Goal: Information Seeking & Learning: Learn about a topic

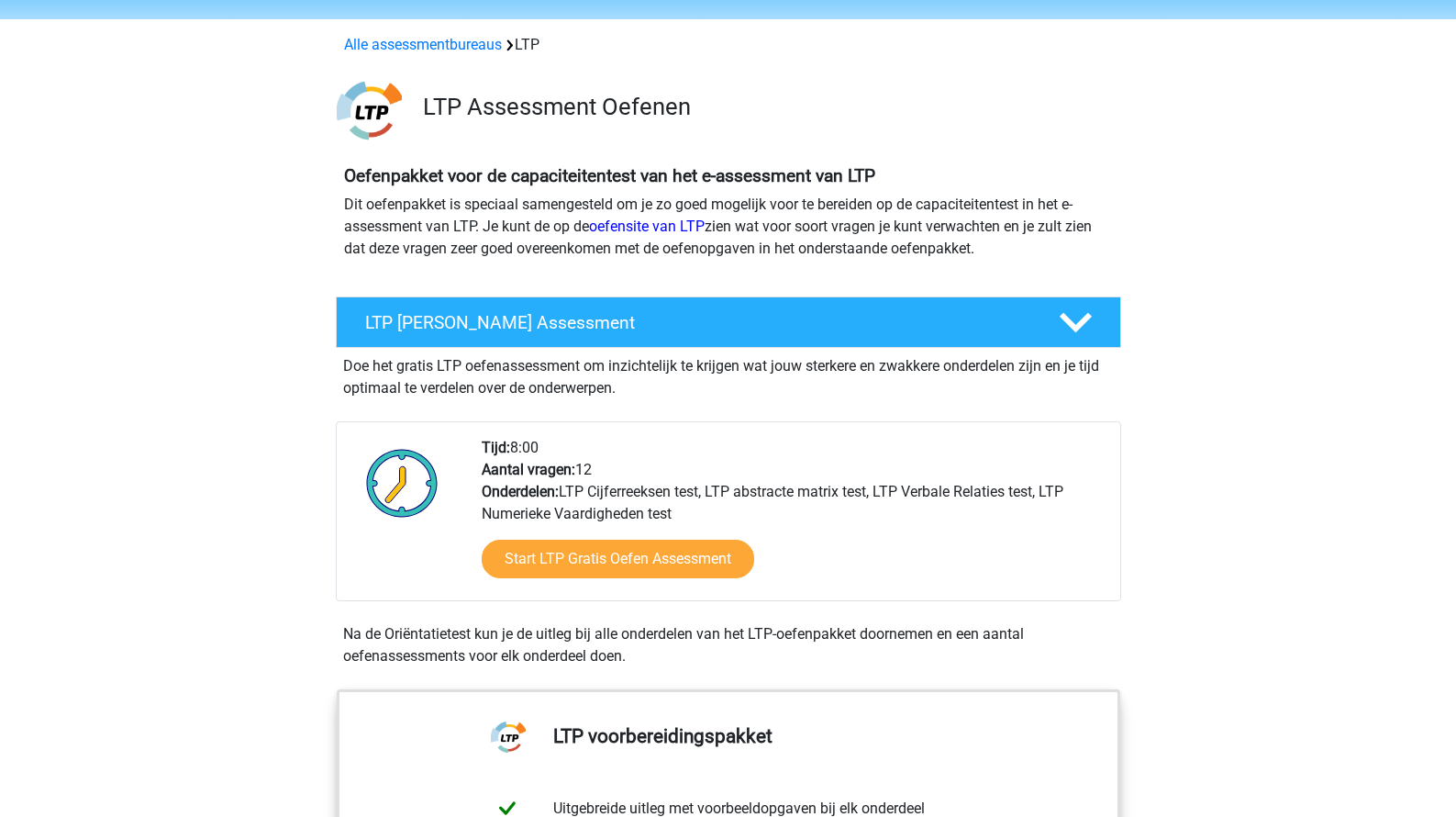
scroll to position [90, 0]
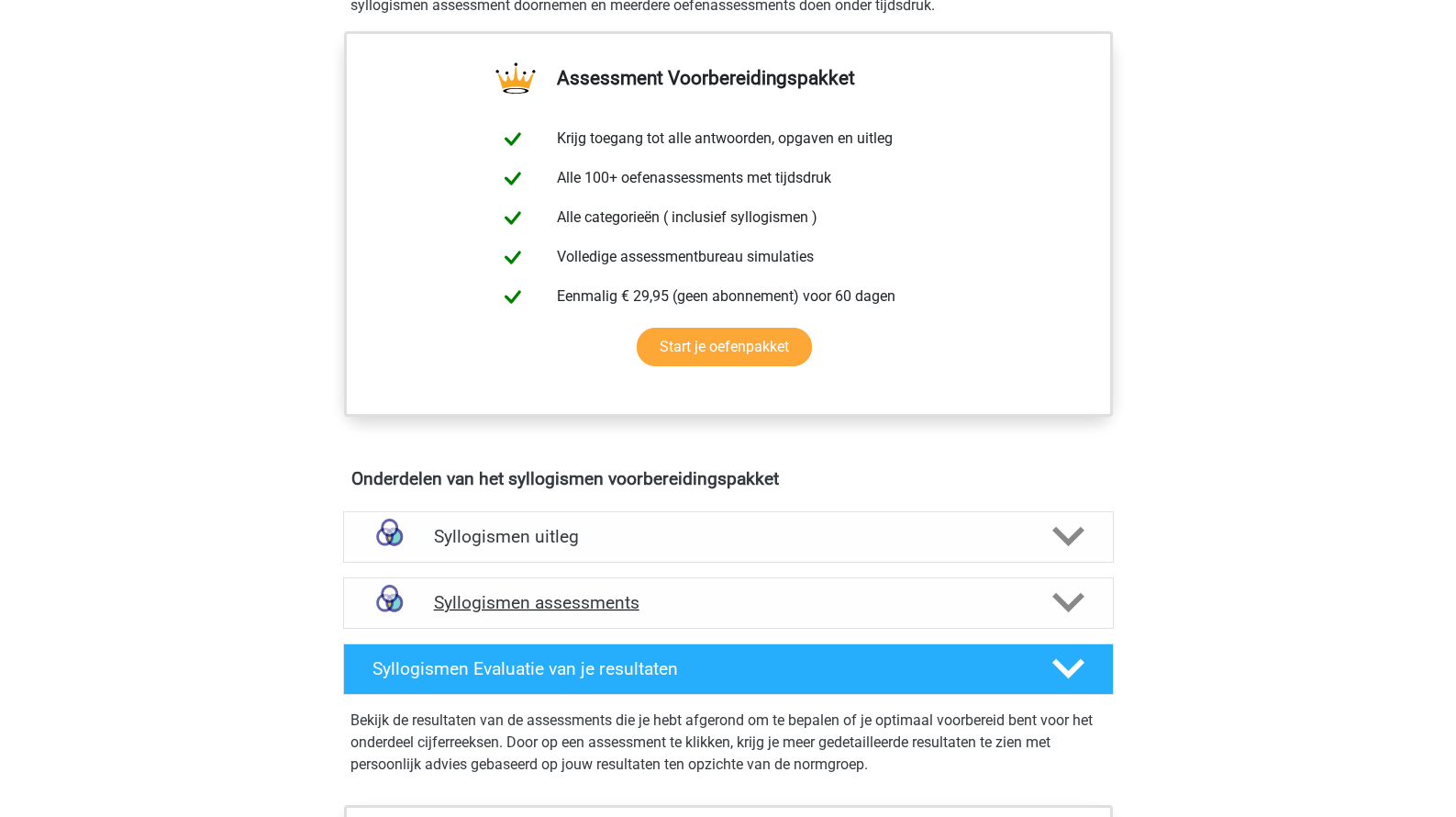
click at [484, 598] on h4 "Syllogismen assessments" at bounding box center [728, 602] width 589 height 21
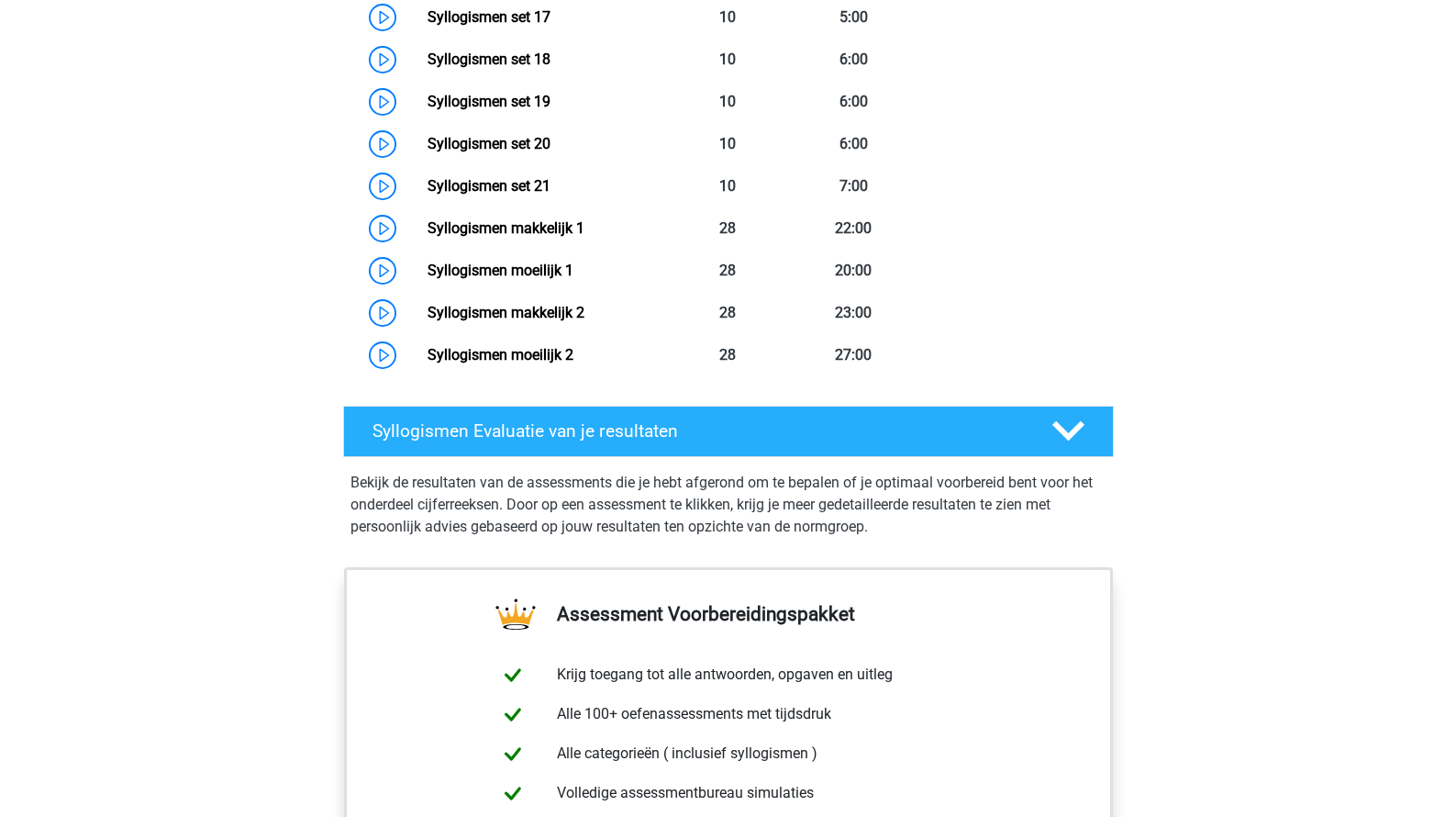
scroll to position [1981, 0]
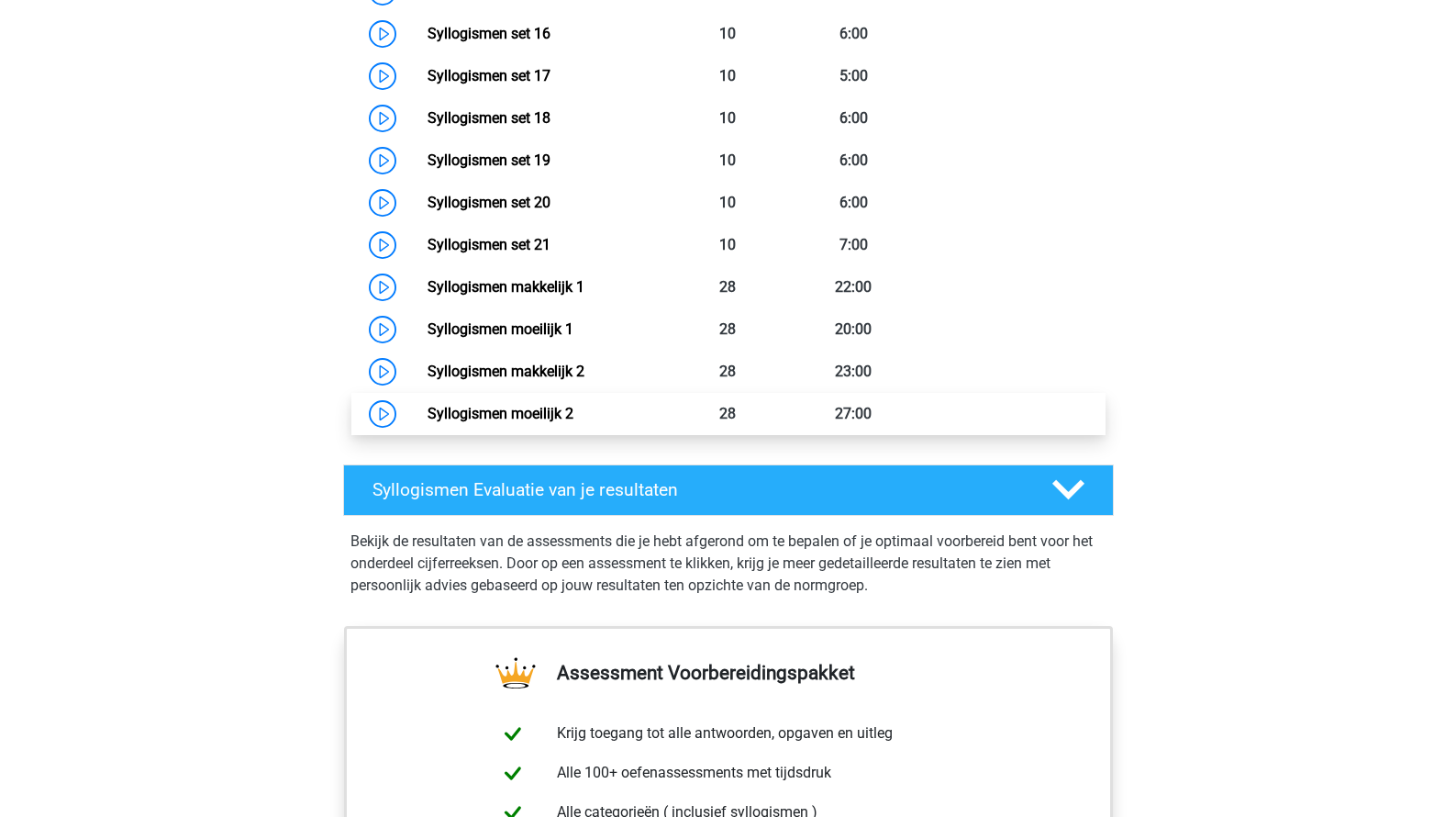
click at [550, 406] on link "Syllogismen moeilijk 2" at bounding box center [500, 414] width 146 height 17
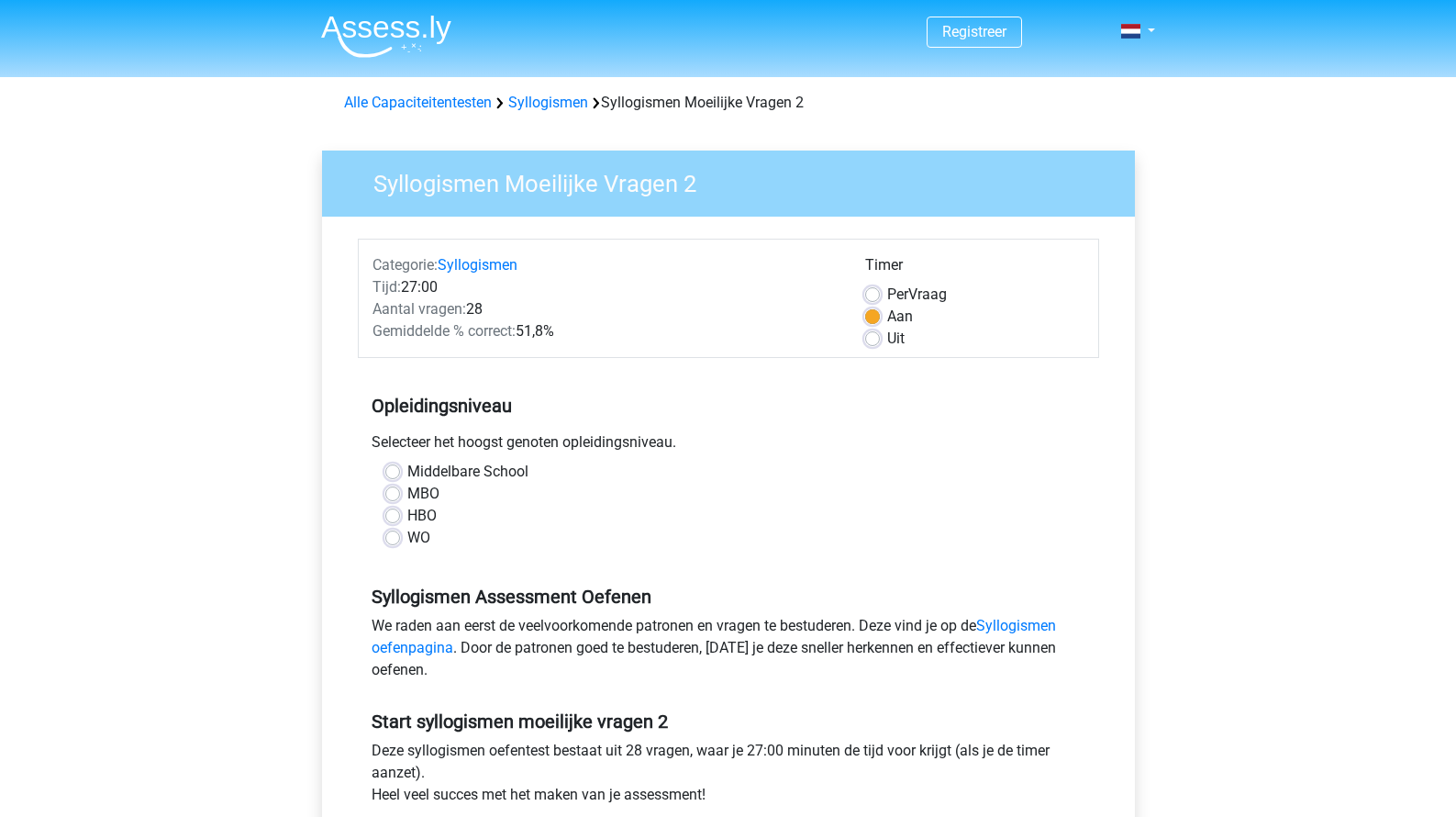
click at [423, 513] on label "HBO" at bounding box center [422, 515] width 29 height 22
click at [400, 513] on input "HBO" at bounding box center [393, 513] width 15 height 18
radio input "true"
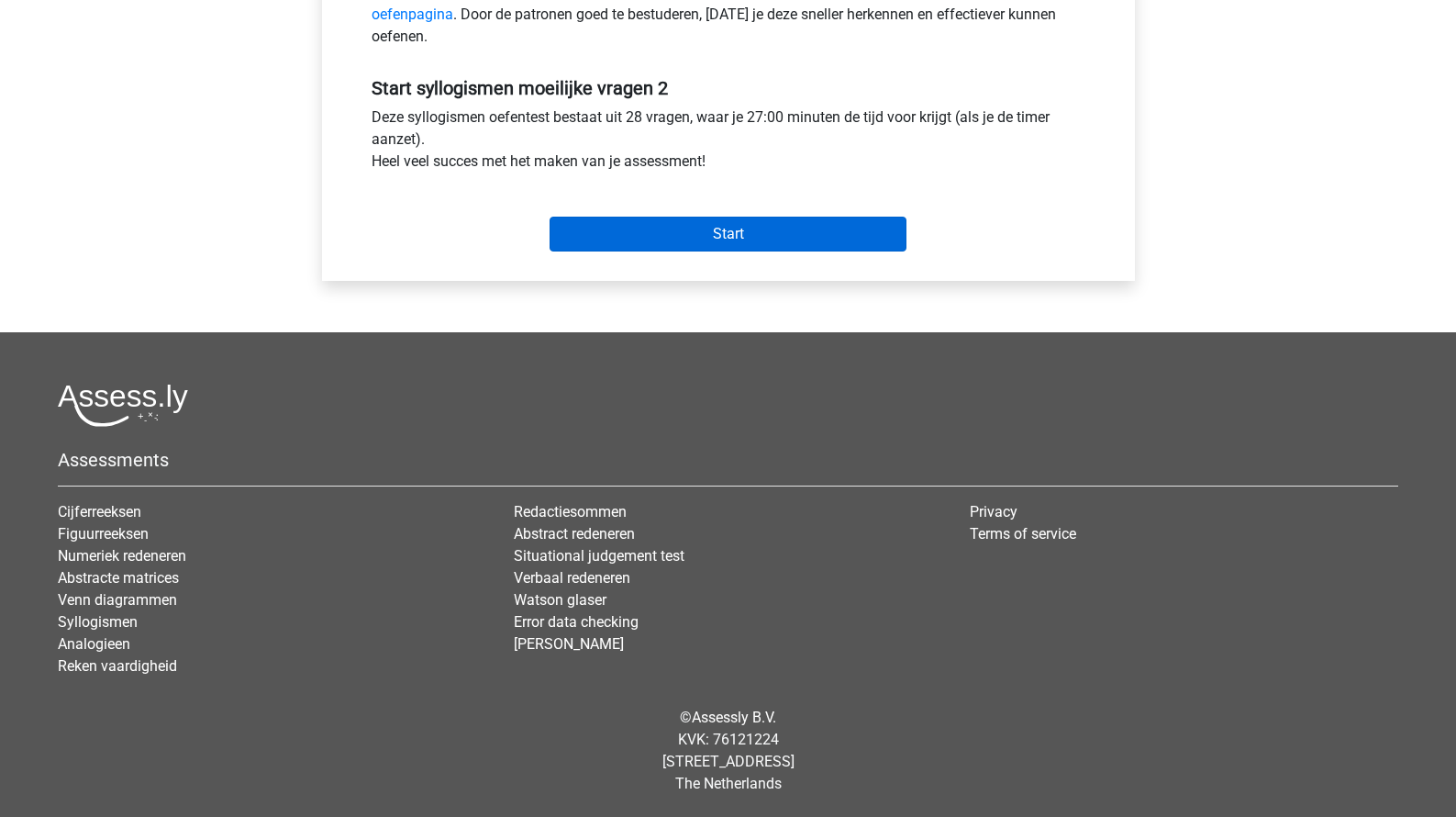
scroll to position [633, 0]
click at [671, 231] on input "Start" at bounding box center [728, 234] width 357 height 35
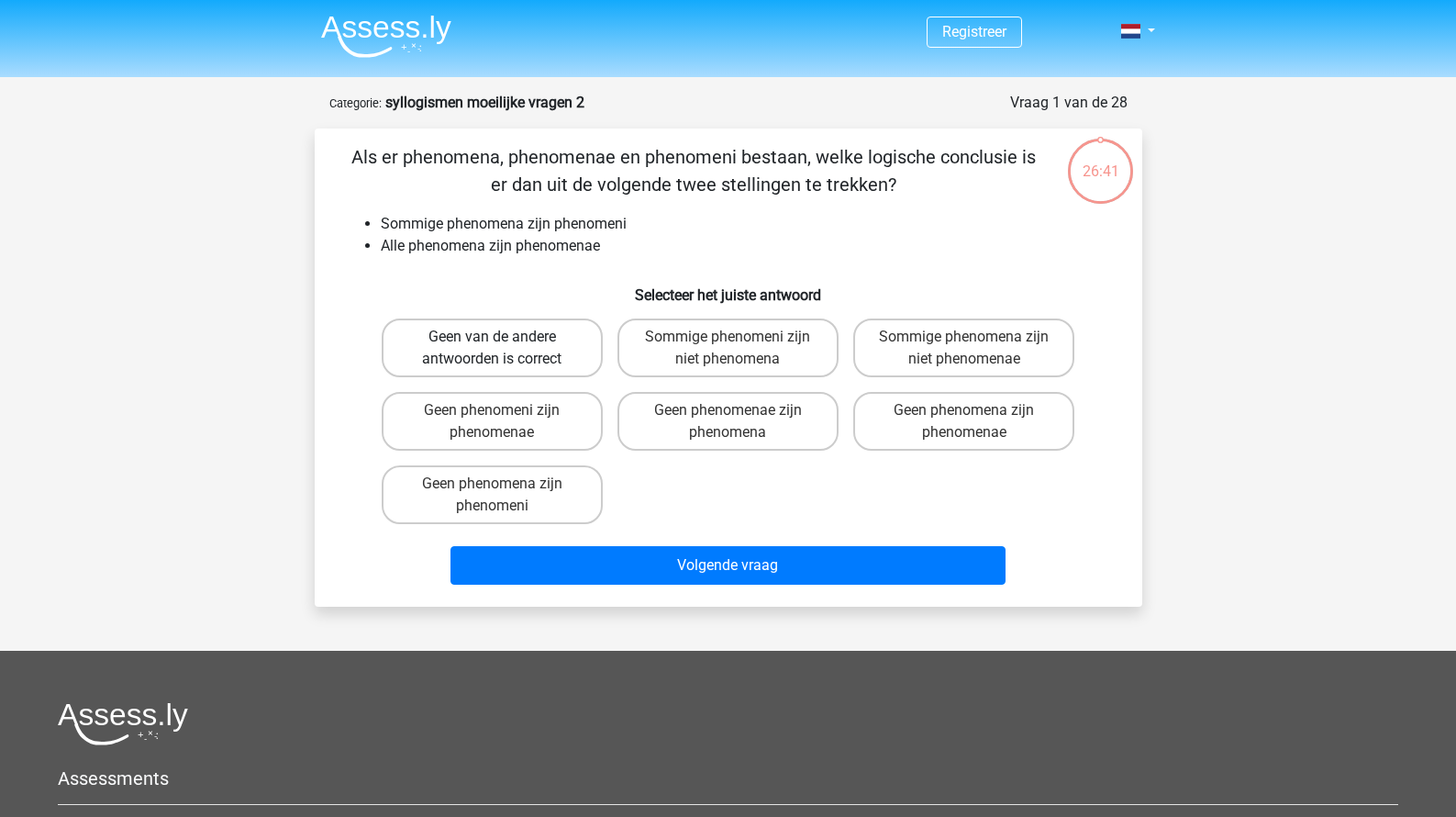
click at [568, 356] on label "Geen van de andere antwoorden is correct" at bounding box center [492, 347] width 221 height 59
click at [504, 349] on input "Geen van de andere antwoorden is correct" at bounding box center [498, 342] width 12 height 12
radio input "true"
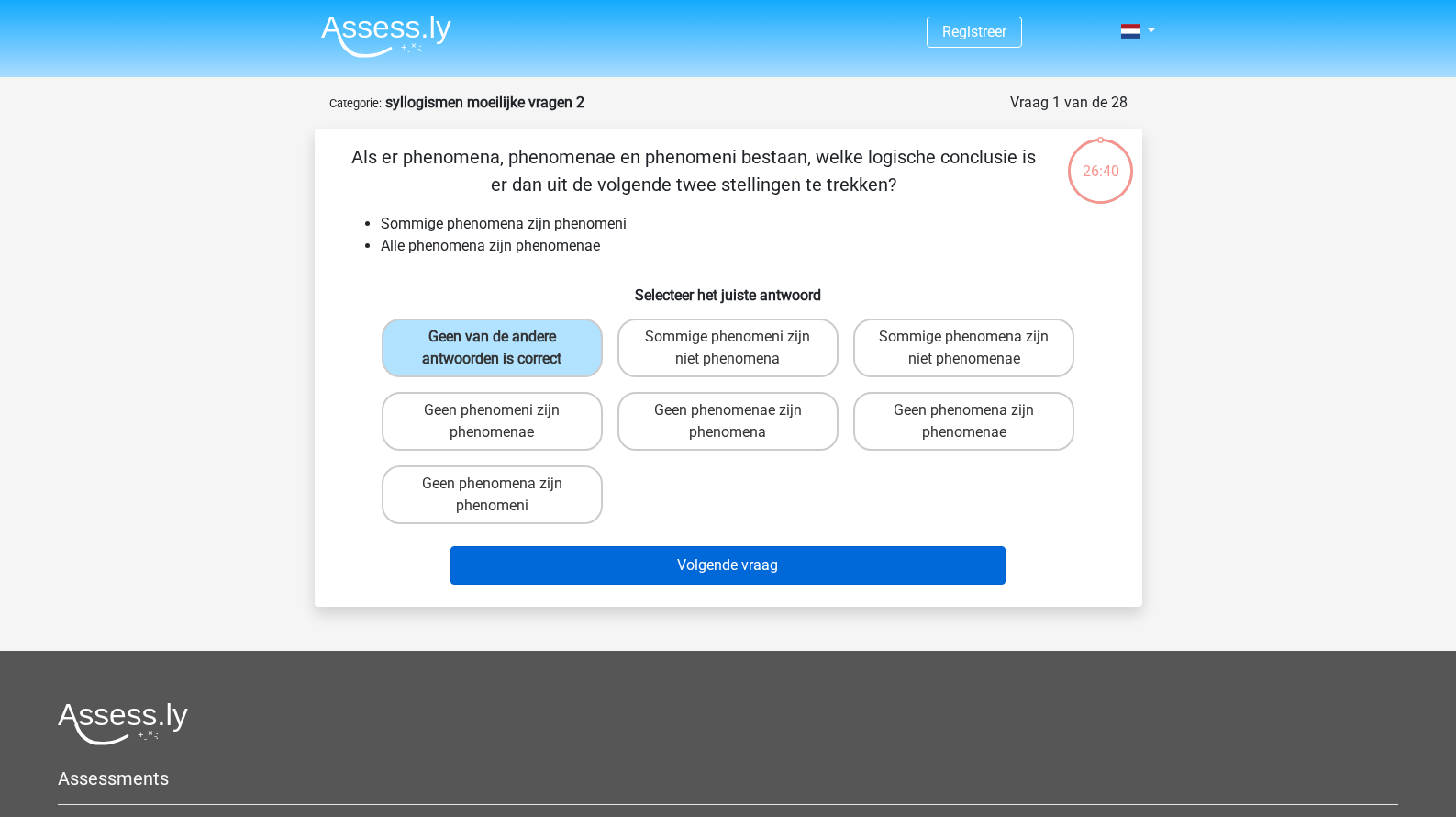
click at [588, 550] on button "Volgende vraag" at bounding box center [728, 566] width 555 height 39
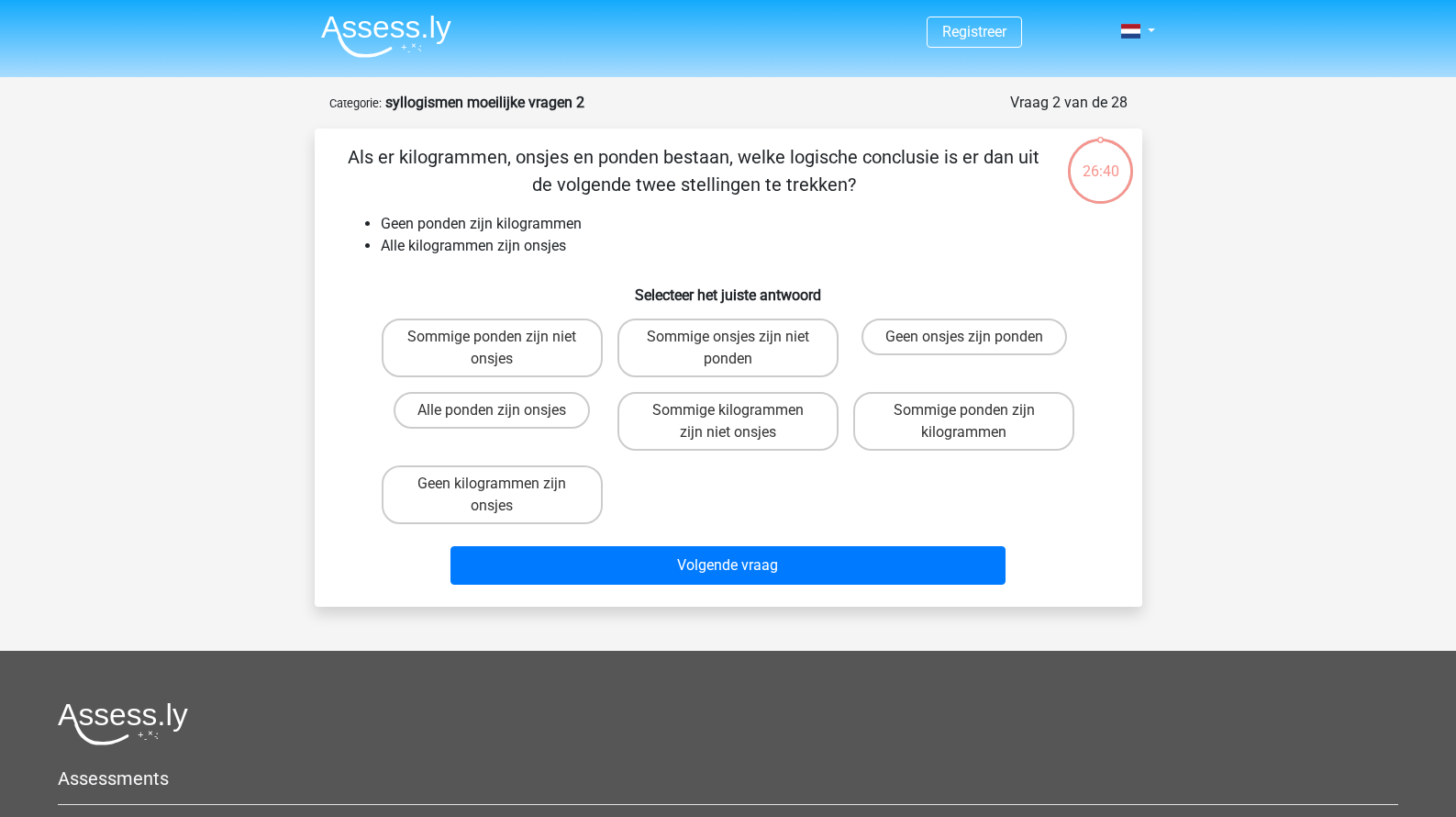
scroll to position [92, 0]
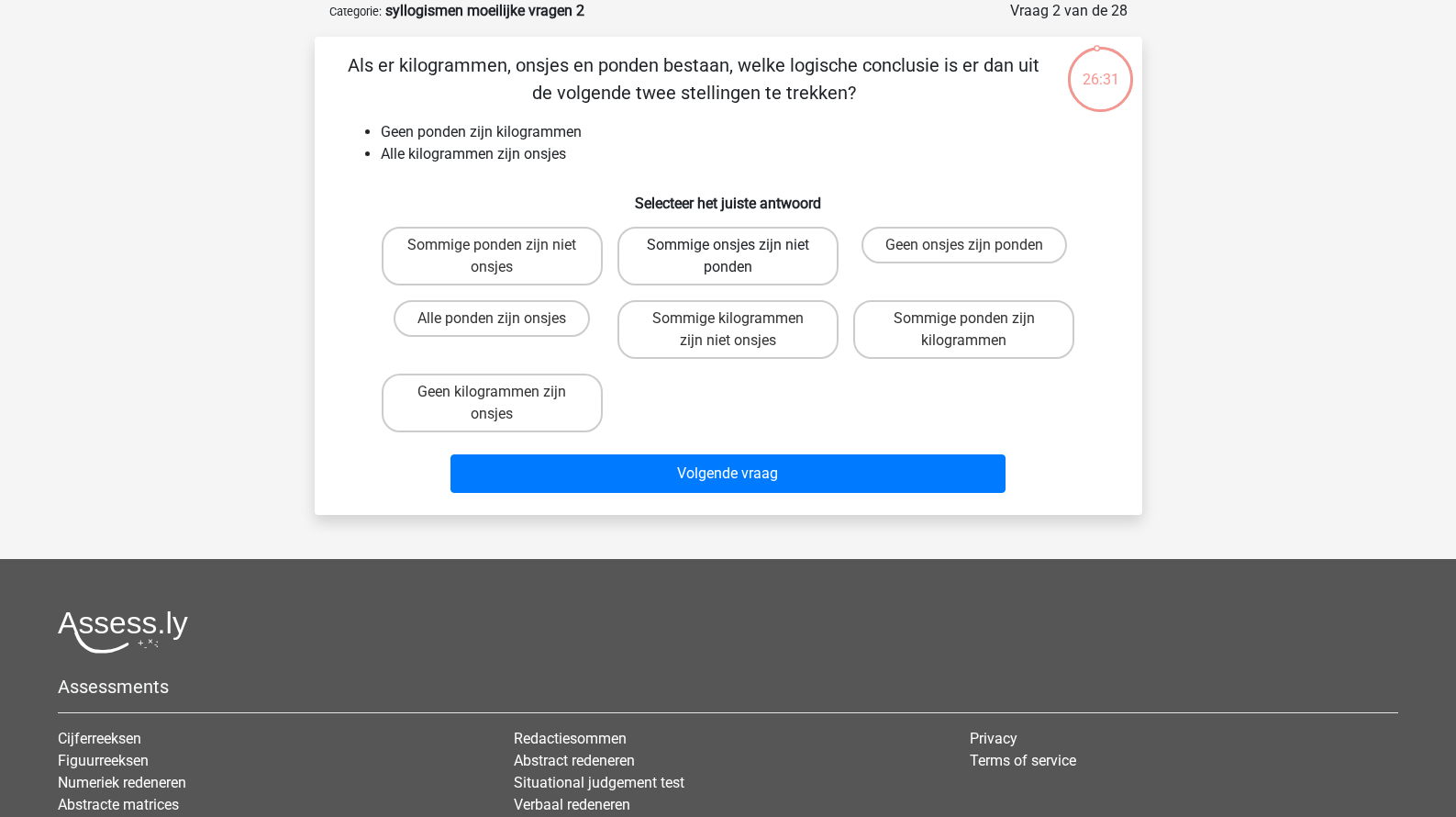
click at [746, 274] on label "Sommige onsjes zijn niet ponden" at bounding box center [728, 255] width 221 height 59
click at [740, 257] on input "Sommige onsjes zijn niet ponden" at bounding box center [734, 250] width 12 height 12
radio input "true"
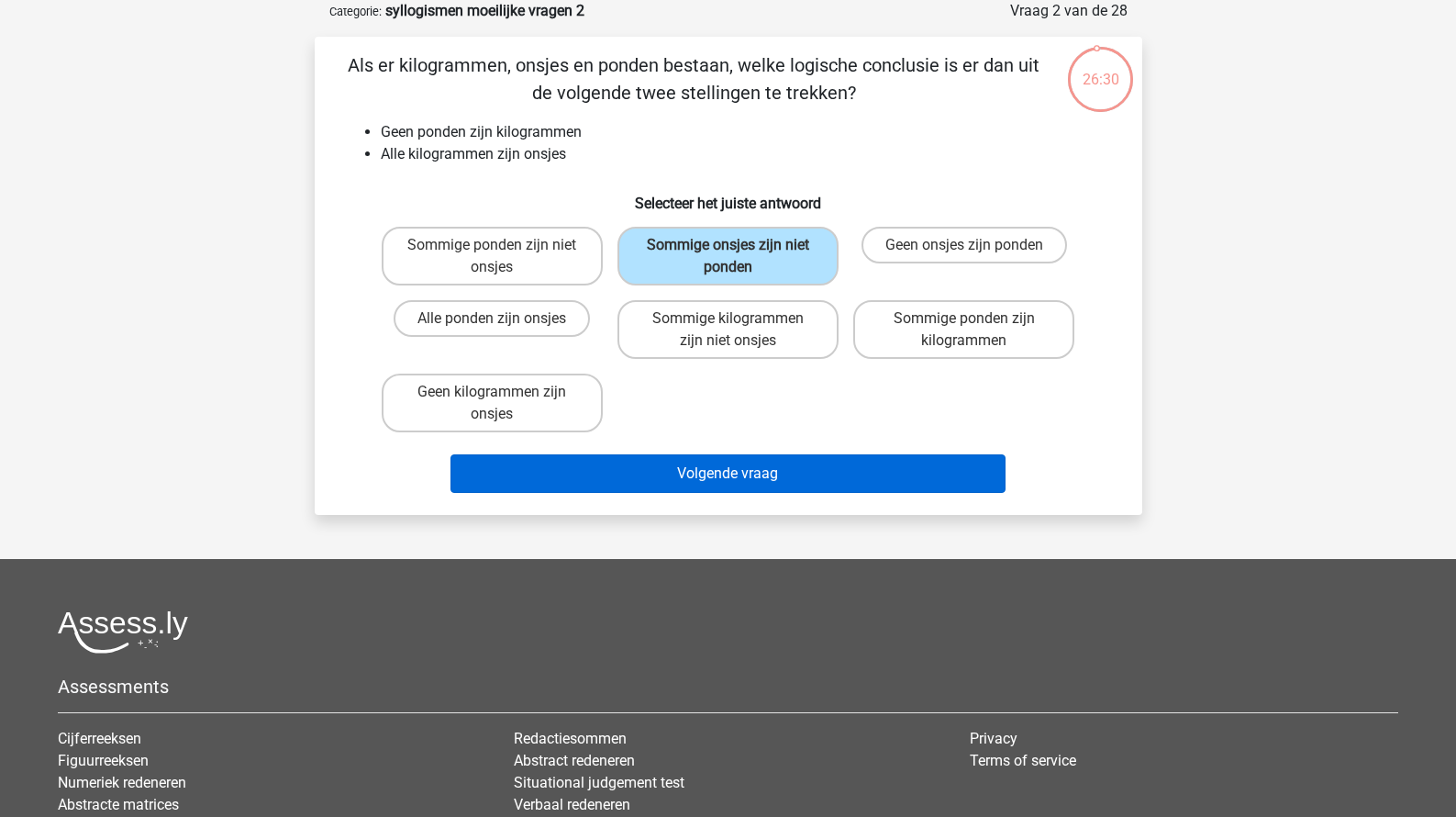
click at [717, 466] on button "Volgende vraag" at bounding box center [728, 474] width 555 height 39
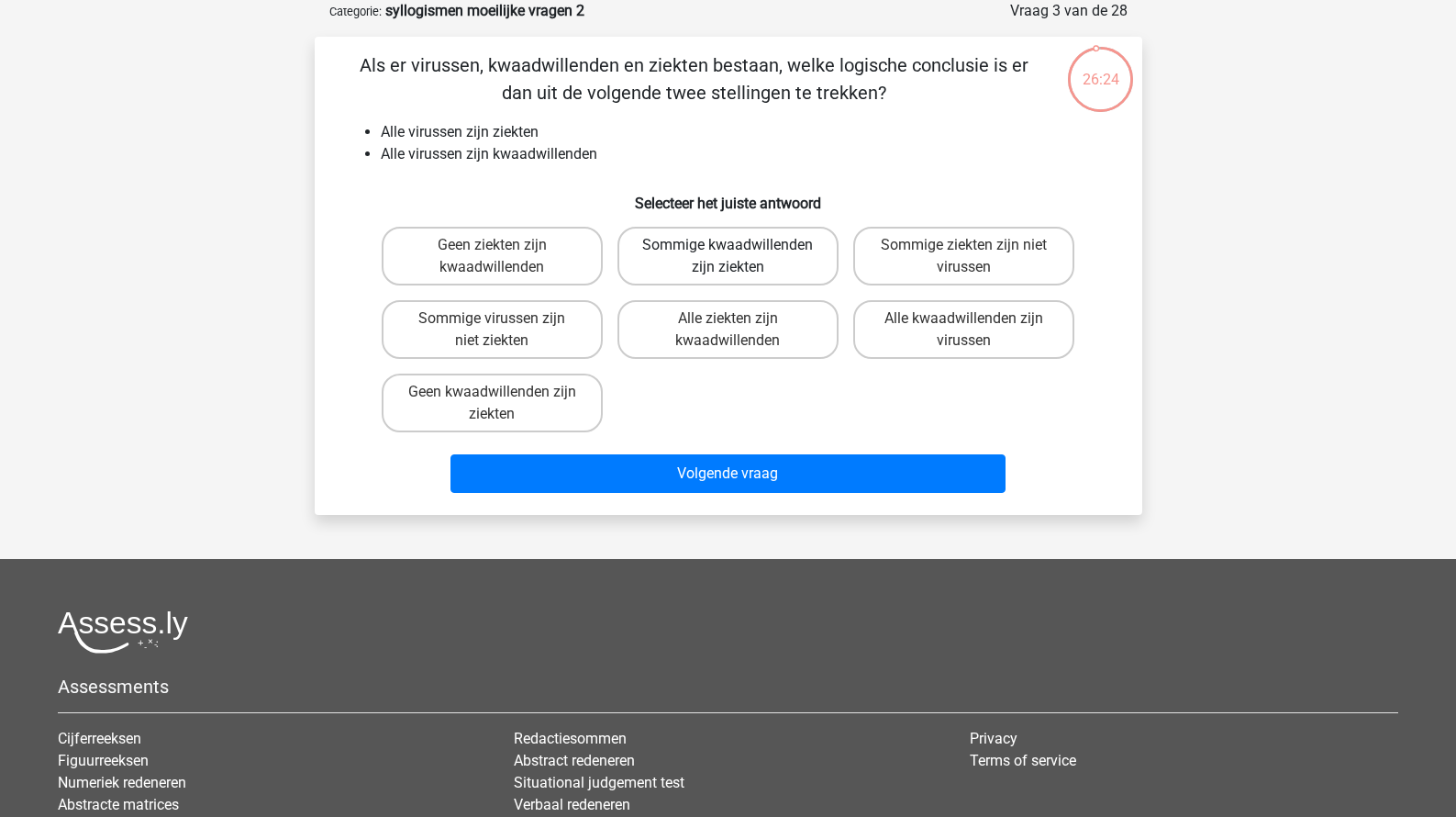
click at [773, 261] on label "Sommige kwaadwillenden zijn ziekten" at bounding box center [728, 255] width 221 height 59
click at [740, 257] on input "Sommige kwaadwillenden zijn ziekten" at bounding box center [734, 250] width 12 height 12
radio input "true"
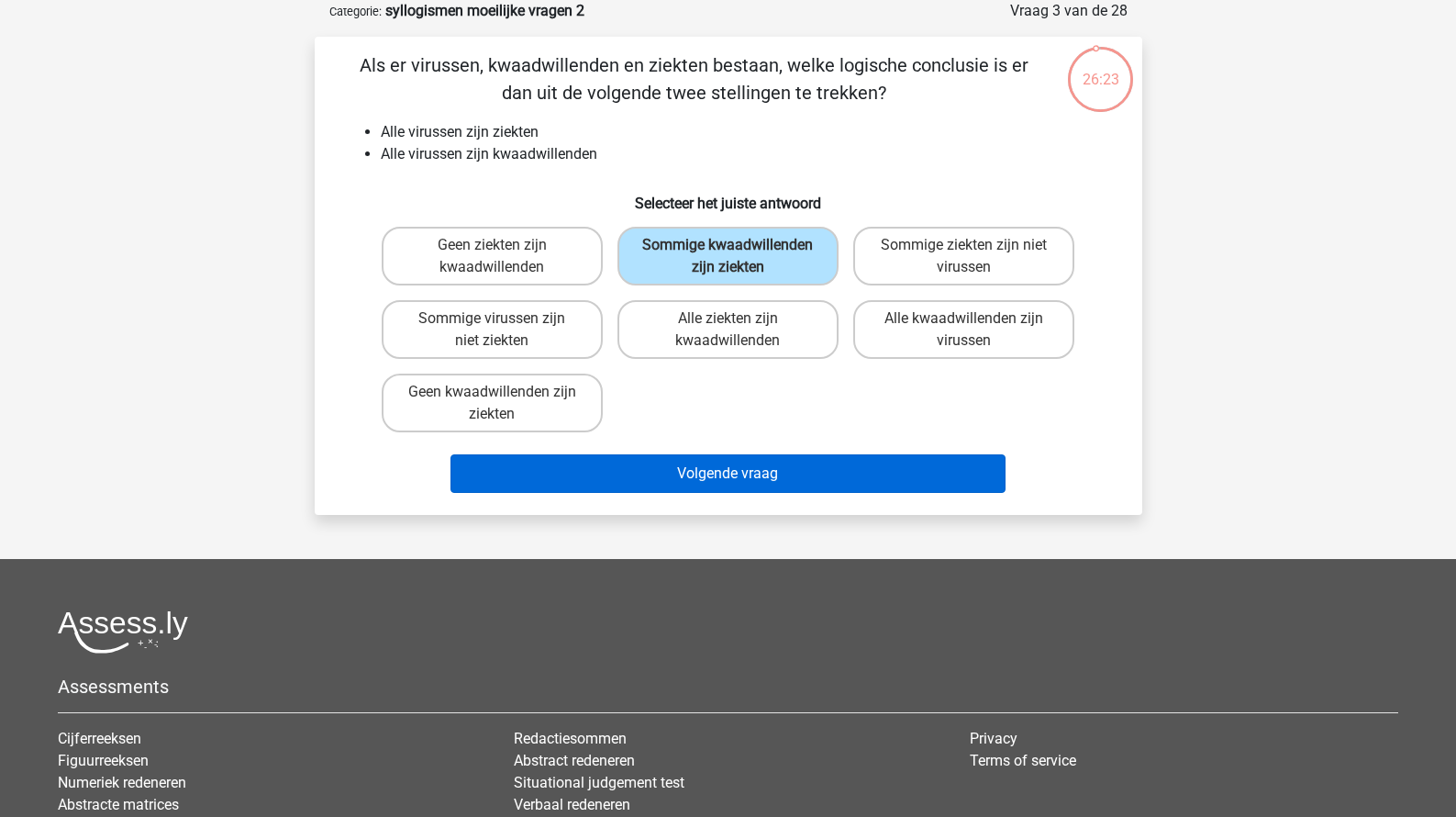
click at [724, 493] on button "Volgende vraag" at bounding box center [728, 474] width 555 height 39
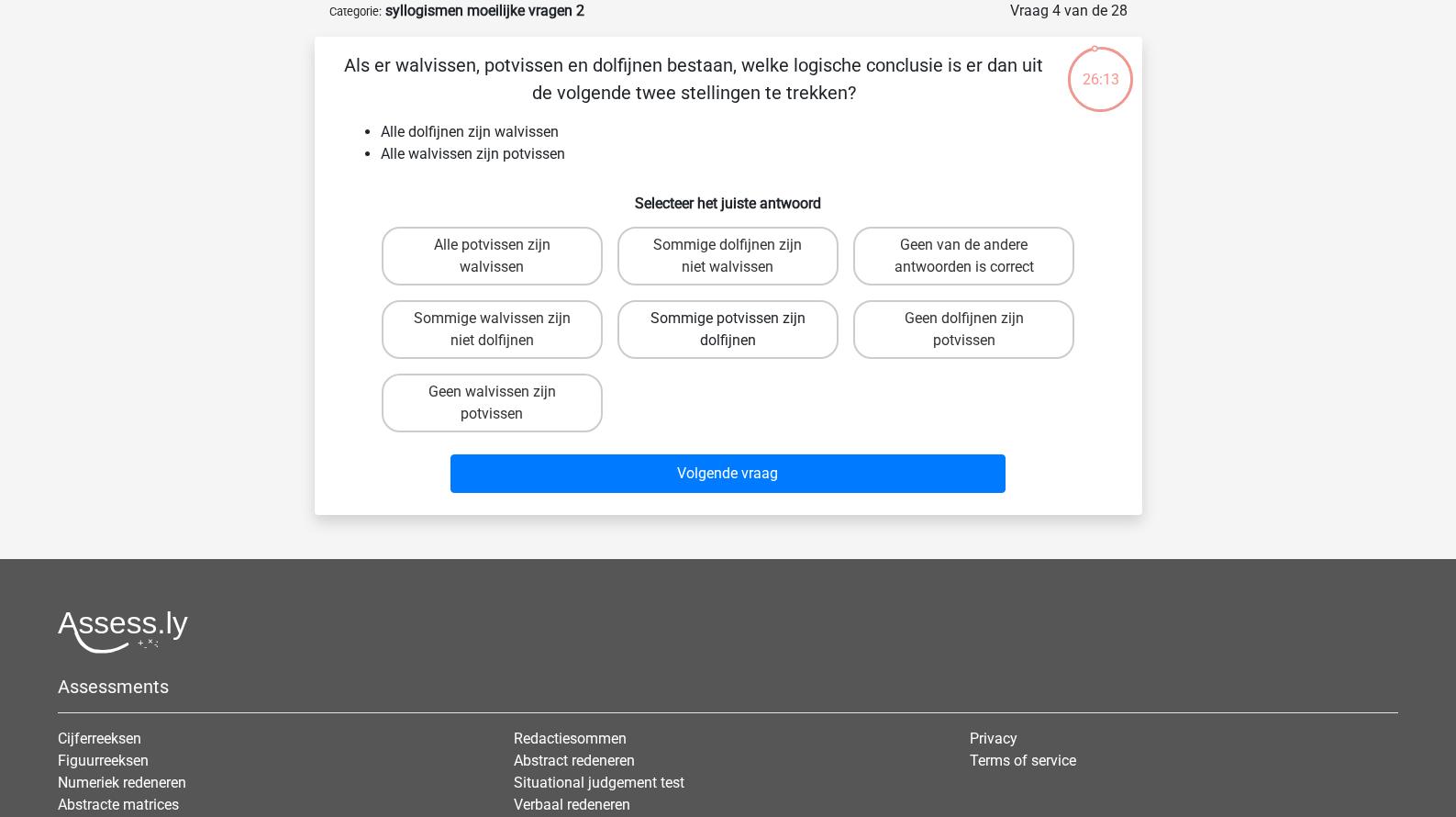
click at [742, 334] on label "Sommige potvissen zijn dolfijnen" at bounding box center [728, 329] width 221 height 59
click at [740, 331] on input "Sommige potvissen zijn dolfijnen" at bounding box center [734, 324] width 12 height 12
radio input "true"
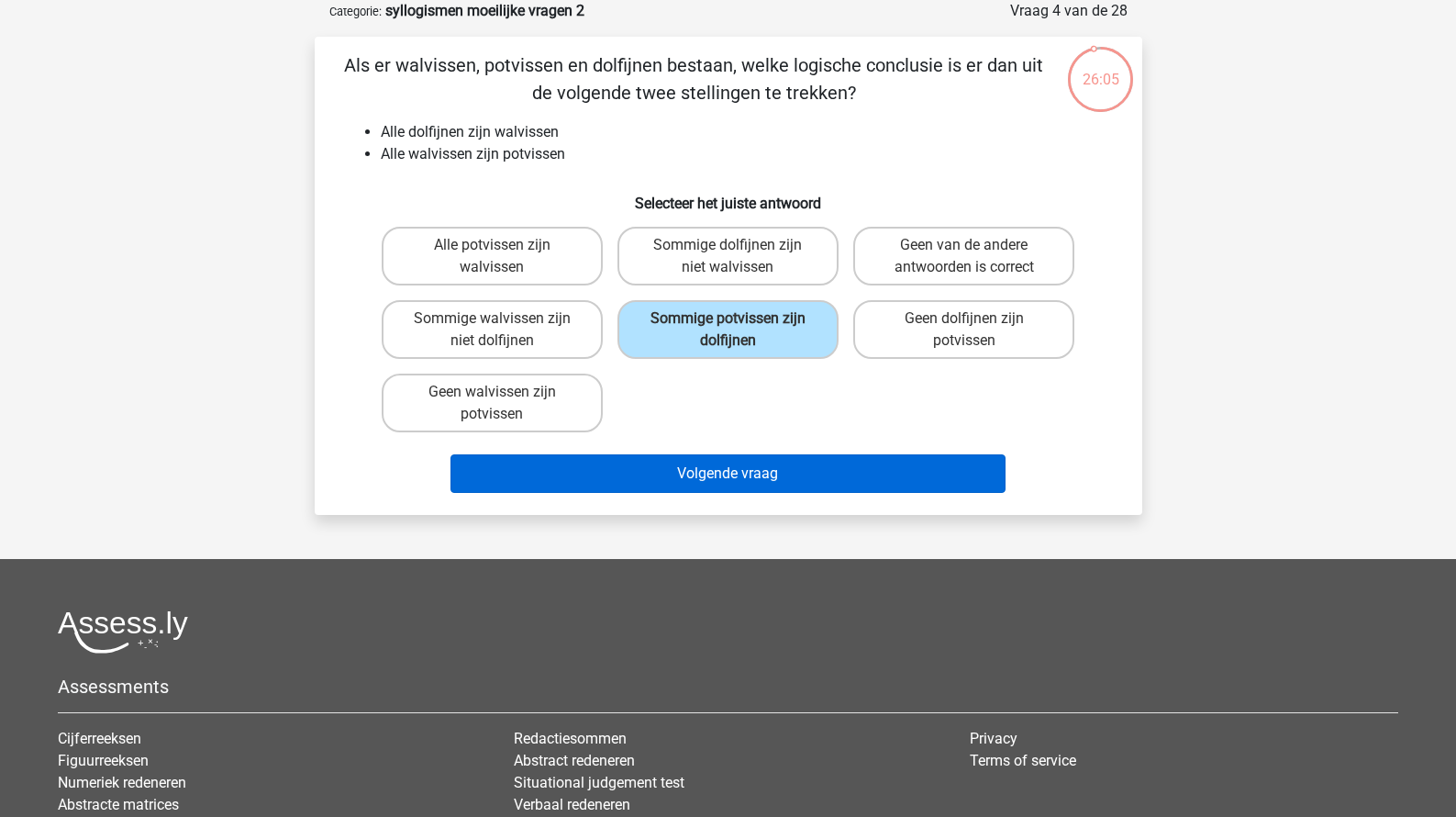
click at [723, 466] on button "Volgende vraag" at bounding box center [728, 474] width 555 height 39
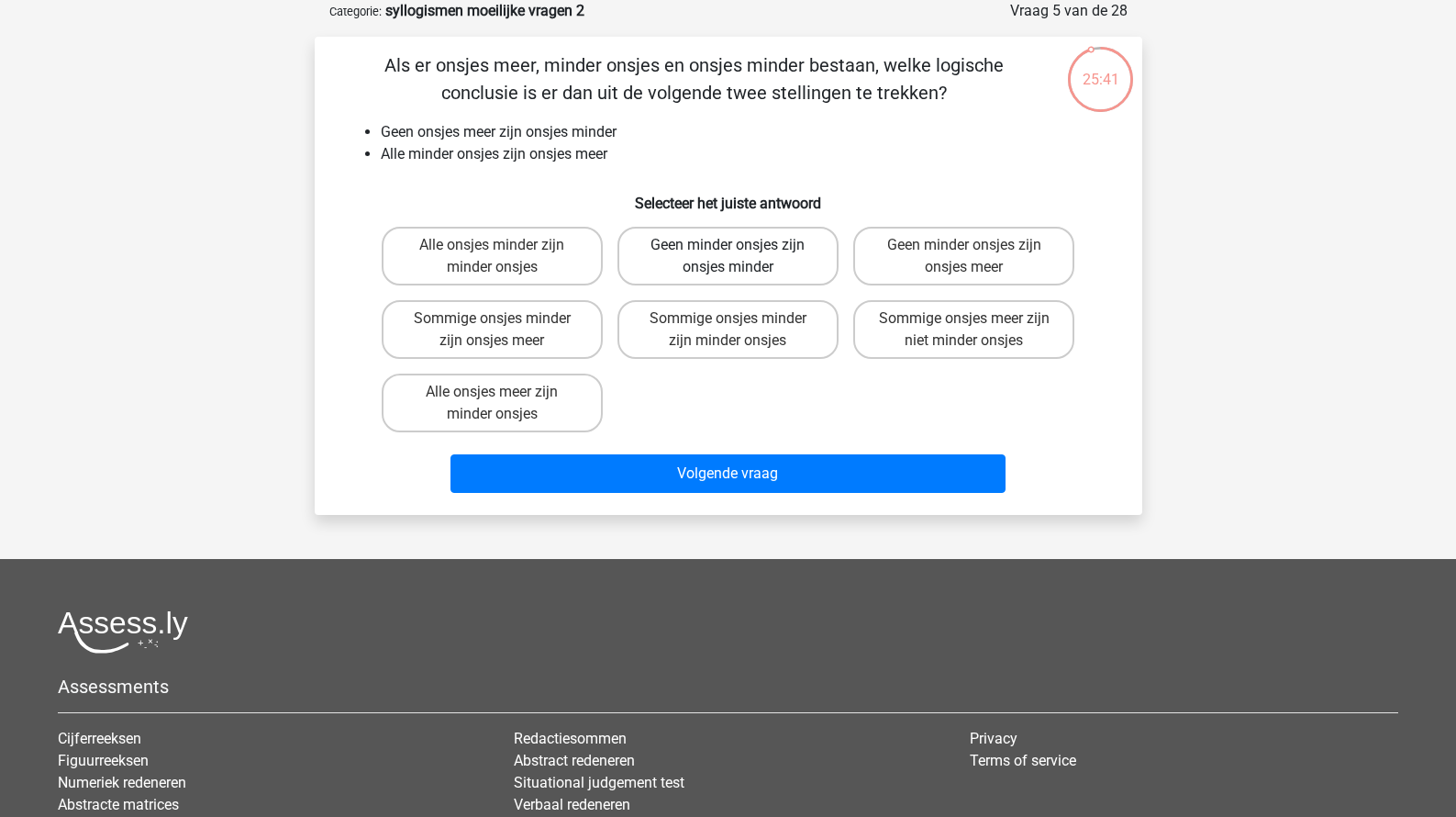
click at [767, 275] on label "Geen minder onsjes zijn onsjes minder" at bounding box center [728, 255] width 221 height 59
click at [740, 257] on input "Geen minder onsjes zijn onsjes minder" at bounding box center [734, 250] width 12 height 12
radio input "true"
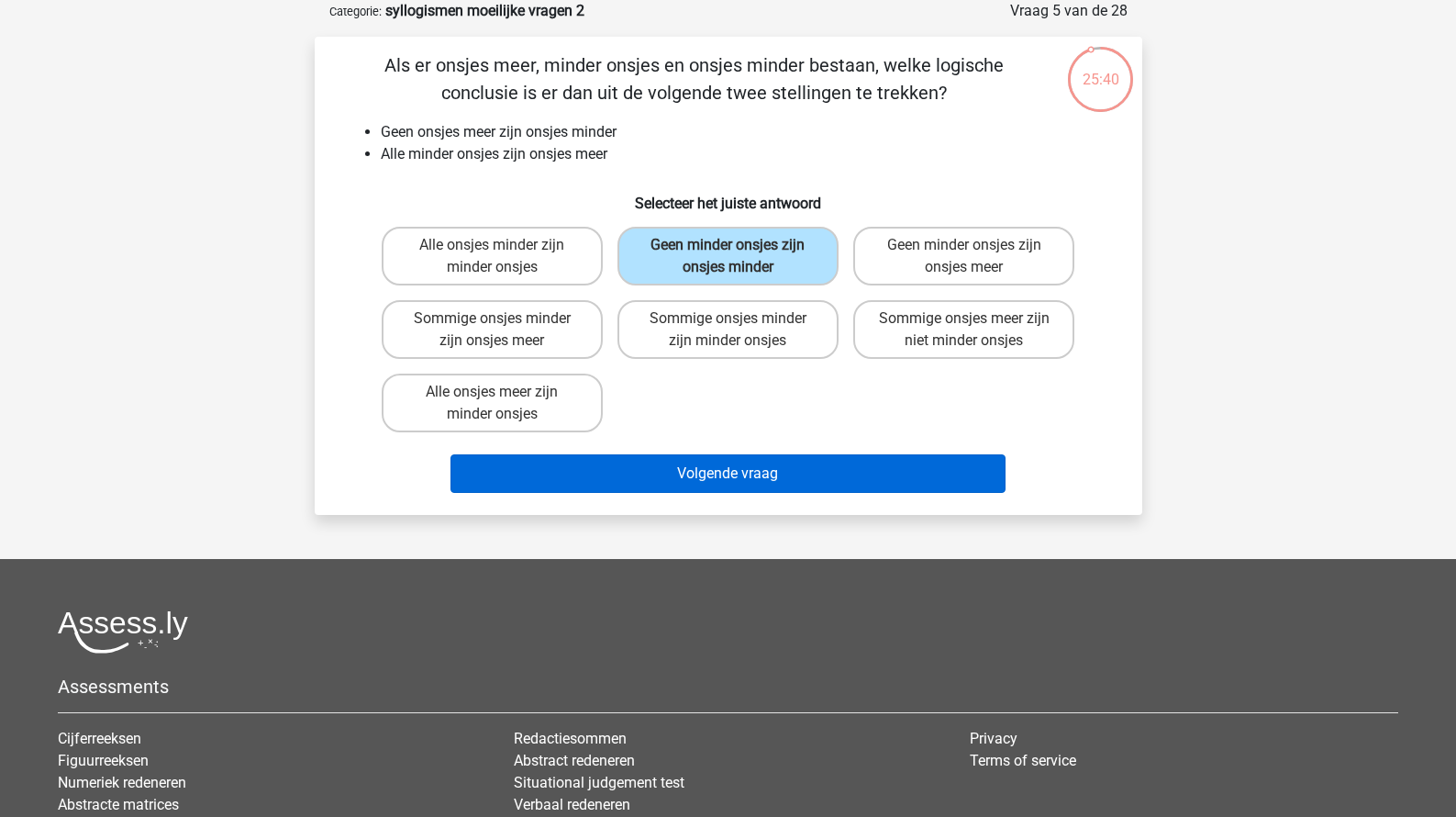
click at [717, 476] on button "Volgende vraag" at bounding box center [728, 474] width 555 height 39
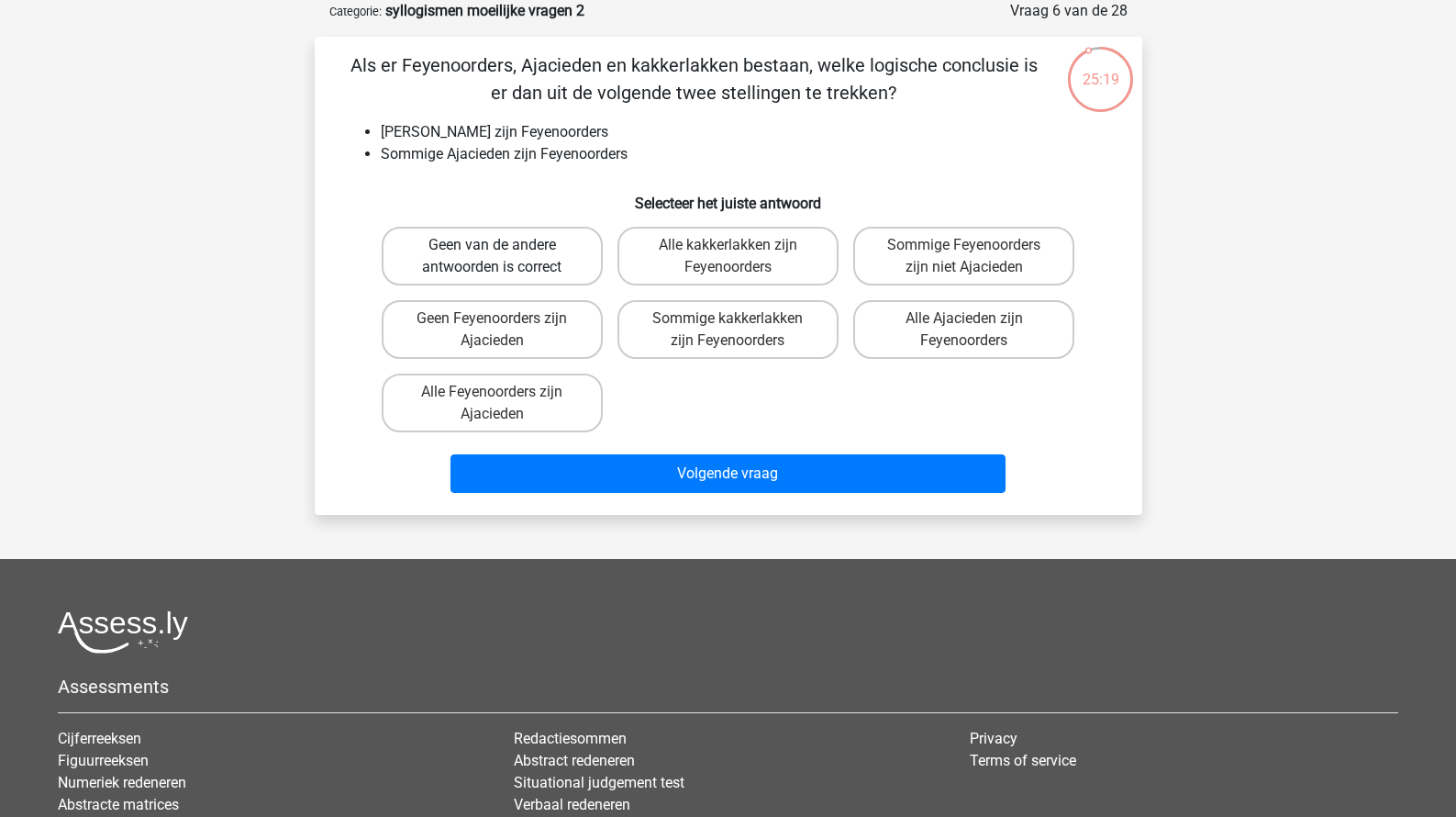
click at [544, 270] on label "Geen van de andere antwoorden is correct" at bounding box center [492, 255] width 221 height 59
click at [504, 257] on input "Geen van de andere antwoorden is correct" at bounding box center [498, 250] width 12 height 12
radio input "true"
click at [597, 514] on div "Als er Feyenoorders, Ajacieden en kakkerlakken bestaan, welke logische conclusi…" at bounding box center [729, 276] width 828 height 478
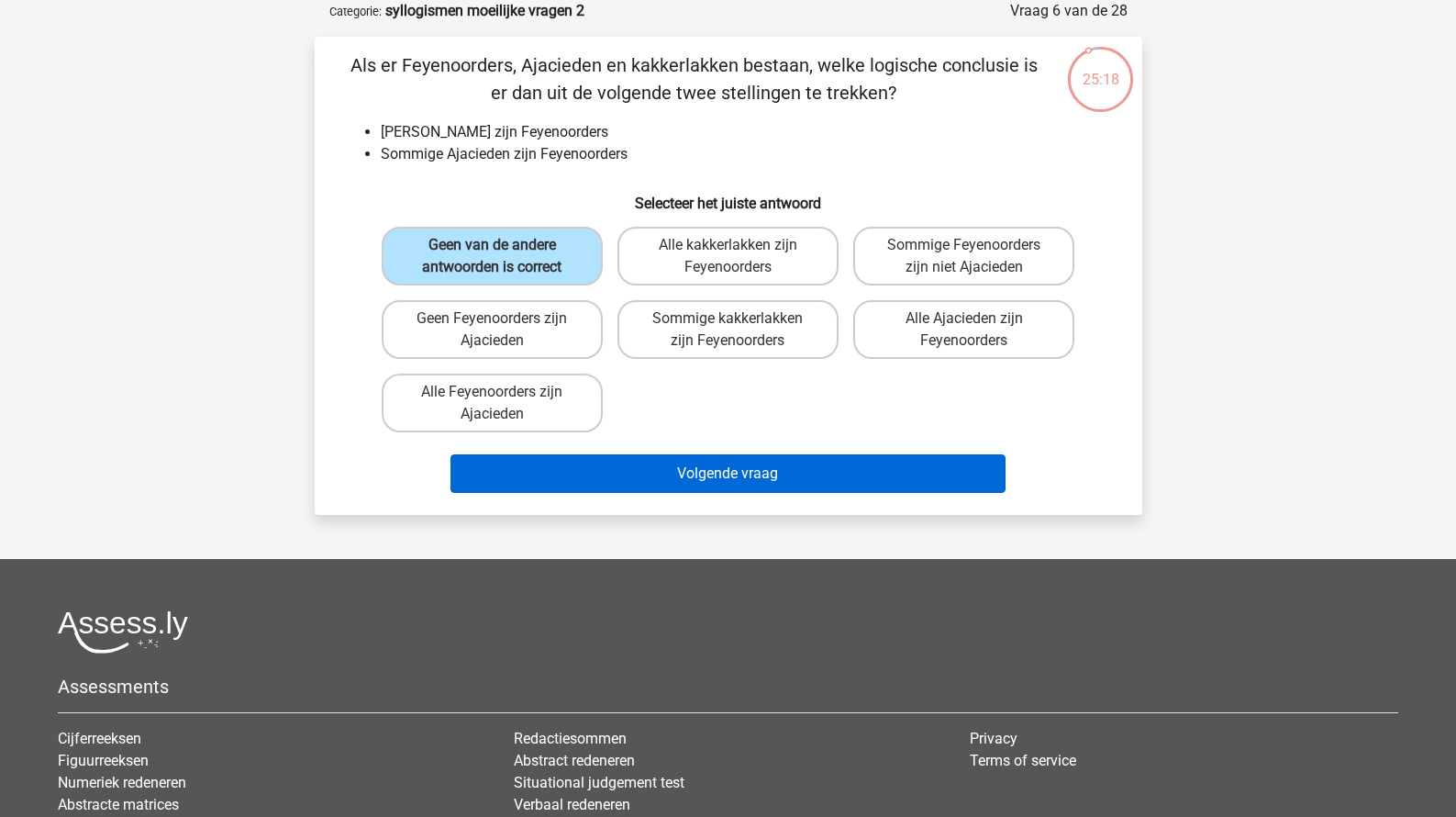
click at [604, 488] on button "Volgende vraag" at bounding box center [728, 474] width 555 height 39
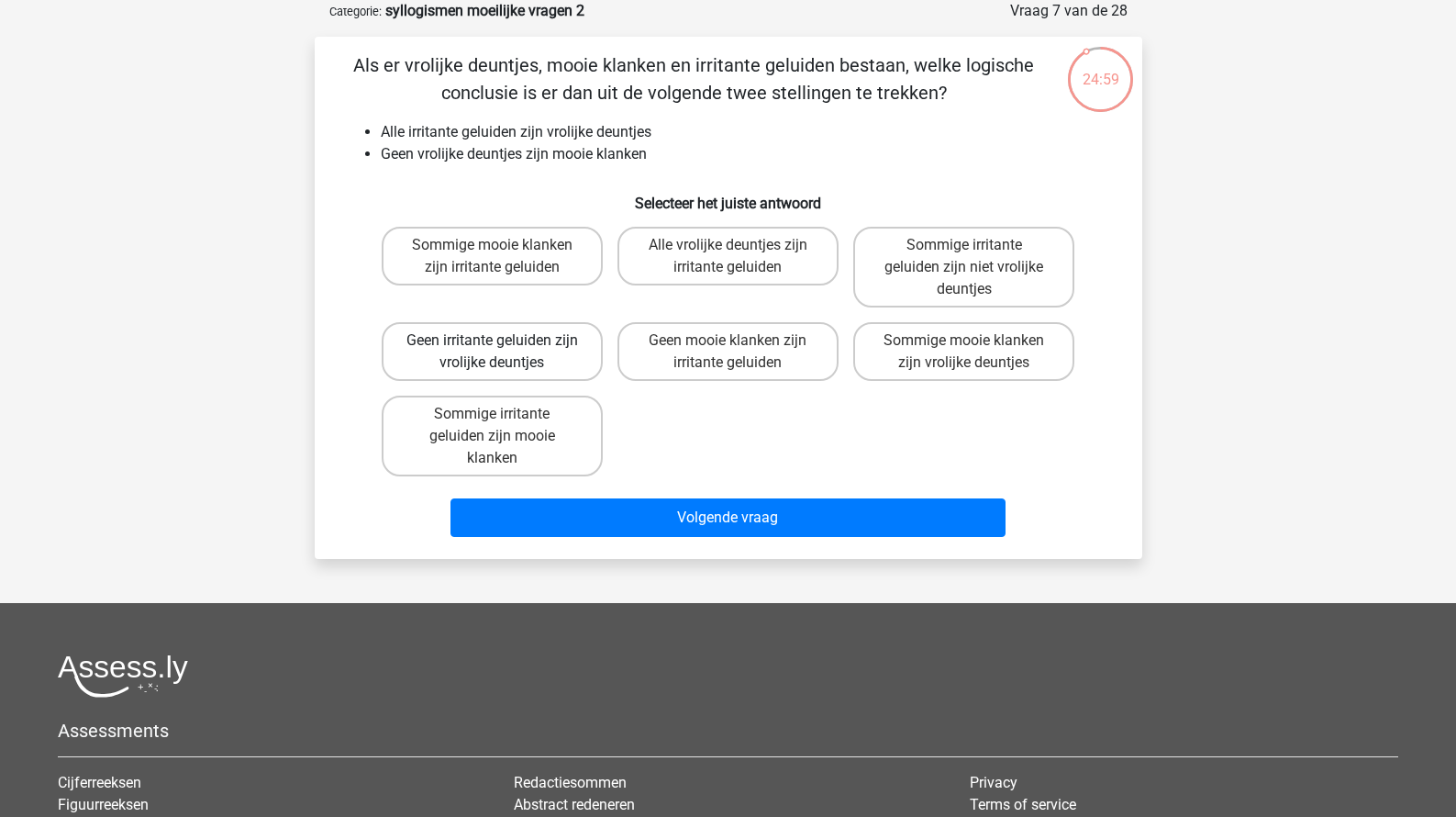
click at [583, 369] on label "Geen irritante geluiden zijn vrolijke deuntjes" at bounding box center [492, 351] width 221 height 59
click at [504, 352] on input "Geen irritante geluiden zijn vrolijke deuntjes" at bounding box center [498, 346] width 12 height 12
radio input "true"
click at [699, 356] on label "Geen mooie klanken zijn irritante geluiden" at bounding box center [728, 351] width 221 height 59
click at [728, 352] on input "Geen mooie klanken zijn irritante geluiden" at bounding box center [734, 346] width 12 height 12
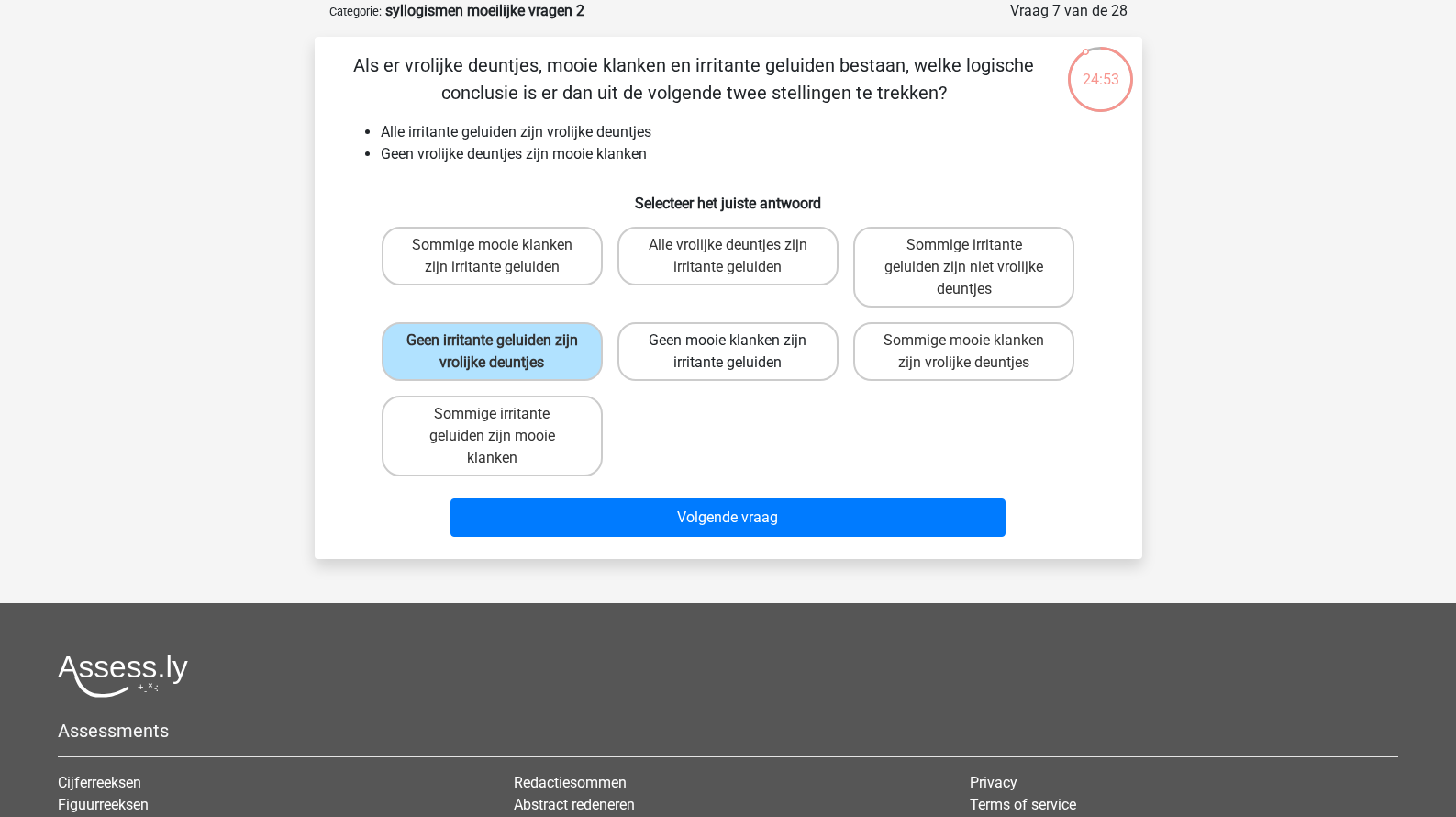
radio input "true"
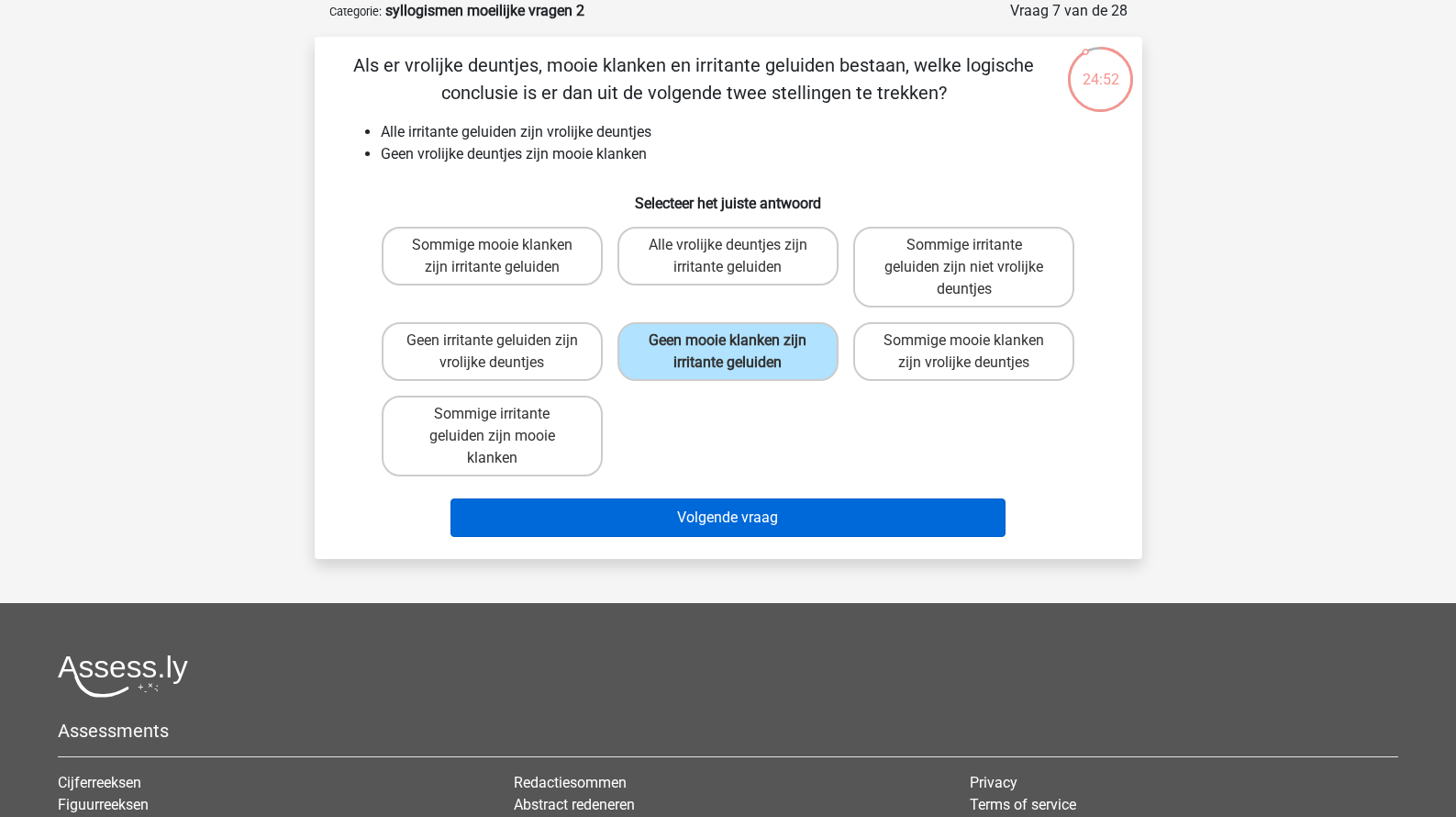
click at [691, 521] on button "Volgende vraag" at bounding box center [728, 517] width 555 height 39
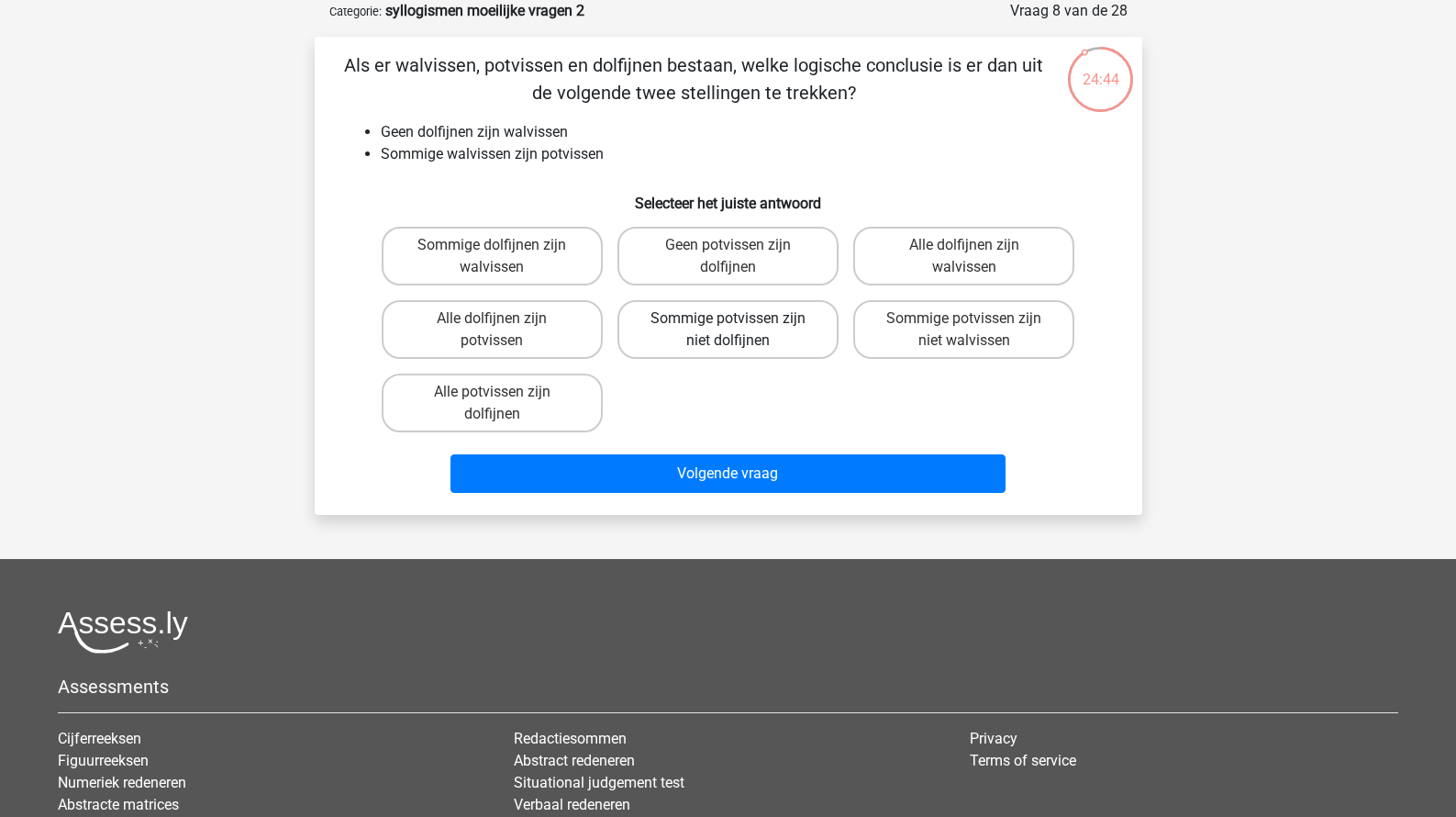
click at [734, 352] on label "Sommige potvissen zijn niet dolfijnen" at bounding box center [728, 329] width 221 height 59
click at [734, 331] on input "Sommige potvissen zijn niet dolfijnen" at bounding box center [734, 324] width 12 height 12
radio input "true"
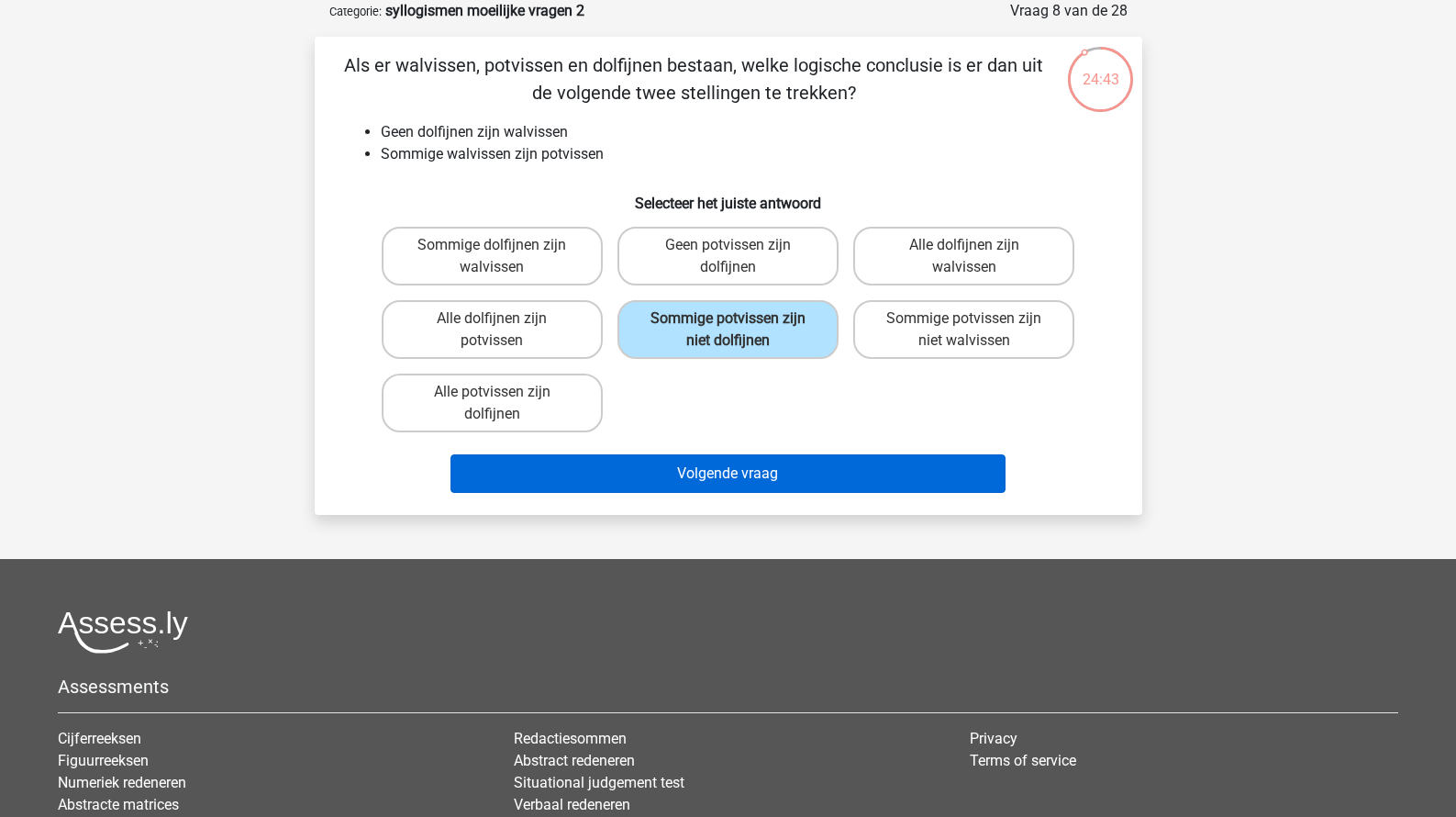
click at [698, 486] on button "Volgende vraag" at bounding box center [728, 474] width 555 height 39
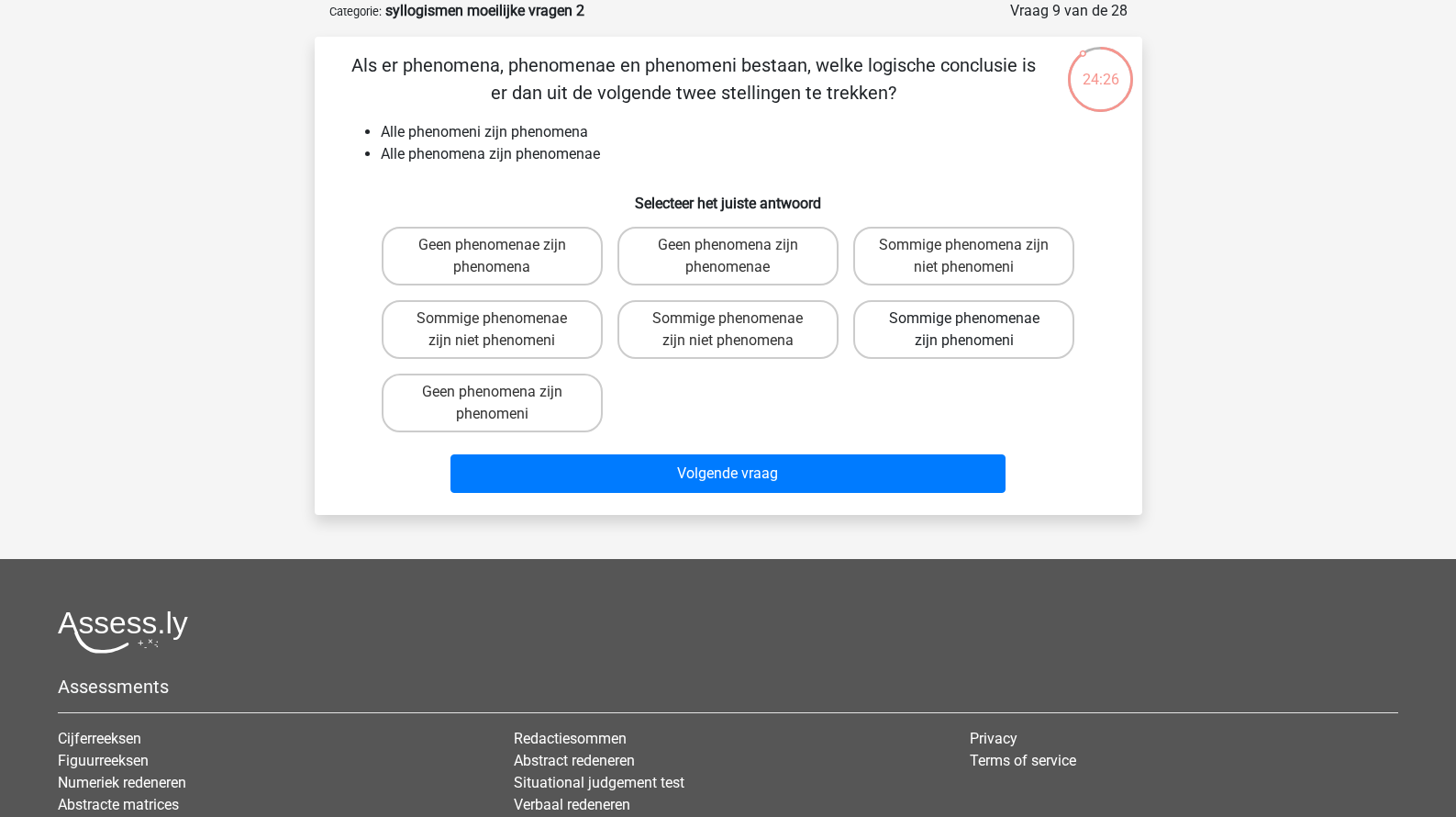
click at [890, 339] on label "Sommige phenomenae zijn phenomeni" at bounding box center [964, 329] width 221 height 59
click at [965, 331] on input "Sommige phenomenae zijn phenomeni" at bounding box center [971, 324] width 12 height 12
radio input "true"
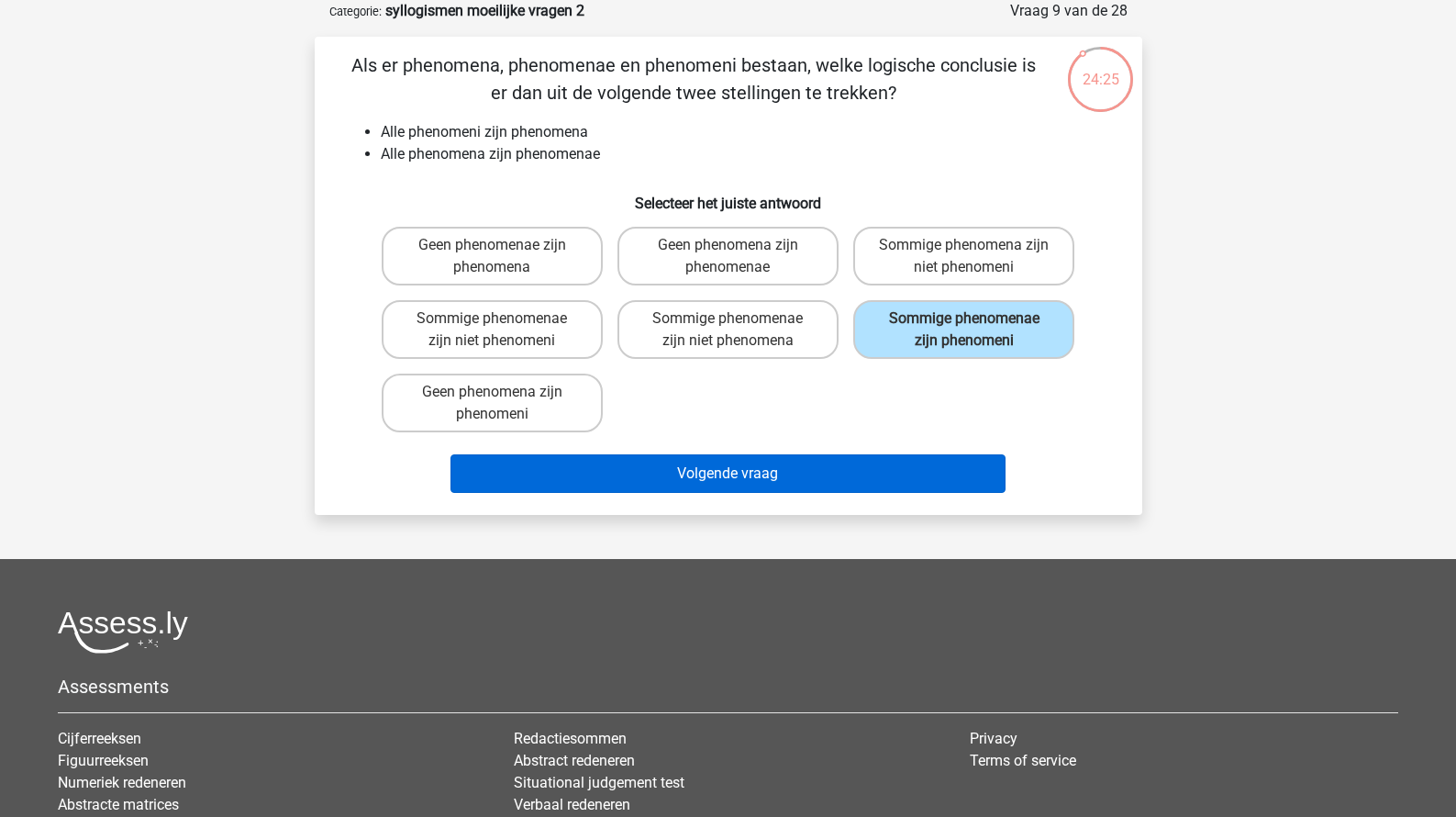
click at [772, 477] on button "Volgende vraag" at bounding box center [728, 474] width 555 height 39
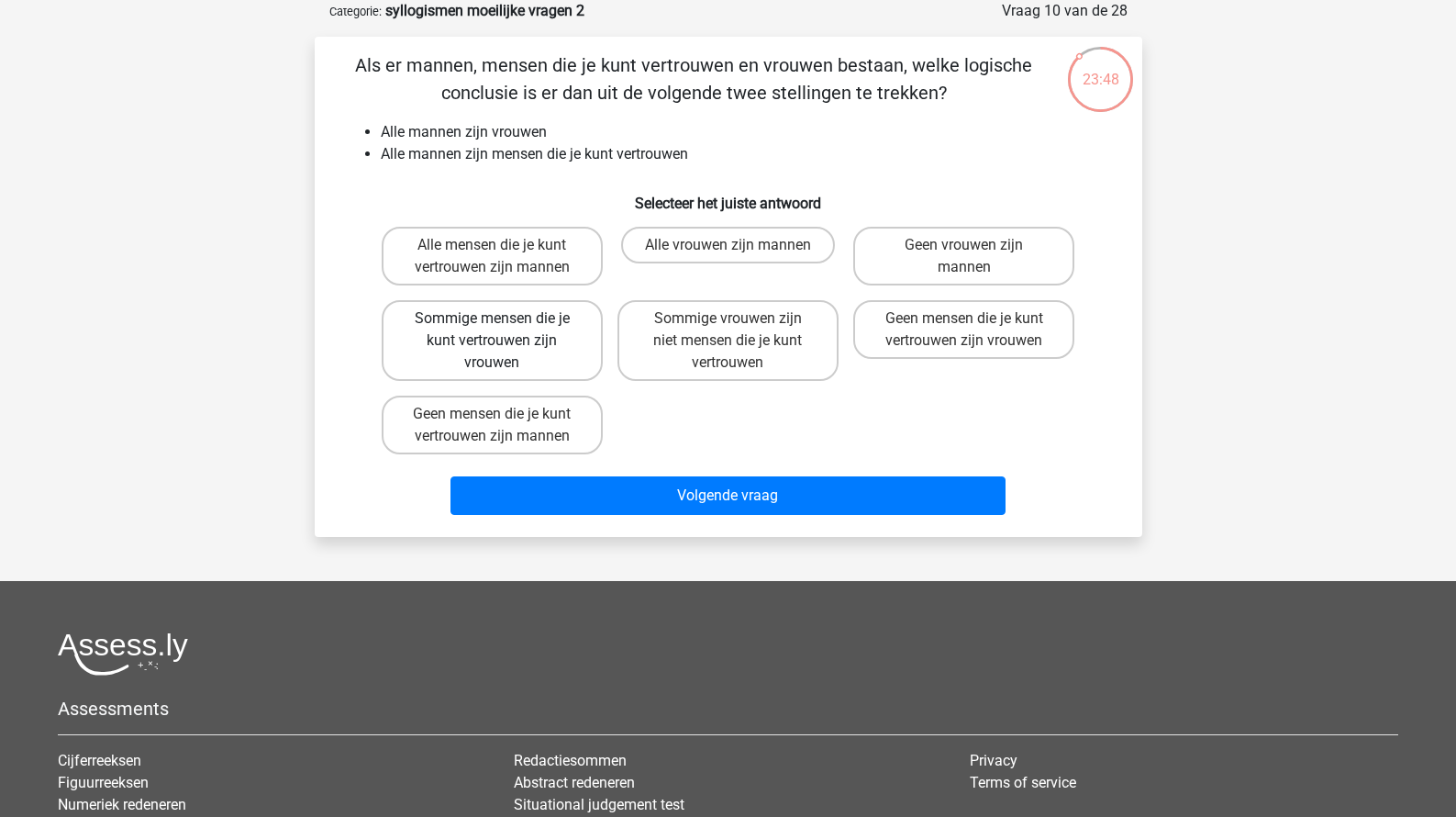
click at [525, 371] on label "Sommige mensen die je kunt vertrouwen zijn vrouwen" at bounding box center [492, 340] width 221 height 81
click at [504, 331] on input "Sommige mensen die je kunt vertrouwen zijn vrouwen" at bounding box center [498, 324] width 12 height 12
radio input "true"
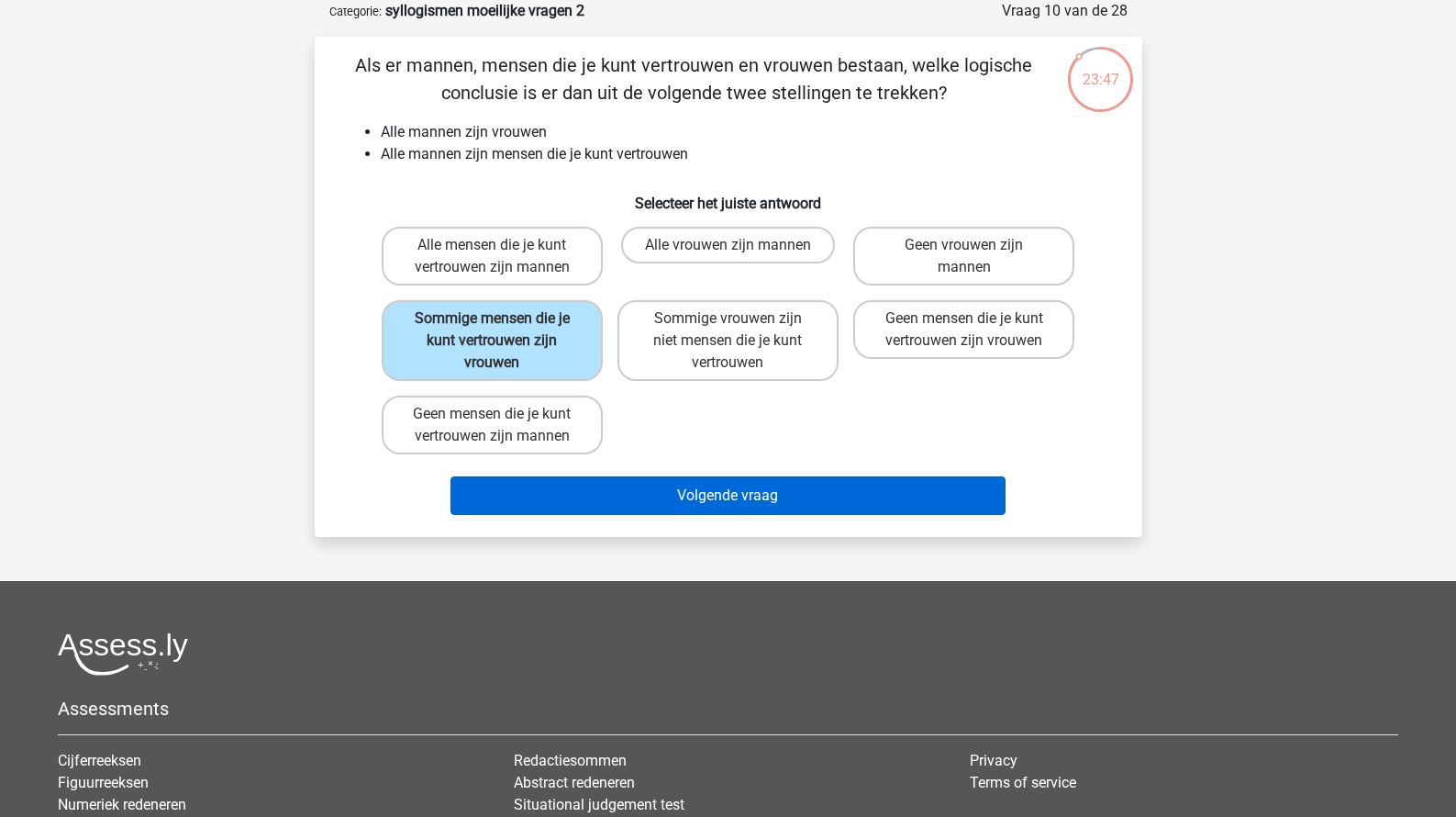
click at [595, 502] on button "Volgende vraag" at bounding box center [728, 496] width 555 height 39
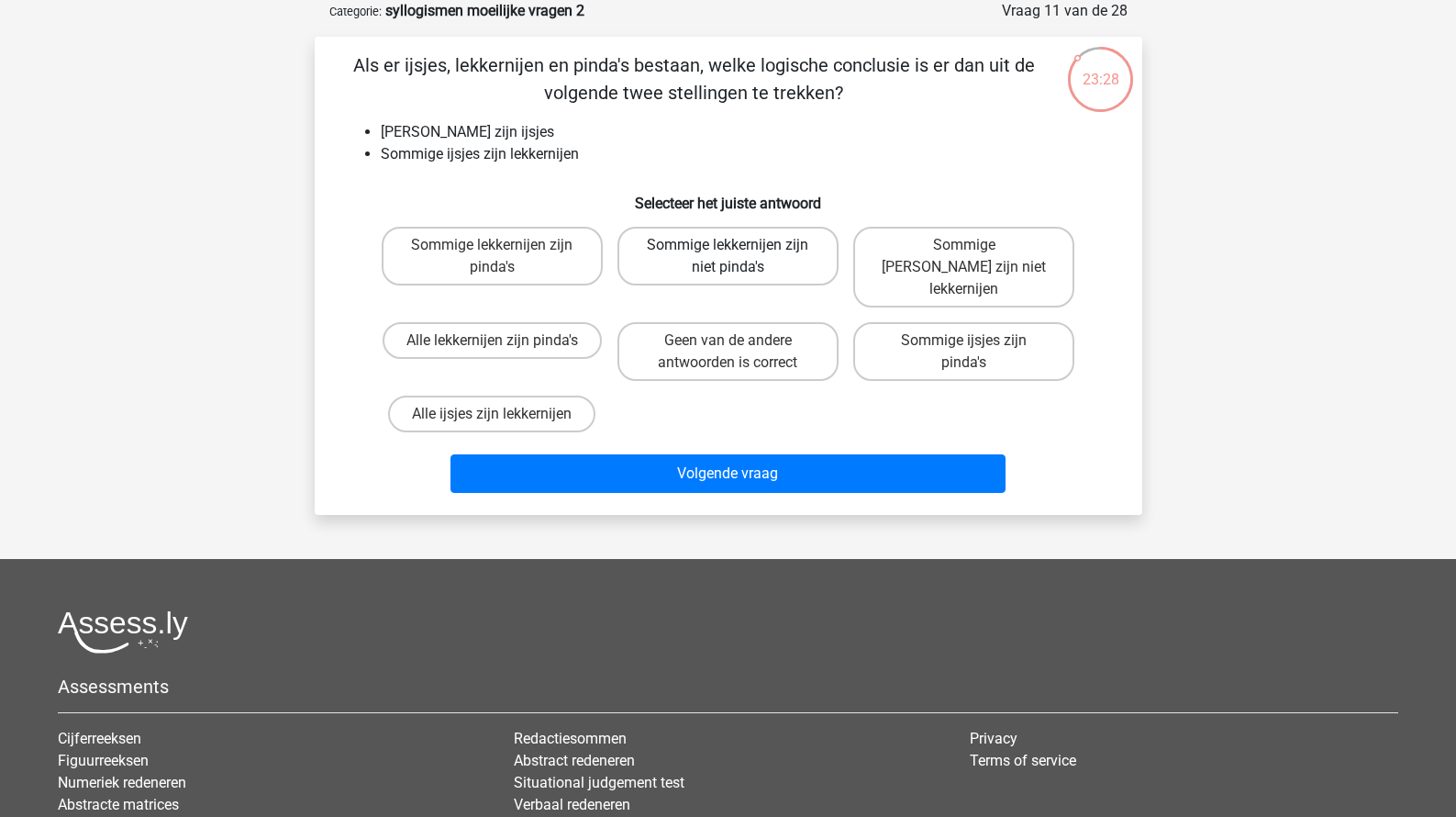
click at [723, 242] on label "Sommige lekkernijen zijn niet pinda's" at bounding box center [728, 255] width 221 height 59
click at [728, 245] on input "Sommige lekkernijen zijn niet pinda's" at bounding box center [734, 250] width 12 height 12
radio input "true"
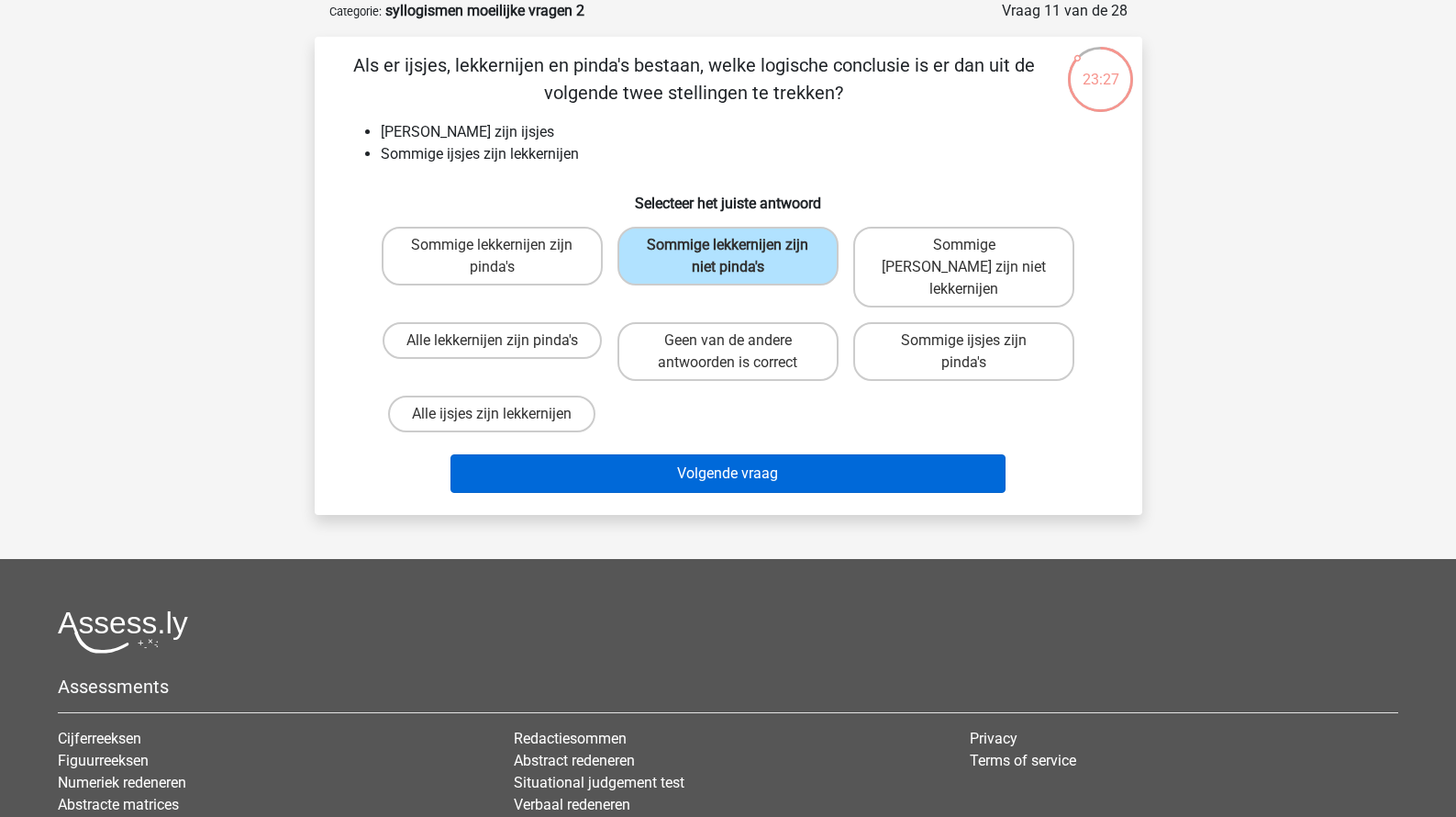
click at [730, 454] on button "Volgende vraag" at bounding box center [728, 474] width 555 height 39
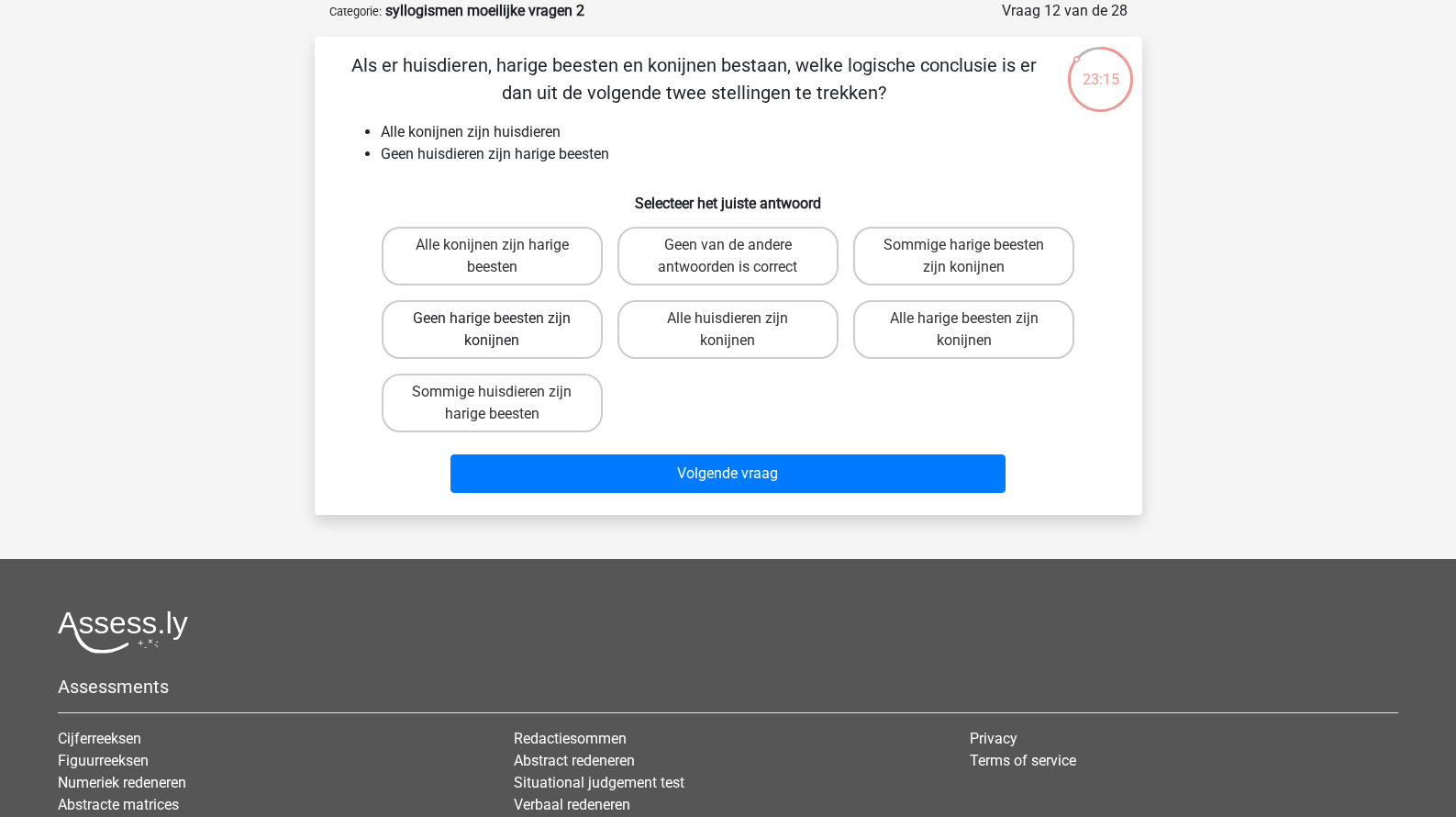
click at [584, 339] on label "Geen harige beesten zijn konijnen" at bounding box center [492, 329] width 221 height 59
click at [504, 331] on input "Geen harige beesten zijn konijnen" at bounding box center [498, 324] width 12 height 12
radio input "true"
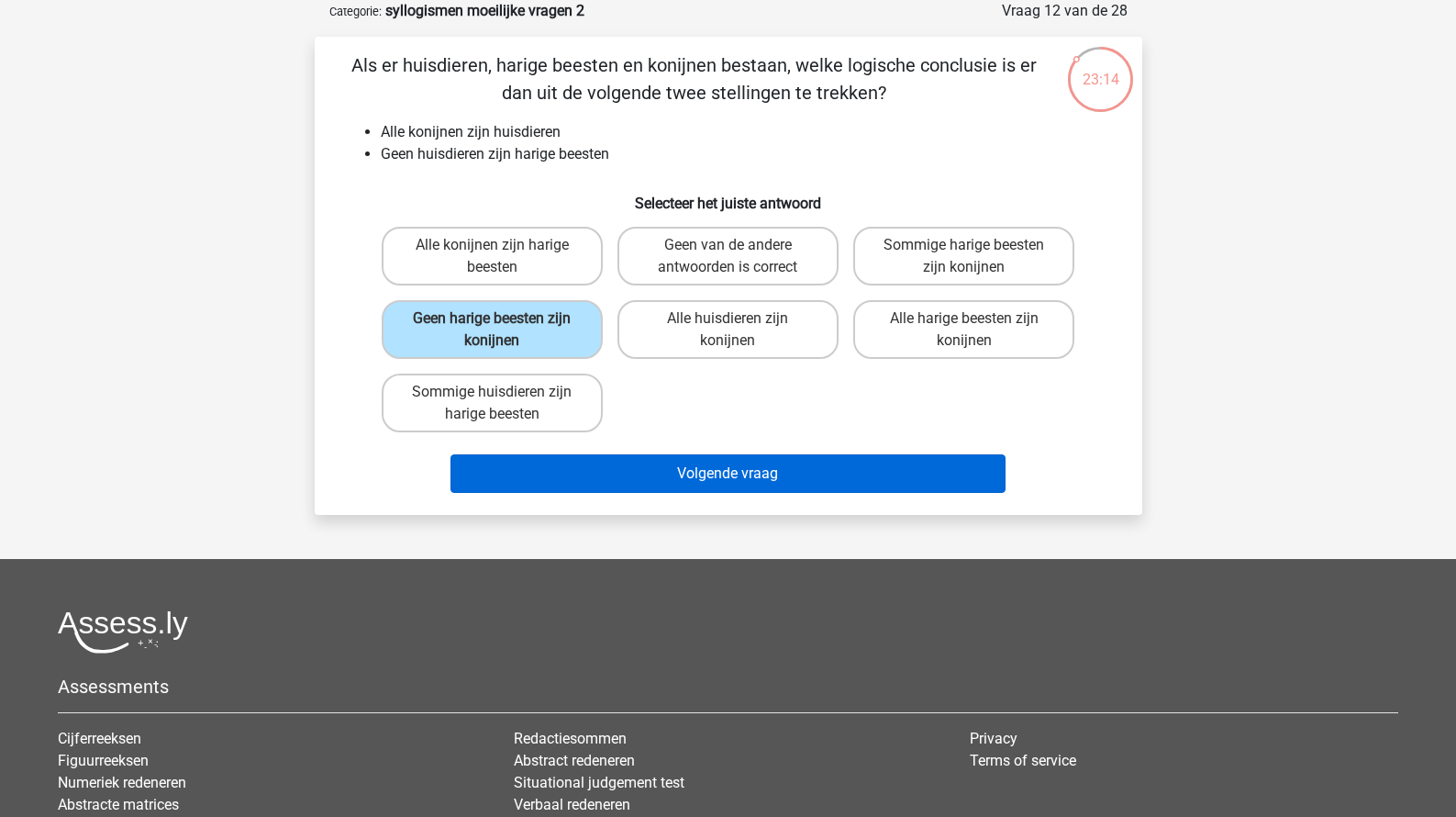
click at [617, 477] on button "Volgende vraag" at bounding box center [728, 474] width 555 height 39
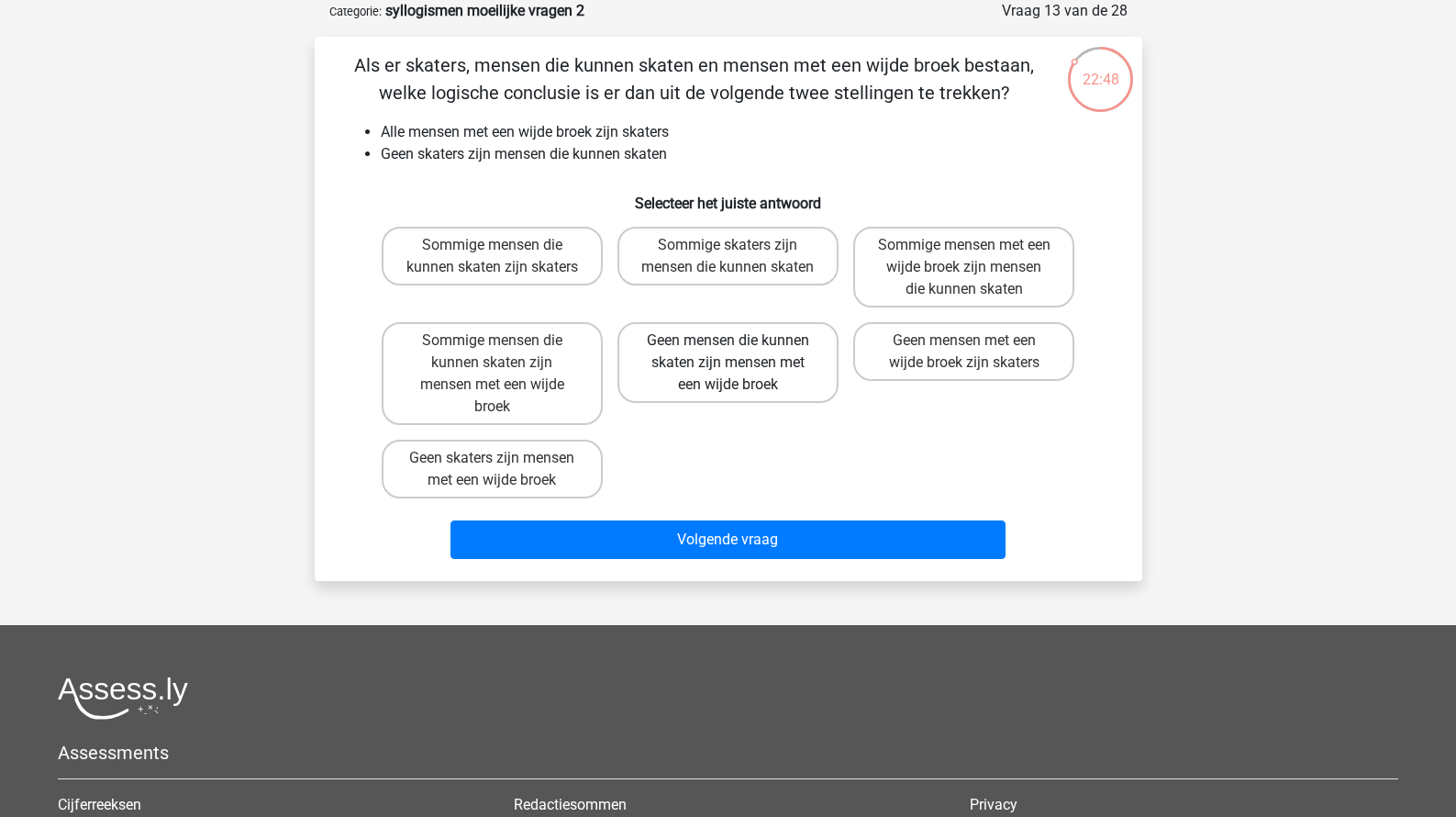
click at [711, 403] on label "Geen mensen die kunnen skaten zijn mensen met een wijde broek" at bounding box center [728, 363] width 221 height 81
click at [728, 352] on input "Geen mensen die kunnen skaten zijn mensen met een wijde broek" at bounding box center [734, 346] width 12 height 12
radio input "true"
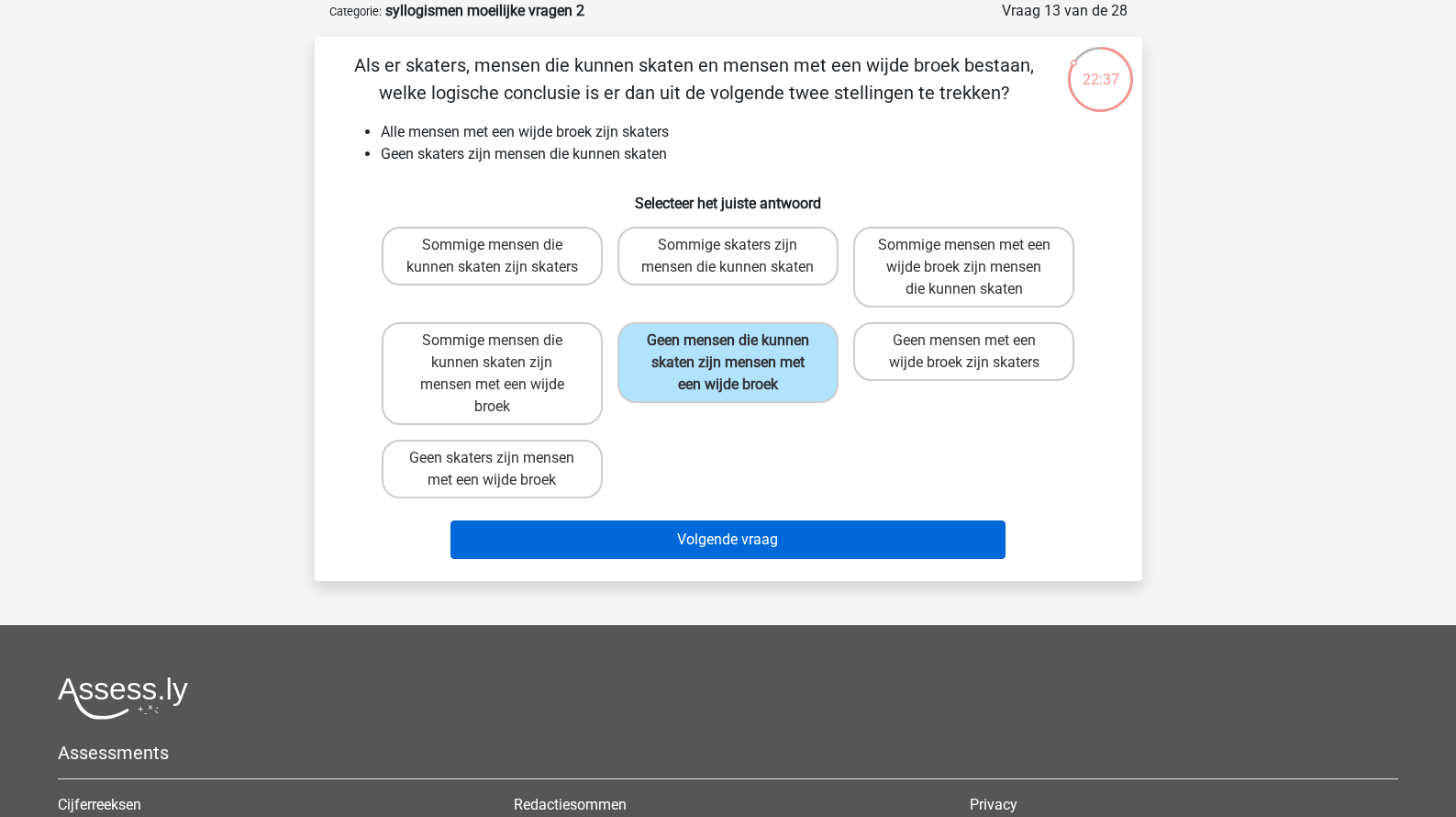
click at [698, 559] on button "Volgende vraag" at bounding box center [728, 540] width 555 height 39
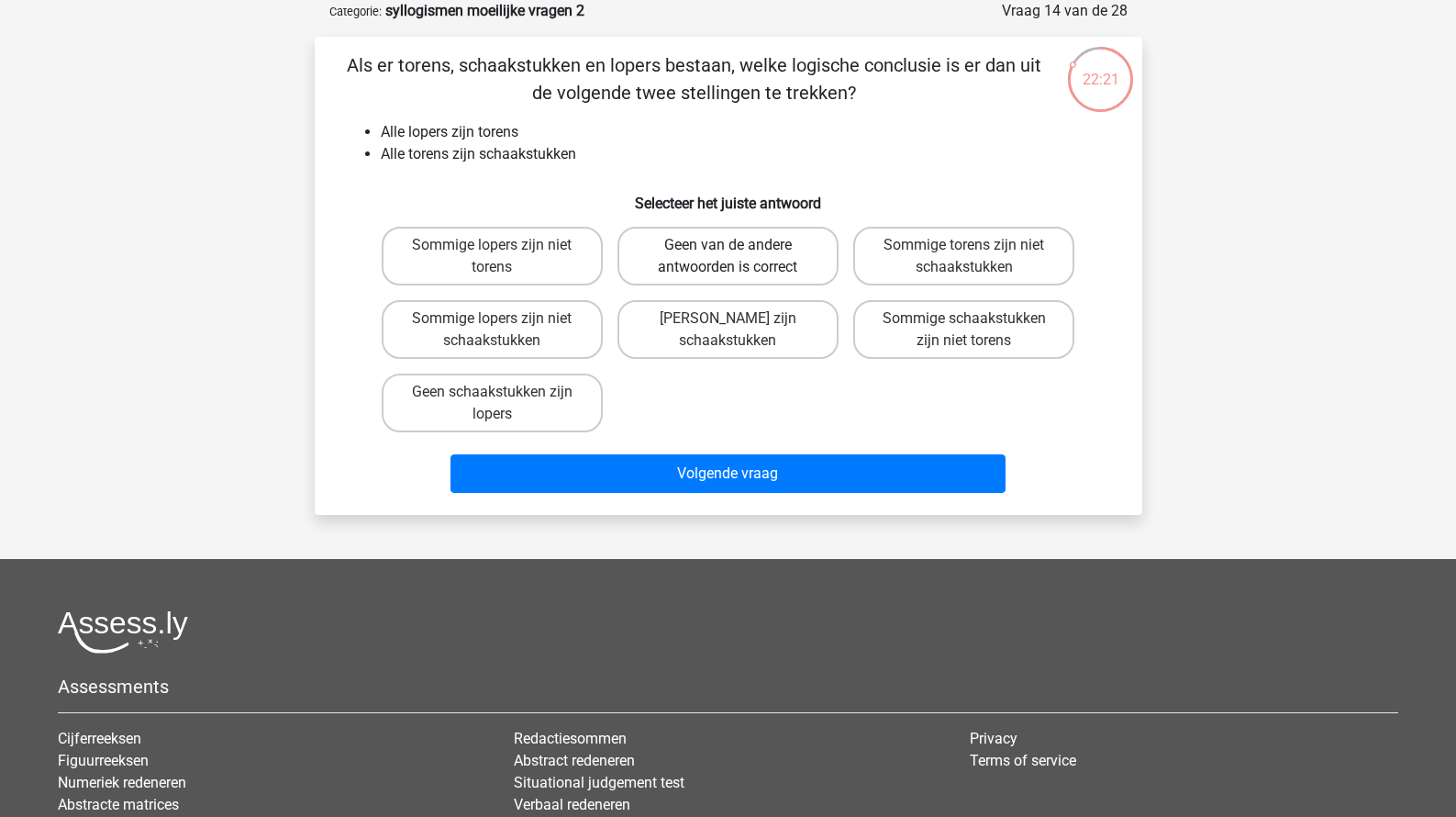
click at [761, 270] on label "Geen van de andere antwoorden is correct" at bounding box center [728, 255] width 221 height 59
click at [740, 257] on input "Geen van de andere antwoorden is correct" at bounding box center [734, 250] width 12 height 12
radio input "true"
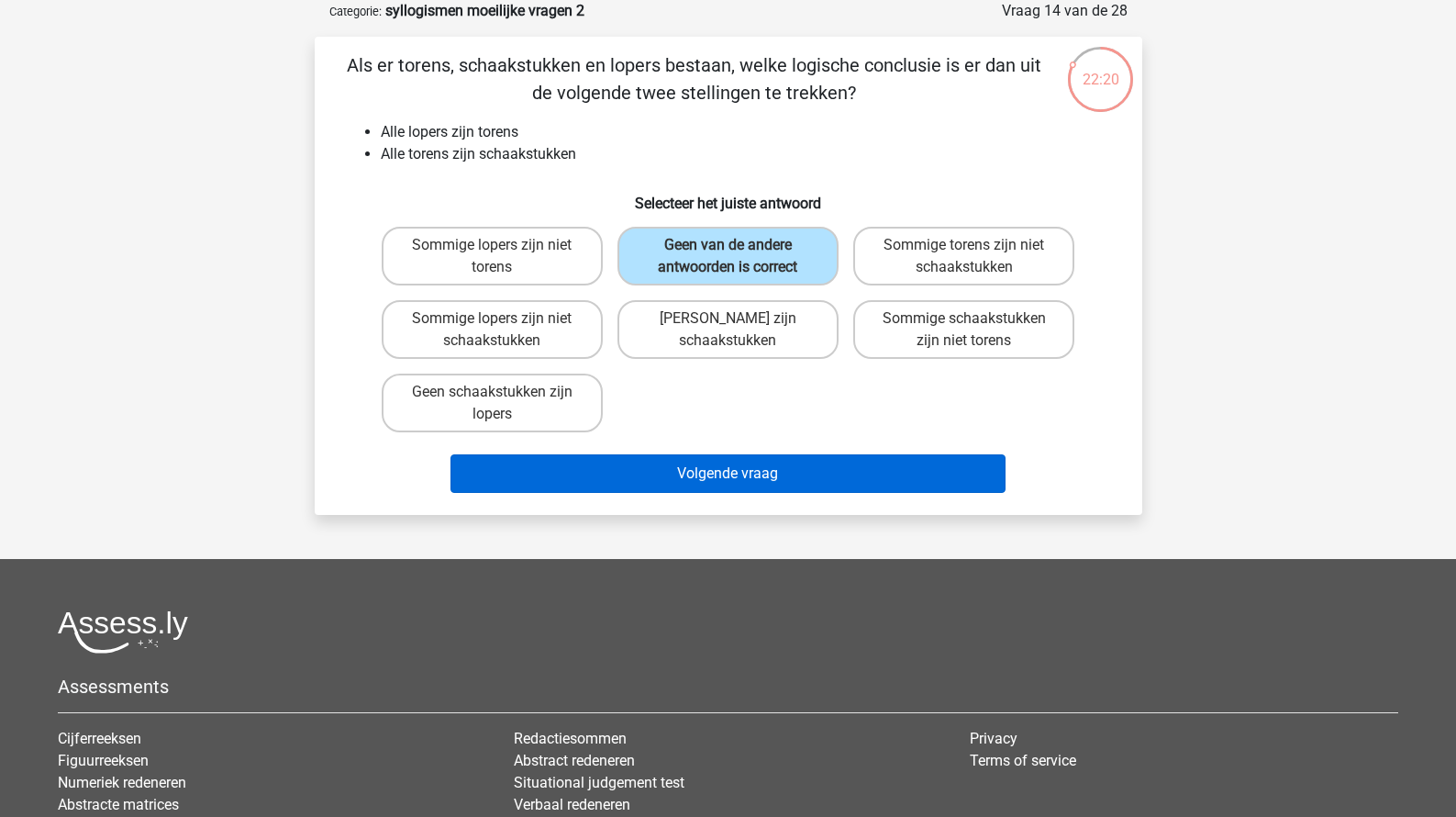
click at [699, 473] on button "Volgende vraag" at bounding box center [728, 474] width 555 height 39
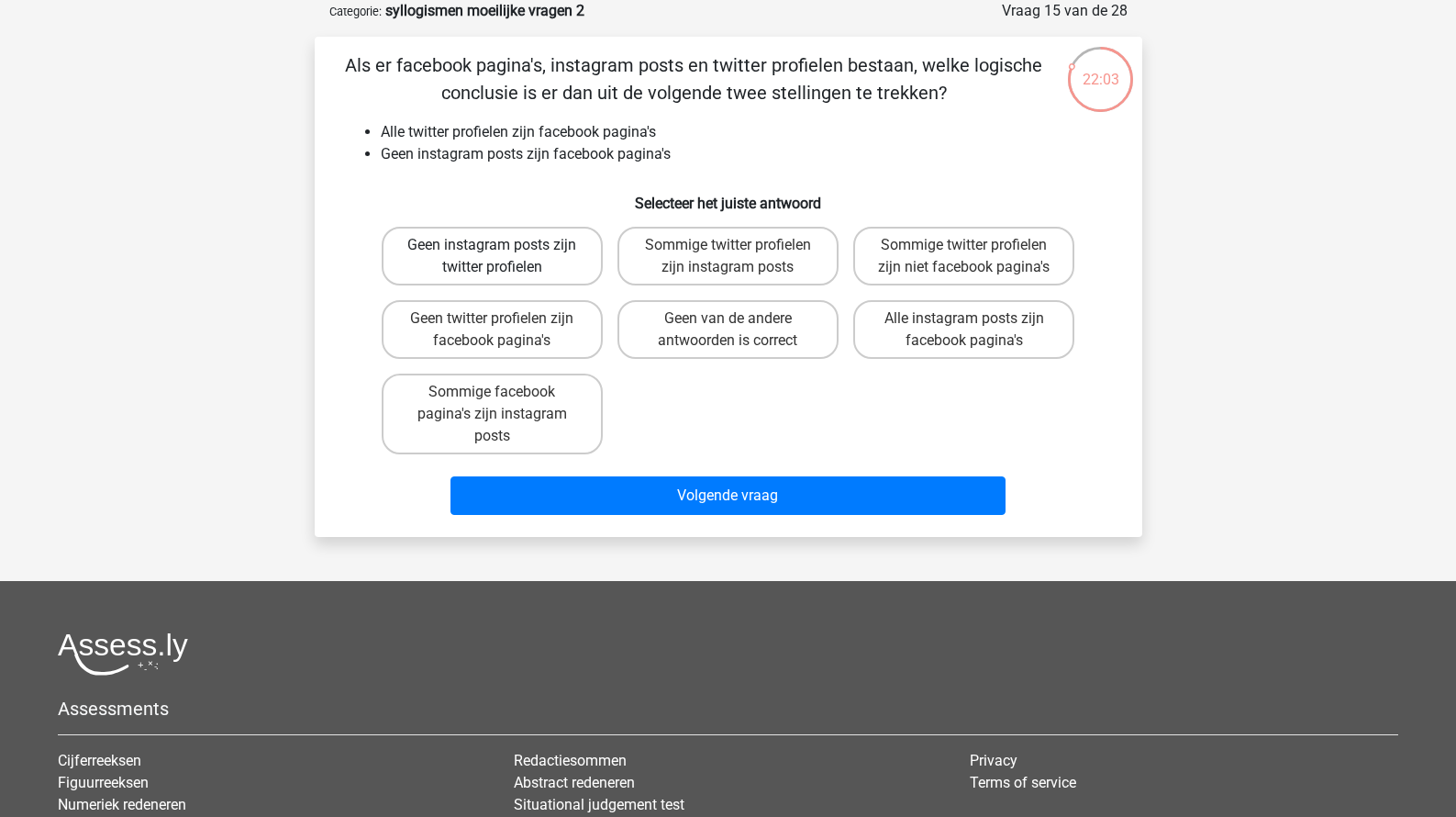
click at [555, 267] on label "Geen instagram posts zijn twitter profielen" at bounding box center [492, 255] width 221 height 59
click at [504, 257] on input "Geen instagram posts zijn twitter profielen" at bounding box center [498, 250] width 12 height 12
radio input "true"
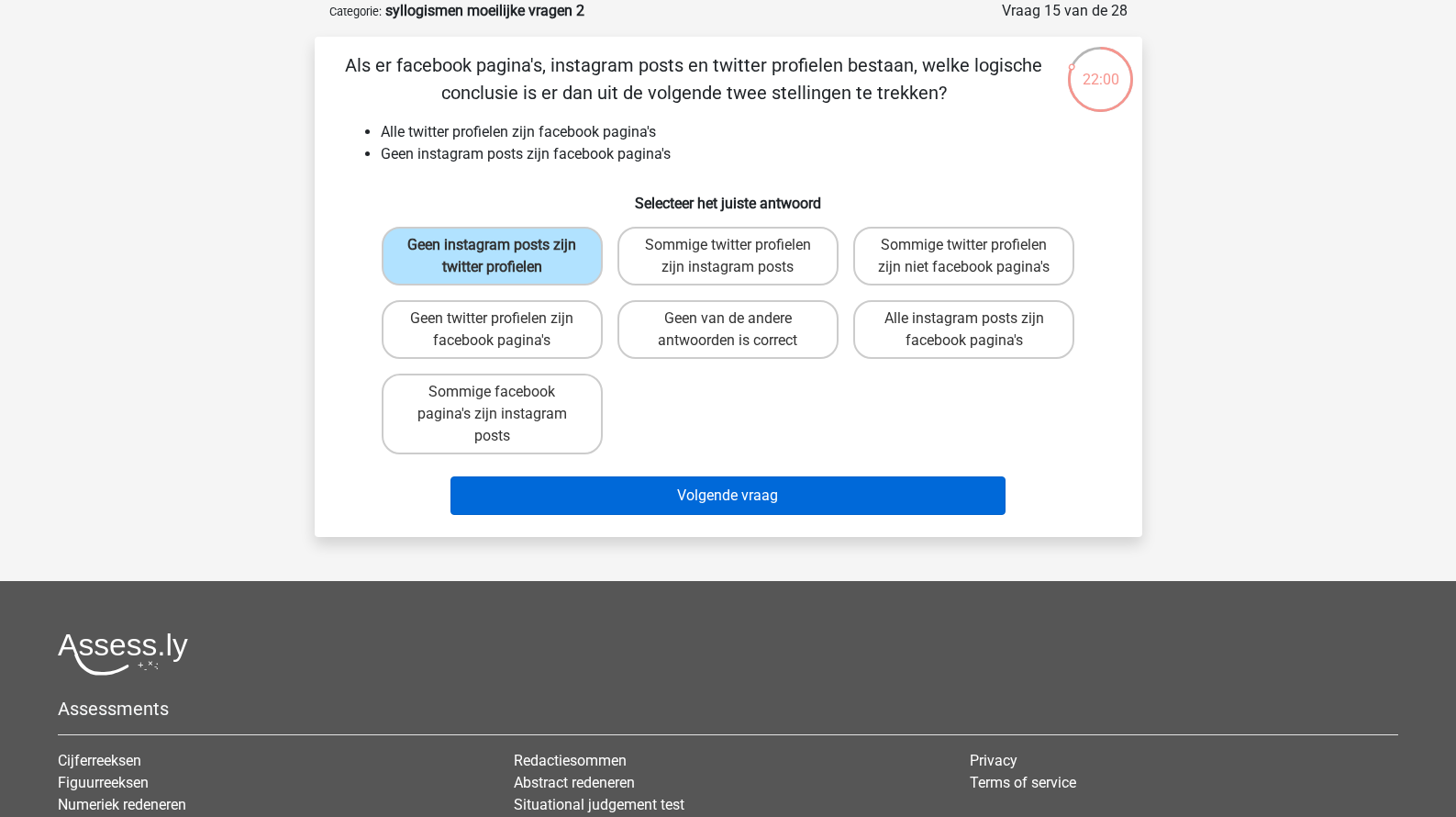
click at [656, 486] on button "Volgende vraag" at bounding box center [728, 496] width 555 height 39
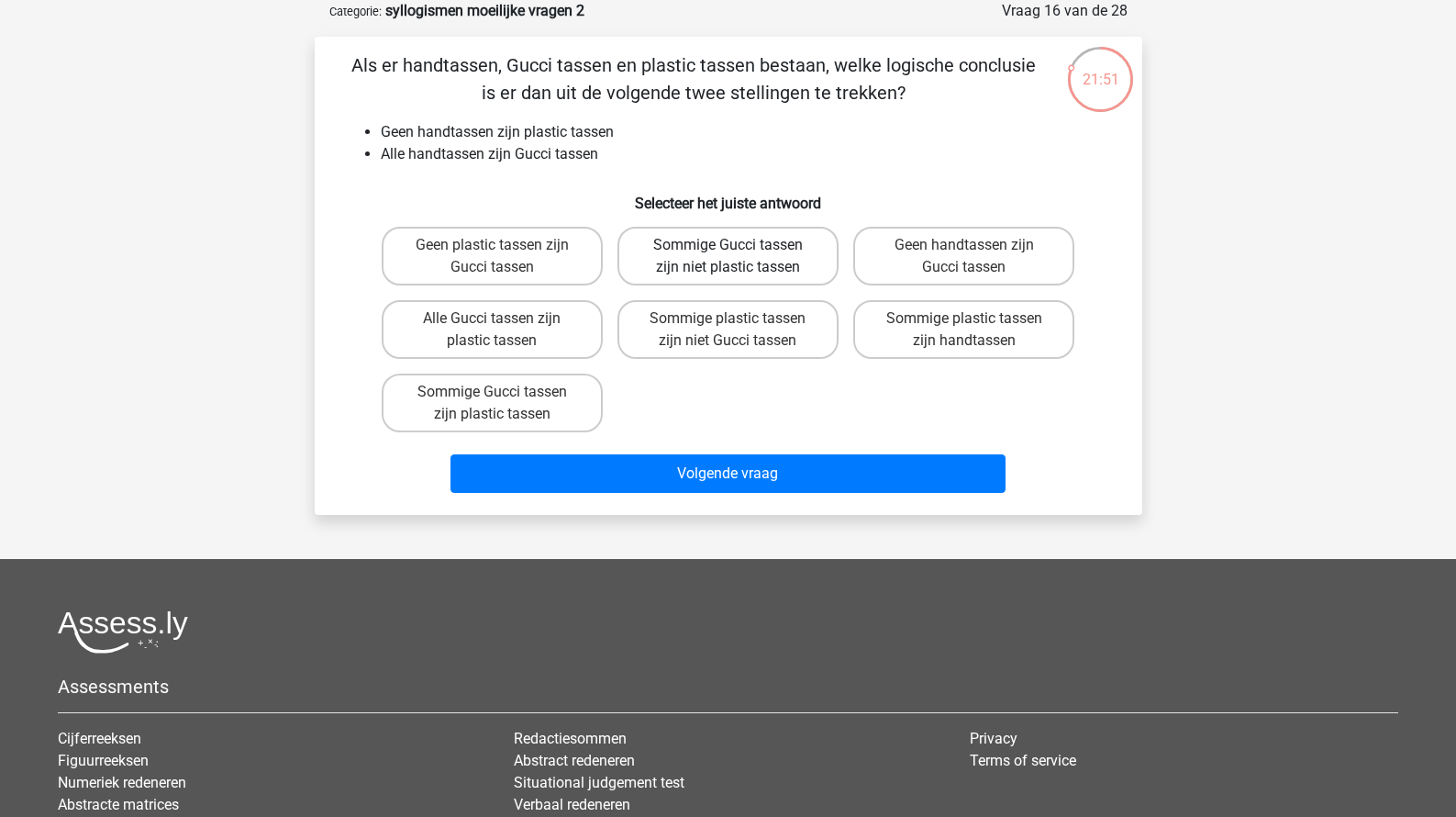
click at [717, 265] on label "Sommige Gucci tassen zijn niet plastic tassen" at bounding box center [728, 255] width 221 height 59
click at [728, 257] on input "Sommige Gucci tassen zijn niet plastic tassen" at bounding box center [734, 250] width 12 height 12
radio input "true"
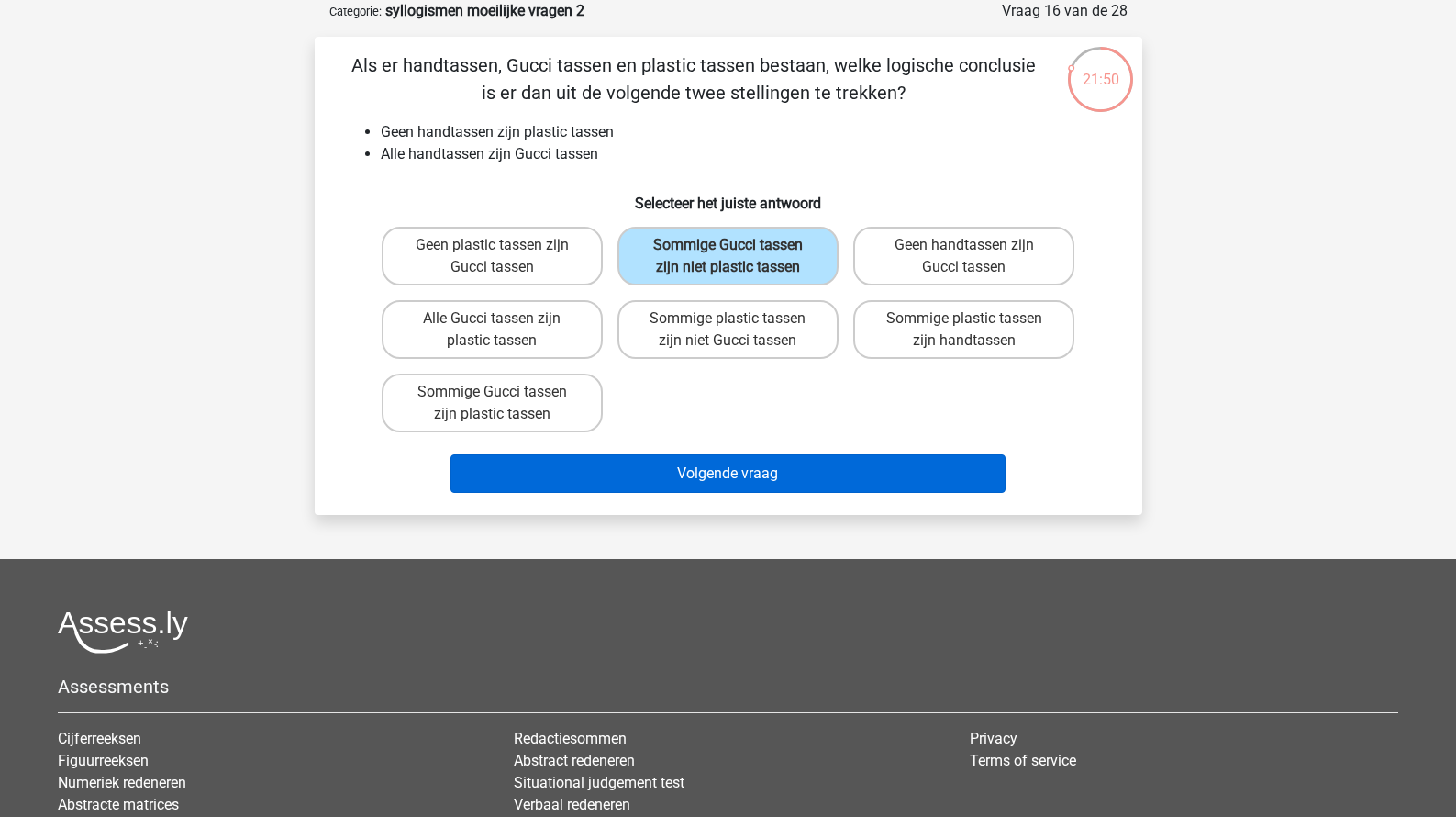
click at [716, 482] on button "Volgende vraag" at bounding box center [728, 474] width 555 height 39
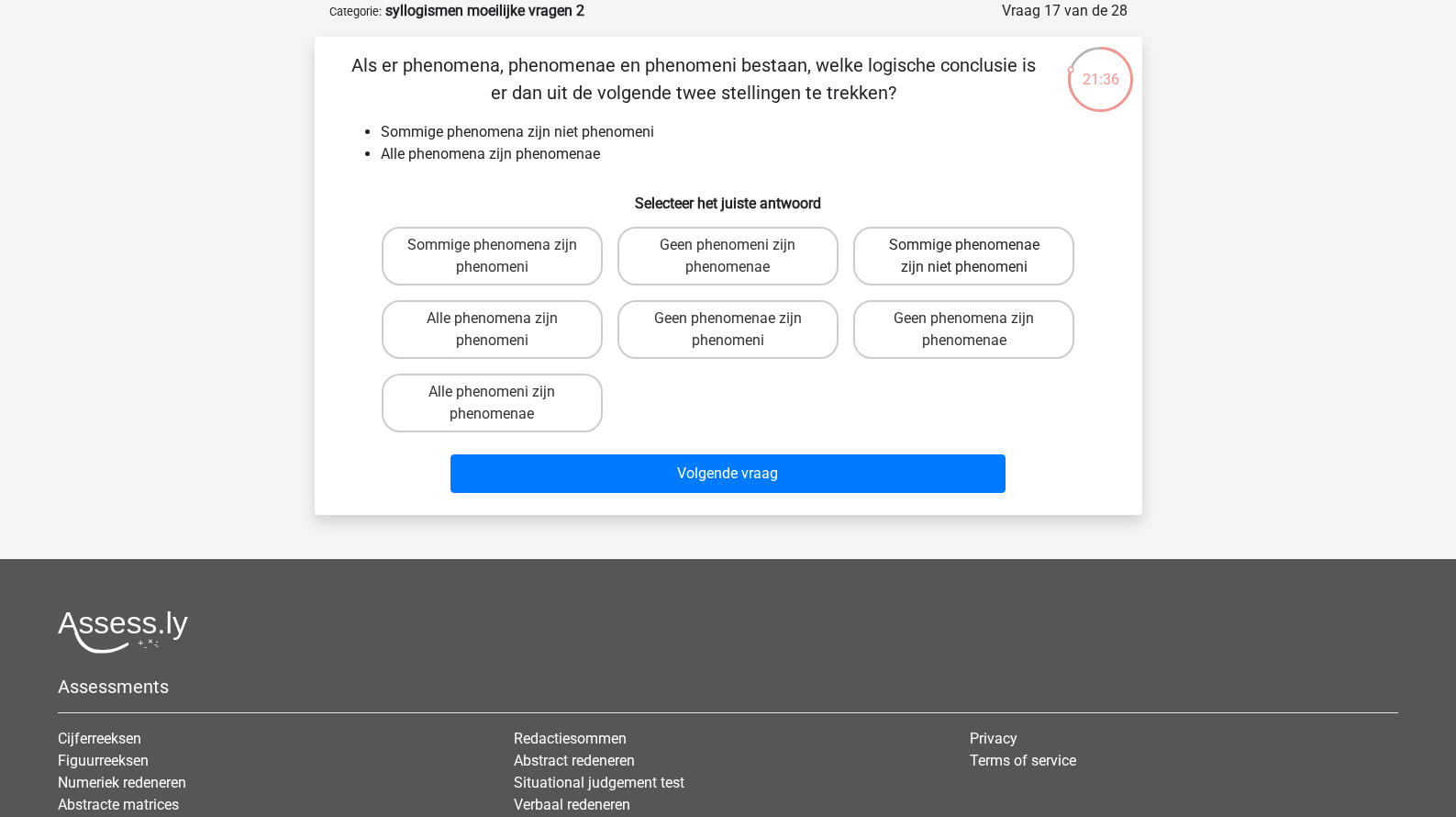
click at [938, 274] on label "Sommige phenomenae zijn niet phenomeni" at bounding box center [964, 255] width 221 height 59
click at [965, 257] on input "Sommige phenomenae zijn niet phenomeni" at bounding box center [971, 250] width 12 height 12
radio input "true"
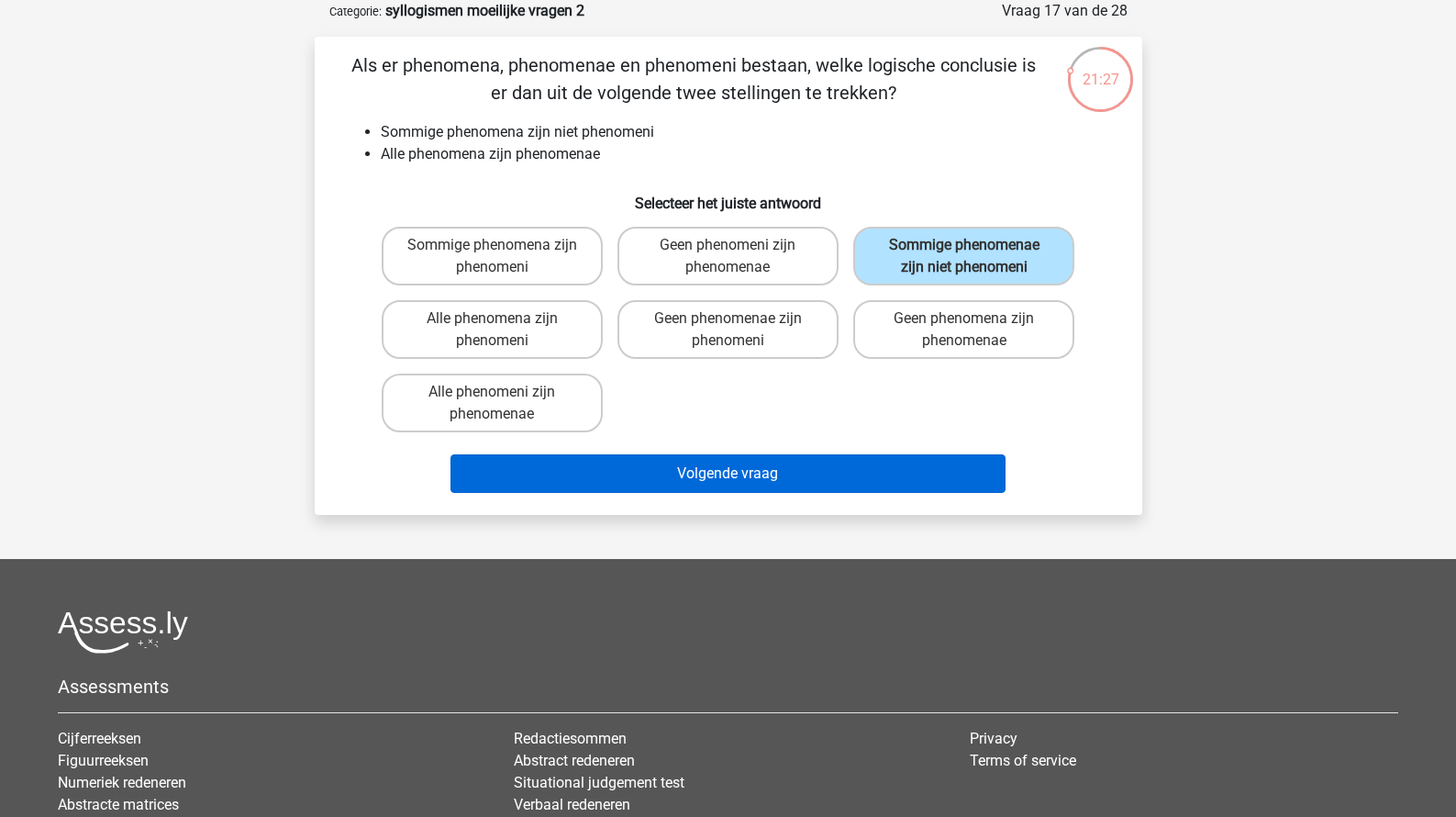
click at [802, 464] on button "Volgende vraag" at bounding box center [728, 474] width 555 height 39
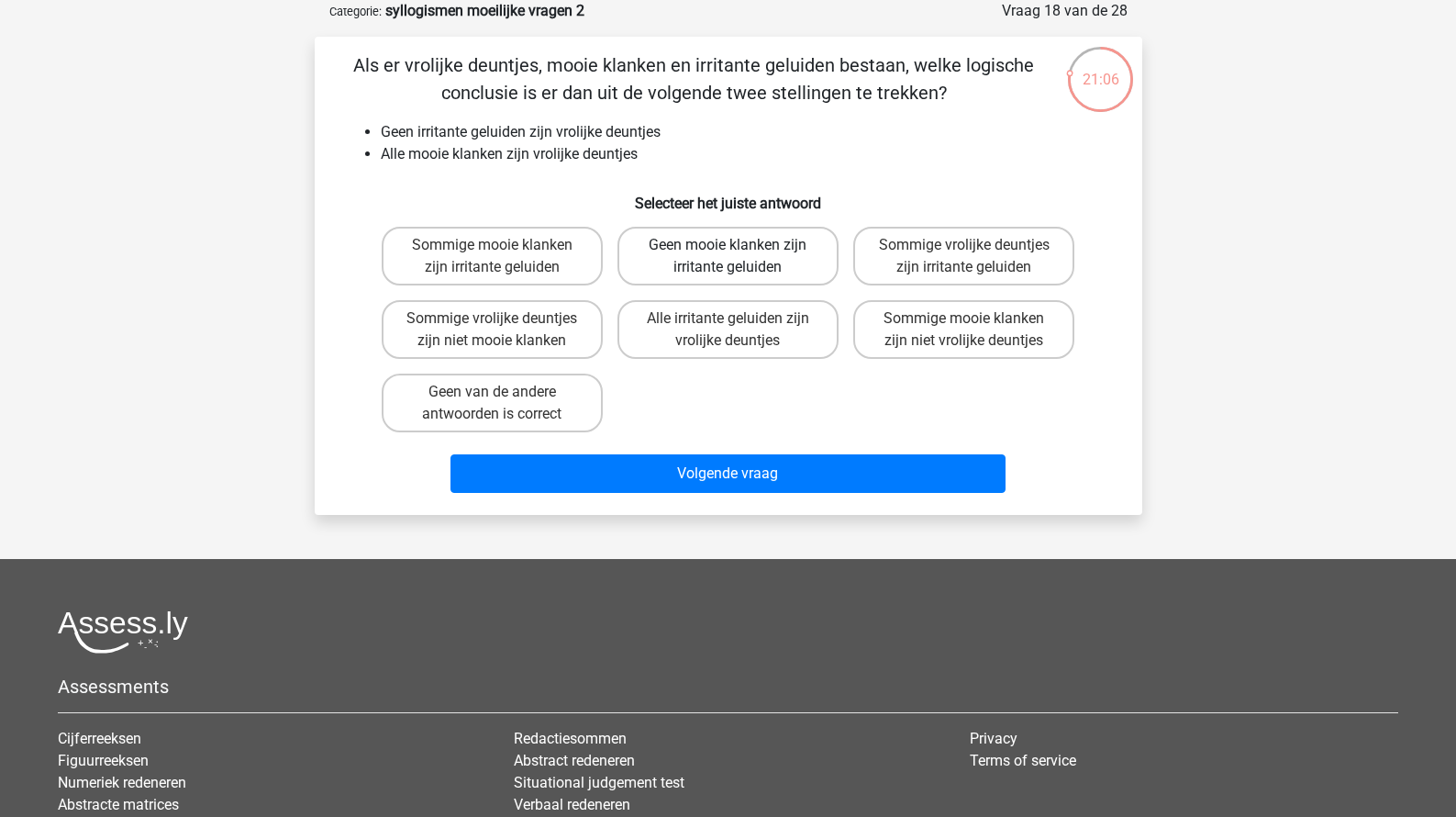
click at [694, 267] on label "Geen mooie klanken zijn irritante geluiden" at bounding box center [728, 255] width 221 height 59
click at [728, 257] on input "Geen mooie klanken zijn irritante geluiden" at bounding box center [734, 250] width 12 height 12
radio input "true"
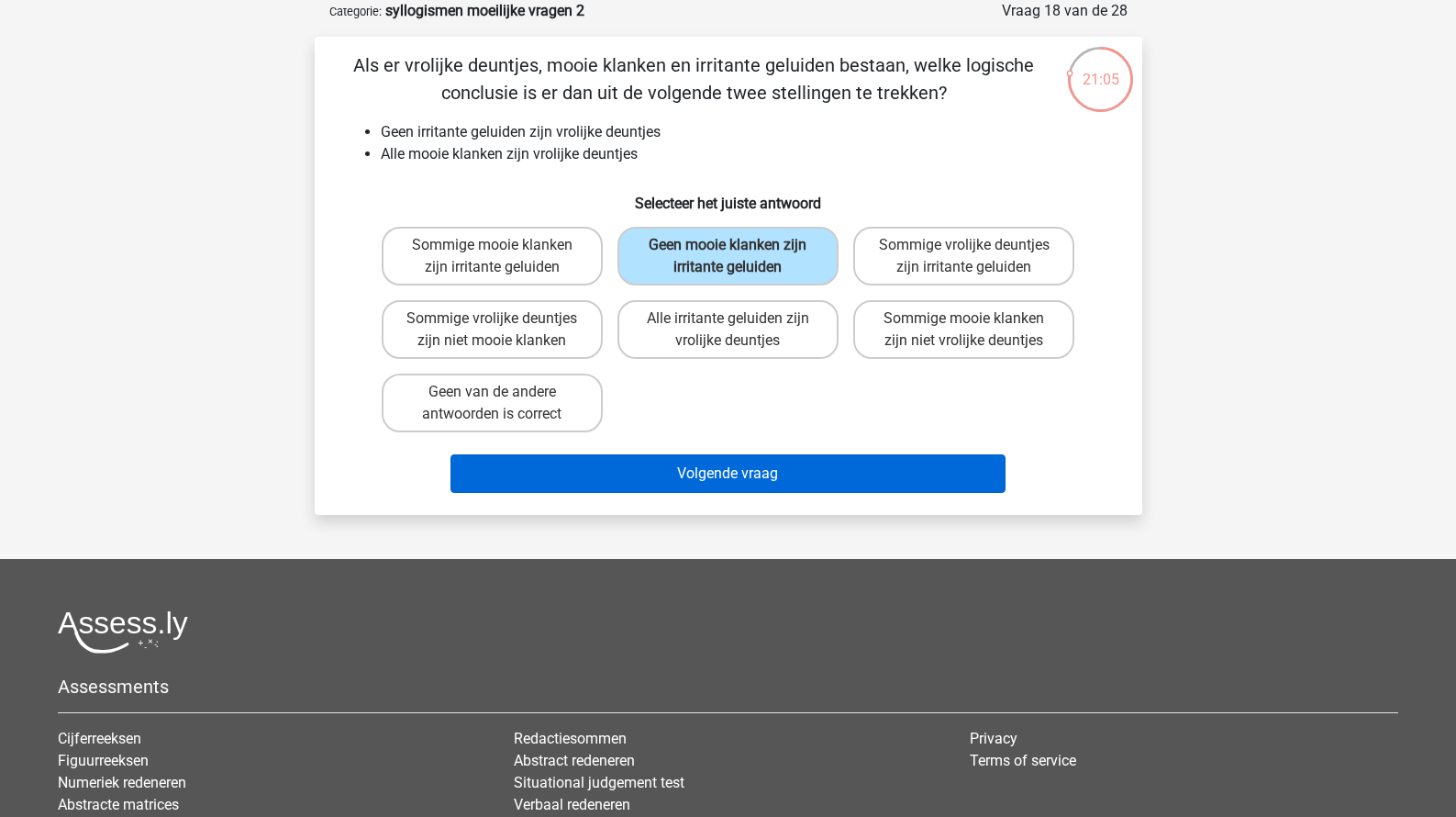
click at [695, 477] on button "Volgende vraag" at bounding box center [728, 474] width 555 height 39
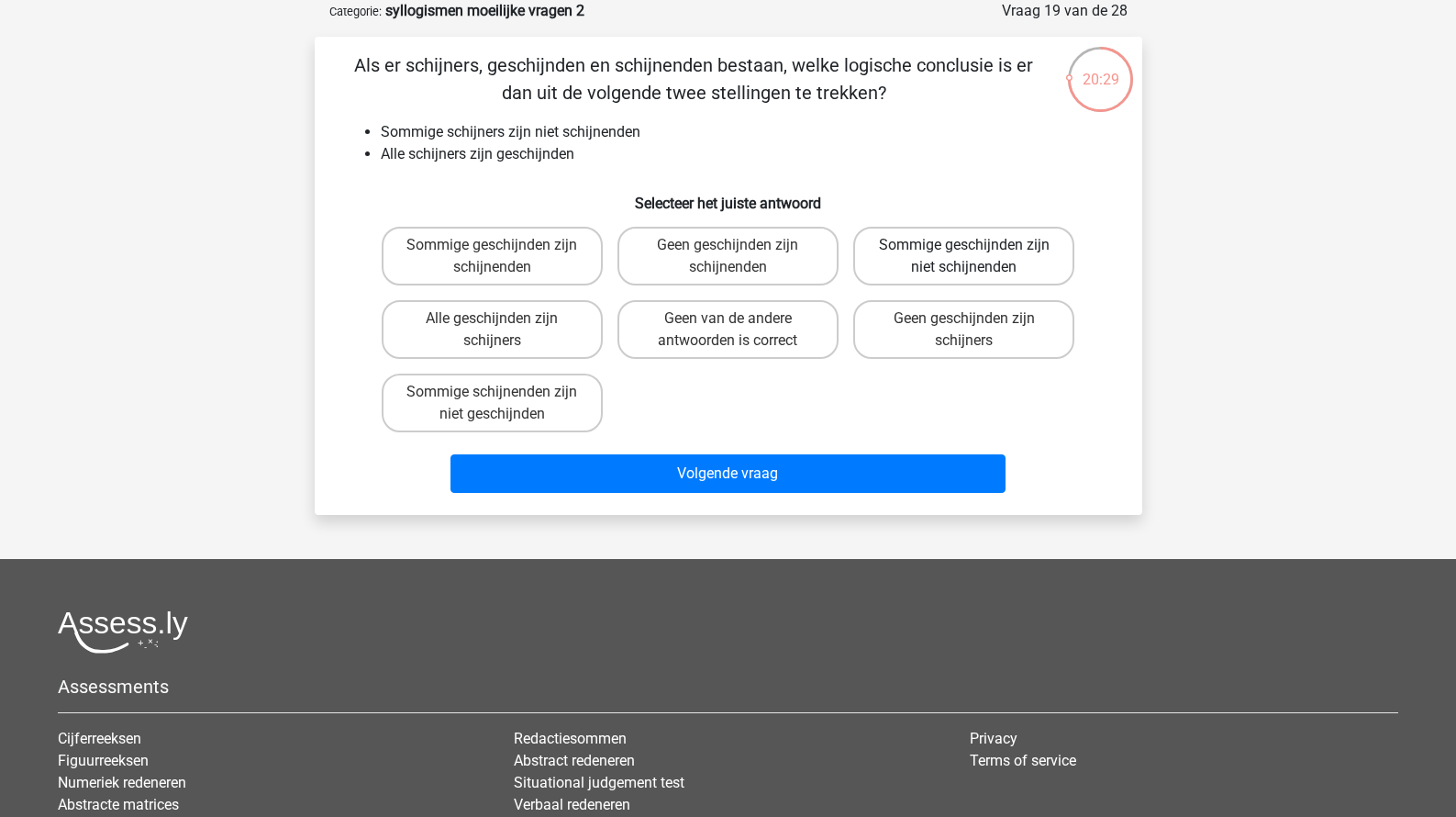
click at [927, 273] on label "Sommige geschijnden zijn niet schijnenden" at bounding box center [964, 255] width 221 height 59
click at [965, 257] on input "Sommige geschijnden zijn niet schijnenden" at bounding box center [971, 250] width 12 height 12
radio input "true"
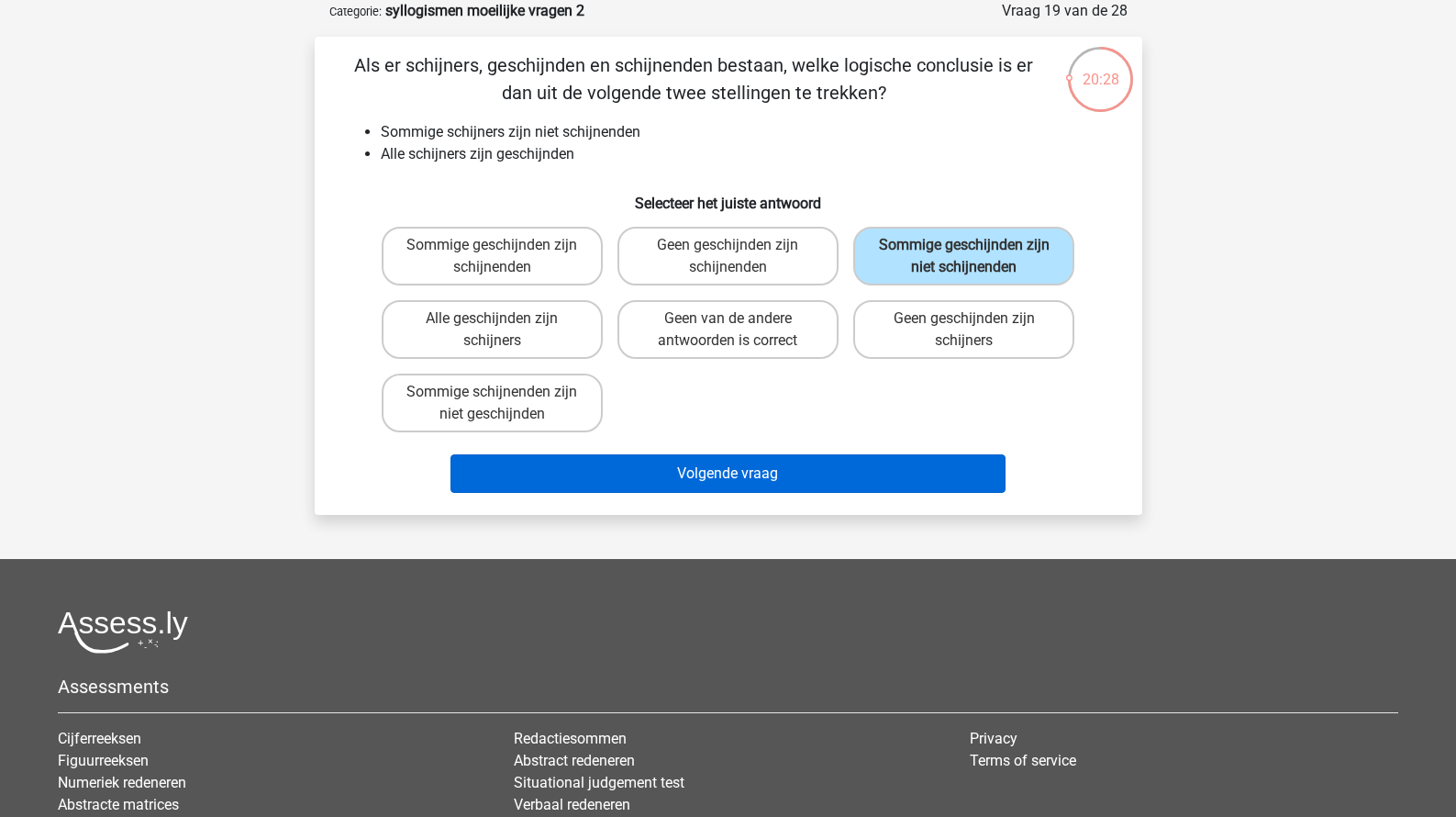
click at [830, 465] on button "Volgende vraag" at bounding box center [728, 474] width 555 height 39
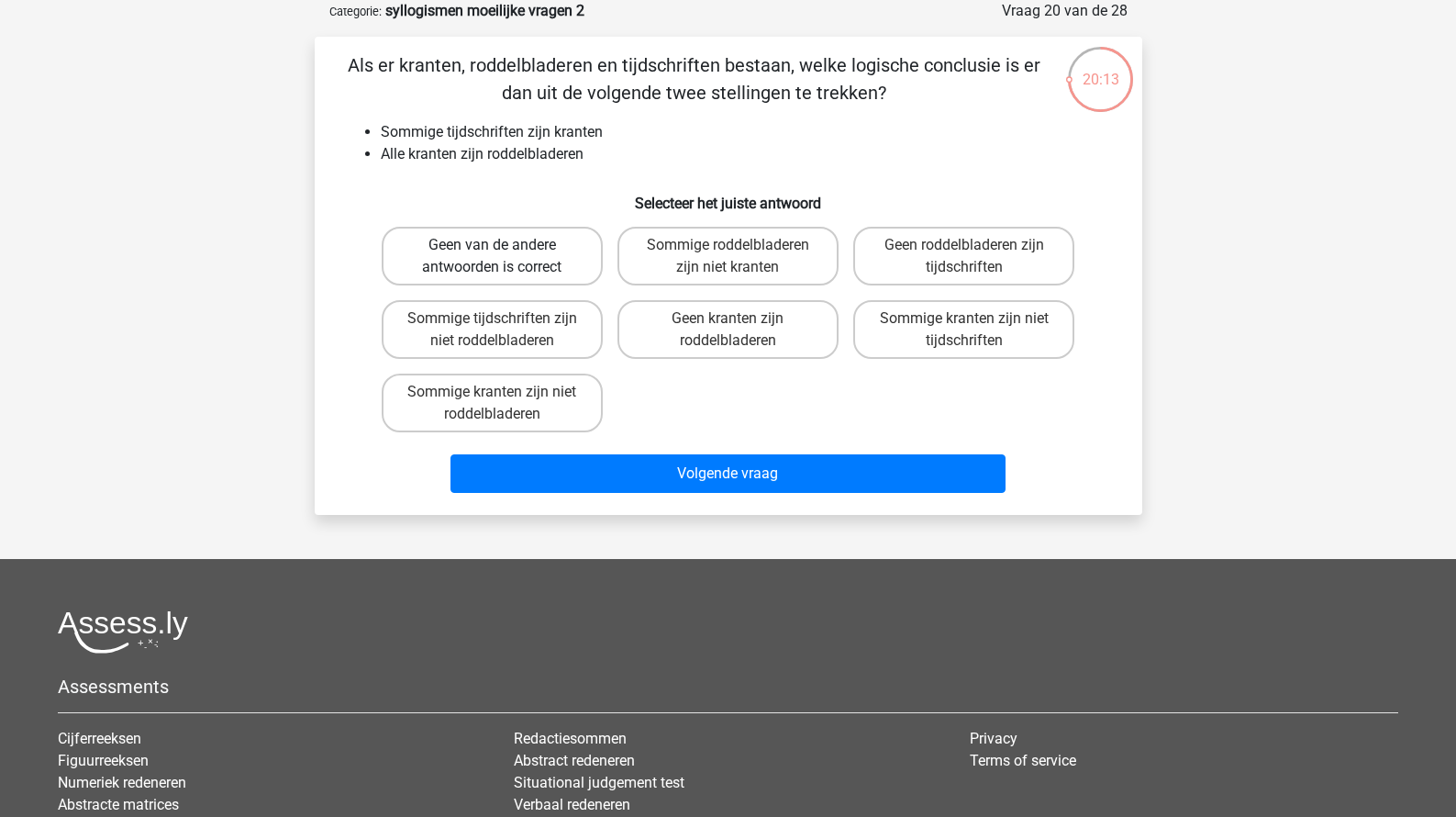
click at [524, 255] on label "Geen van de andere antwoorden is correct" at bounding box center [492, 255] width 221 height 59
click at [504, 255] on input "Geen van de andere antwoorden is correct" at bounding box center [498, 250] width 12 height 12
radio input "true"
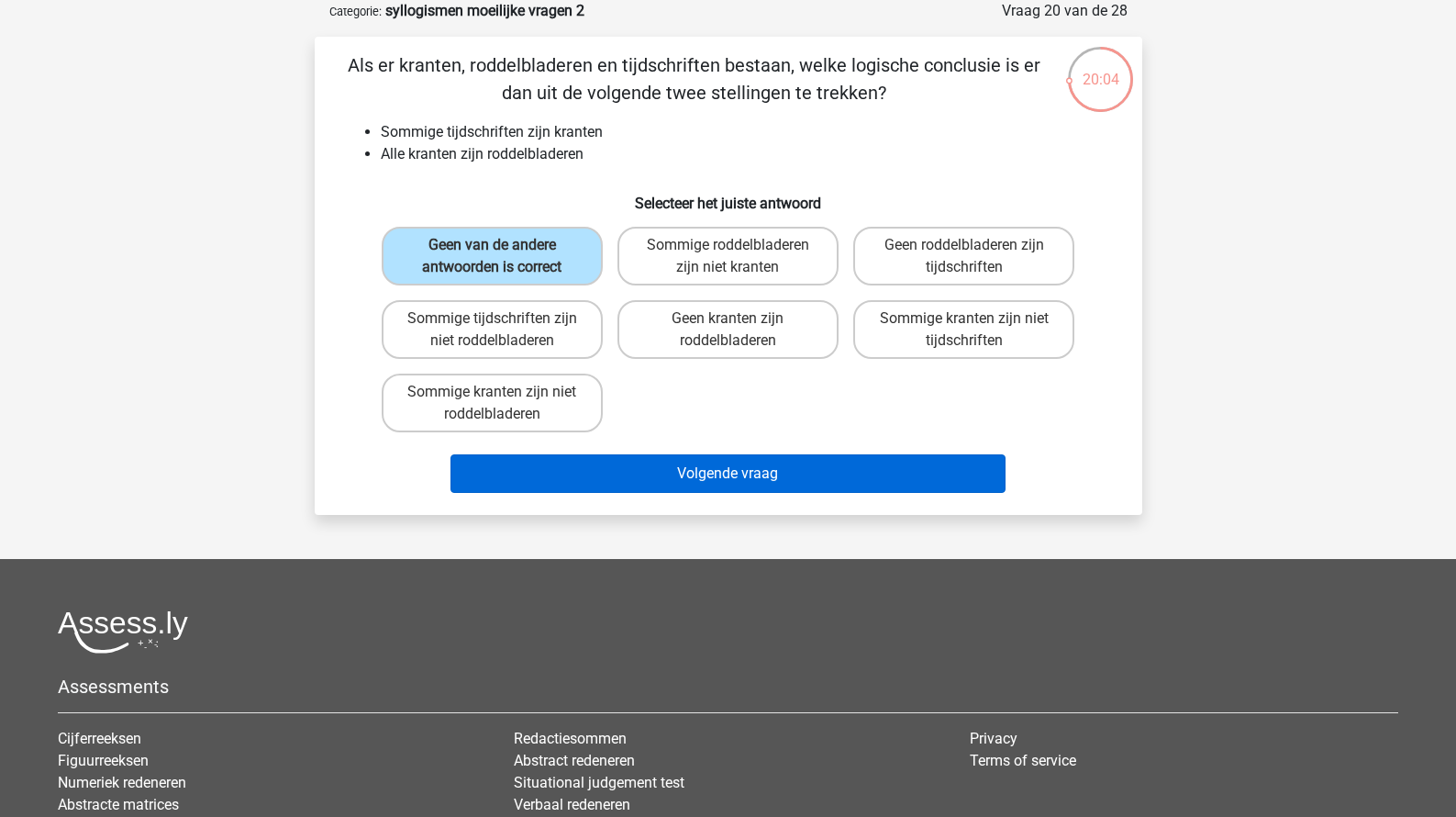
click at [623, 464] on button "Volgende vraag" at bounding box center [728, 474] width 555 height 39
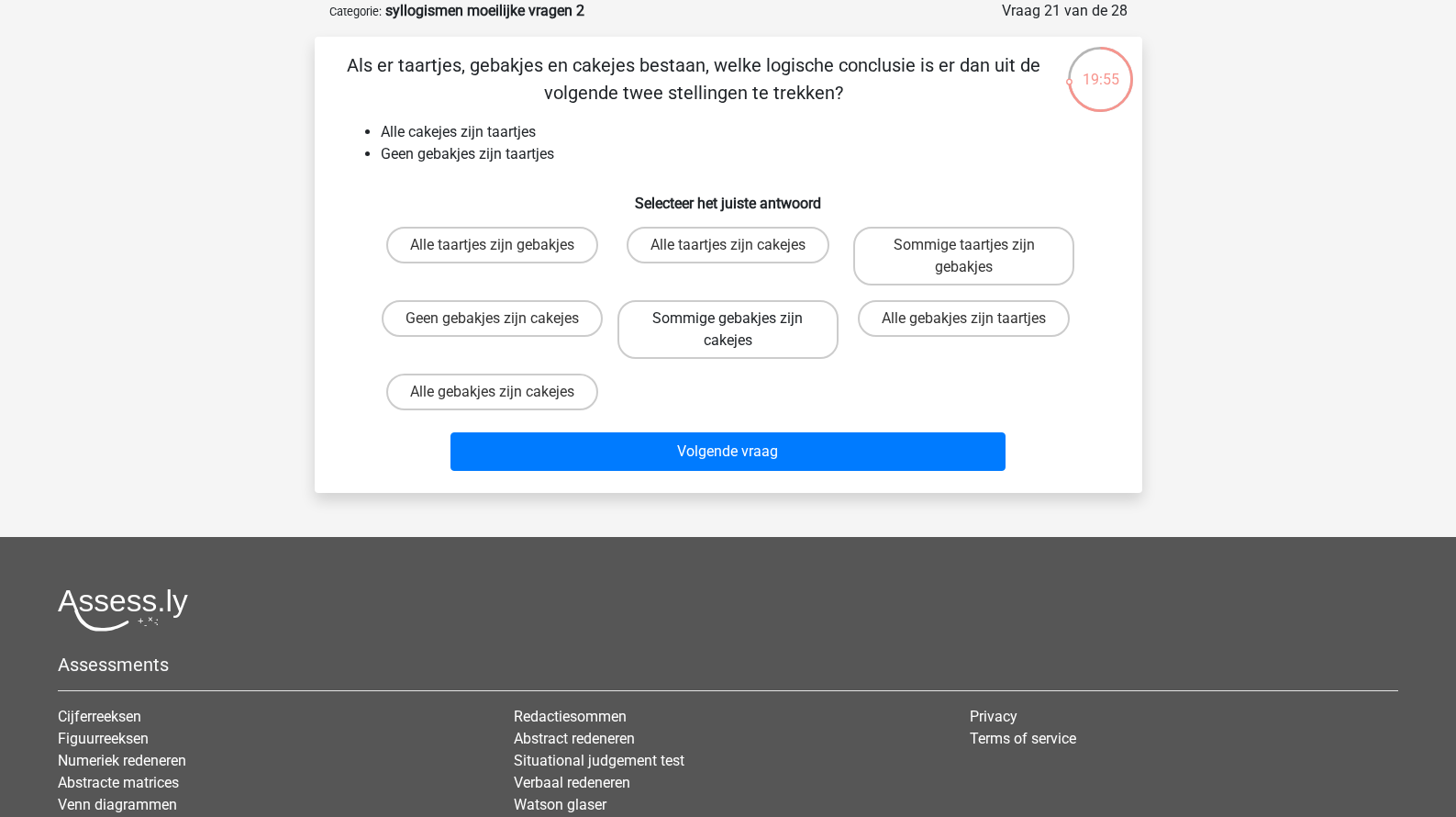
click at [687, 338] on label "Sommige gebakjes zijn cakejes" at bounding box center [728, 329] width 221 height 59
click at [728, 331] on input "Sommige gebakjes zijn cakejes" at bounding box center [734, 324] width 12 height 12
radio input "true"
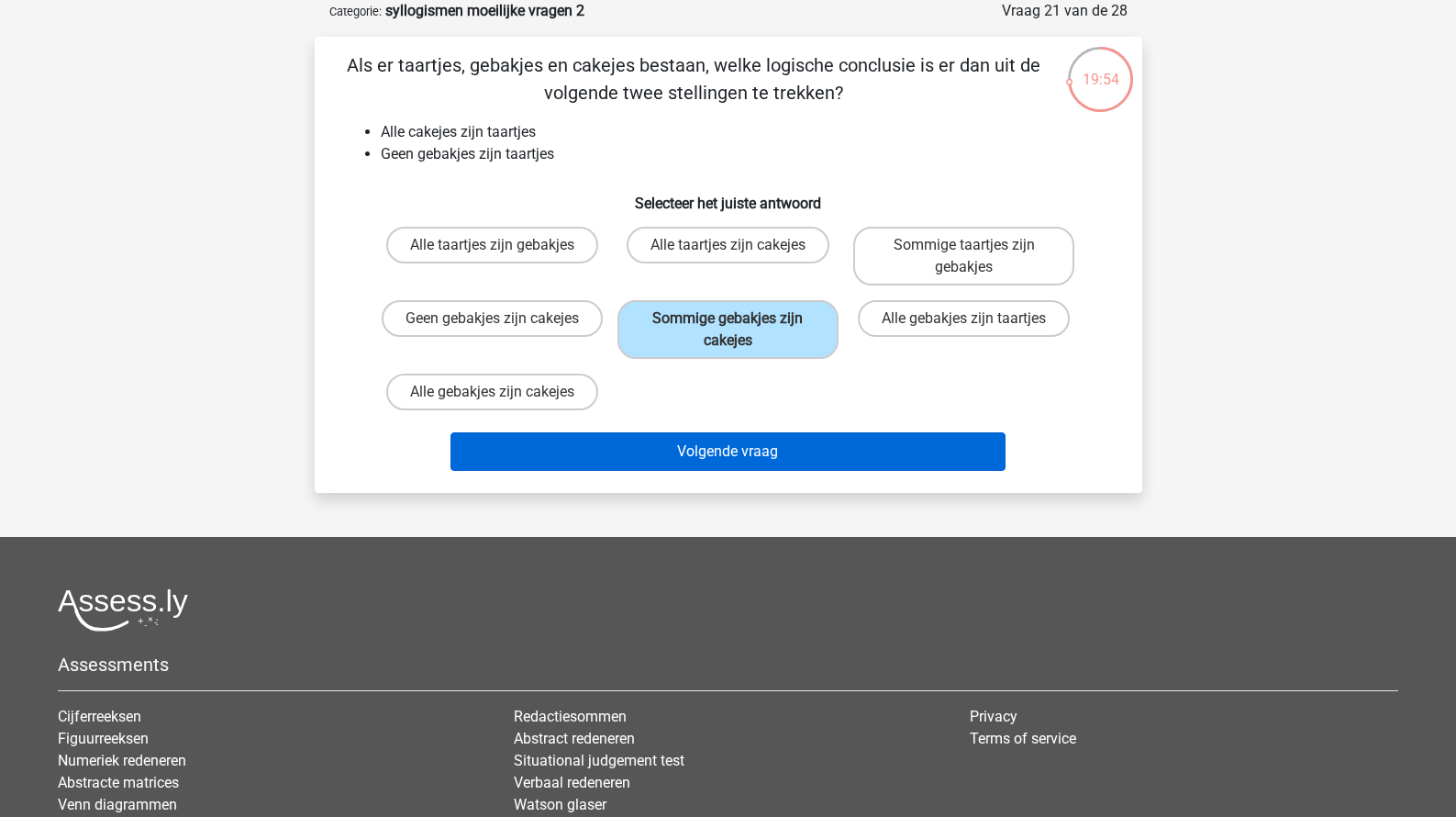
click at [698, 448] on button "Volgende vraag" at bounding box center [728, 452] width 555 height 39
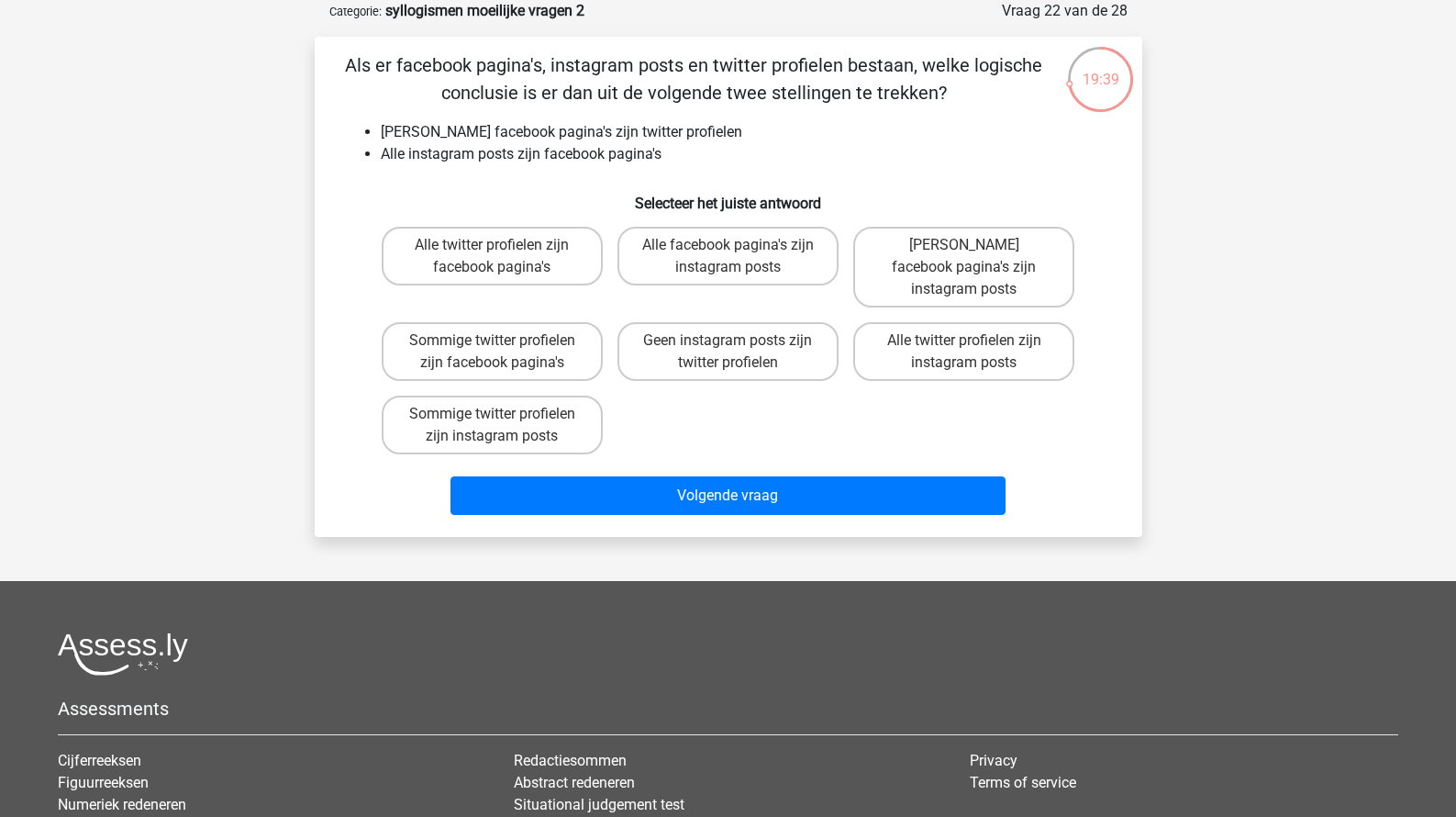
click at [735, 340] on input "Geen instagram posts zijn twitter profielen" at bounding box center [734, 346] width 12 height 12
radio input "true"
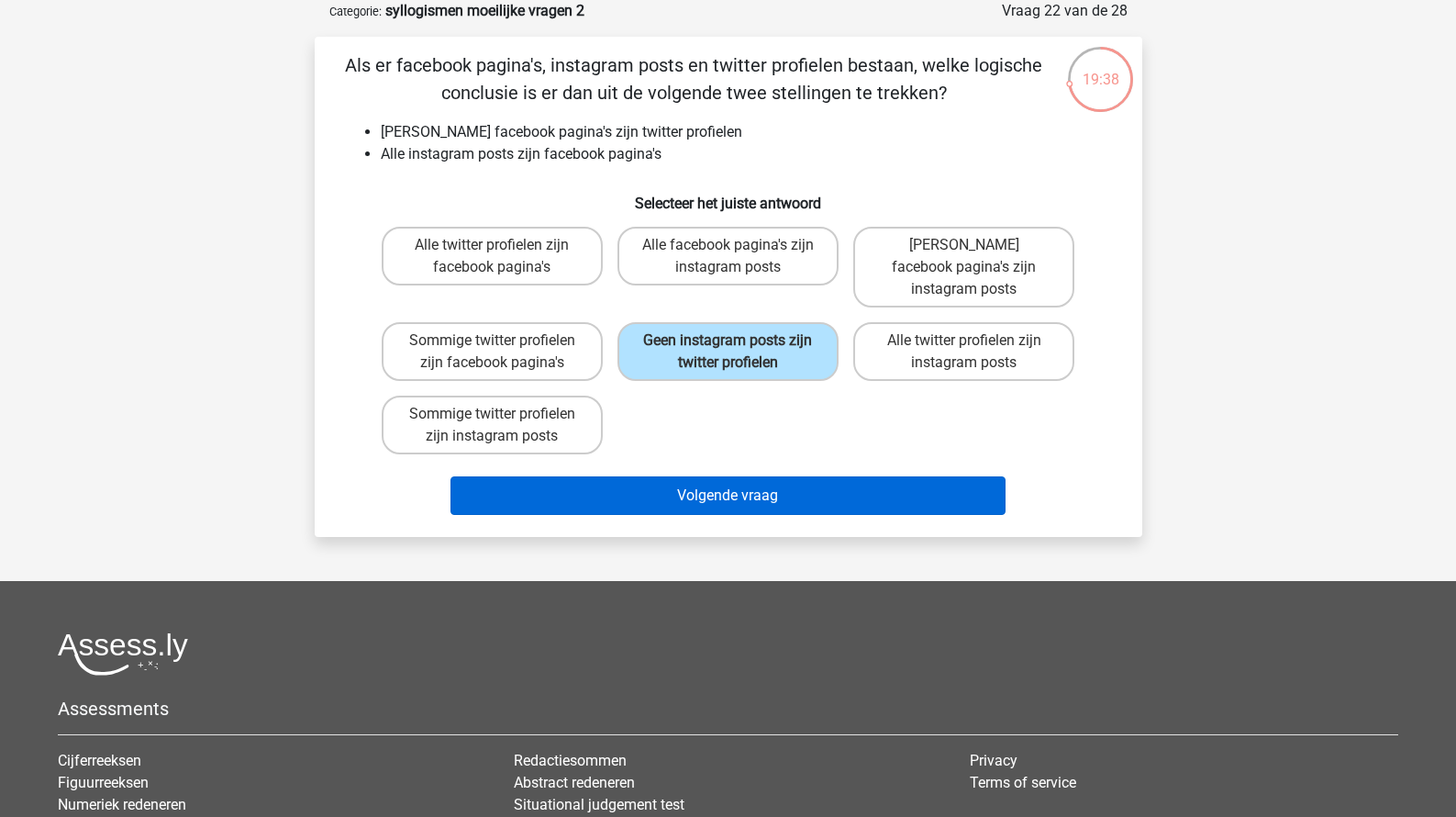
click at [725, 477] on button "Volgende vraag" at bounding box center [728, 496] width 555 height 39
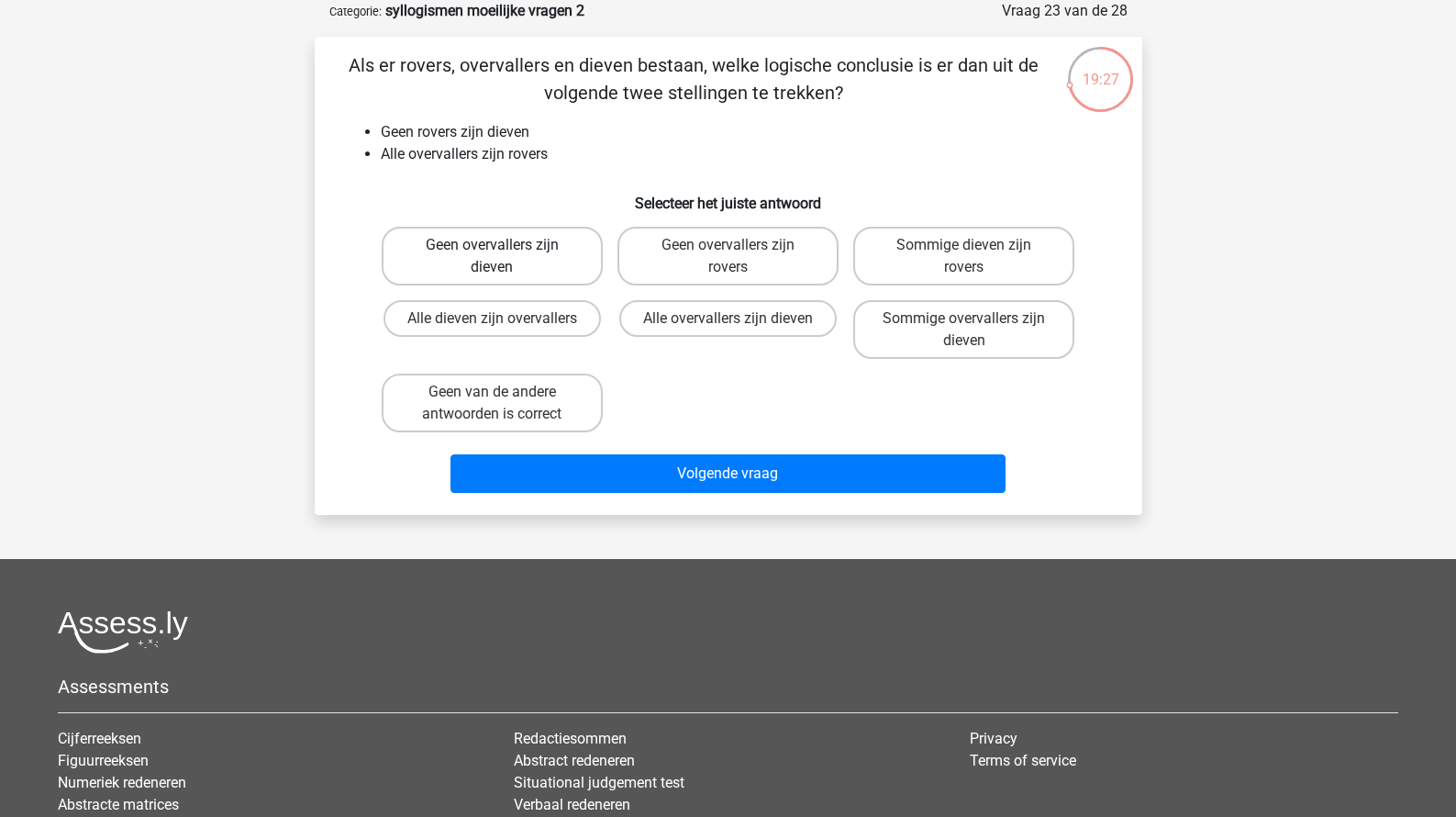
click at [561, 259] on label "Geen overvallers zijn dieven" at bounding box center [492, 255] width 221 height 59
click at [504, 257] on input "Geen overvallers zijn dieven" at bounding box center [498, 250] width 12 height 12
radio input "true"
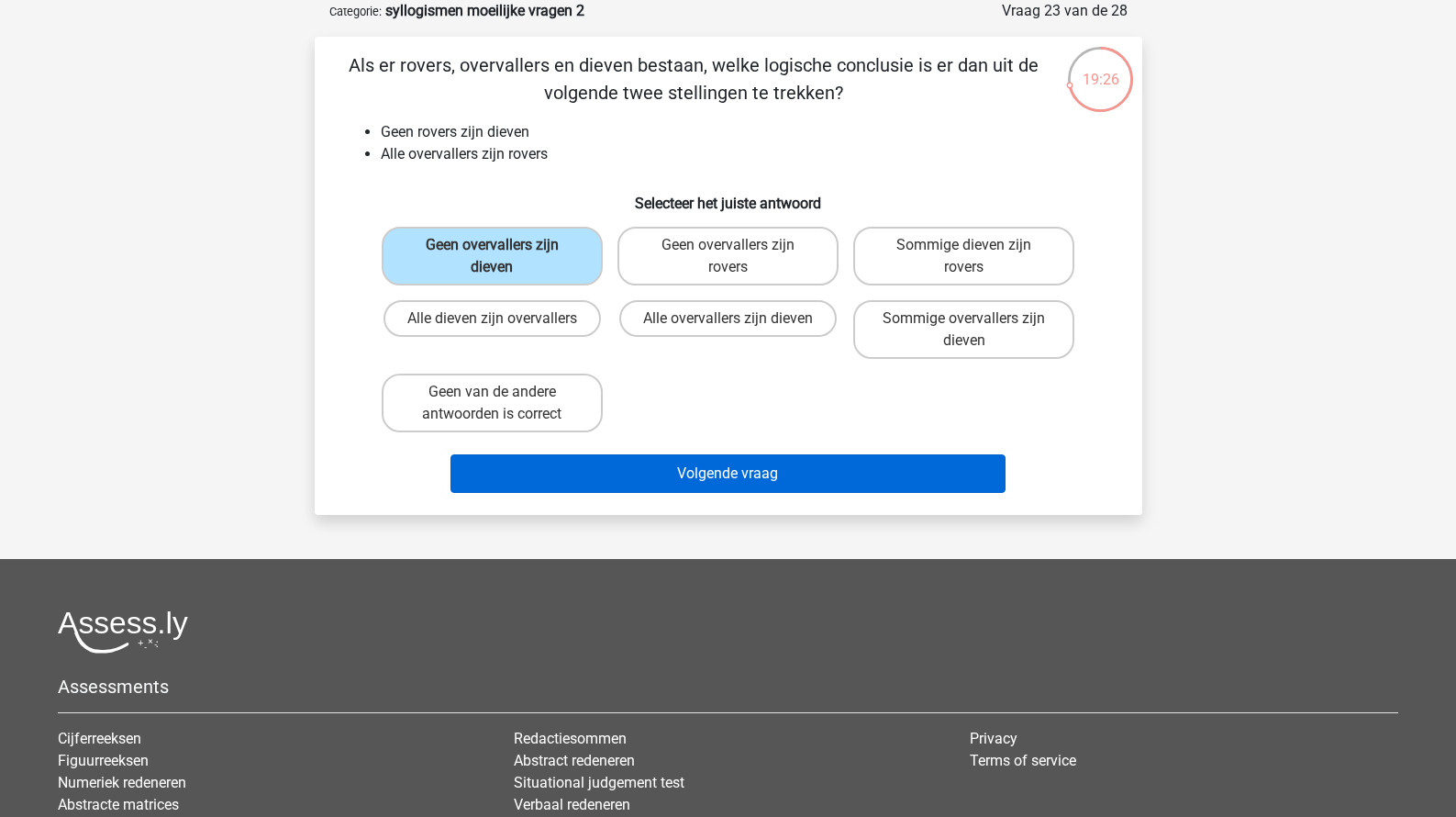
click at [677, 473] on button "Volgende vraag" at bounding box center [728, 474] width 555 height 39
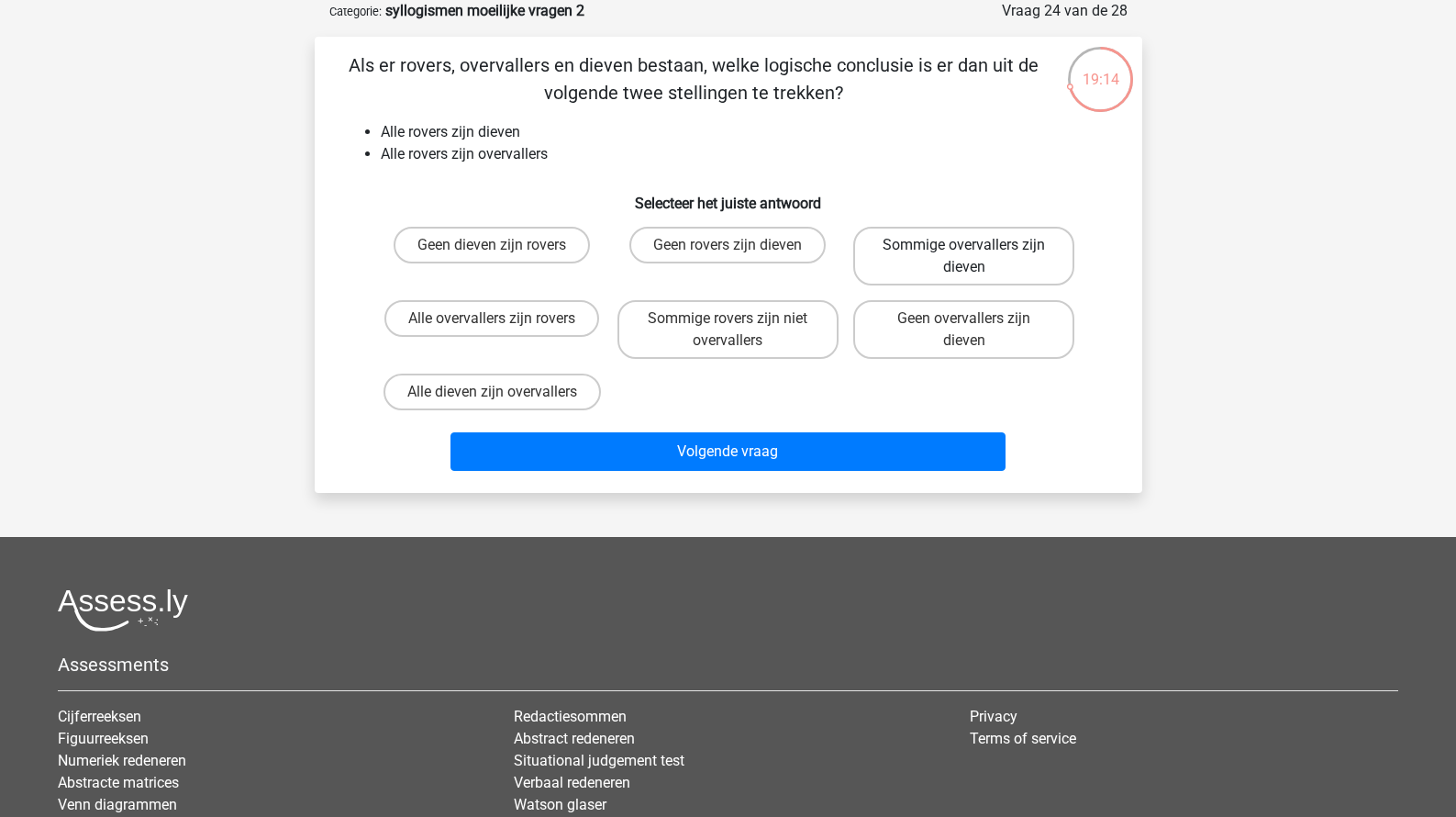
click at [925, 258] on label "Sommige overvallers zijn dieven" at bounding box center [964, 255] width 221 height 59
click at [965, 257] on input "Sommige overvallers zijn dieven" at bounding box center [971, 250] width 12 height 12
radio input "true"
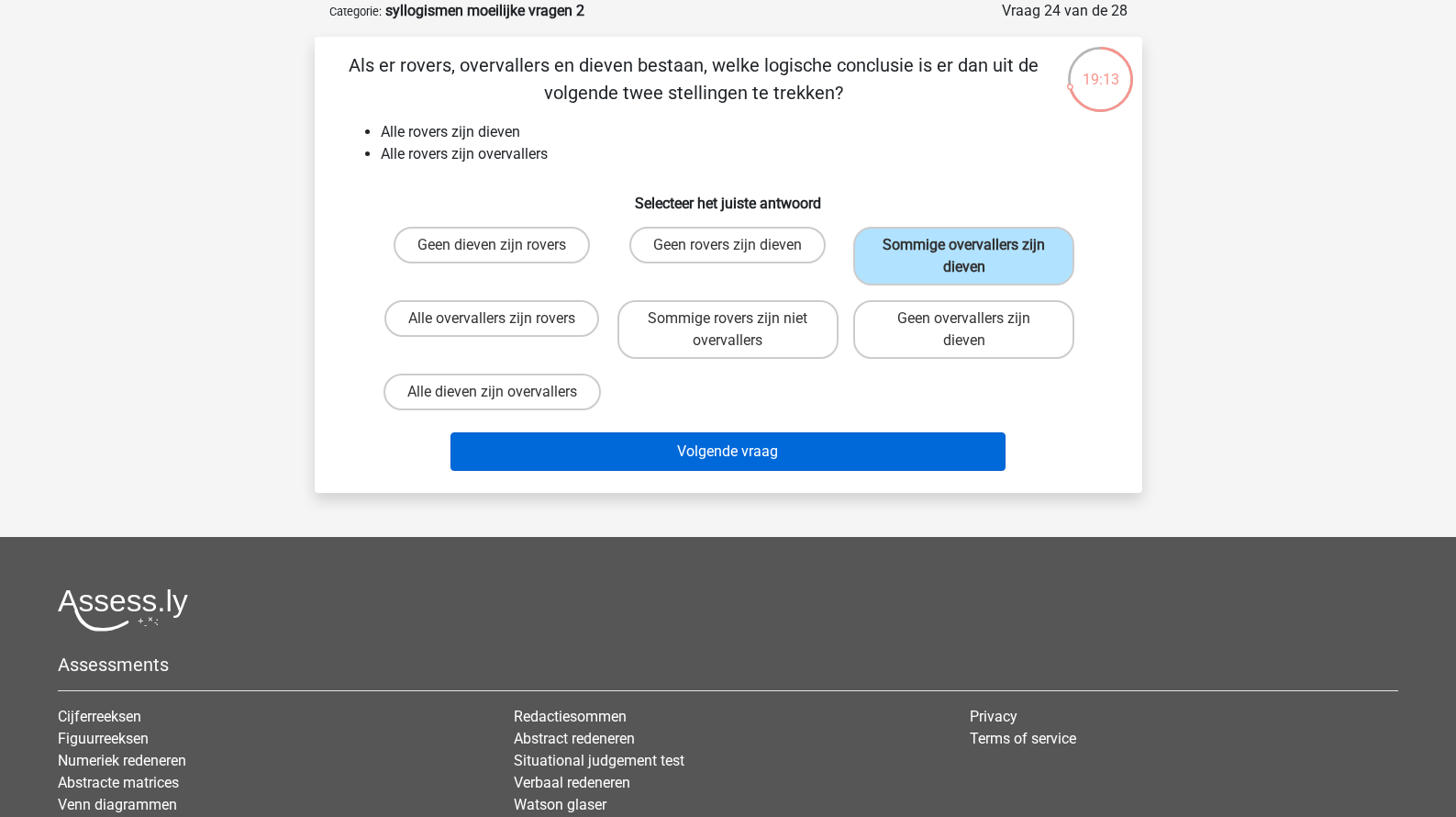
click at [780, 454] on button "Volgende vraag" at bounding box center [728, 452] width 555 height 39
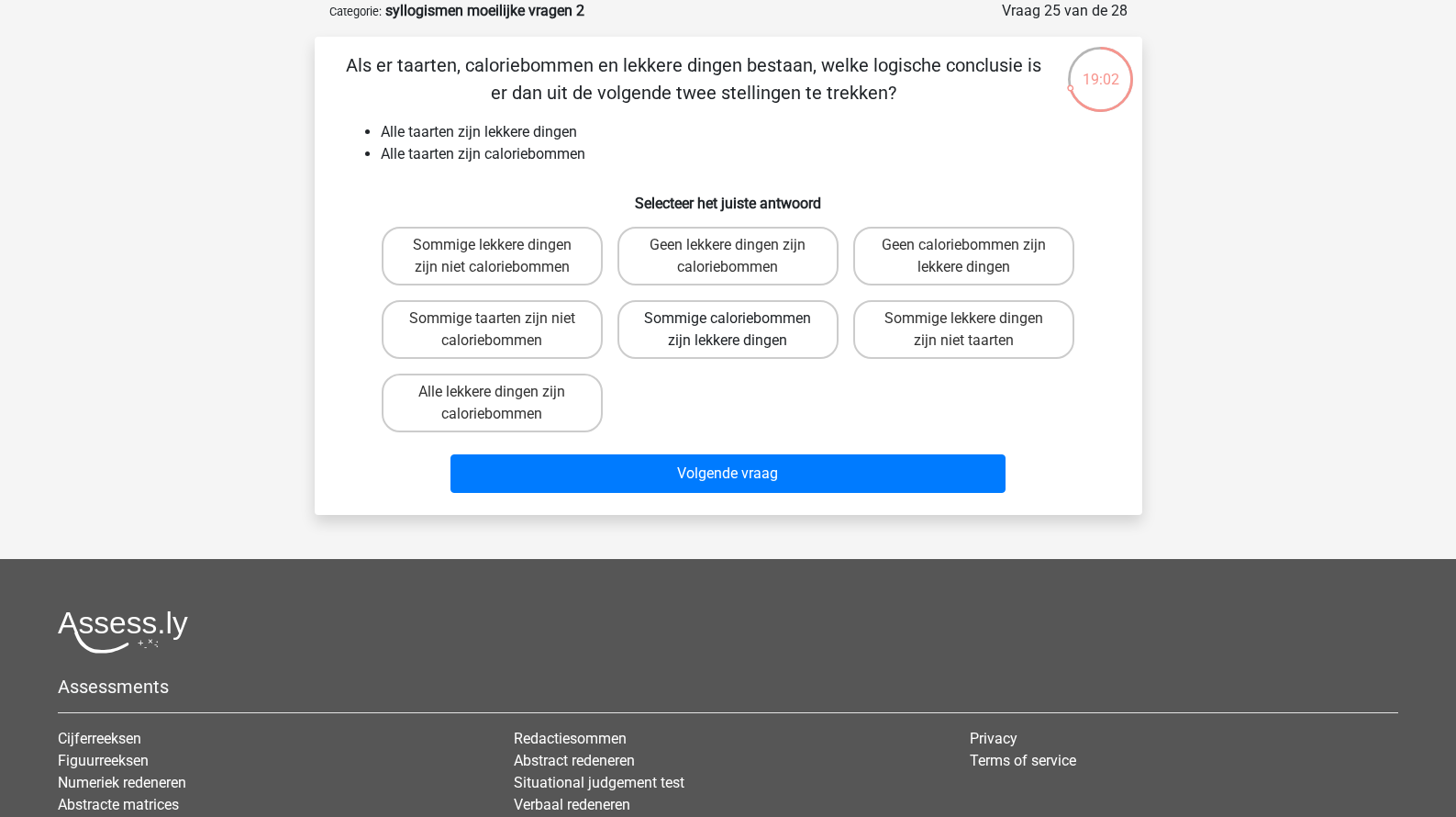
click at [662, 336] on label "Sommige caloriebommen zijn lekkere dingen" at bounding box center [728, 329] width 221 height 59
click at [728, 331] on input "Sommige caloriebommen zijn lekkere dingen" at bounding box center [734, 324] width 12 height 12
radio input "true"
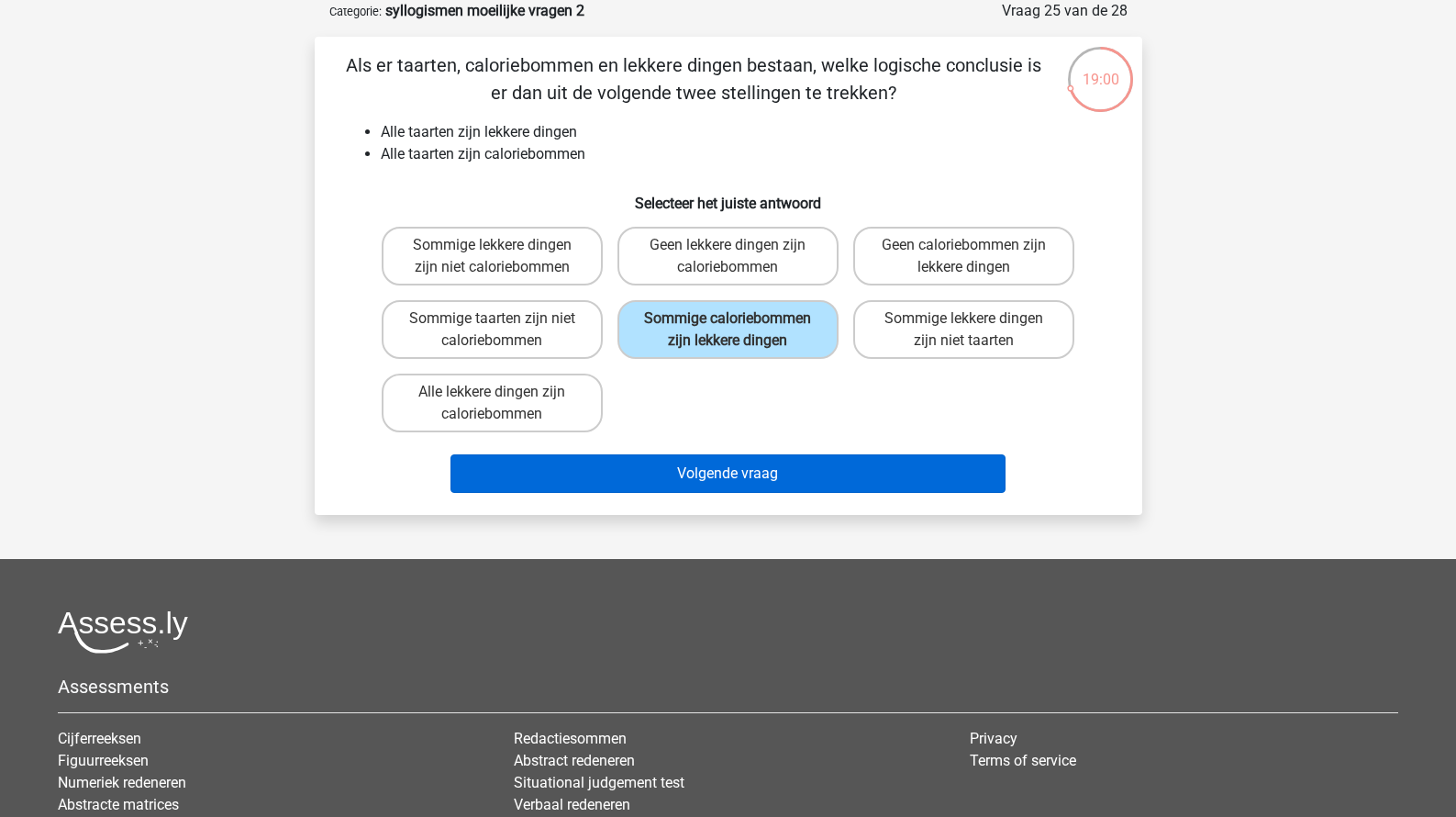
click at [669, 493] on button "Volgende vraag" at bounding box center [728, 474] width 555 height 39
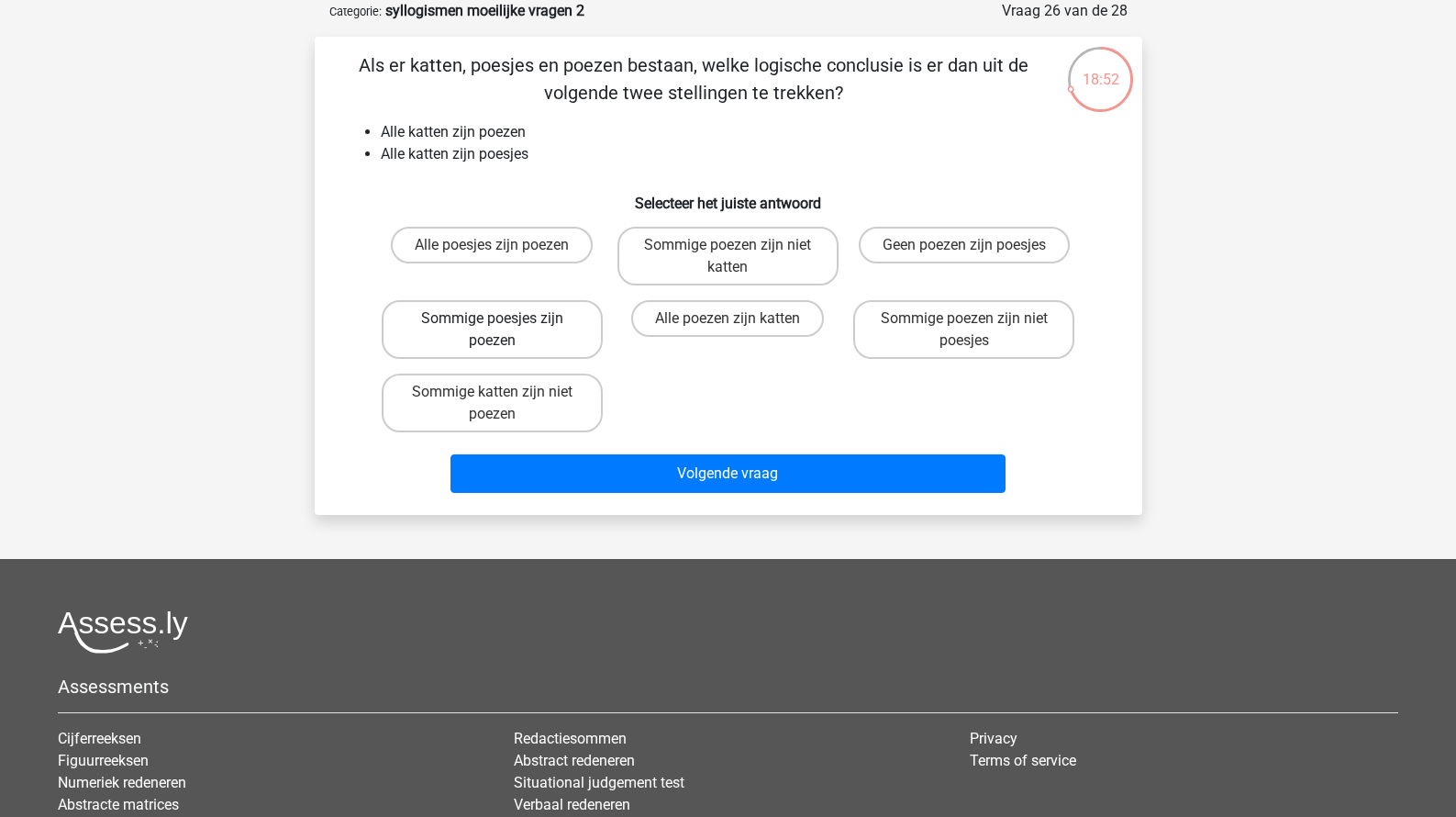
click at [568, 337] on label "Sommige poesjes zijn poezen" at bounding box center [492, 329] width 221 height 59
click at [504, 331] on input "Sommige poesjes zijn poezen" at bounding box center [498, 324] width 12 height 12
radio input "true"
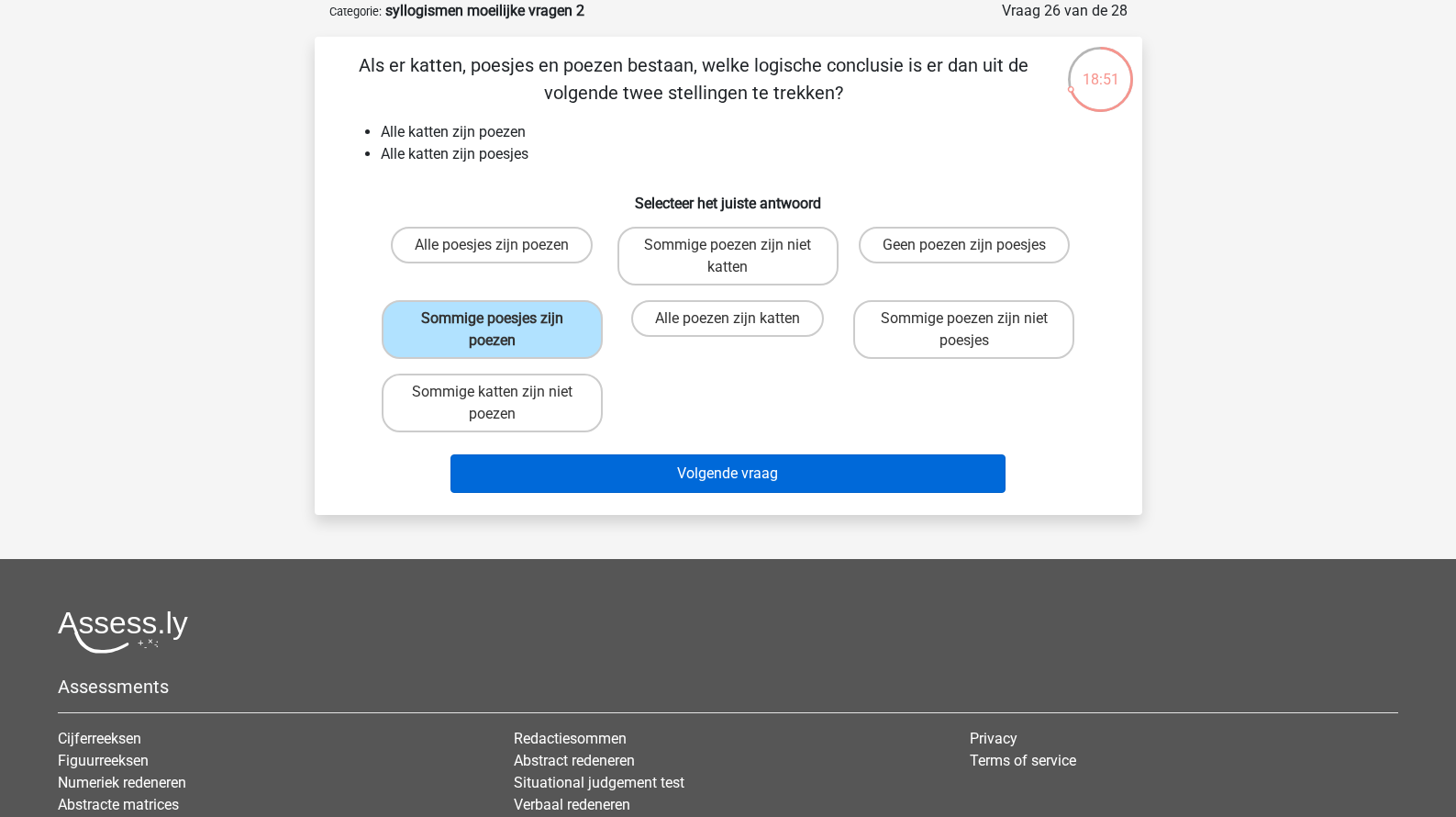
click at [623, 463] on button "Volgende vraag" at bounding box center [728, 474] width 555 height 39
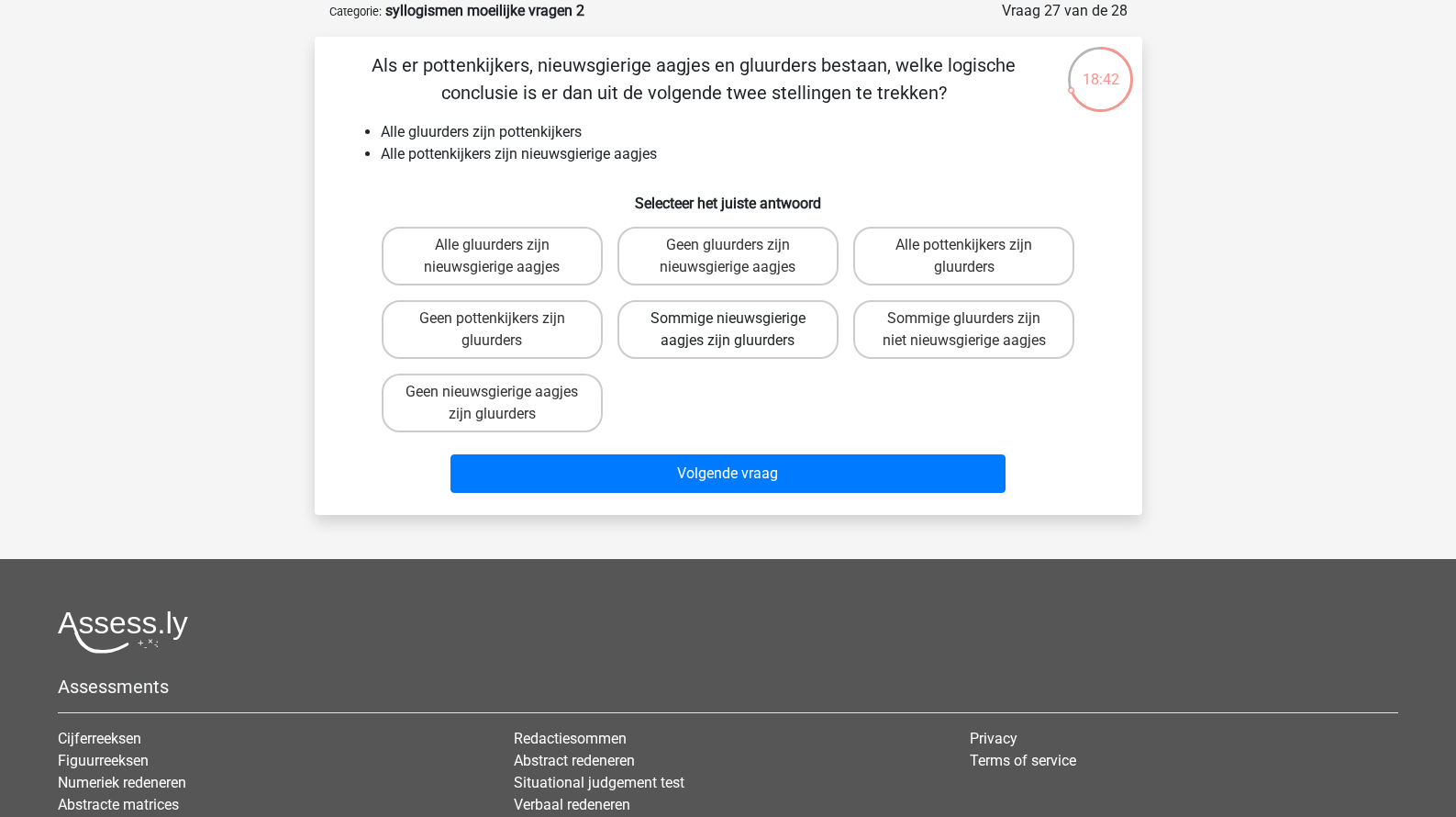
click at [702, 345] on label "Sommige nieuwsgierige aagjes zijn gluurders" at bounding box center [728, 329] width 221 height 59
click at [728, 331] on input "Sommige nieuwsgierige aagjes zijn gluurders" at bounding box center [734, 324] width 12 height 12
radio input "true"
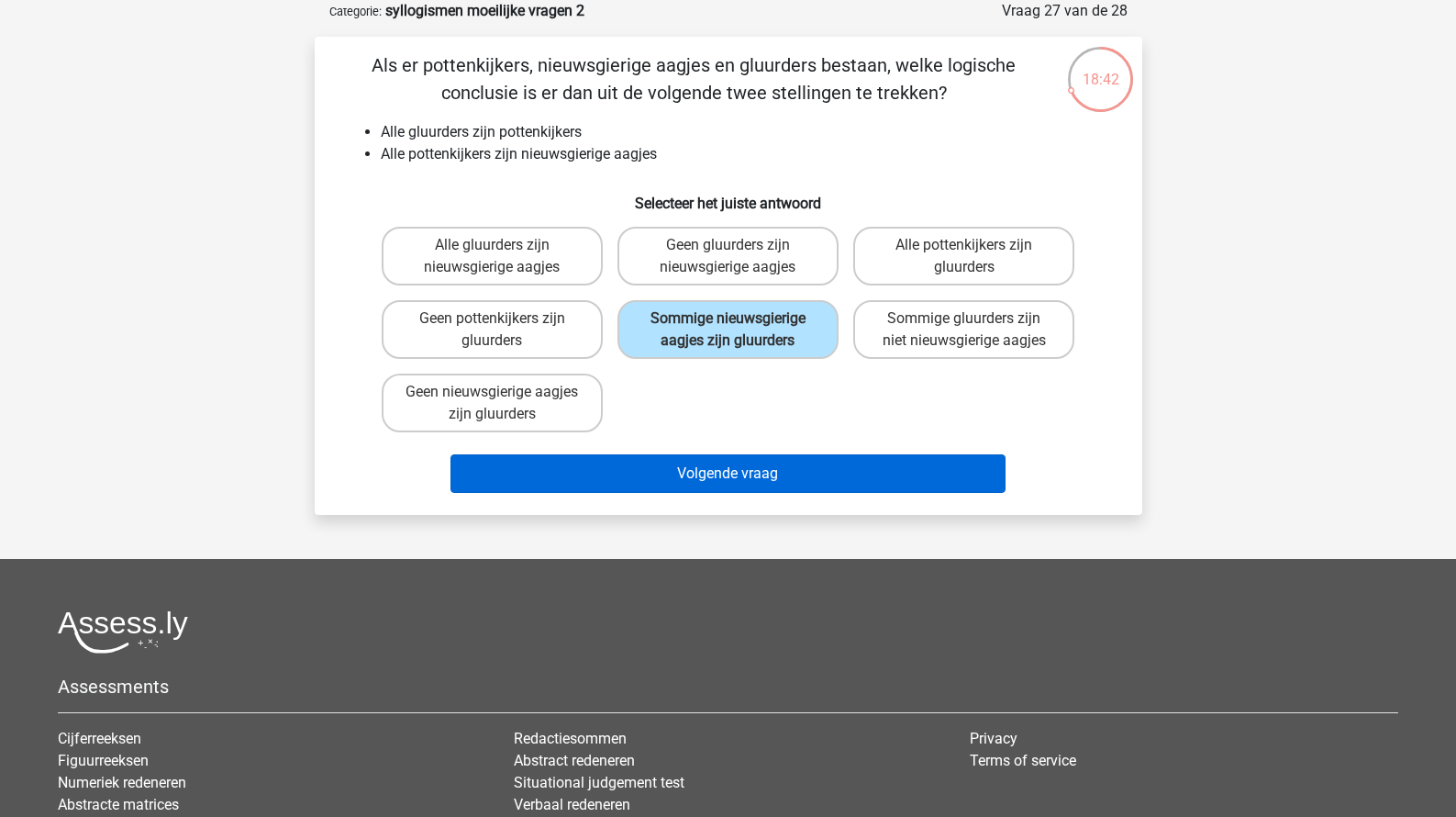
click at [674, 493] on button "Volgende vraag" at bounding box center [728, 474] width 555 height 39
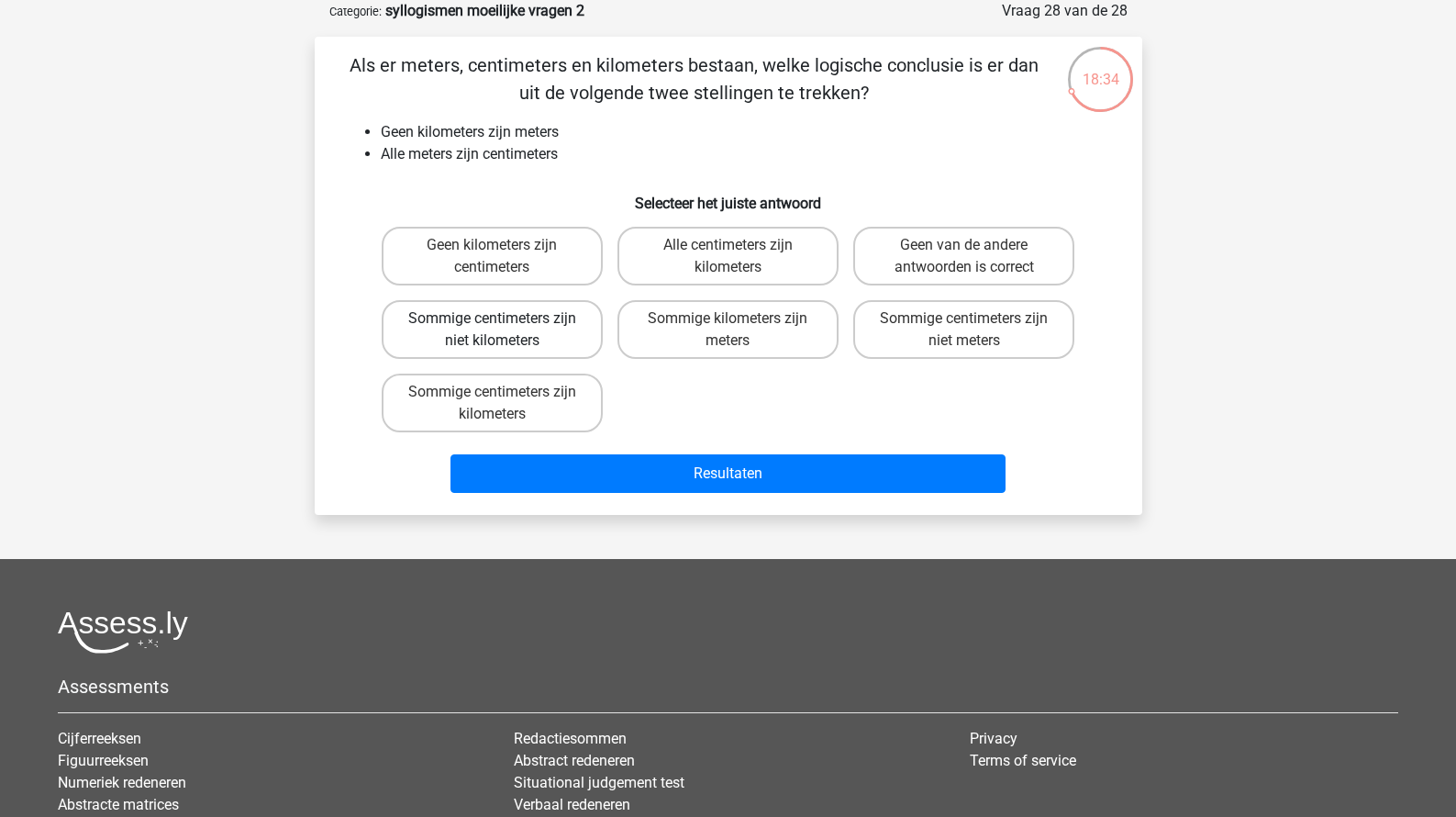
click at [539, 342] on label "Sommige centimeters zijn niet kilometers" at bounding box center [492, 329] width 221 height 59
click at [504, 331] on input "Sommige centimeters zijn niet kilometers" at bounding box center [498, 324] width 12 height 12
radio input "true"
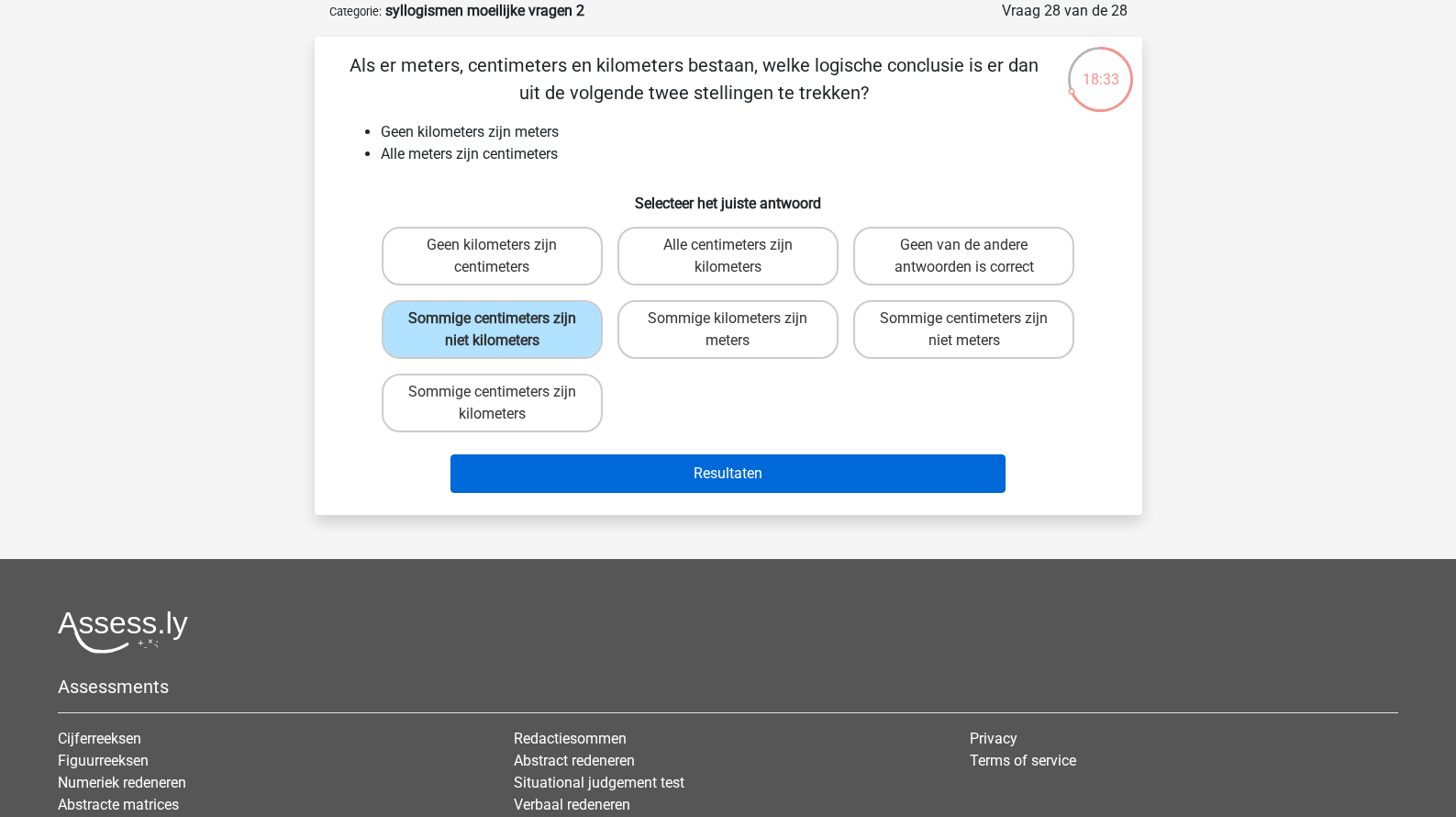
click at [623, 466] on button "Resultaten" at bounding box center [728, 474] width 555 height 39
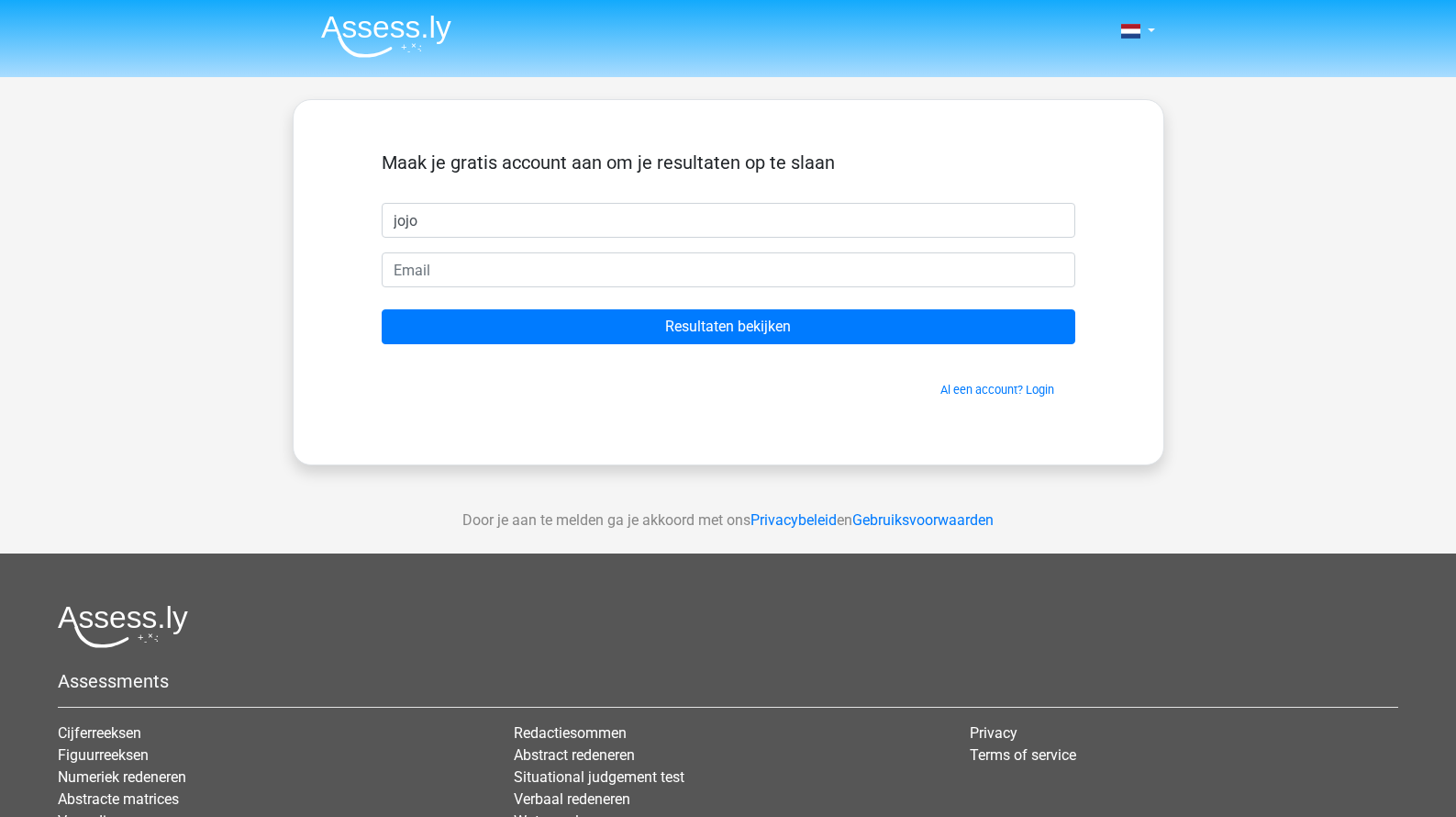
type input "jojo"
click at [690, 292] on form "Maak je gratis account aan om je resultaten op te slaan jojo Resultaten bekijke…" at bounding box center [729, 275] width 694 height 247
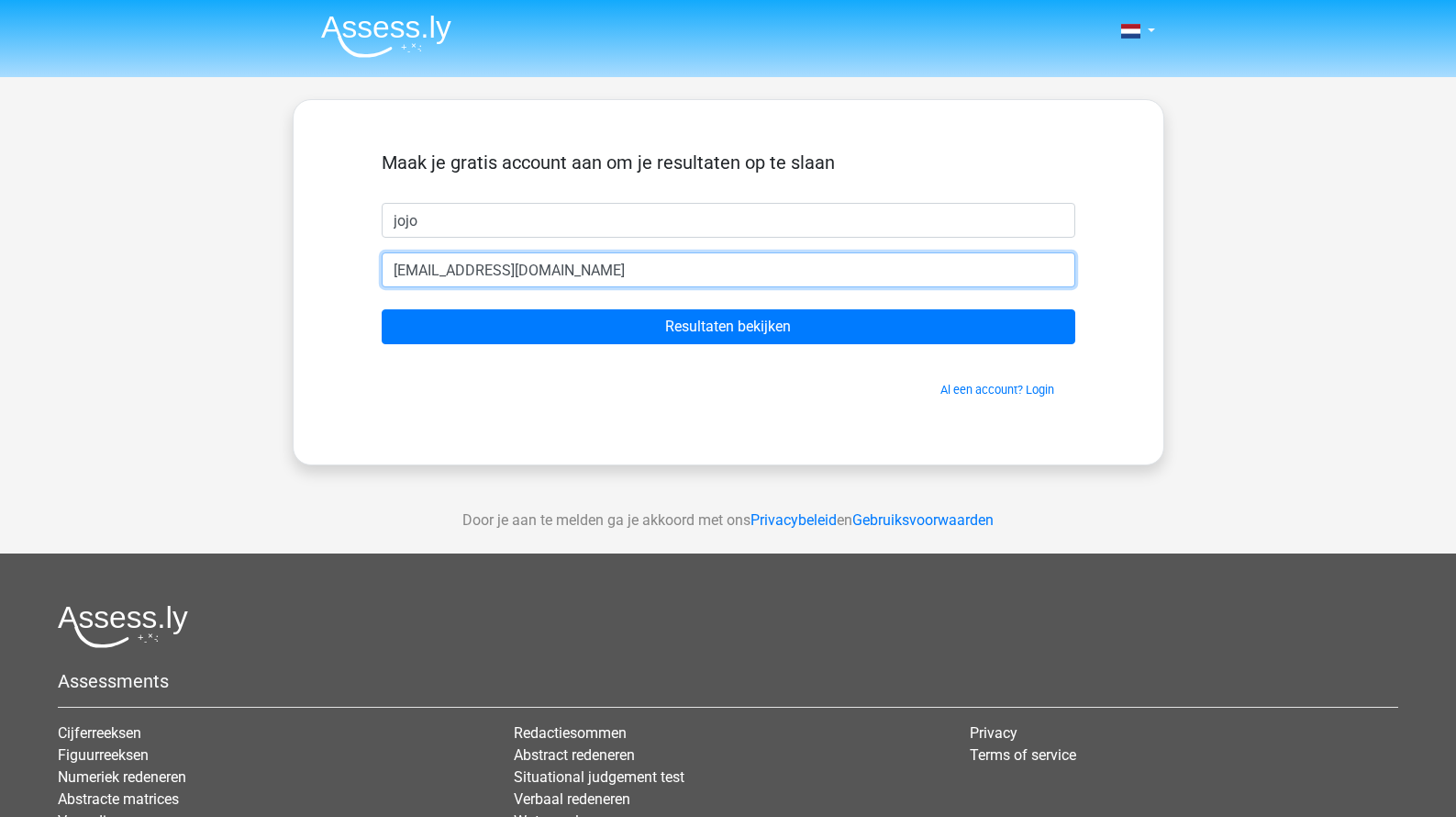
type input "[EMAIL_ADDRESS][DOMAIN_NAME]"
click at [728, 327] on input "Resultaten bekijken" at bounding box center [729, 327] width 694 height 35
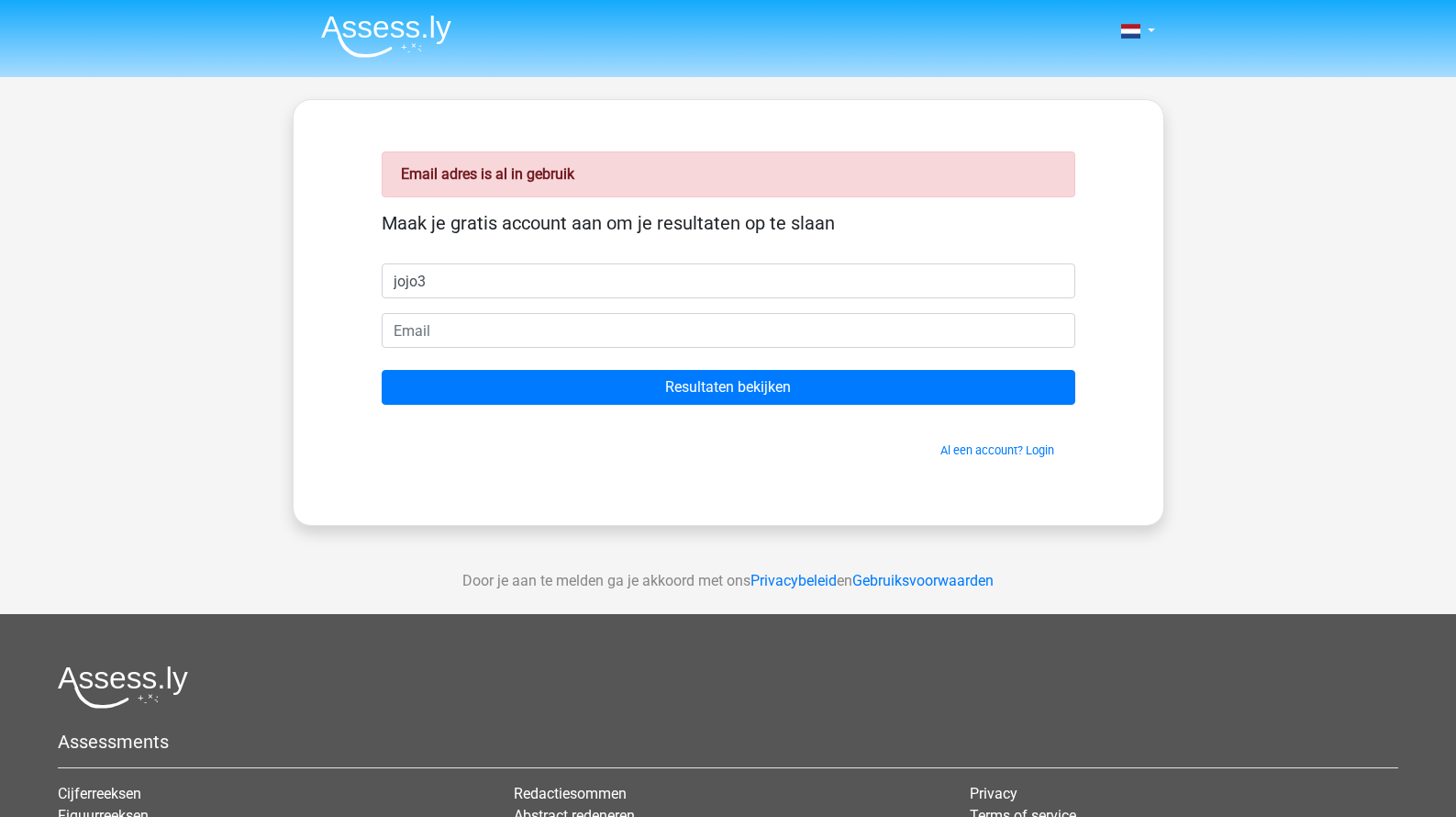
type input "jojo3"
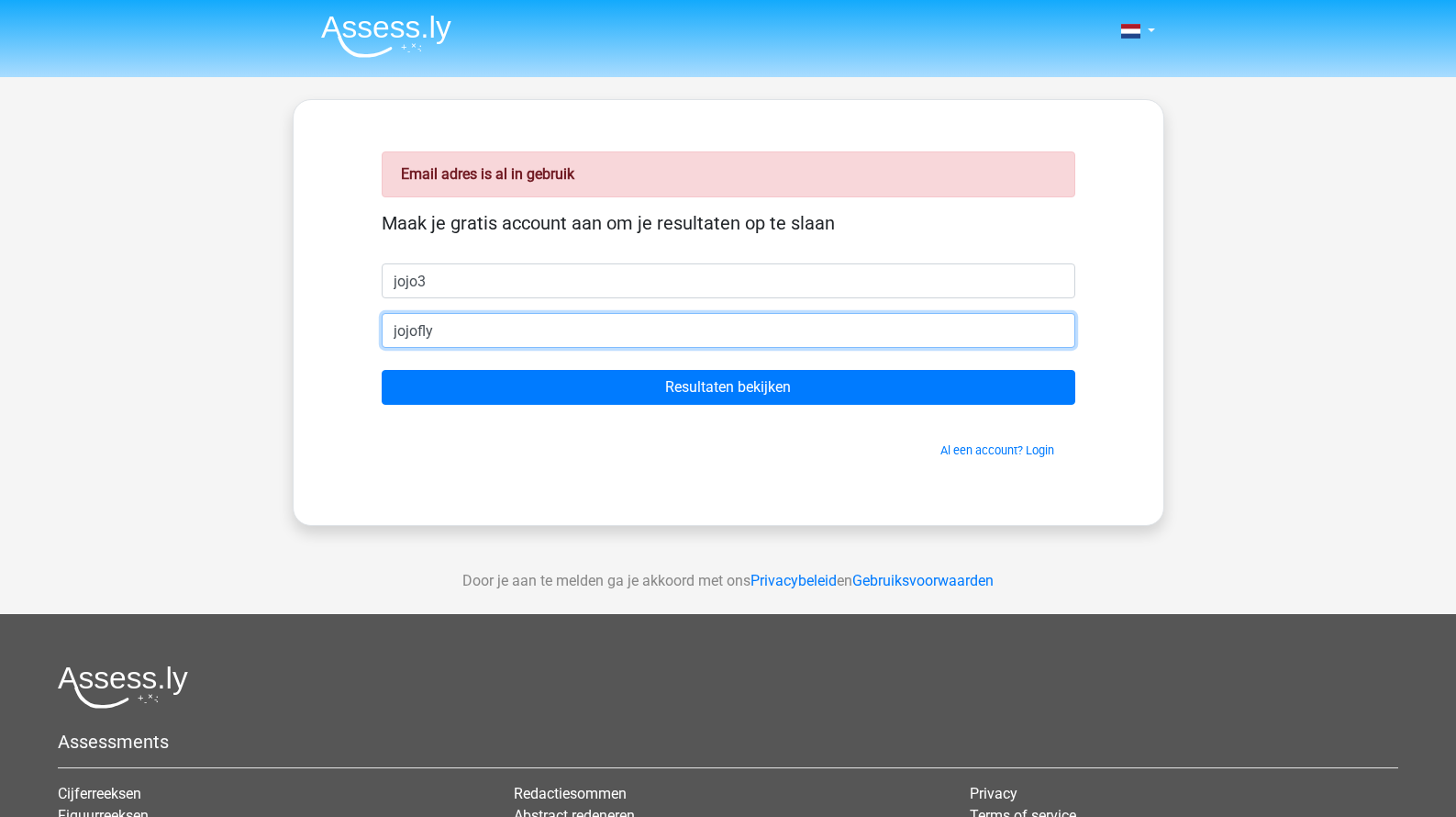
type input "jojofly"
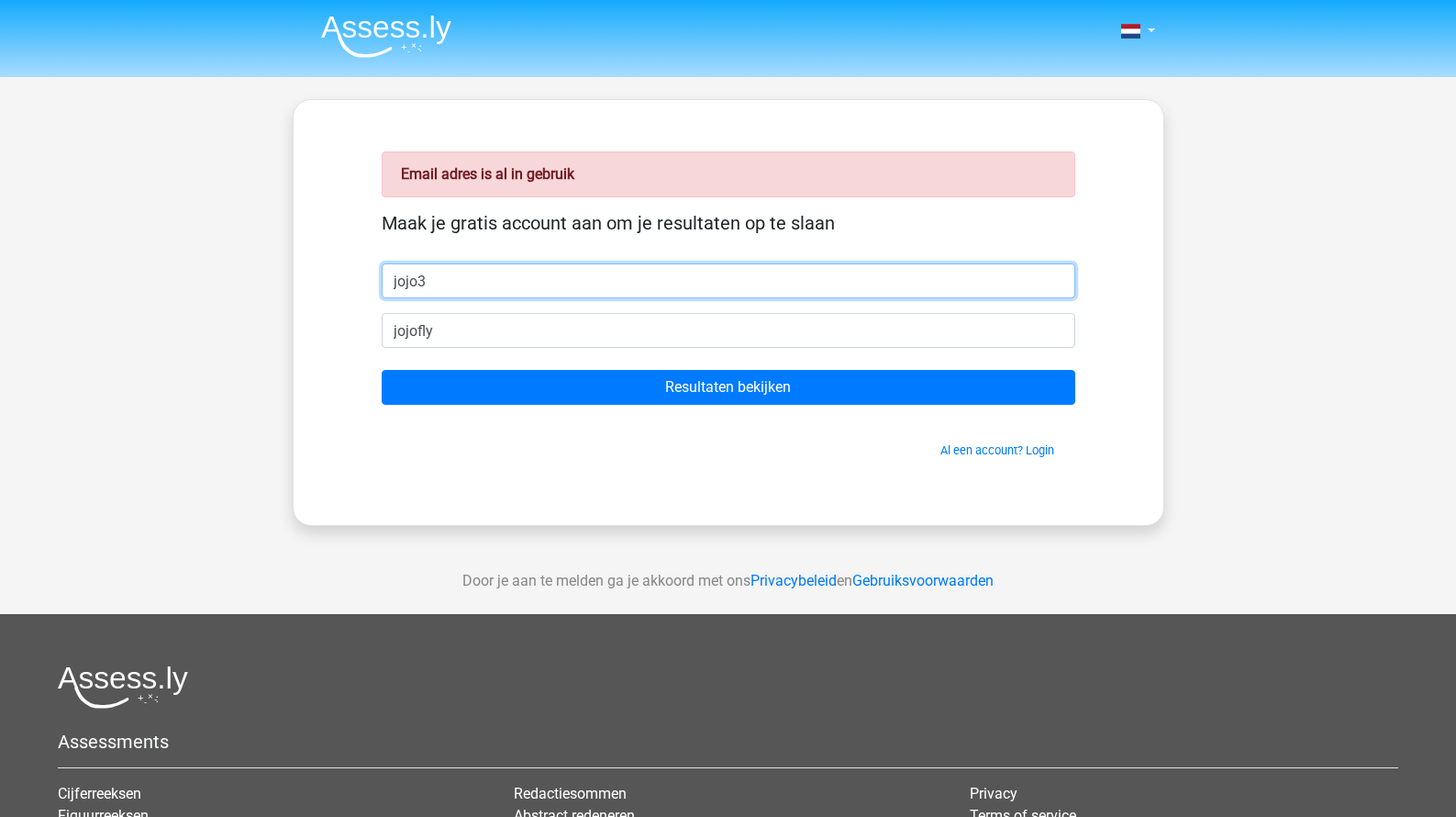
click at [453, 286] on input "jojo3" at bounding box center [729, 280] width 694 height 35
type input "jojofly"
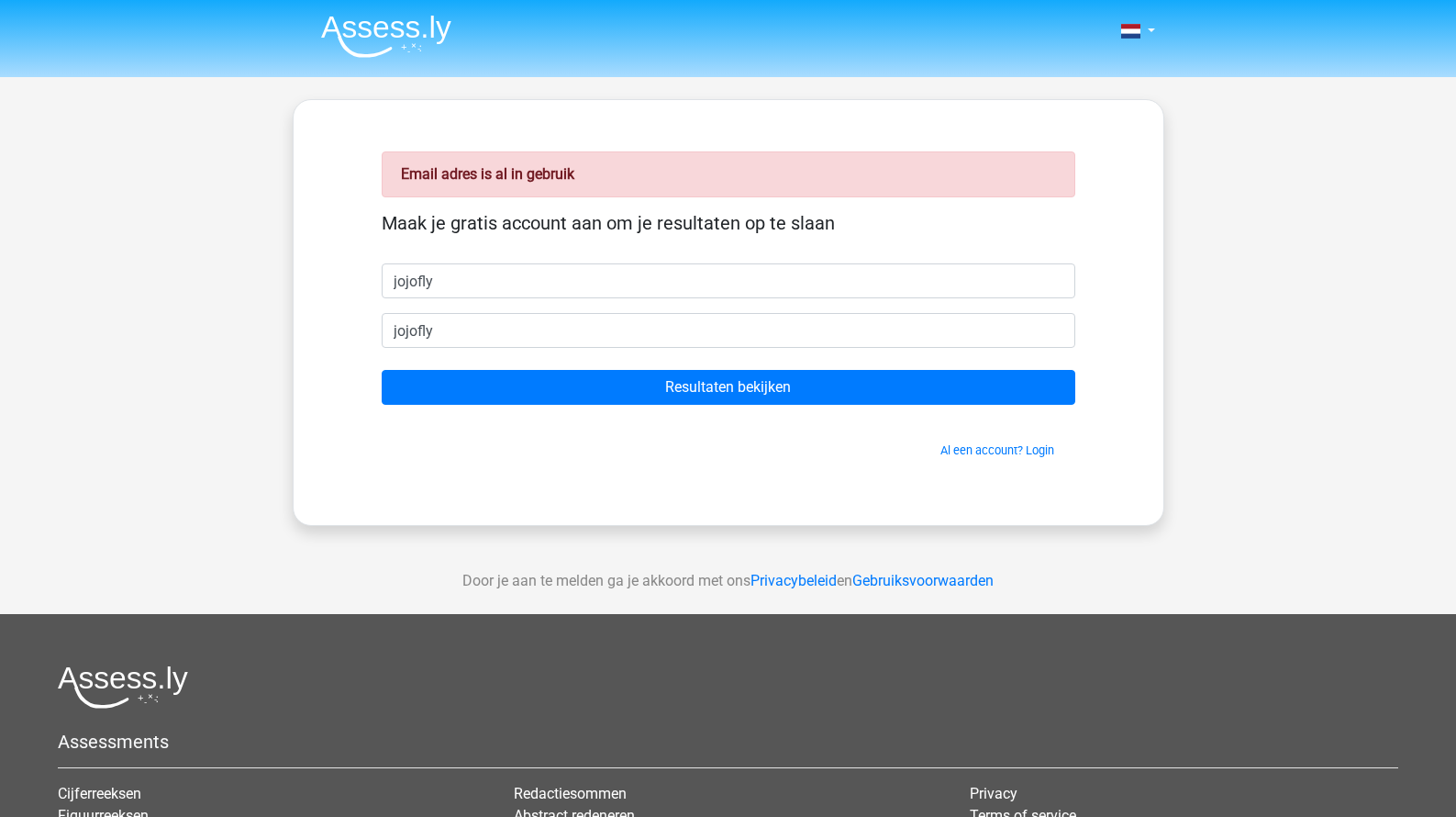
click at [479, 349] on form "Maak je gratis account aan om je resultaten op te slaan jojofly jojofly Resulta…" at bounding box center [729, 335] width 694 height 247
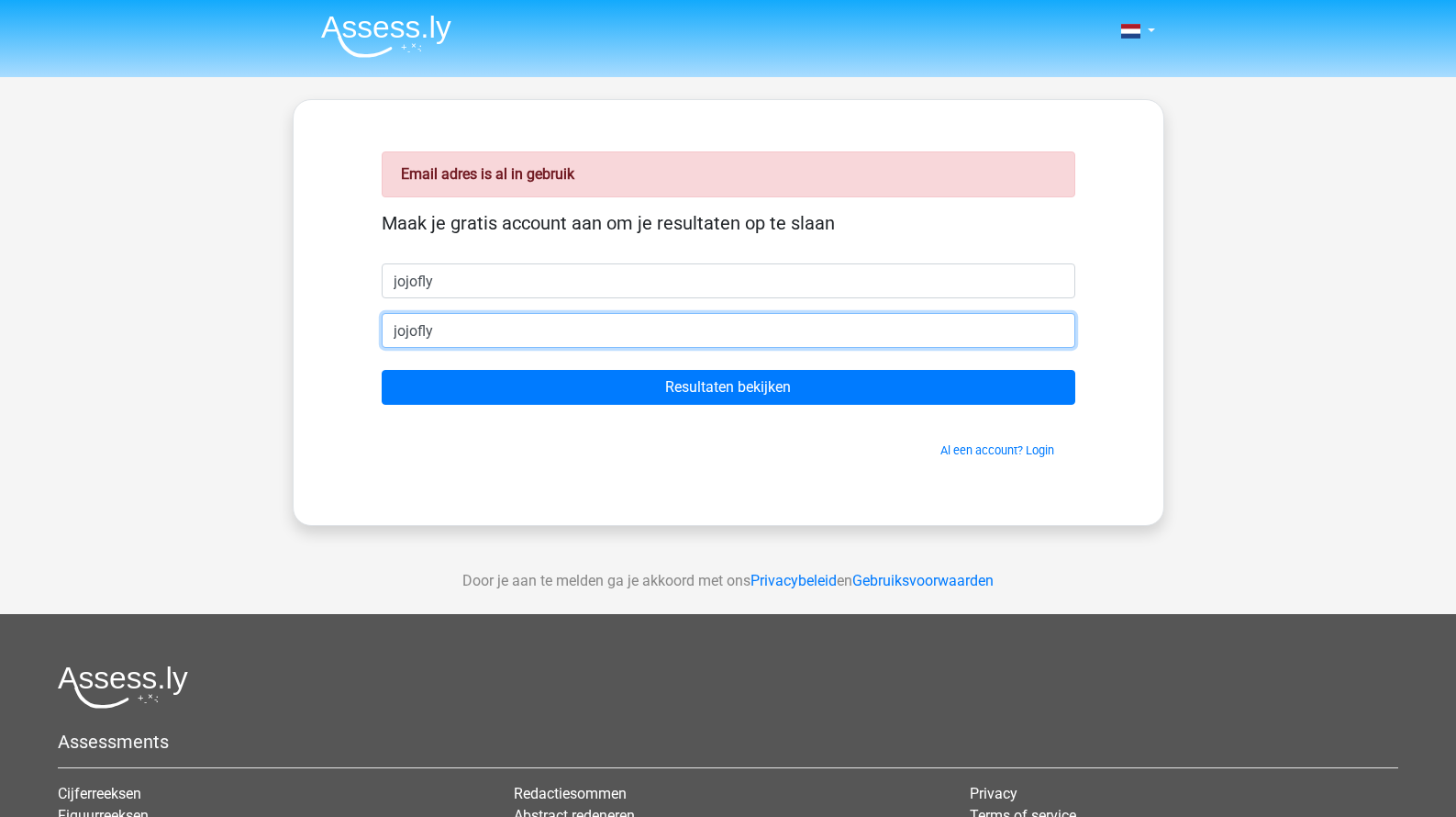
click at [479, 343] on input "jojofly" at bounding box center [729, 331] width 694 height 35
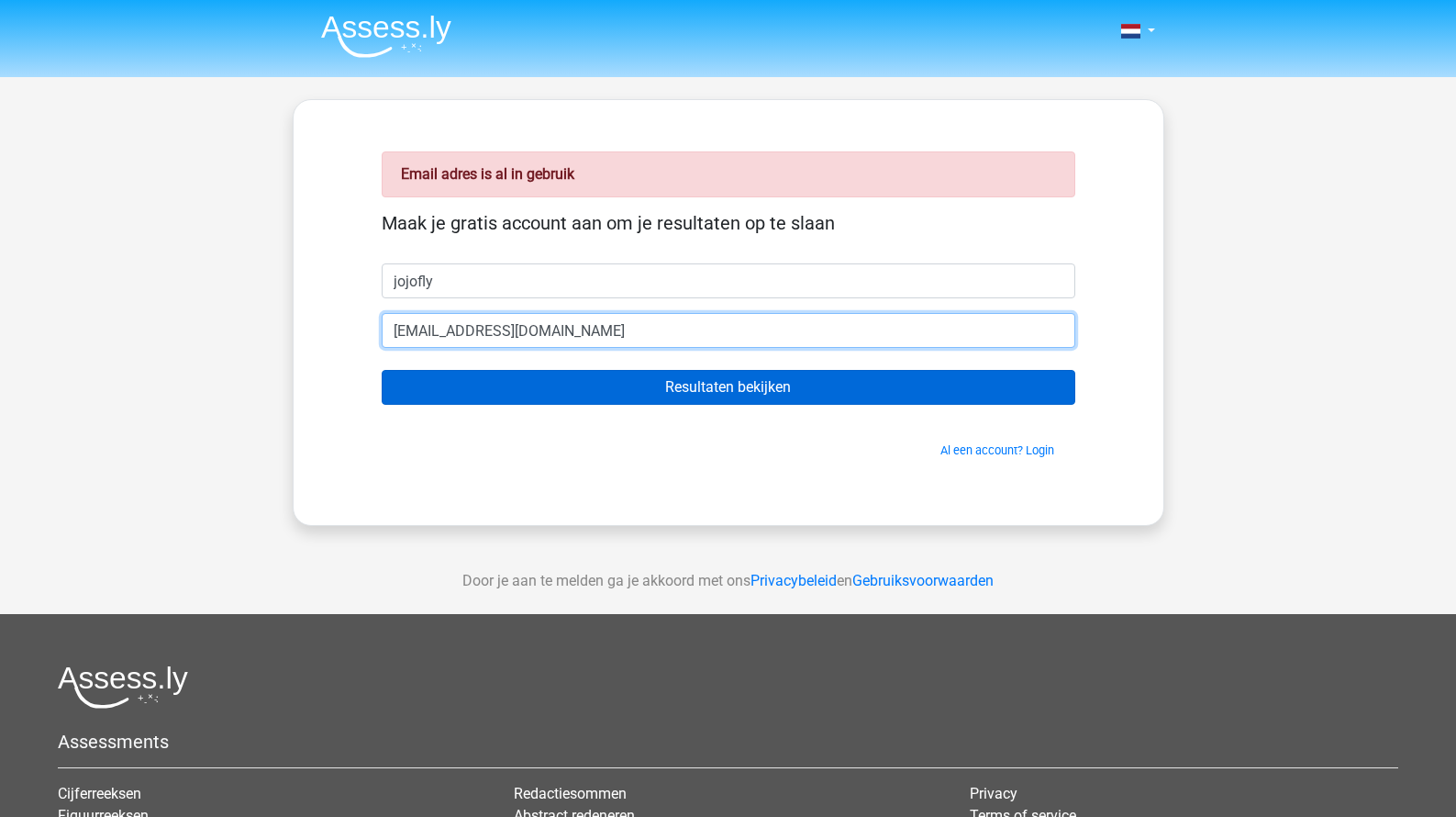
type input "[EMAIL_ADDRESS][DOMAIN_NAME]"
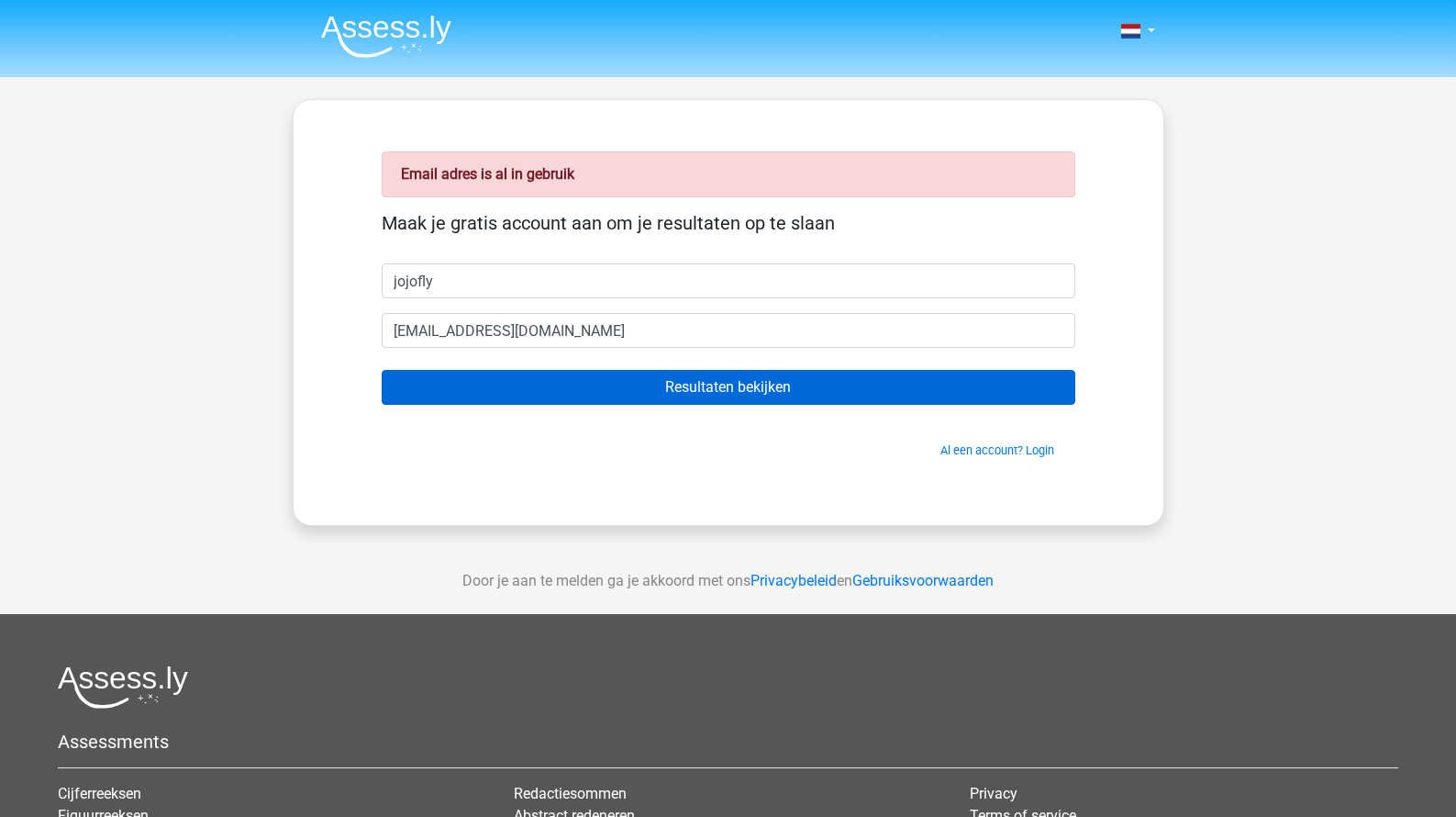
click at [556, 373] on input "Resultaten bekijken" at bounding box center [729, 387] width 694 height 35
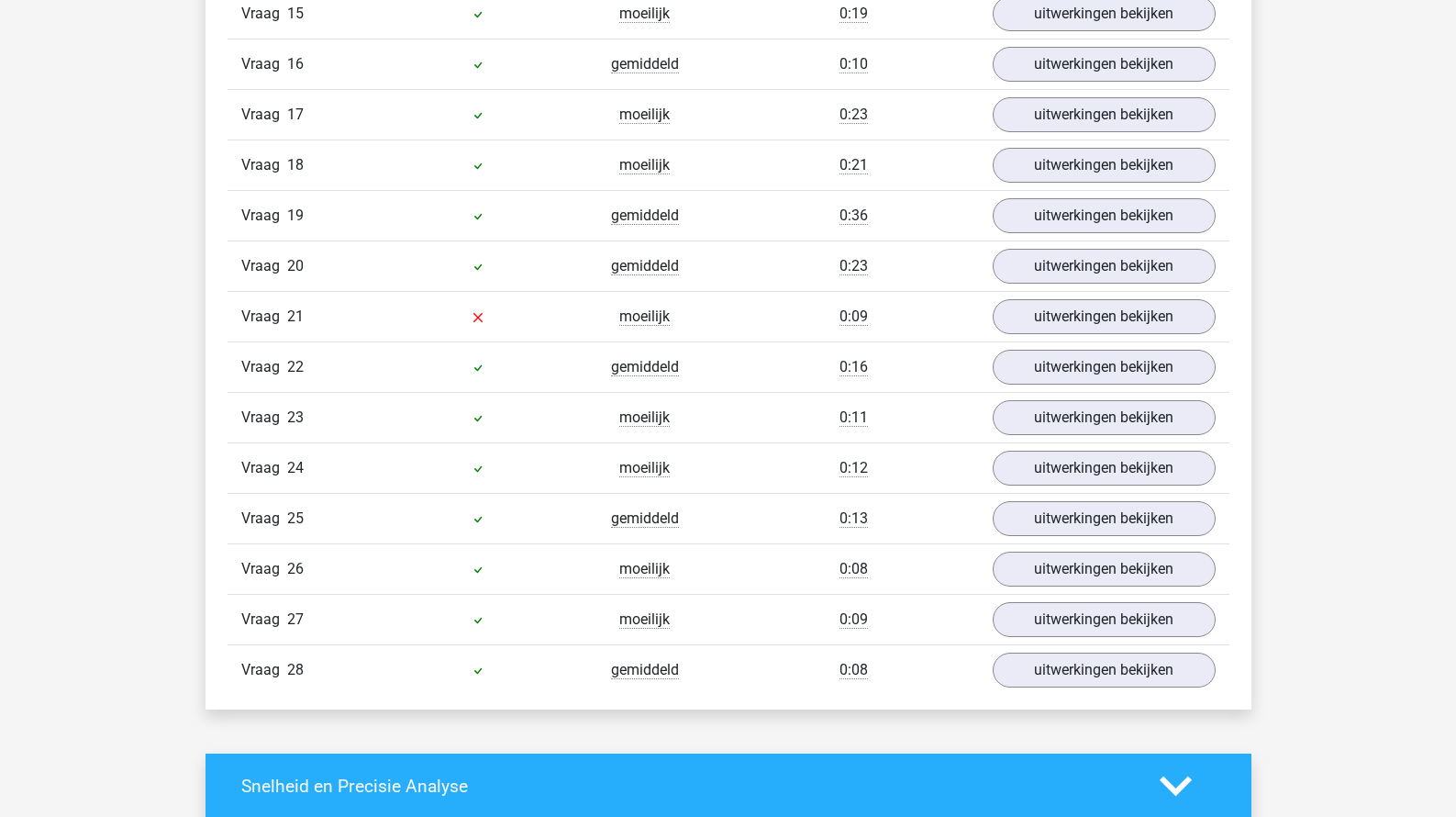
scroll to position [2307, 0]
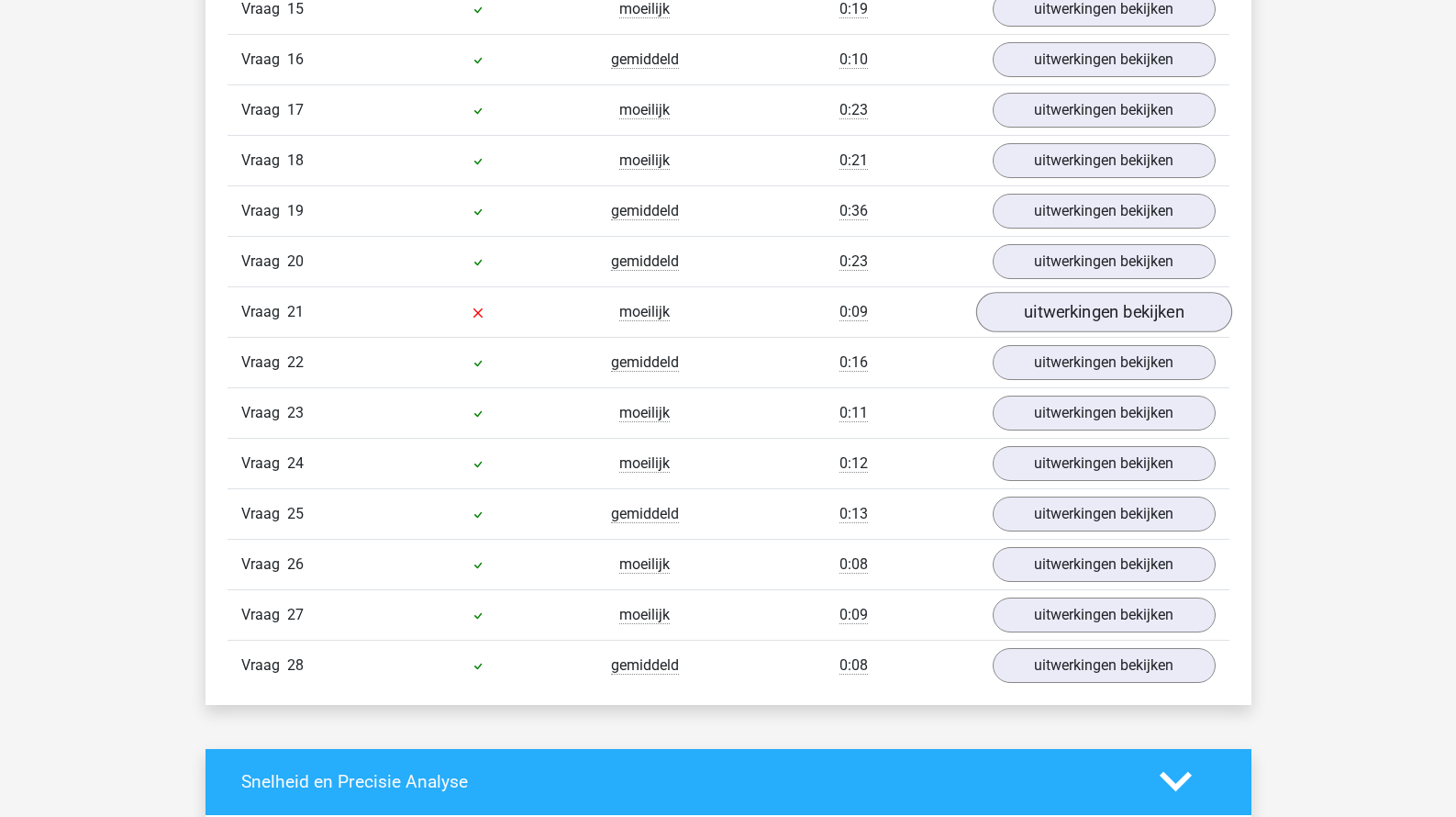
click at [1017, 313] on link "uitwerkingen bekijken" at bounding box center [1103, 312] width 256 height 41
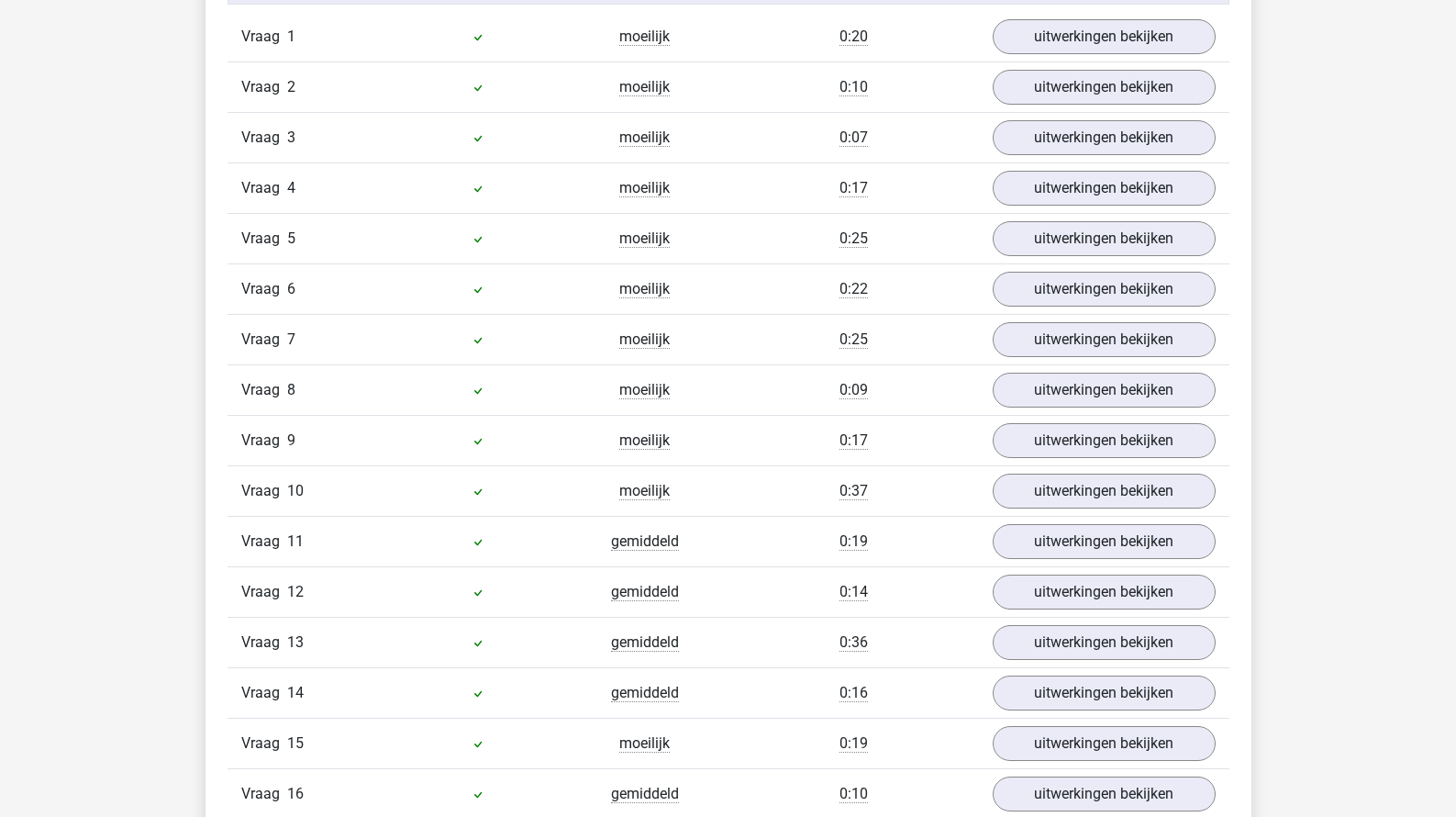
scroll to position [1232, 0]
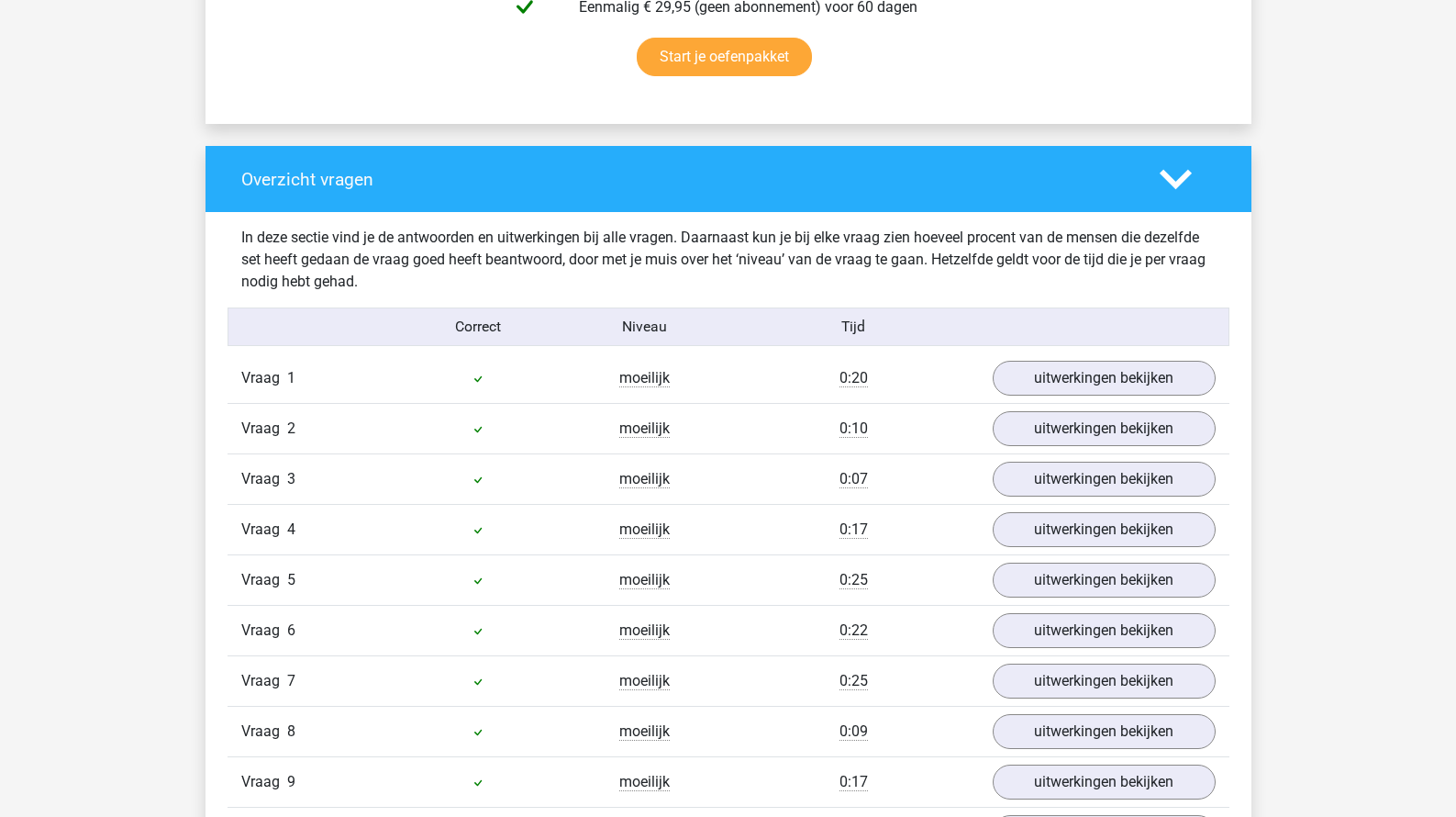
click at [1107, 399] on div "Vraag 1 moeilijk 0:20 uitwerkingen bekijken" at bounding box center [728, 377] width 1002 height 49
click at [1100, 388] on link "uitwerkingen bekijken" at bounding box center [1103, 378] width 256 height 41
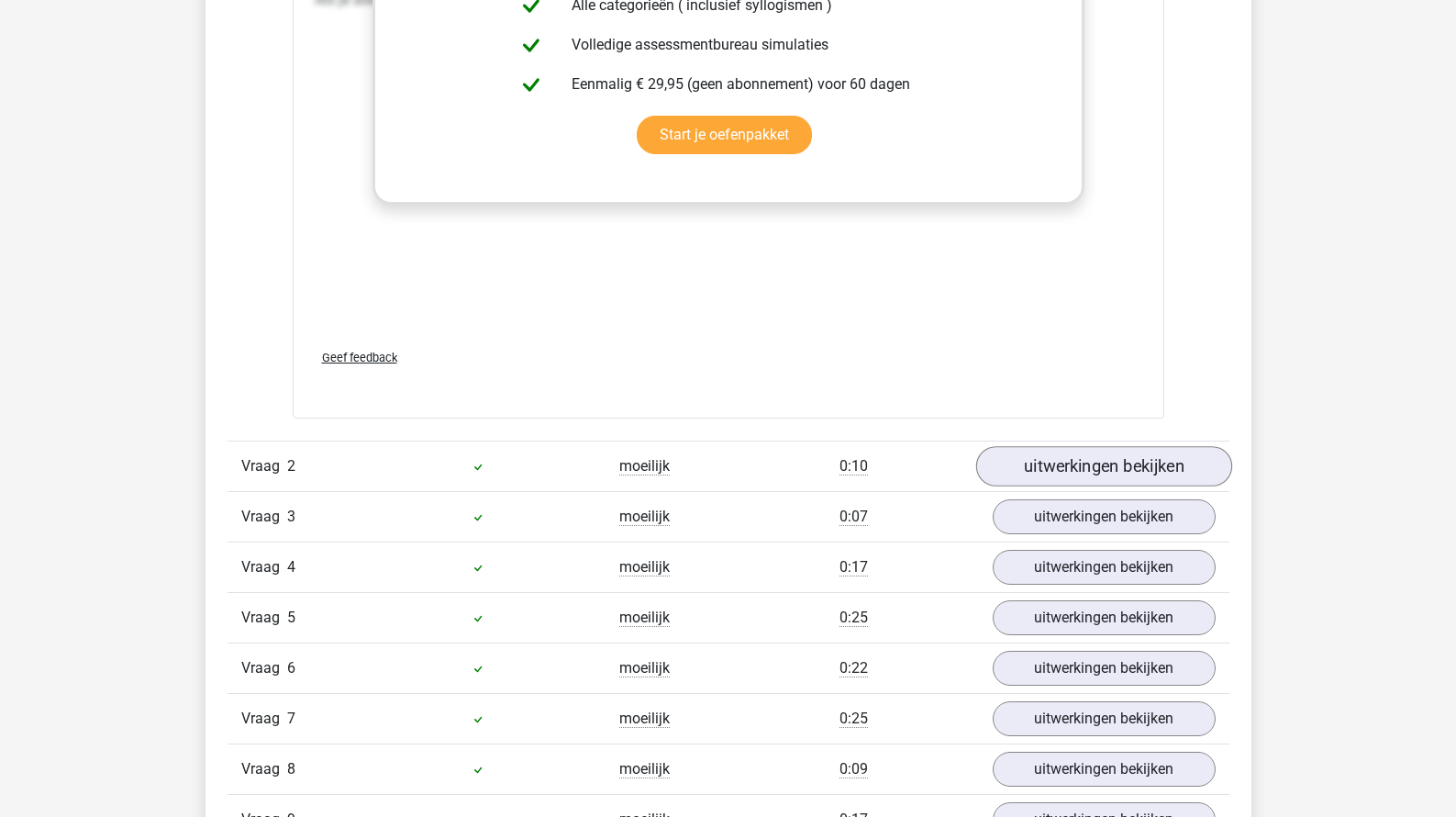
click at [1088, 469] on link "uitwerkingen bekijken" at bounding box center [1103, 466] width 256 height 41
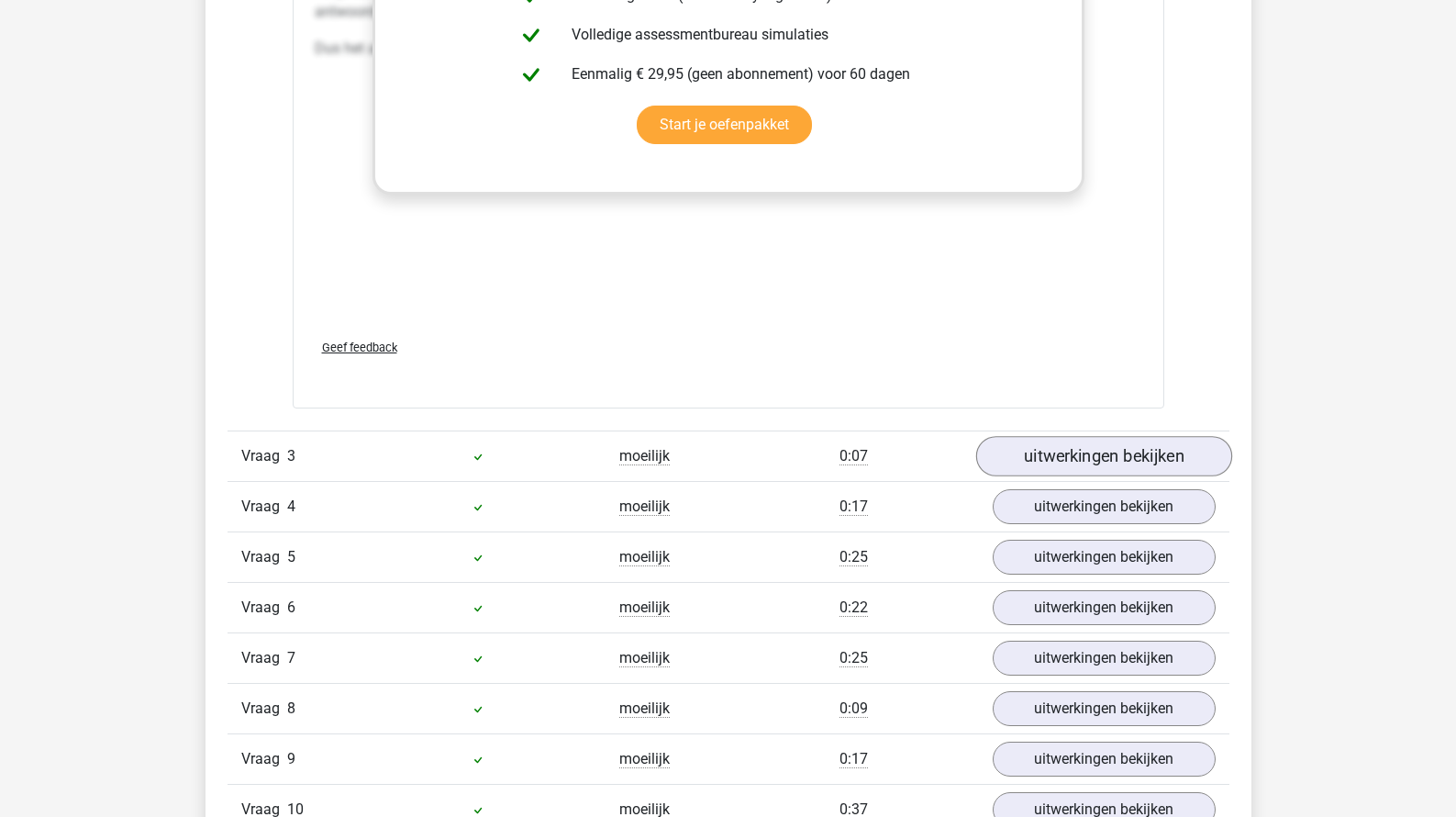
click at [1088, 460] on link "uitwerkingen bekijken" at bounding box center [1103, 456] width 256 height 41
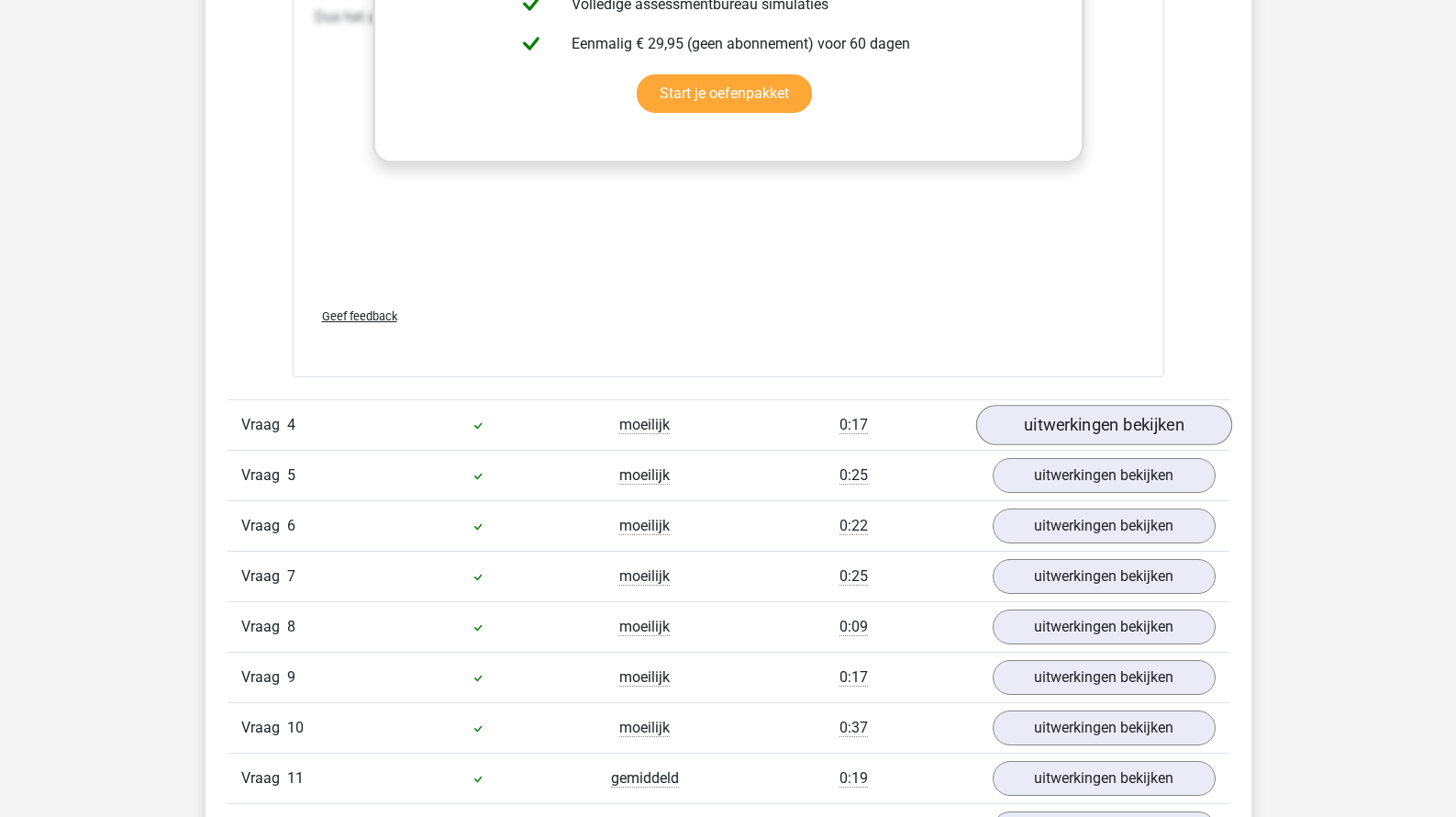
click at [1091, 420] on link "uitwerkingen bekijken" at bounding box center [1103, 426] width 256 height 41
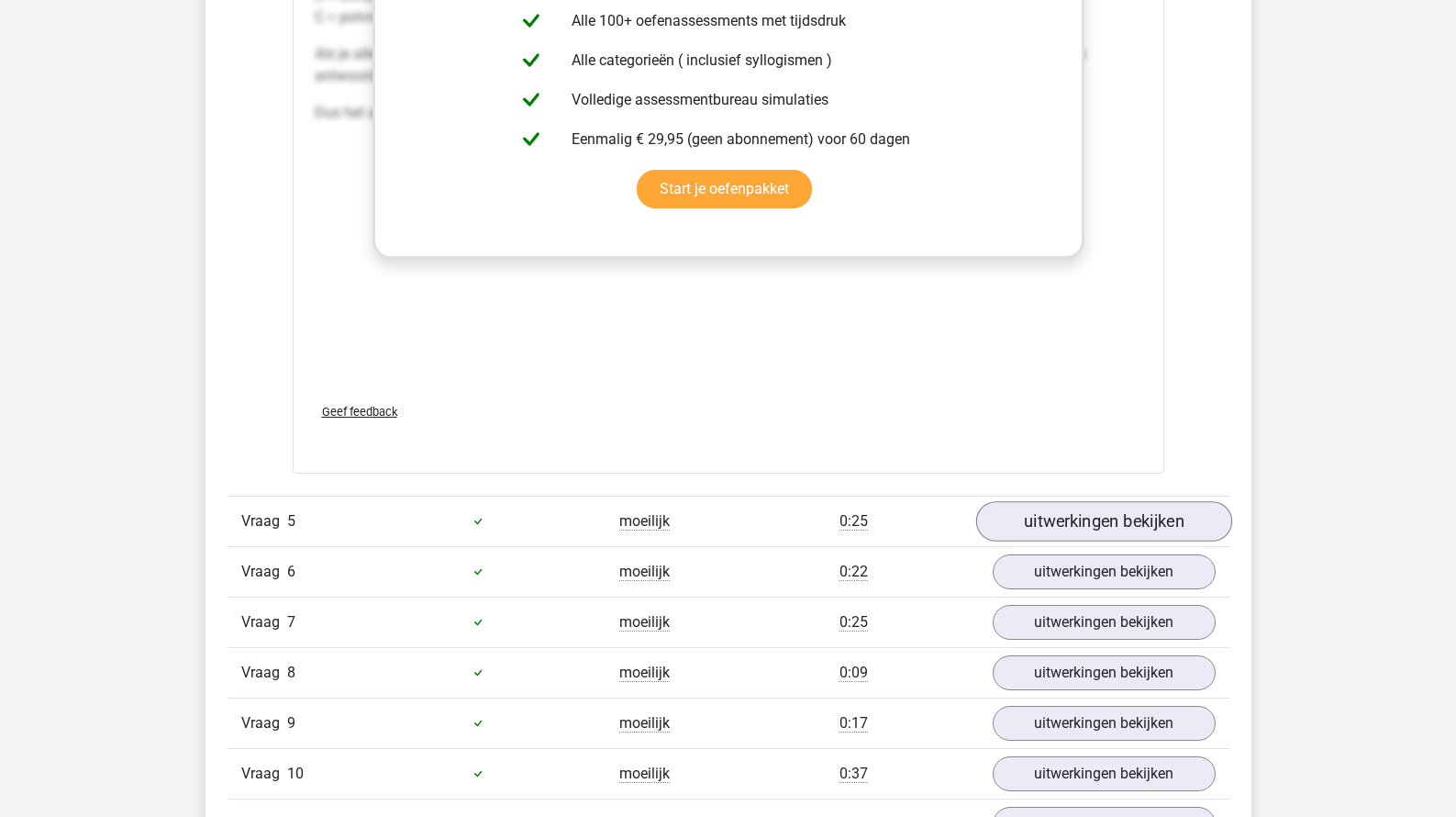
click at [1124, 513] on link "uitwerkingen bekijken" at bounding box center [1103, 521] width 256 height 41
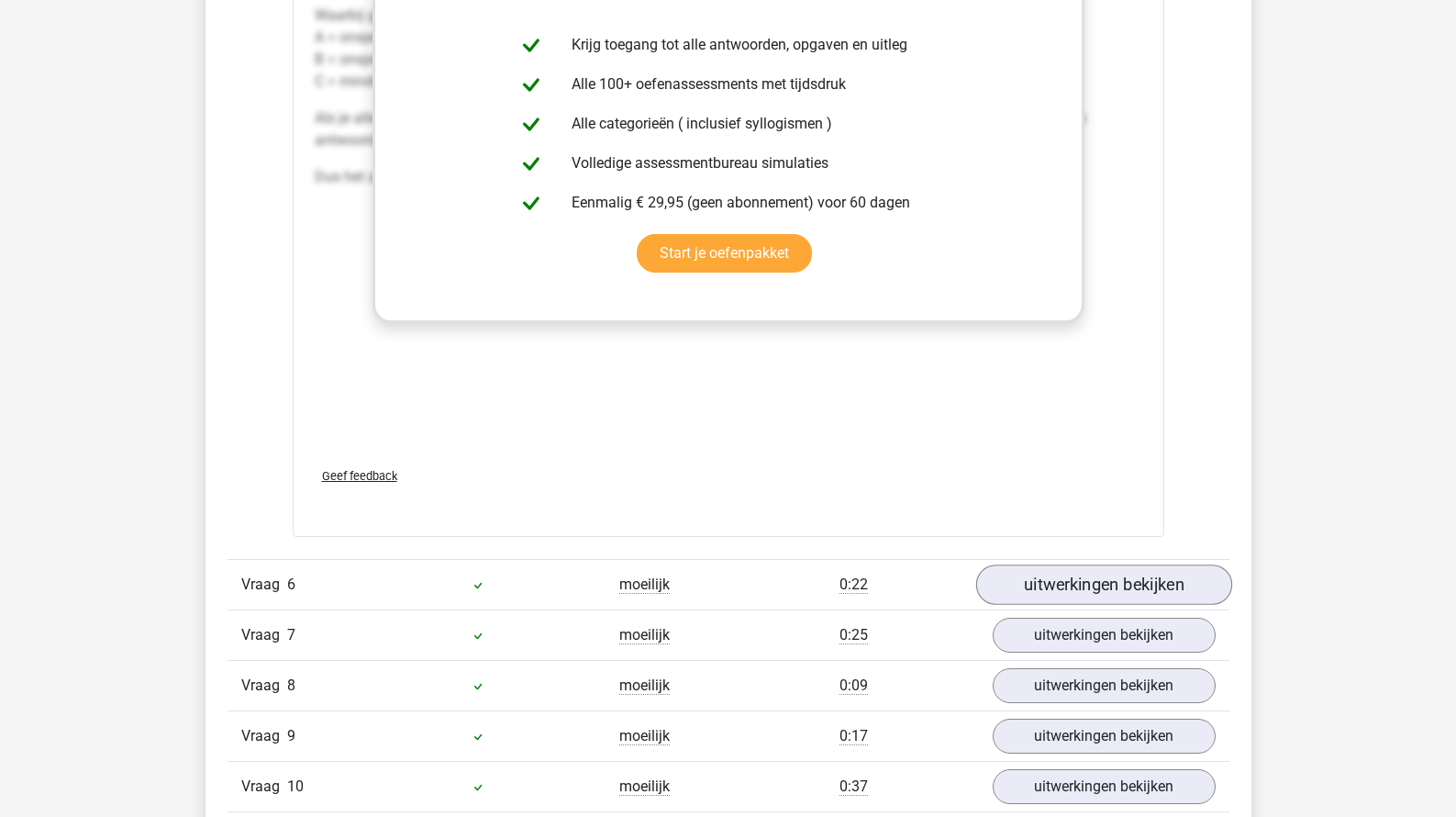
click at [1111, 568] on link "uitwerkingen bekijken" at bounding box center [1103, 585] width 256 height 41
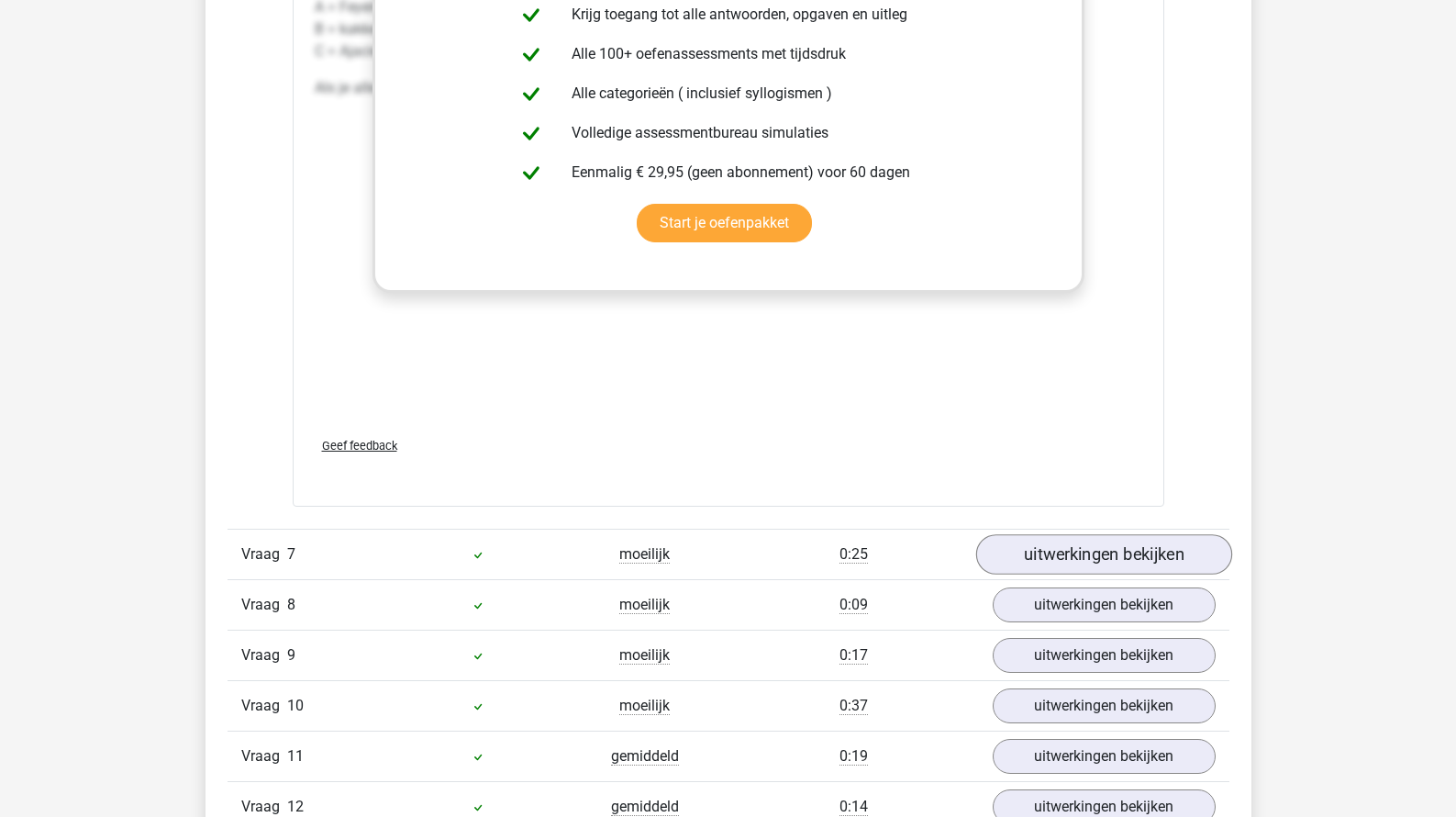
click at [1105, 541] on link "uitwerkingen bekijken" at bounding box center [1103, 554] width 256 height 41
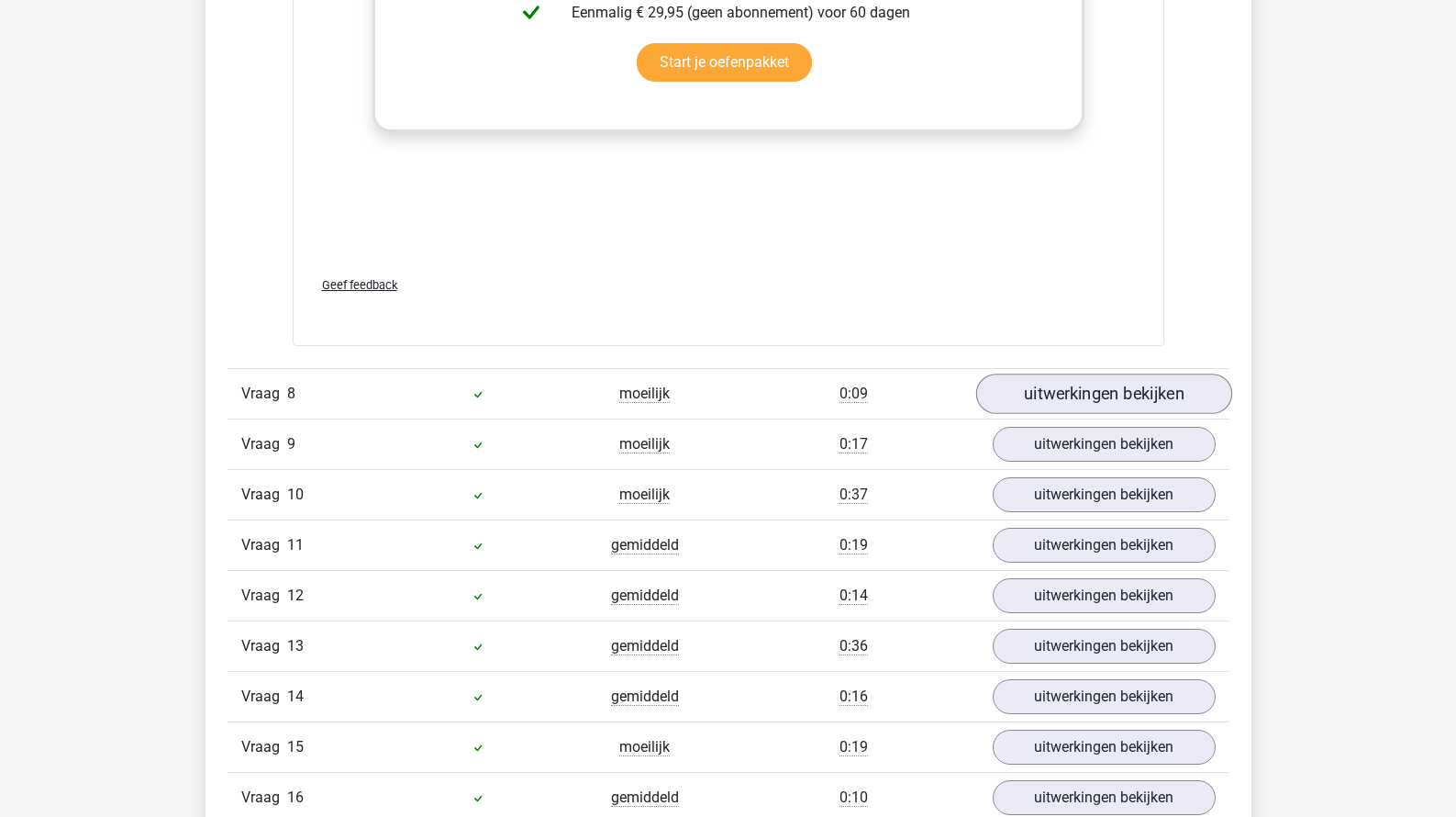
click at [1103, 388] on link "uitwerkingen bekijken" at bounding box center [1103, 394] width 256 height 41
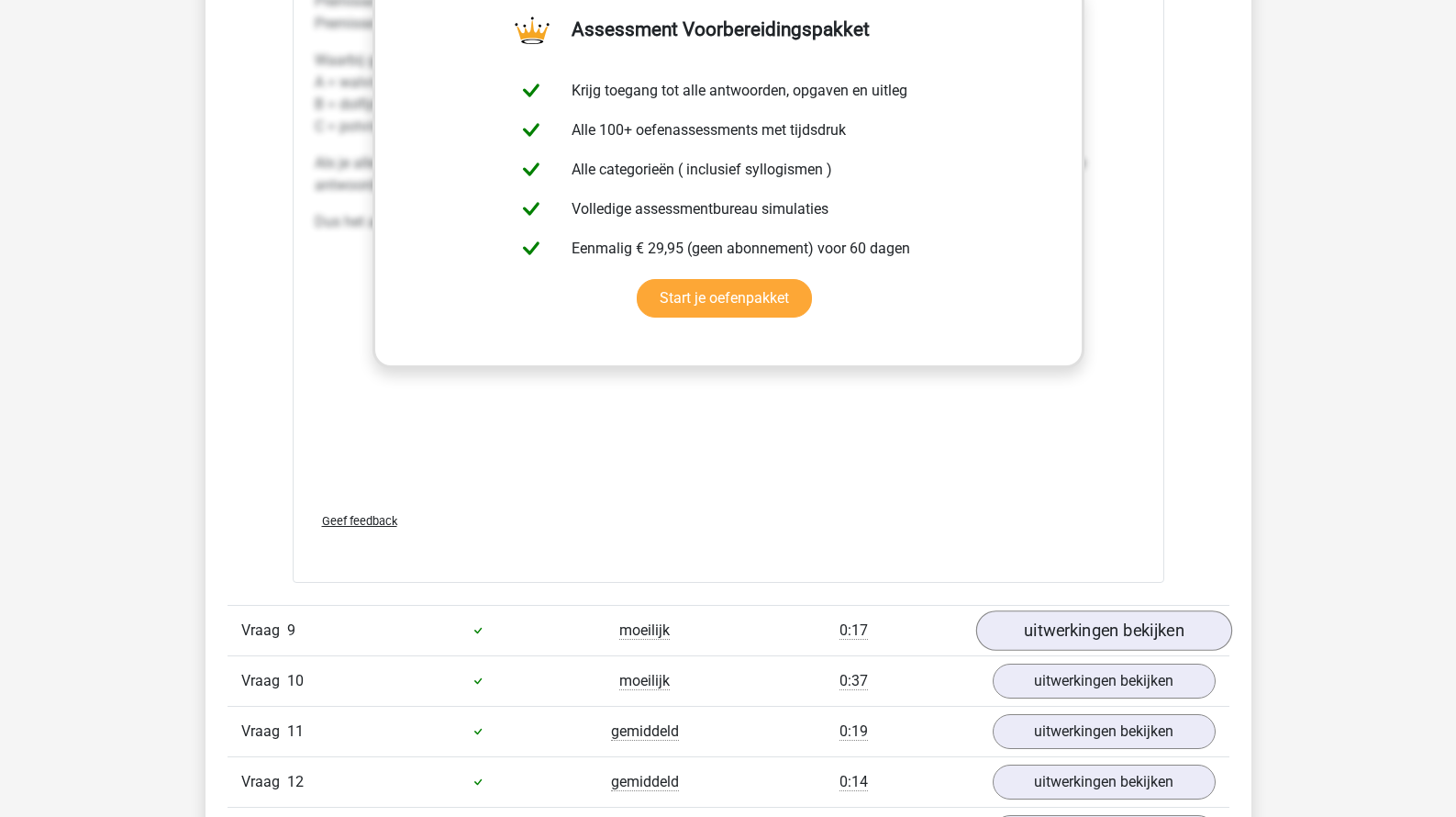
click at [1057, 626] on link "uitwerkingen bekijken" at bounding box center [1103, 630] width 256 height 41
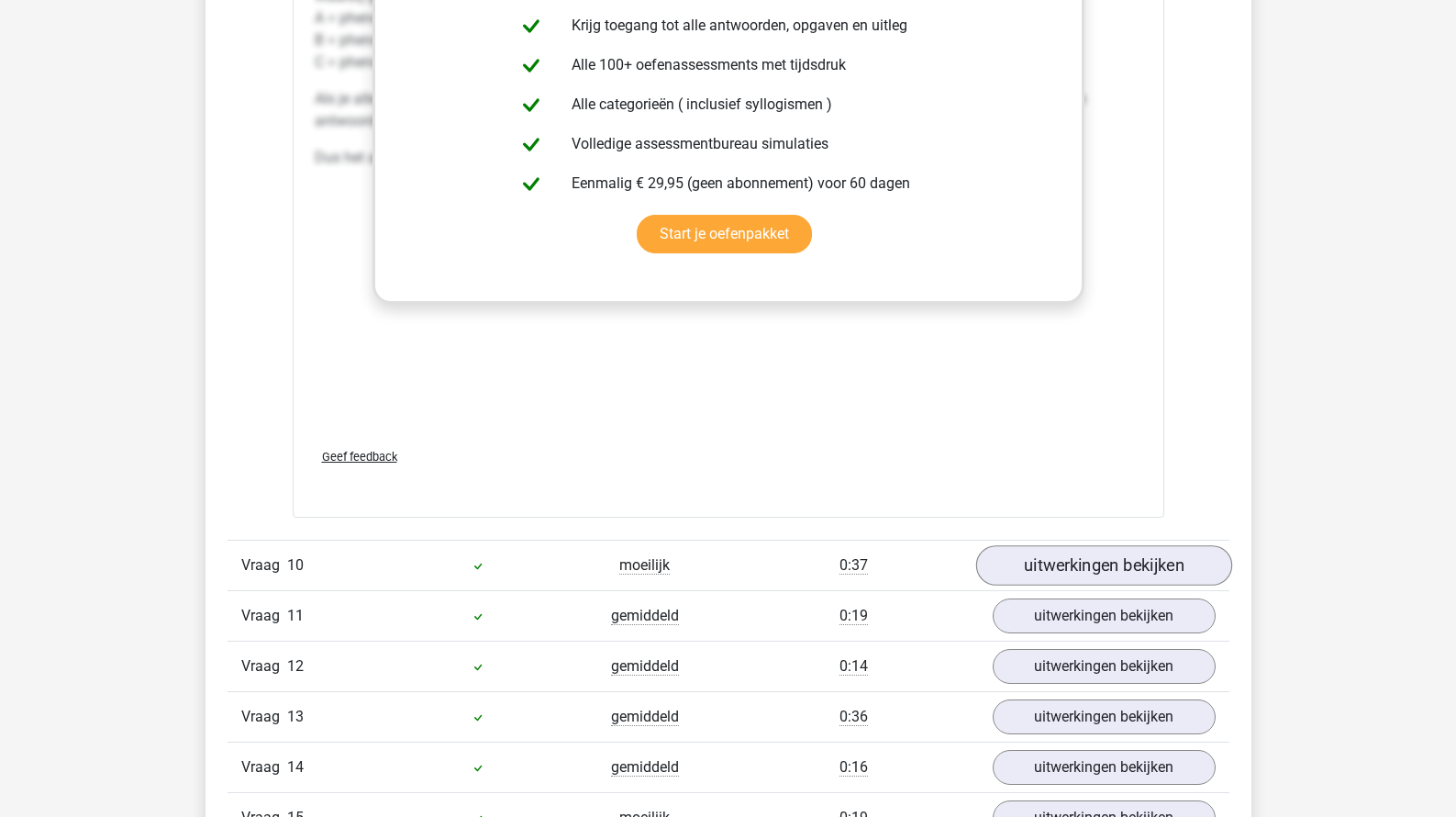
click at [1059, 568] on link "uitwerkingen bekijken" at bounding box center [1103, 566] width 256 height 41
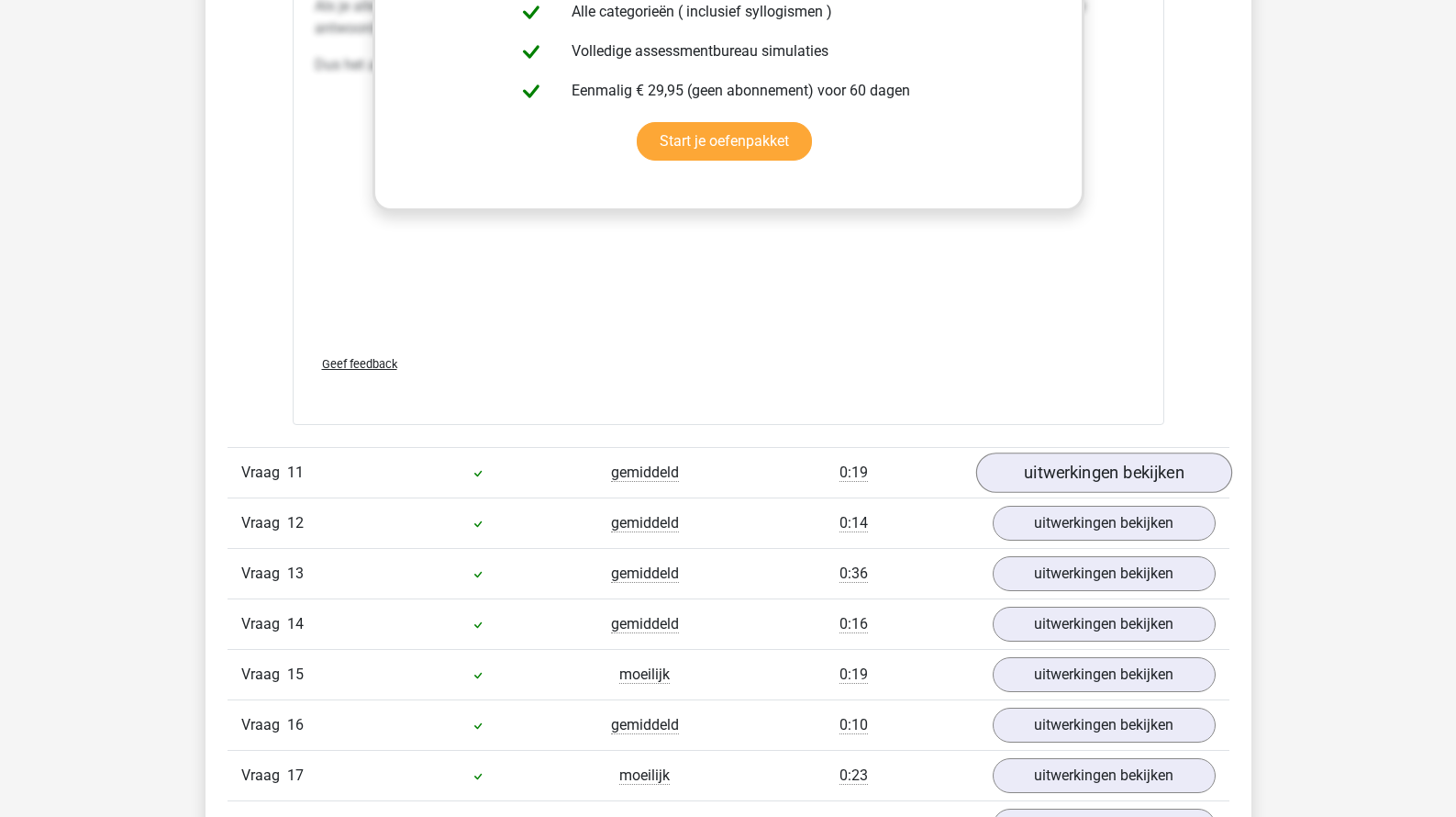
click at [1063, 477] on link "uitwerkingen bekijken" at bounding box center [1103, 473] width 256 height 41
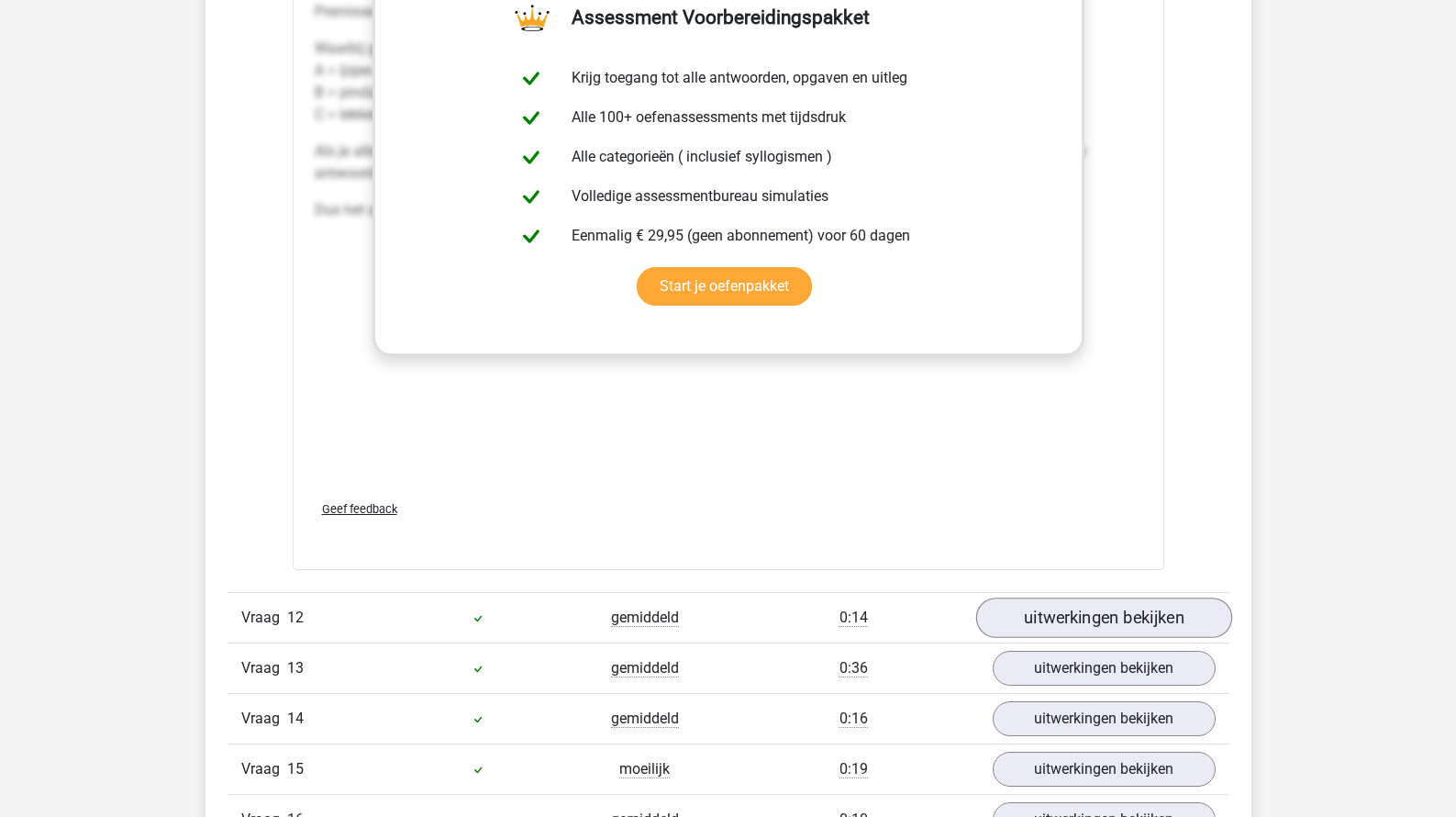
click at [1060, 620] on link "uitwerkingen bekijken" at bounding box center [1103, 618] width 256 height 41
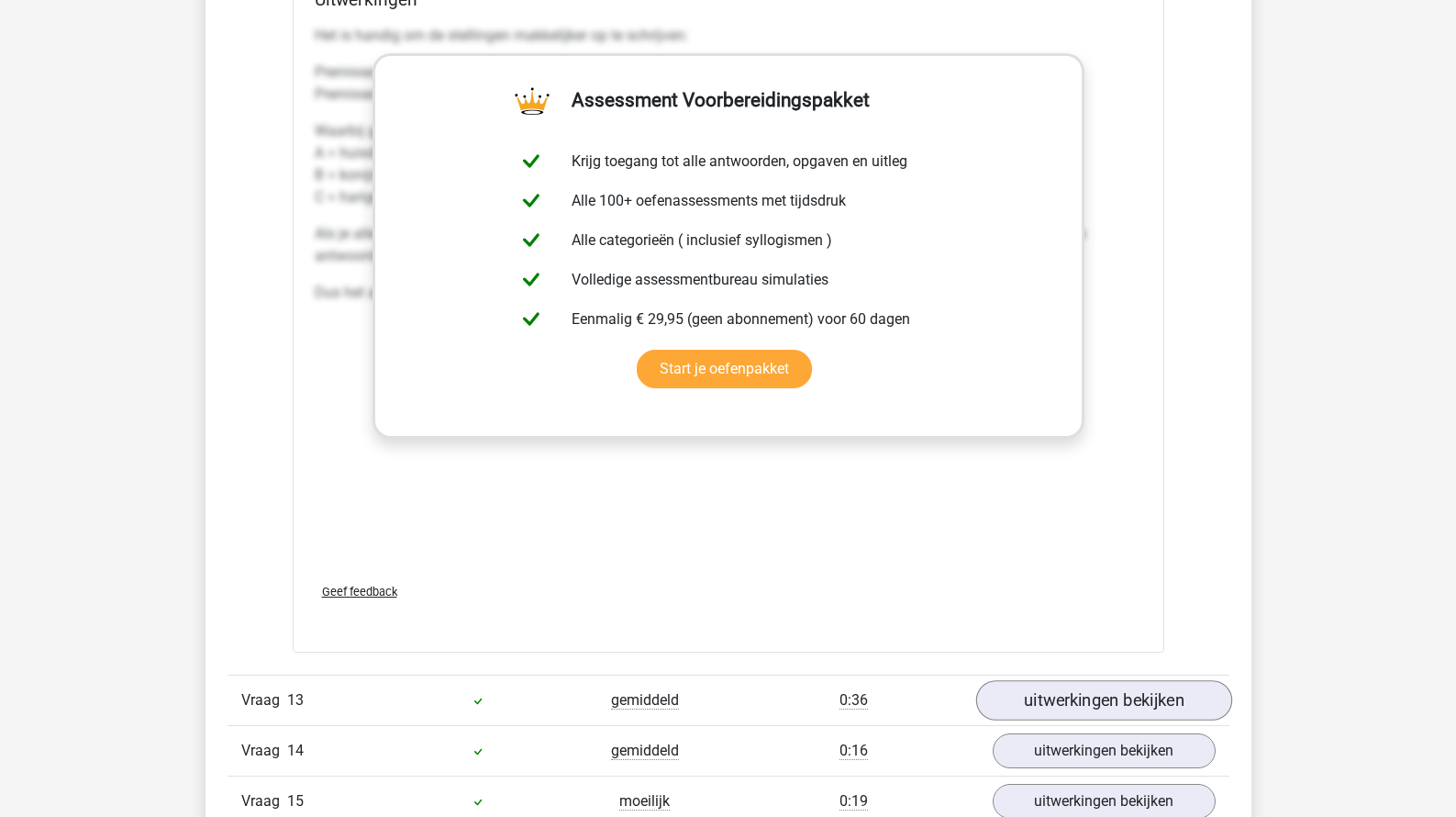
click at [1064, 700] on link "uitwerkingen bekijken" at bounding box center [1103, 701] width 256 height 41
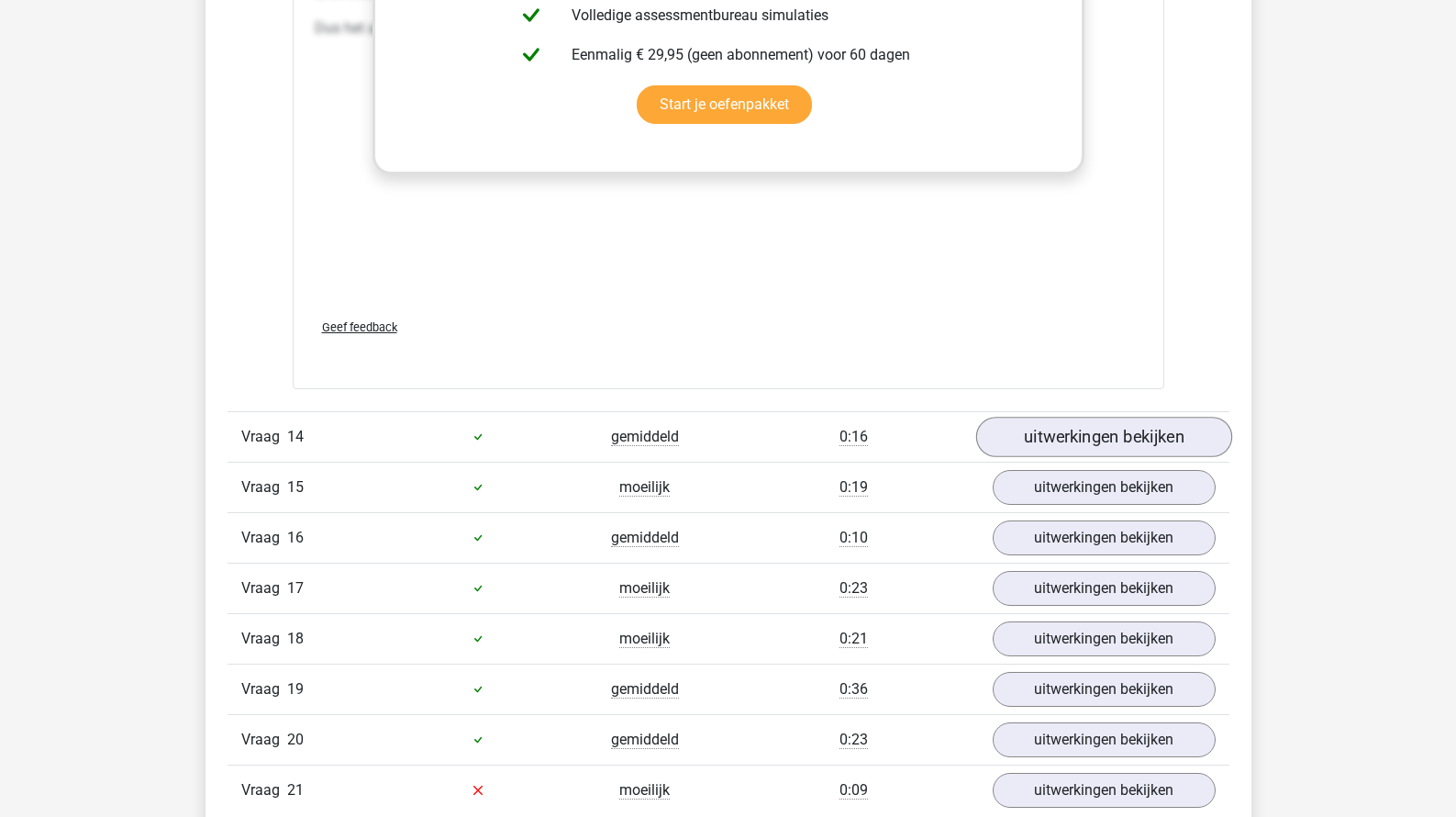
click at [1062, 454] on link "uitwerkingen bekijken" at bounding box center [1103, 437] width 256 height 41
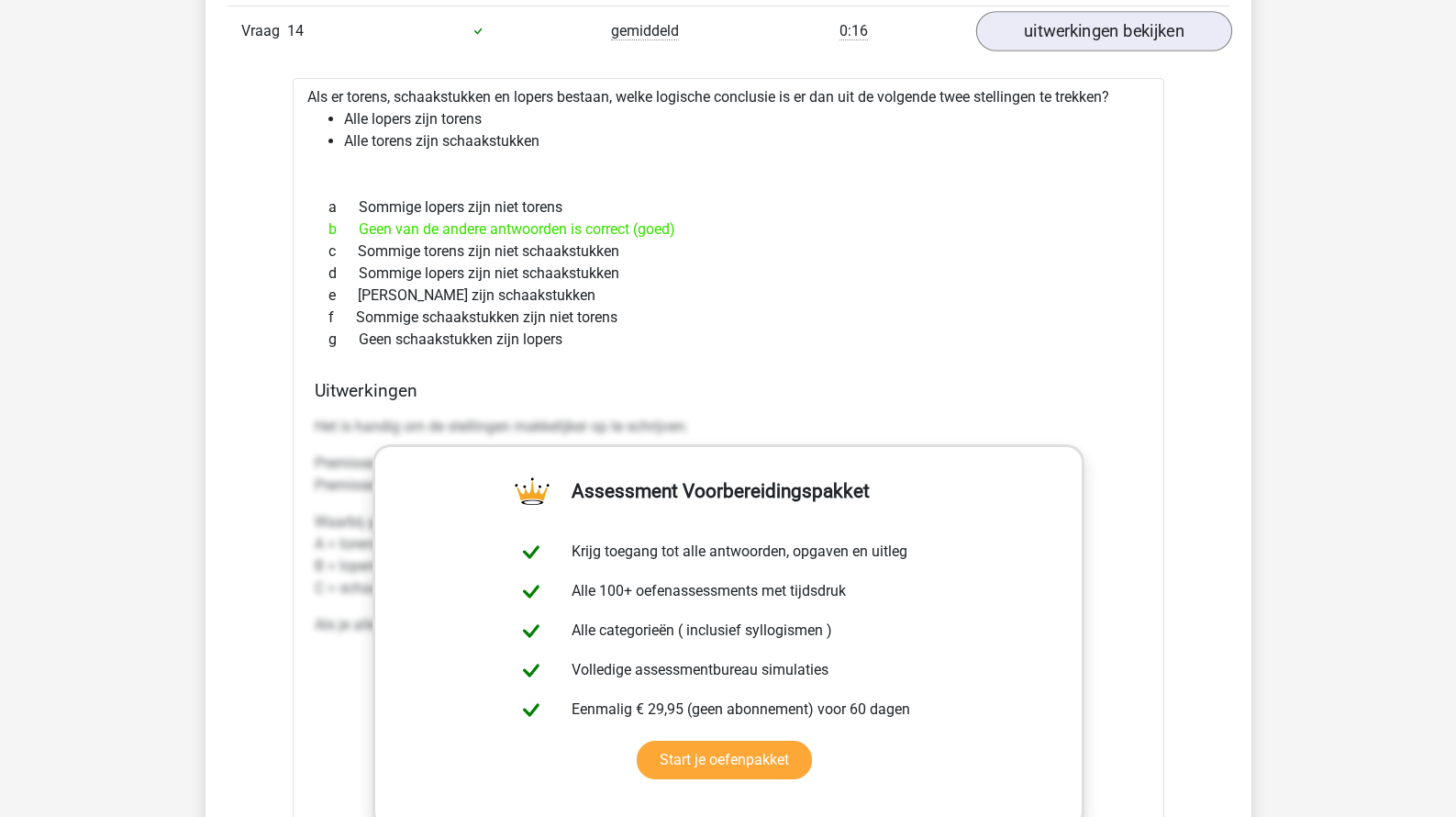
scroll to position [16351, 0]
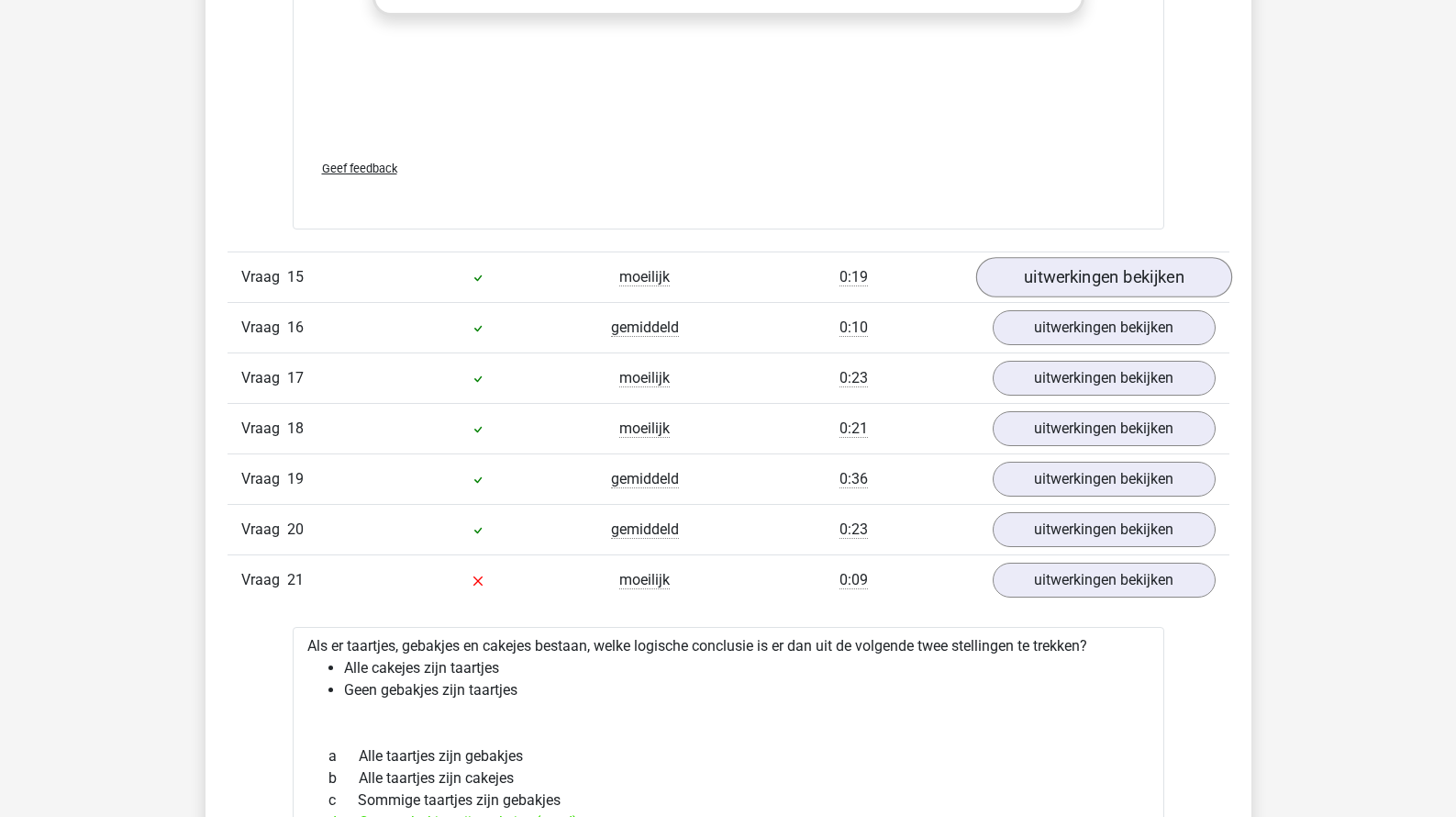
click at [1057, 273] on link "uitwerkingen bekijken" at bounding box center [1103, 277] width 256 height 41
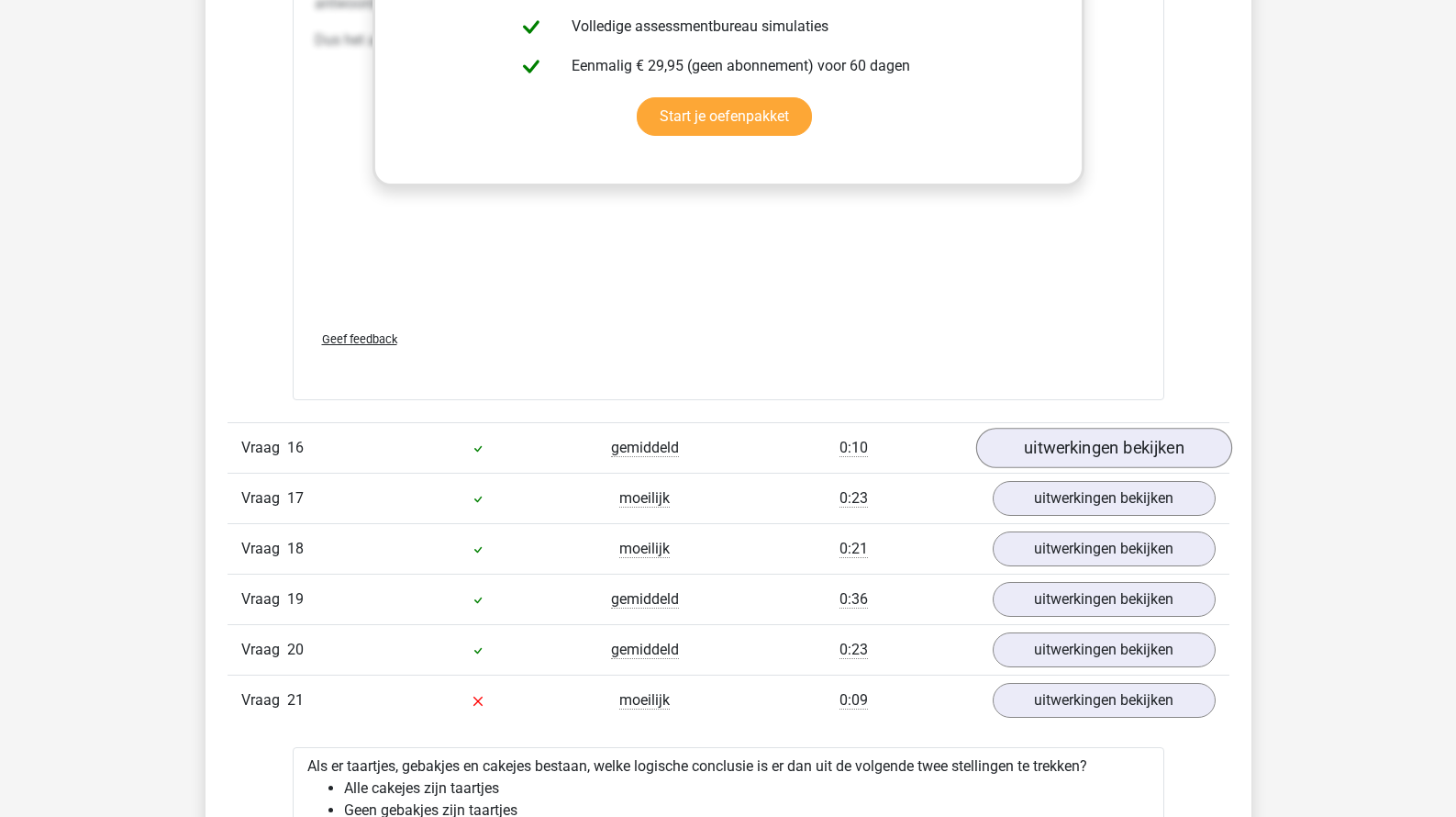
click at [1044, 461] on link "uitwerkingen bekijken" at bounding box center [1103, 448] width 256 height 41
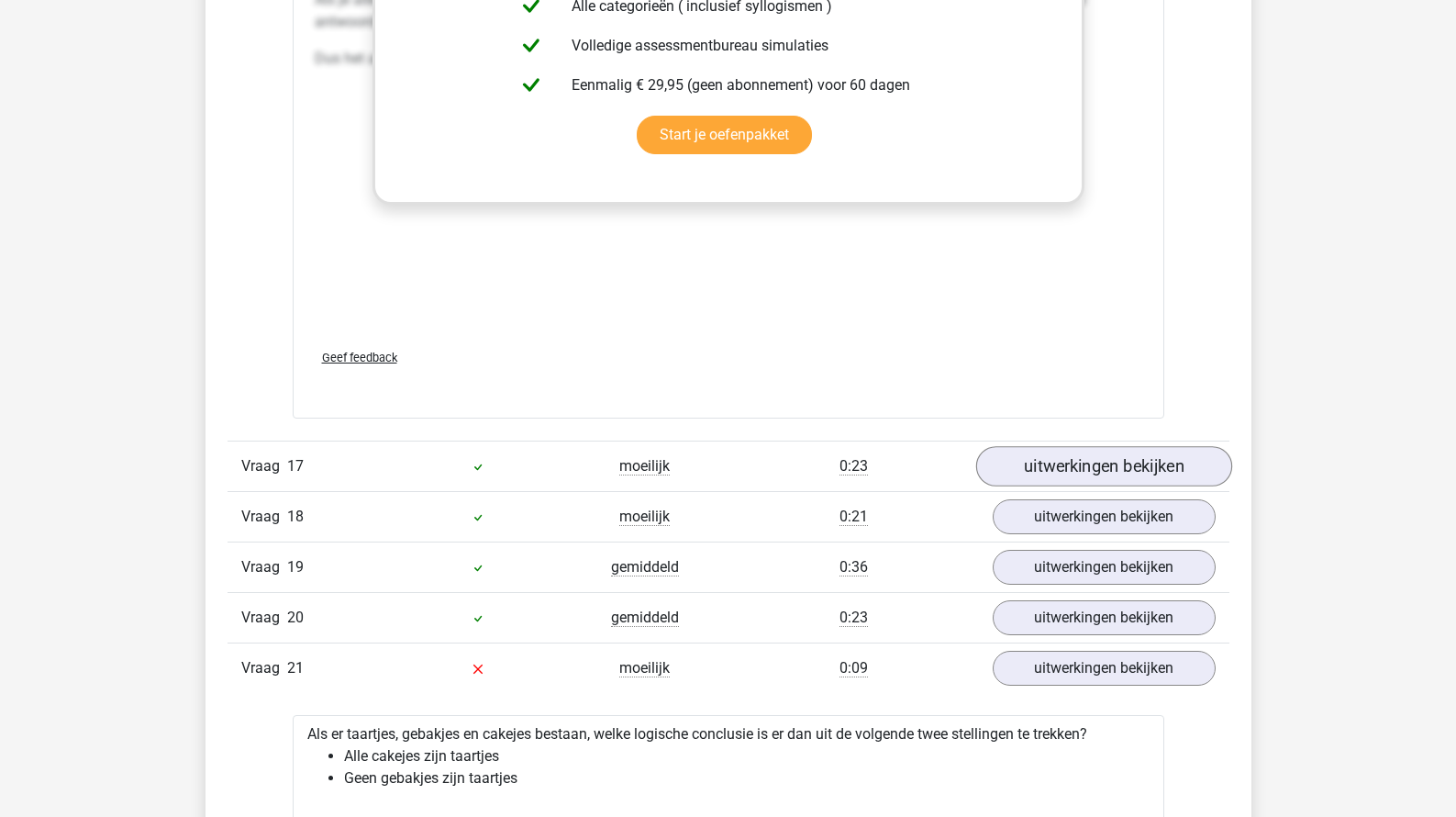
click at [1045, 458] on link "uitwerkingen bekijken" at bounding box center [1103, 466] width 256 height 41
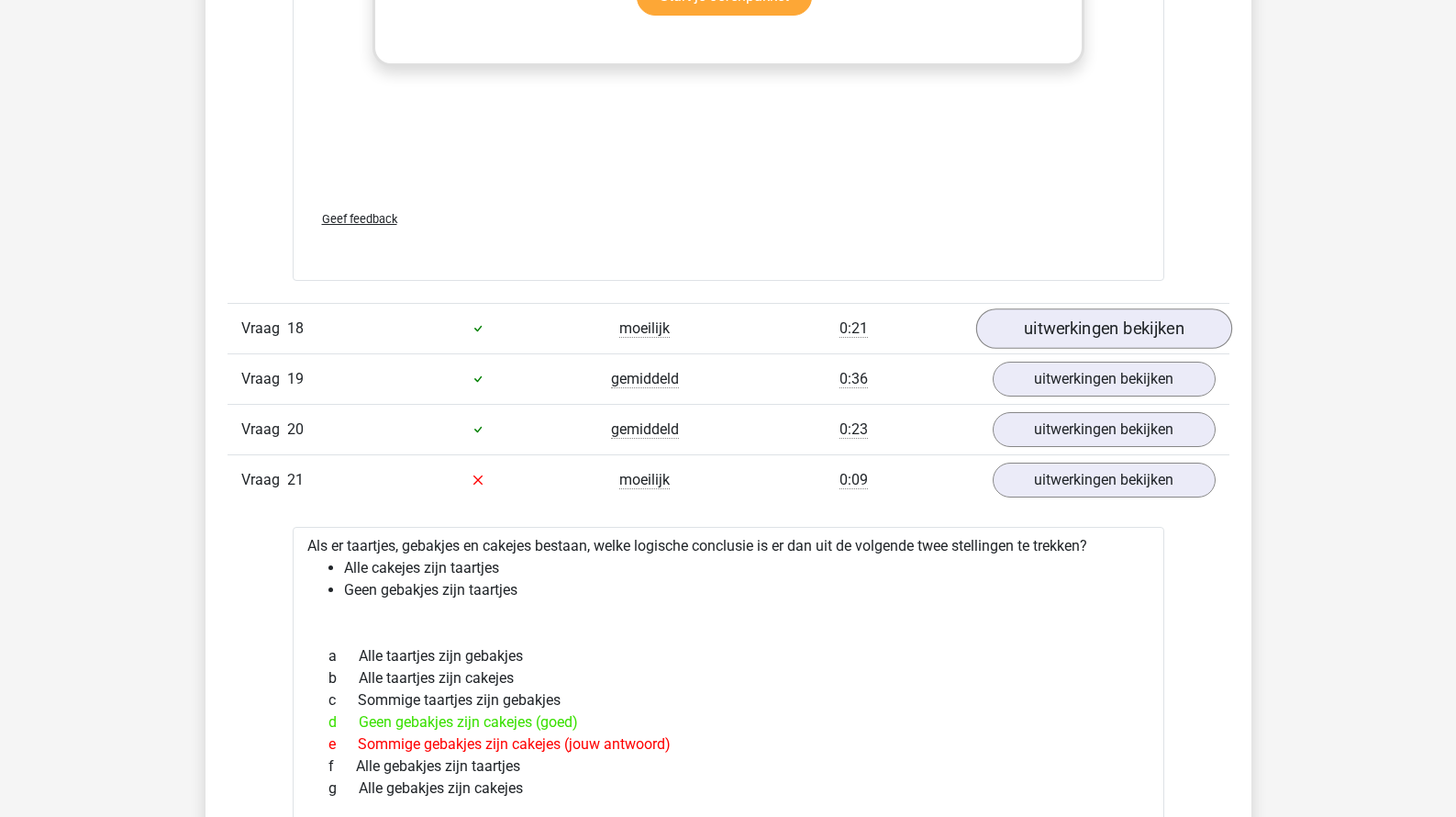
click at [1055, 331] on link "uitwerkingen bekijken" at bounding box center [1103, 329] width 256 height 41
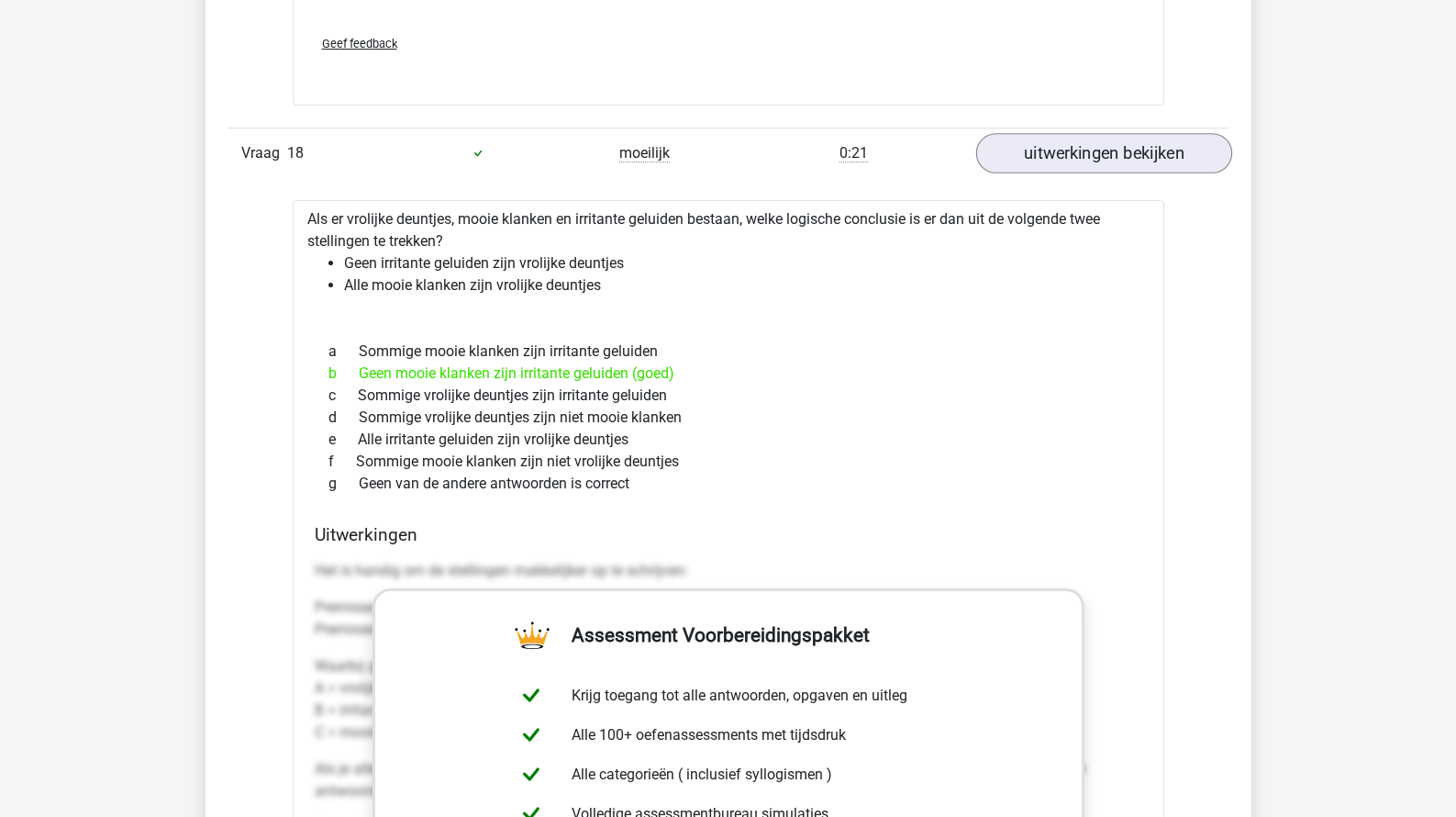
scroll to position [20691, 0]
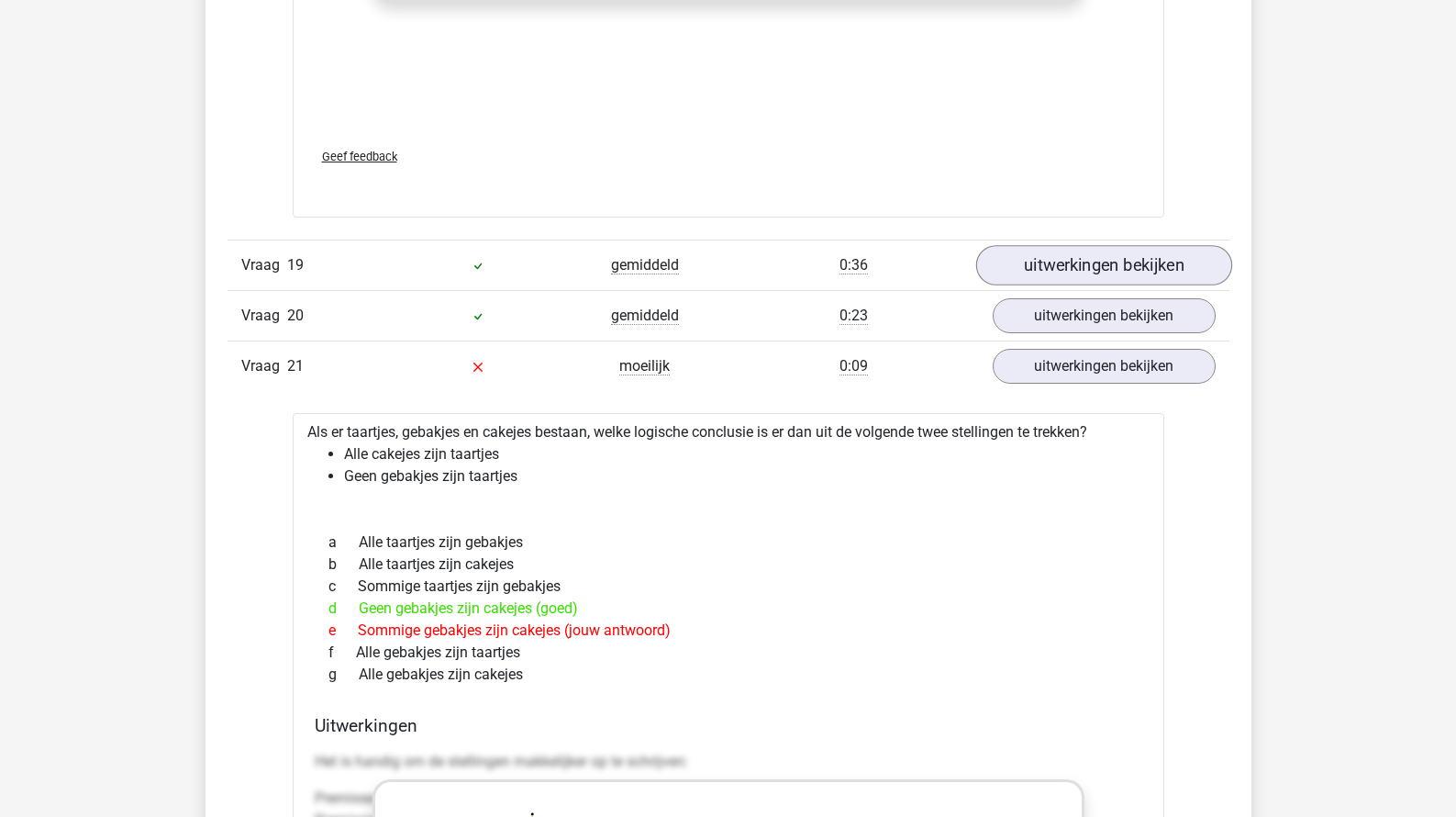
click at [1054, 273] on link "uitwerkingen bekijken" at bounding box center [1103, 265] width 256 height 41
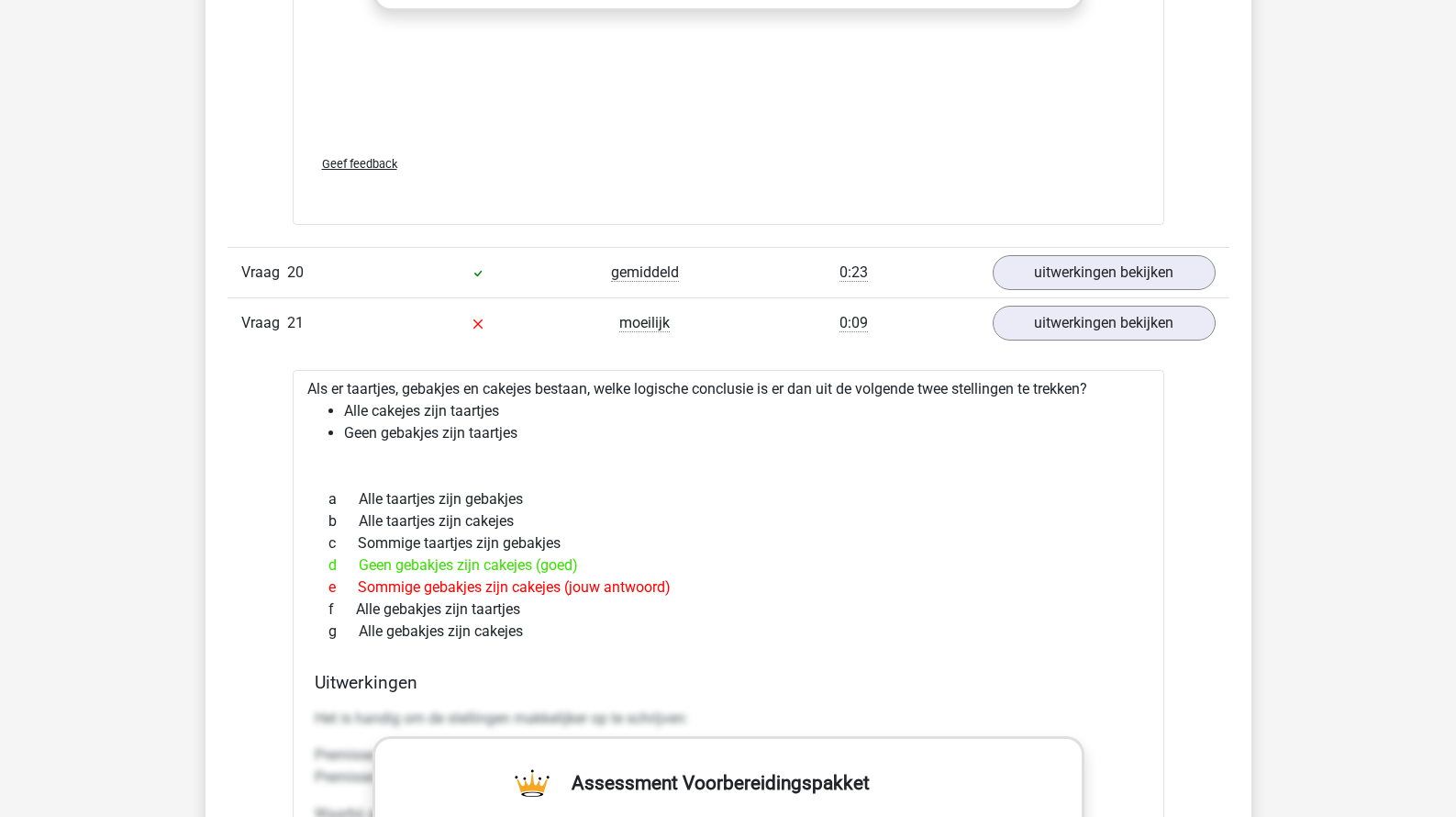
scroll to position [21777, 0]
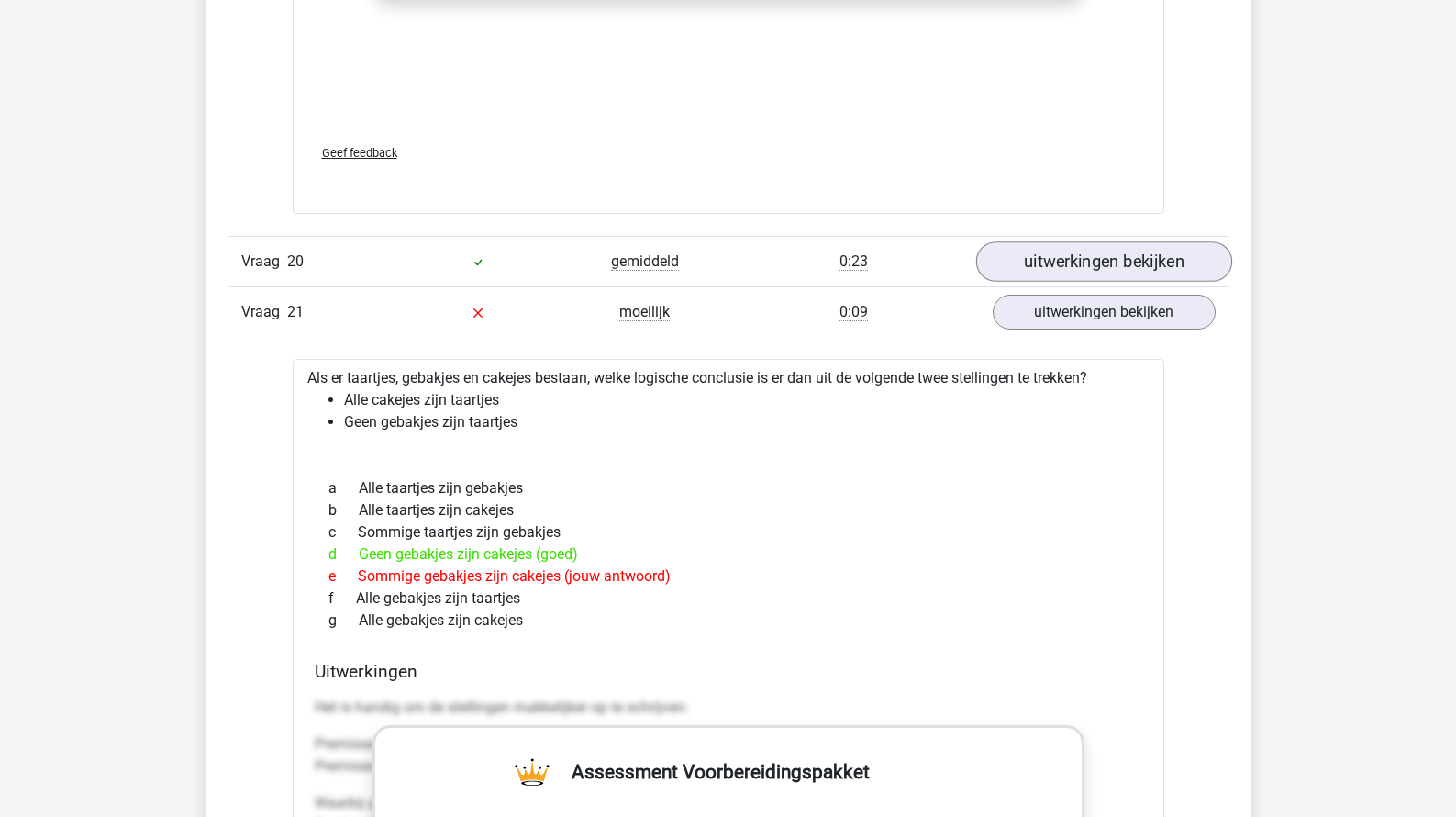
click at [1055, 277] on link "uitwerkingen bekijken" at bounding box center [1103, 262] width 256 height 41
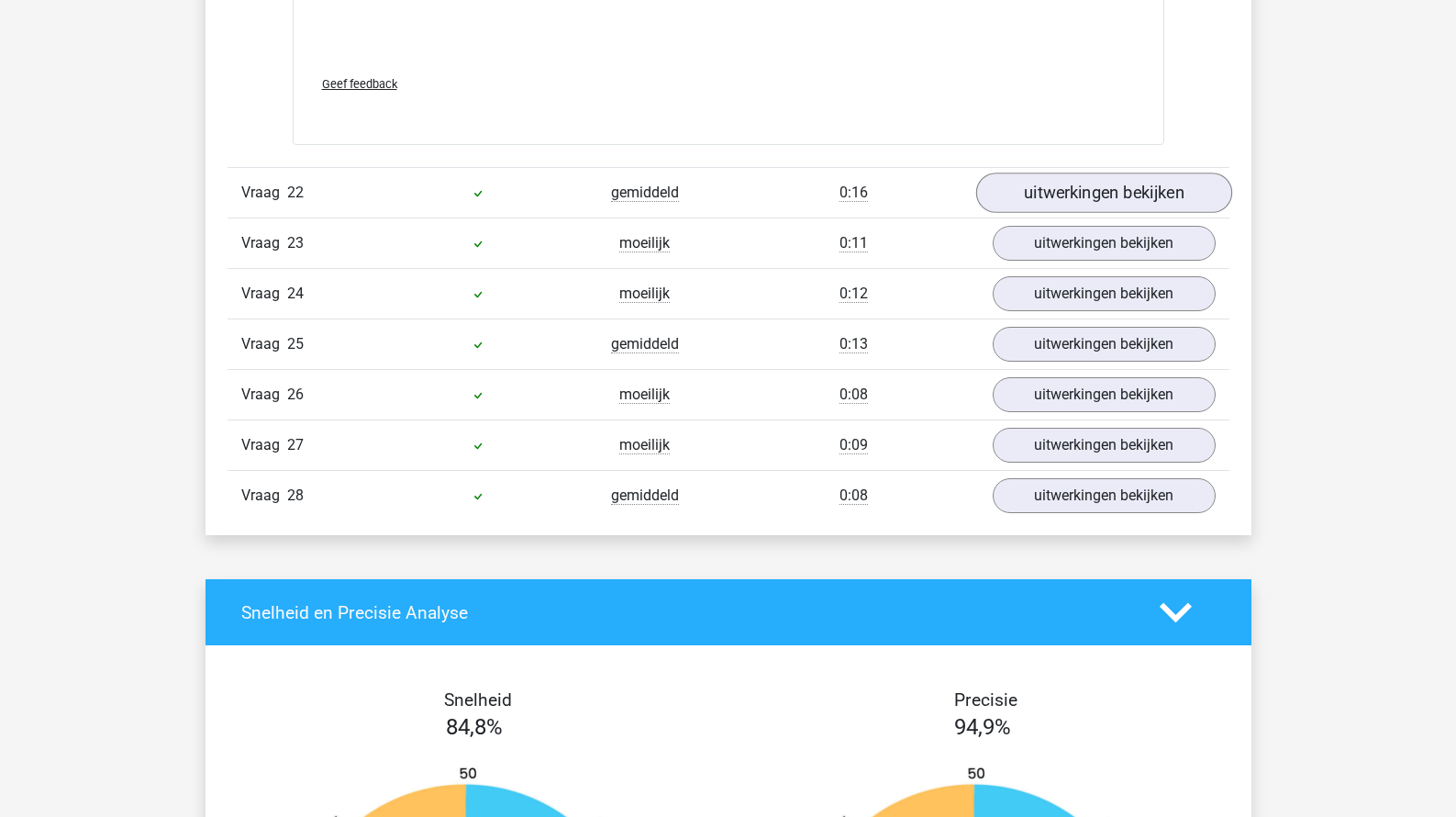
click at [1105, 214] on link "uitwerkingen bekijken" at bounding box center [1103, 193] width 256 height 41
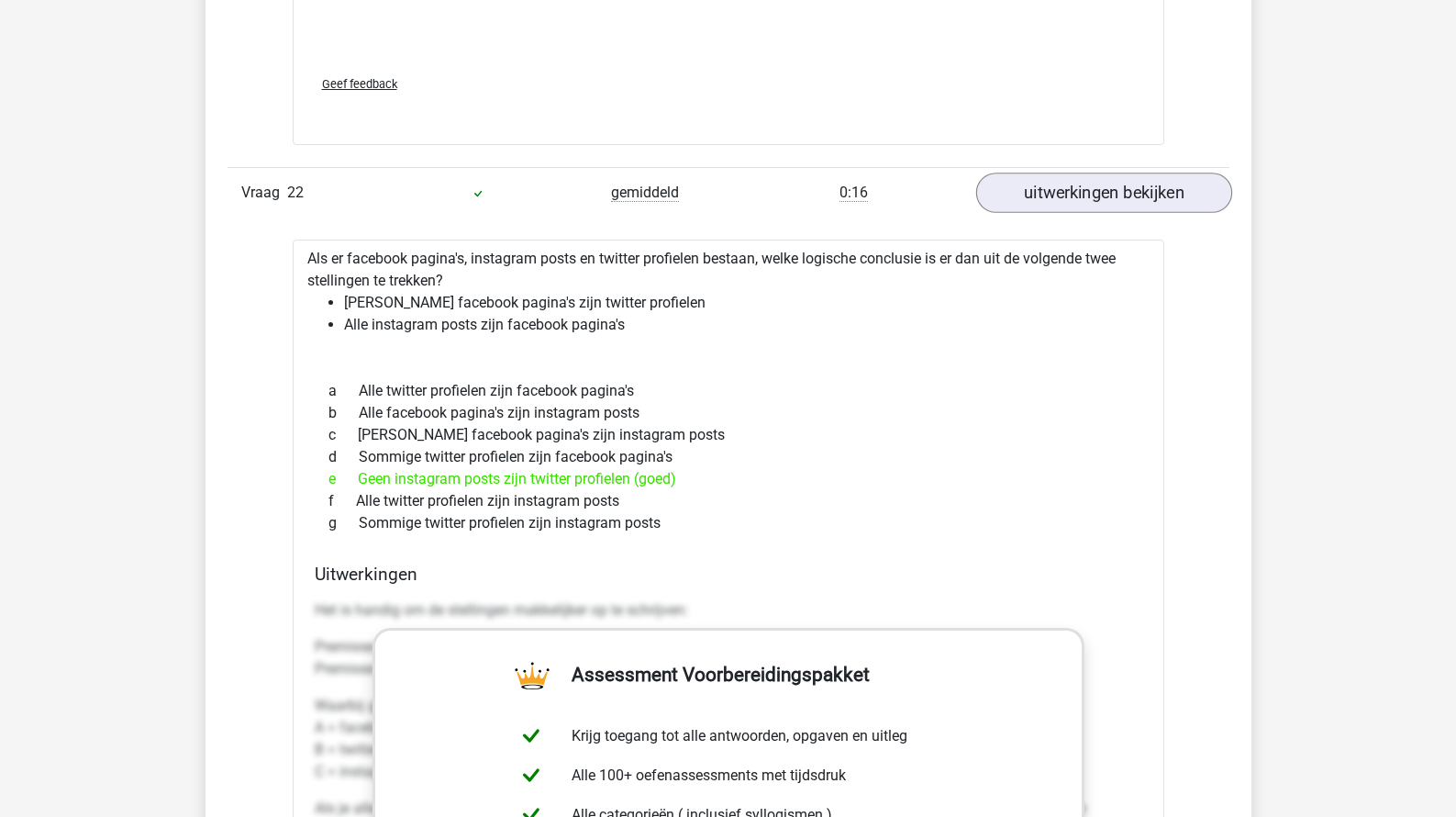
scroll to position [25026, 0]
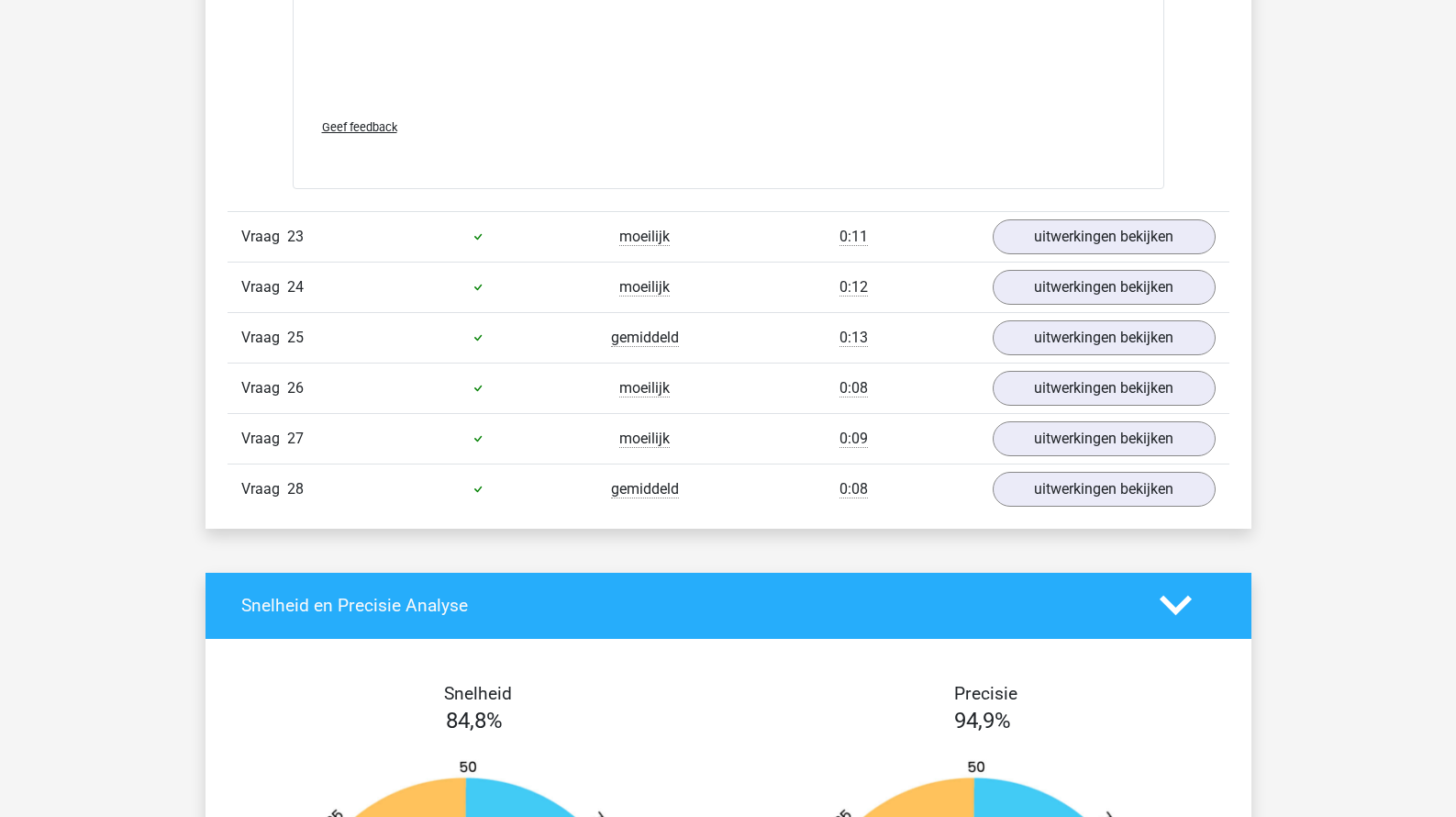
click at [1092, 262] on div "Vraag 23 moeilijk 0:11 uitwerkingen bekijken" at bounding box center [728, 236] width 1002 height 50
click at [1093, 257] on link "uitwerkingen bekijken" at bounding box center [1103, 237] width 256 height 41
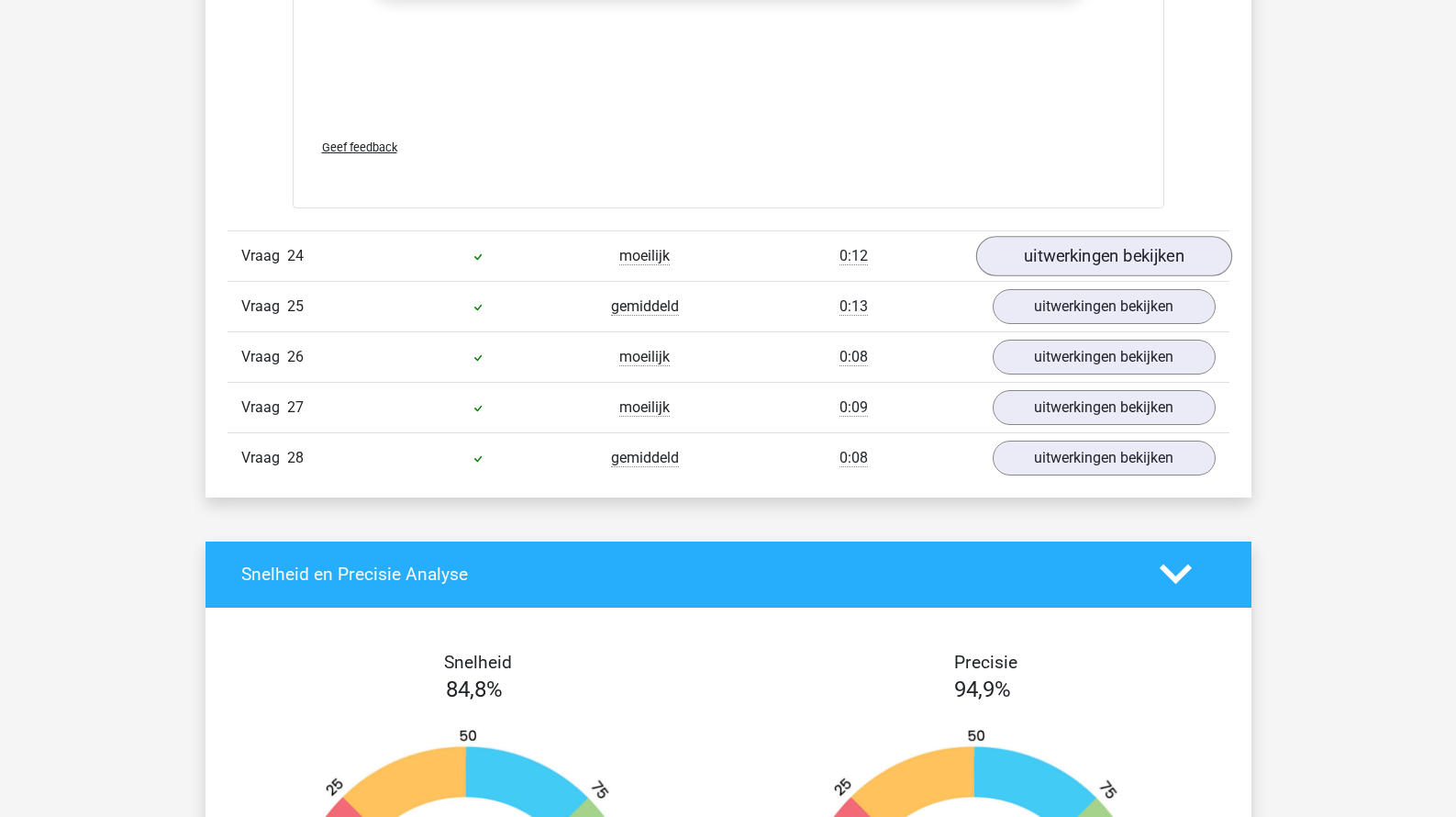
click at [1087, 262] on link "uitwerkingen bekijken" at bounding box center [1103, 256] width 256 height 41
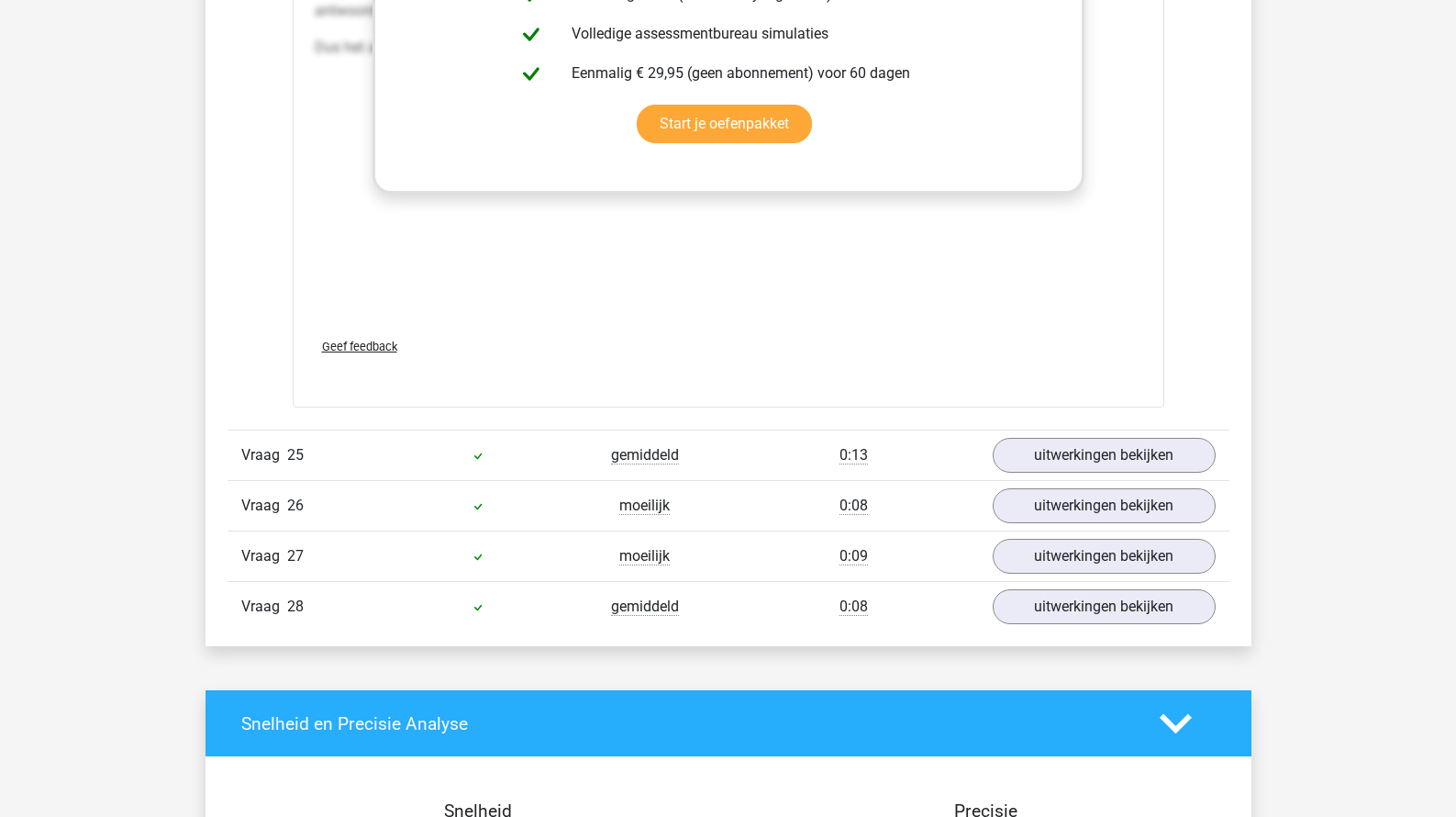
scroll to position [27248, 0]
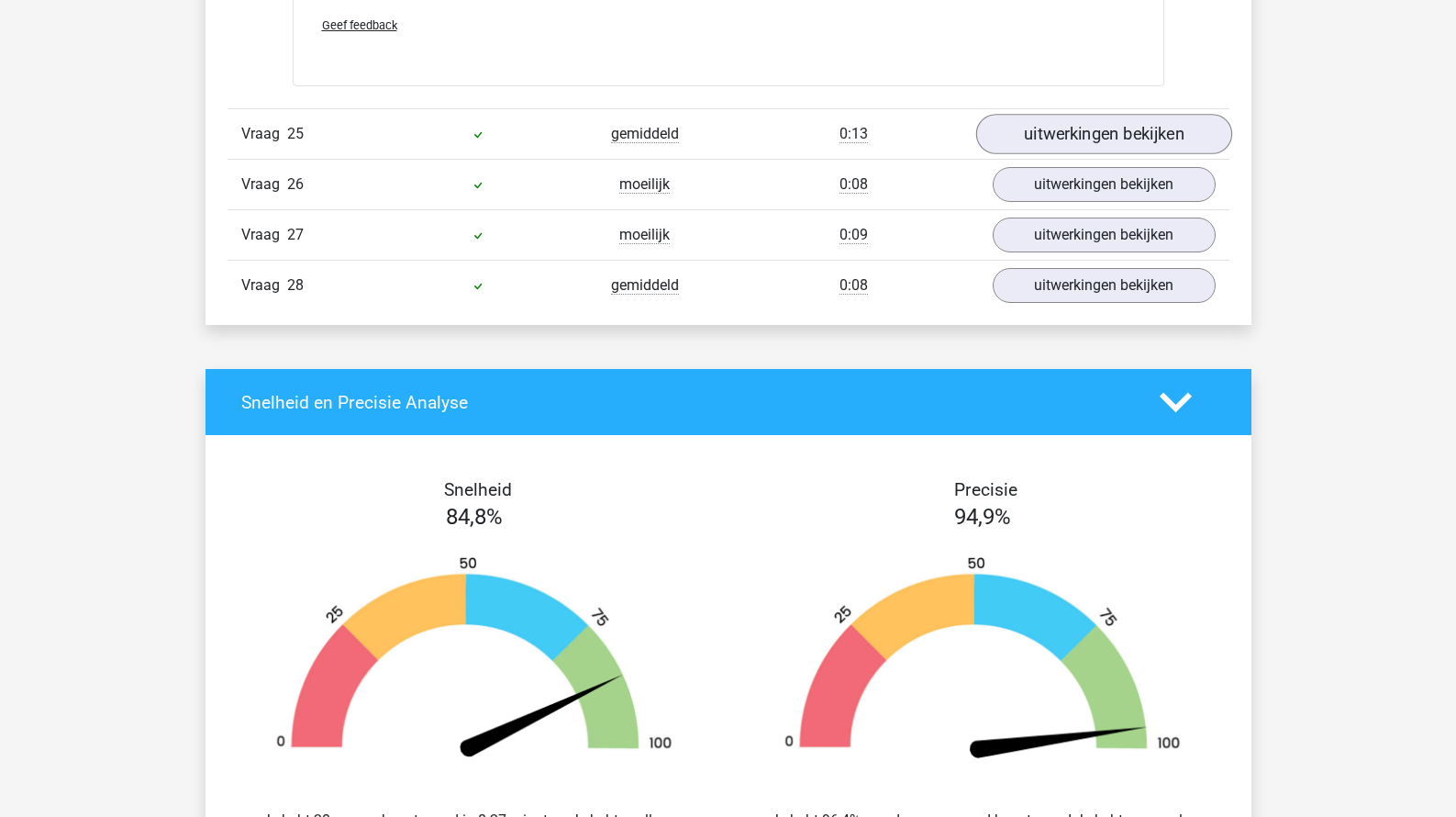
click at [1091, 143] on link "uitwerkingen bekijken" at bounding box center [1103, 134] width 256 height 41
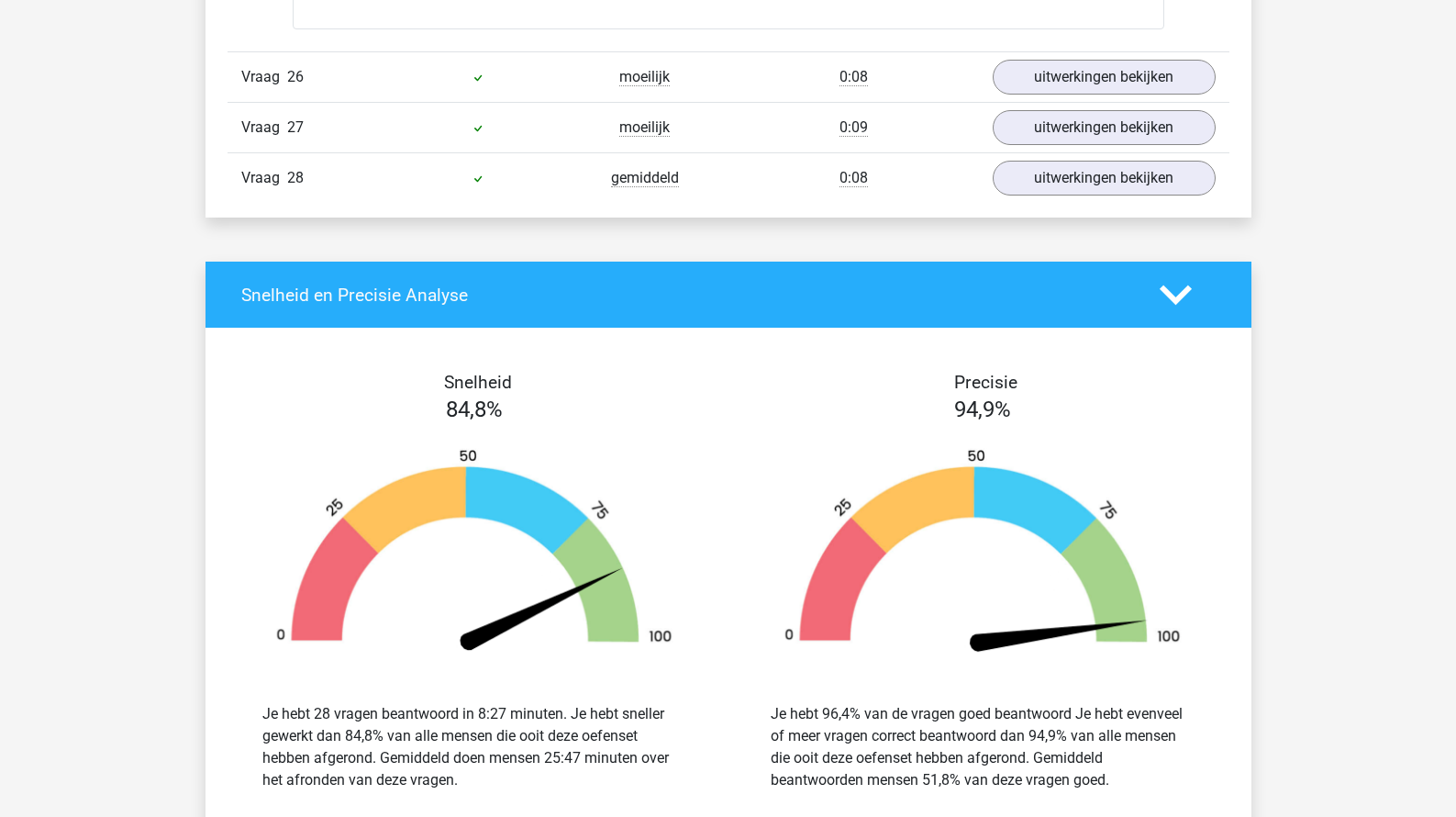
scroll to position [28442, 0]
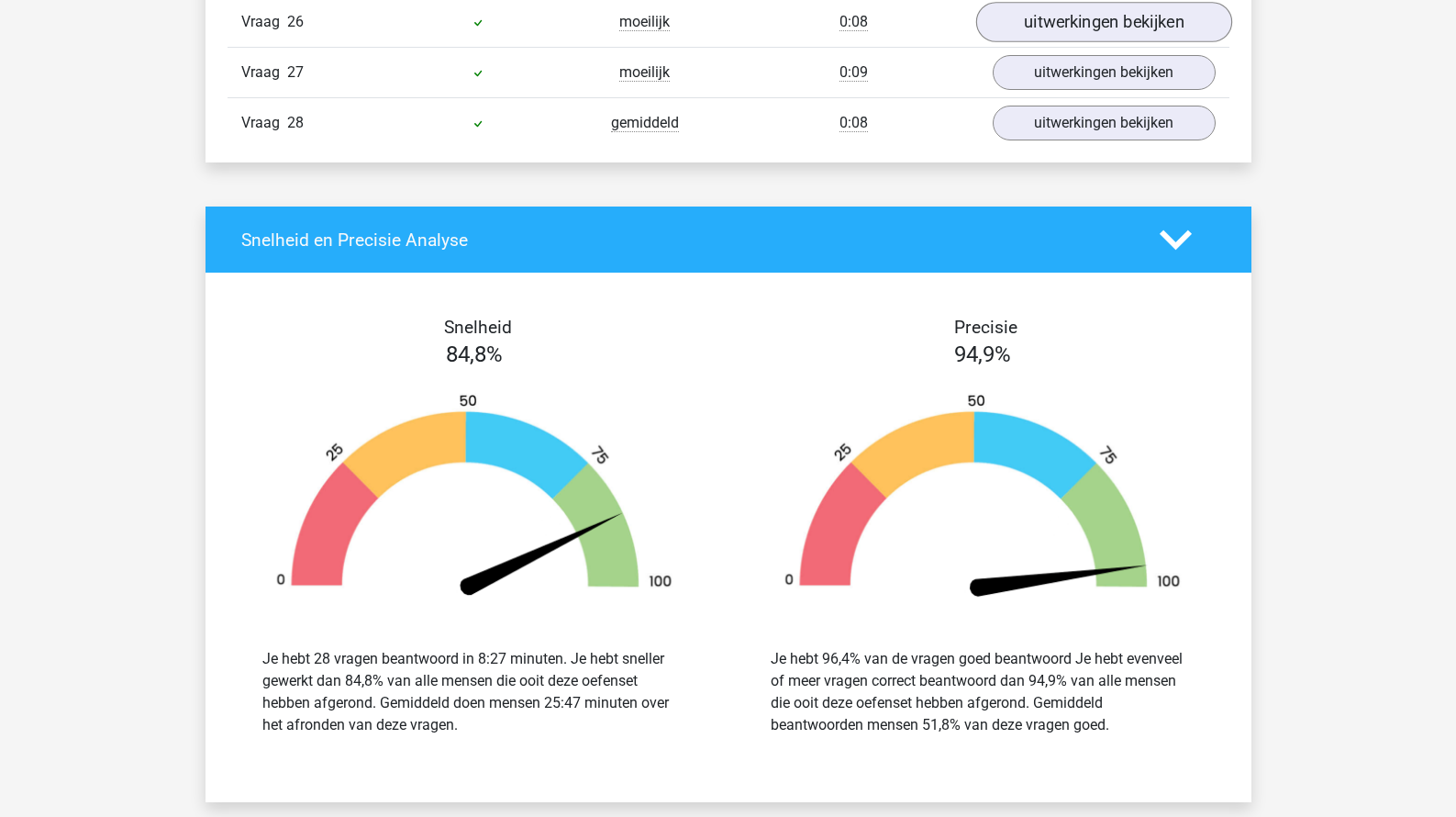
click at [1085, 33] on link "uitwerkingen bekijken" at bounding box center [1103, 22] width 256 height 41
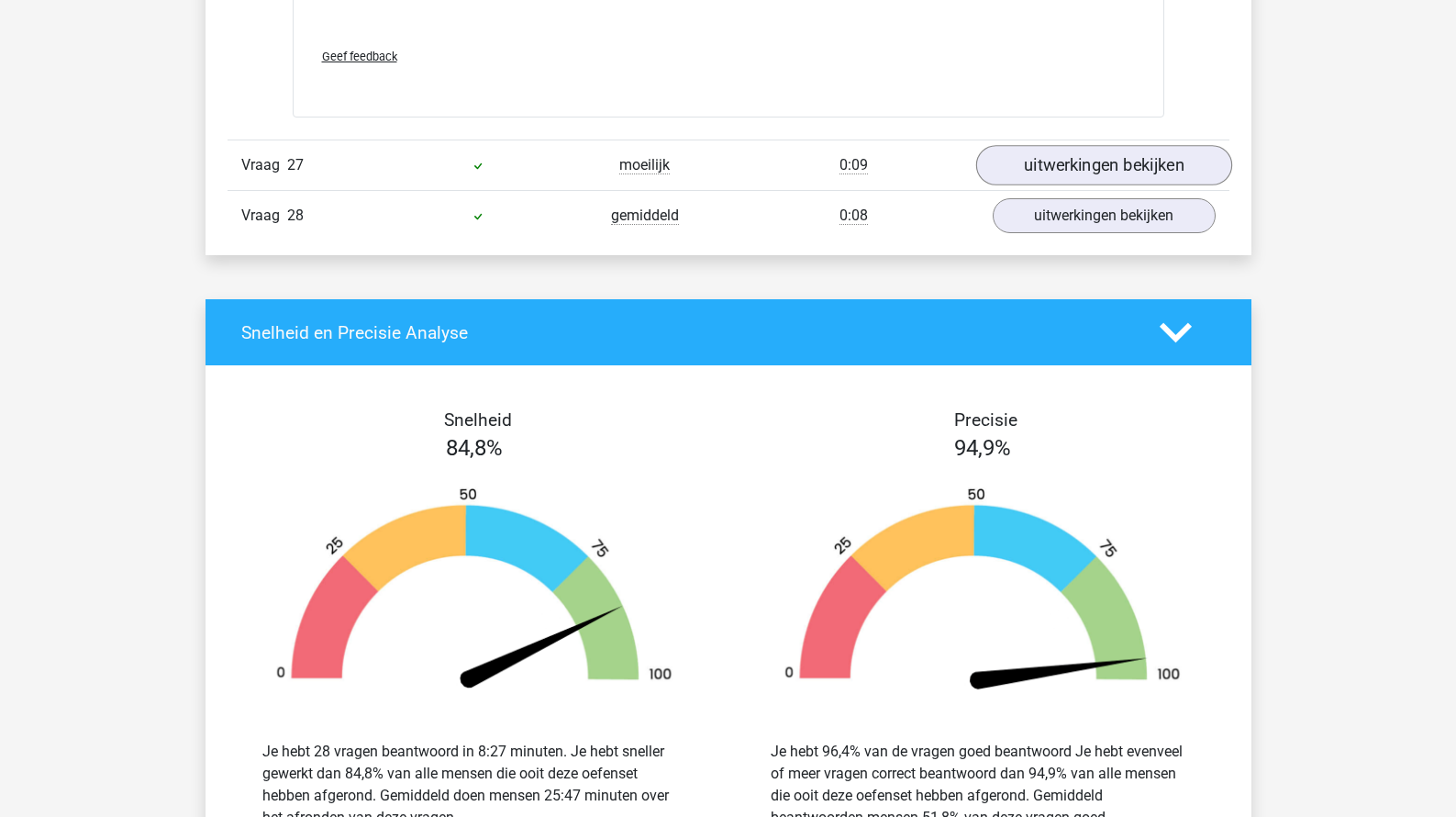
click at [1068, 182] on link "uitwerkingen bekijken" at bounding box center [1103, 166] width 256 height 41
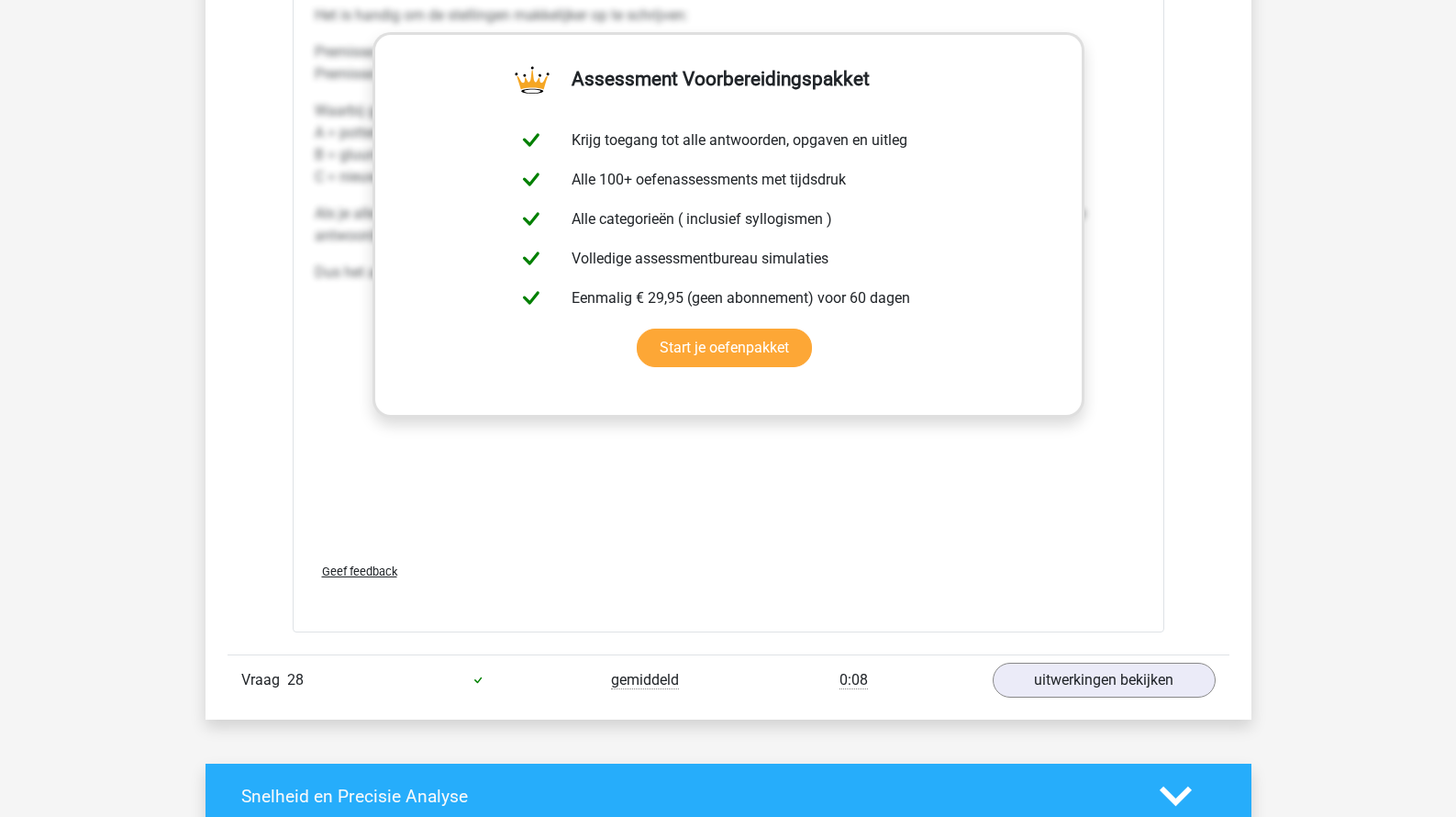
scroll to position [30489, 0]
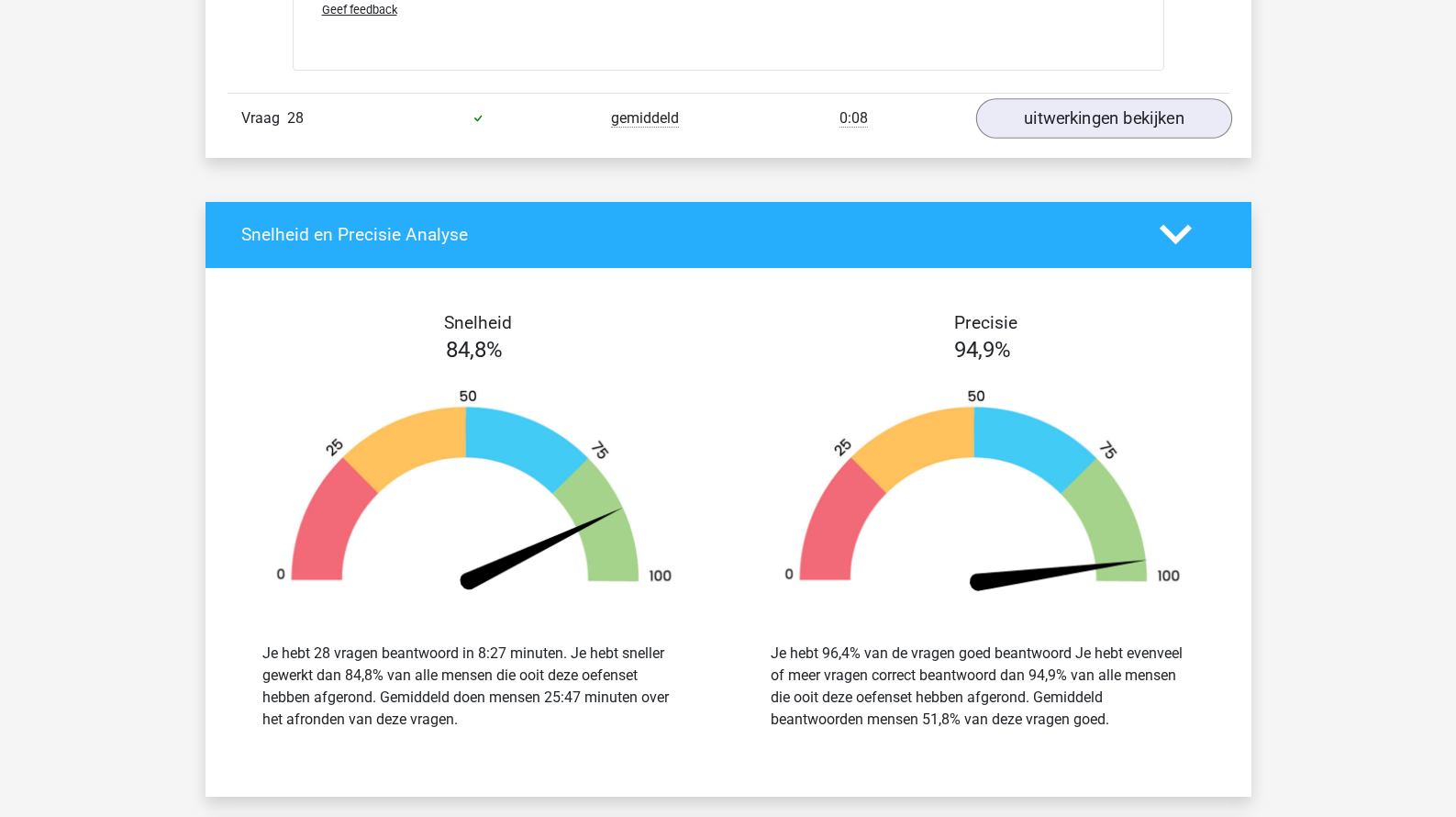
click at [1072, 135] on link "uitwerkingen bekijken" at bounding box center [1103, 119] width 256 height 41
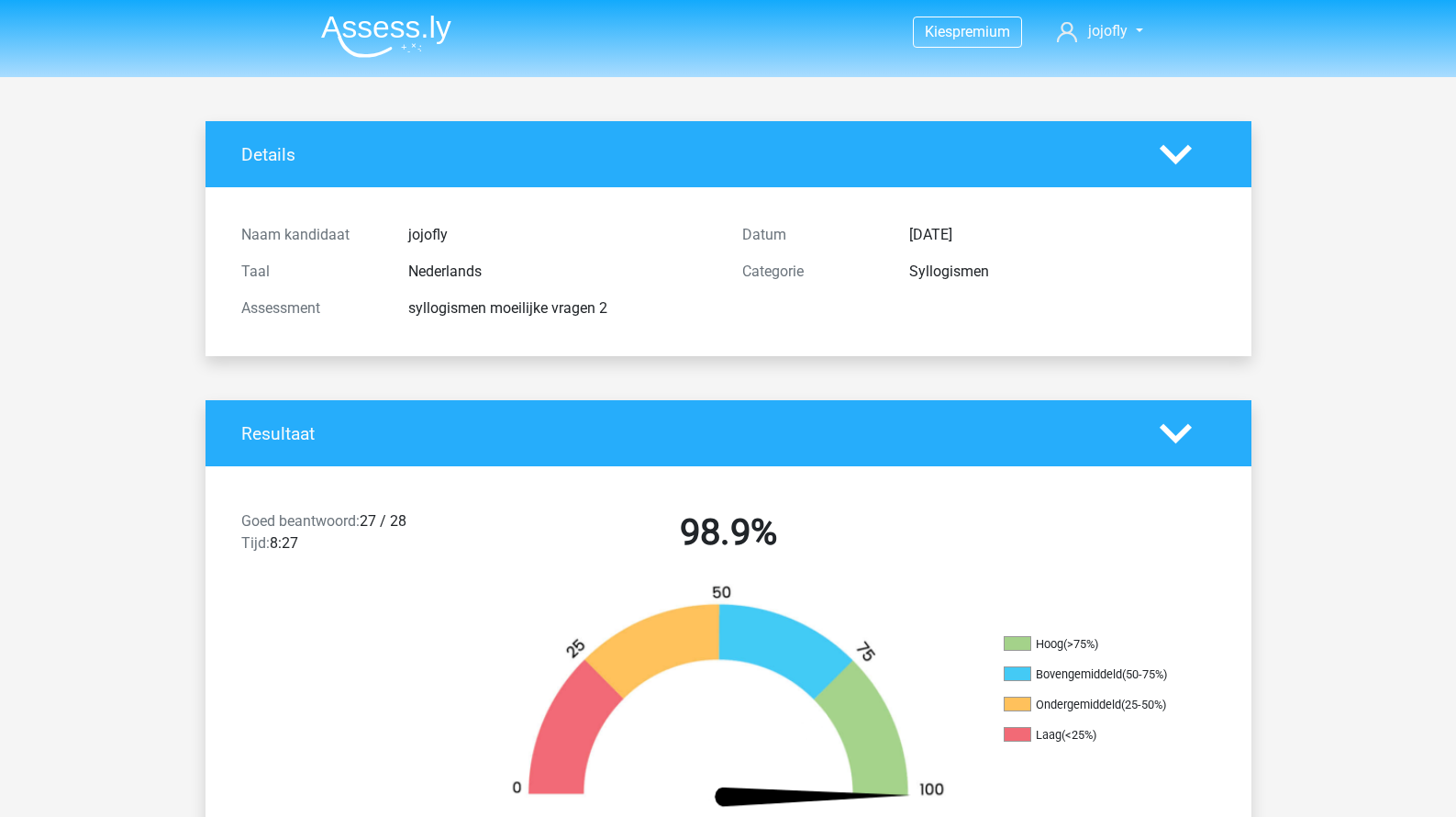
scroll to position [0, 0]
click at [406, 38] on img at bounding box center [386, 36] width 131 height 44
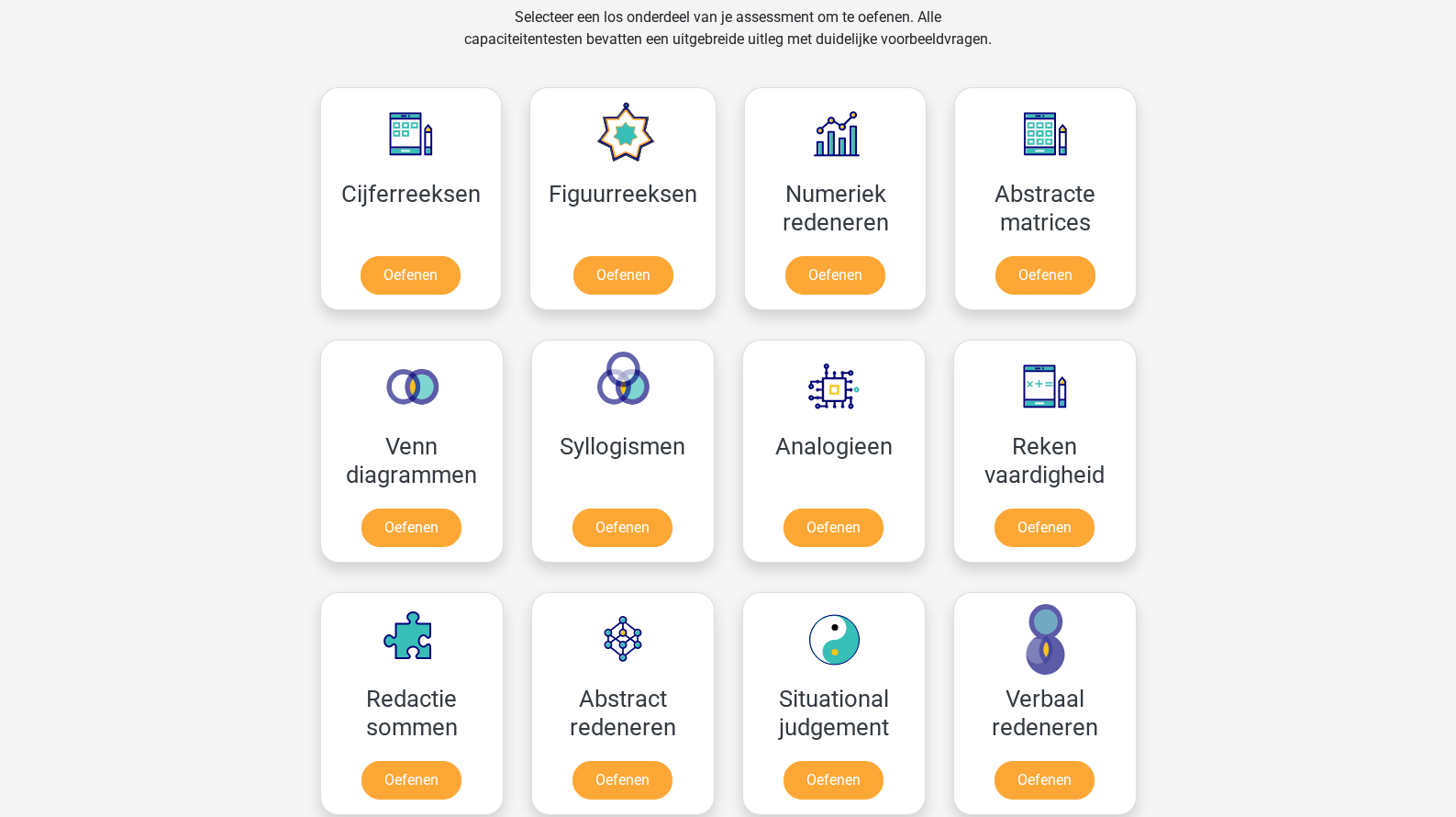
scroll to position [769, 0]
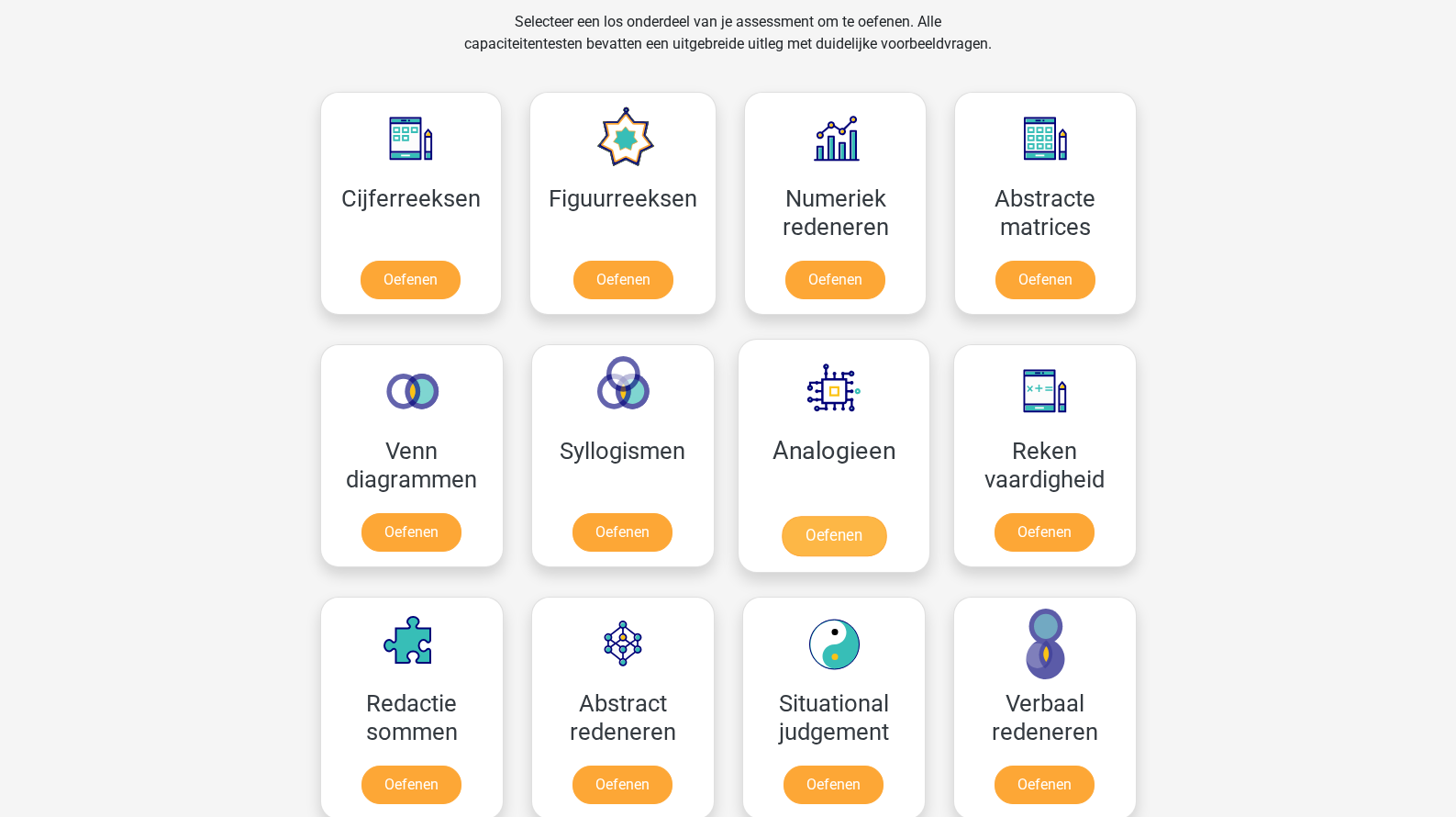
click at [801, 518] on link "Oefenen" at bounding box center [833, 536] width 104 height 41
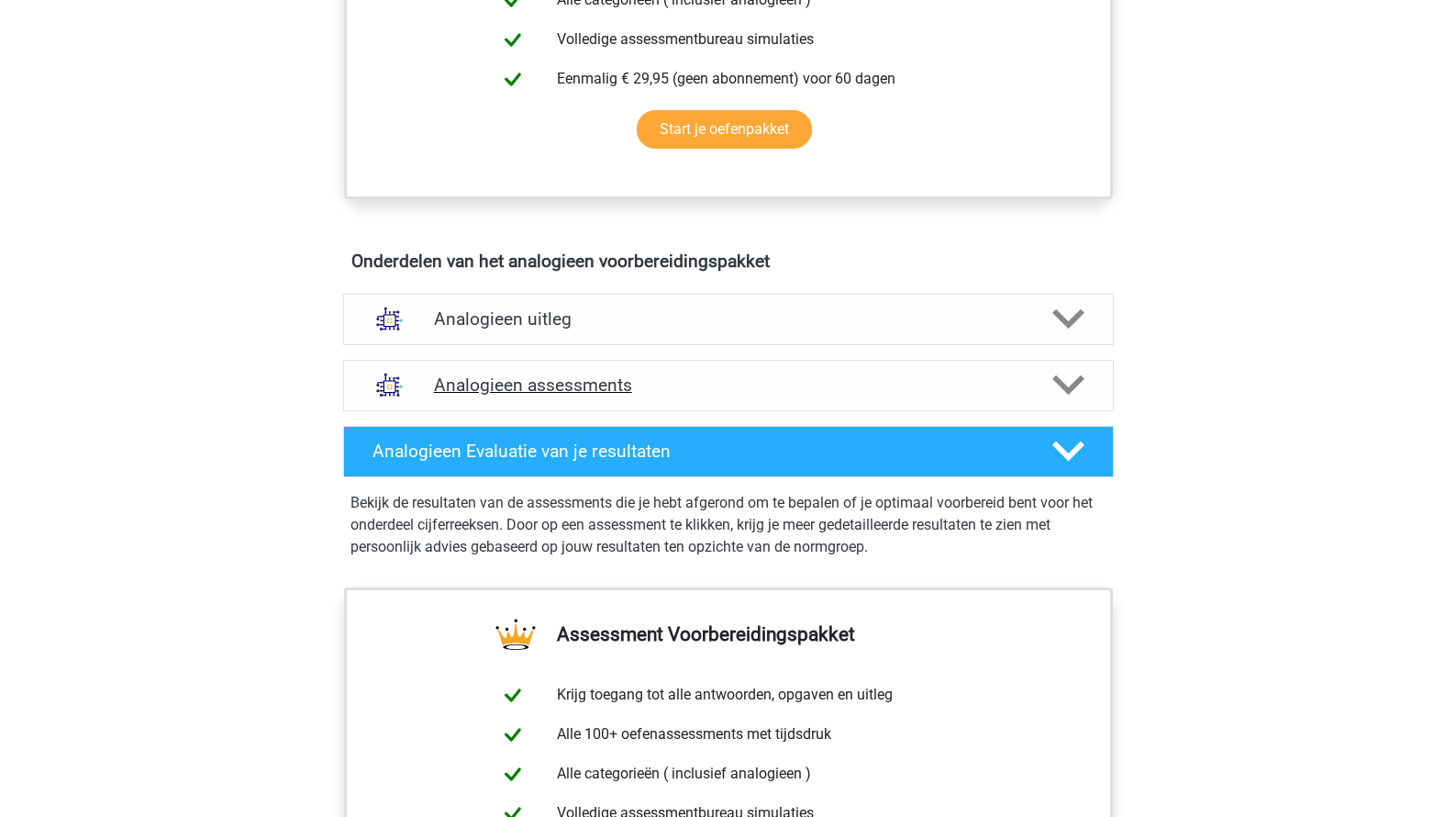
click at [626, 388] on h4 "Analogieen assessments" at bounding box center [728, 385] width 589 height 21
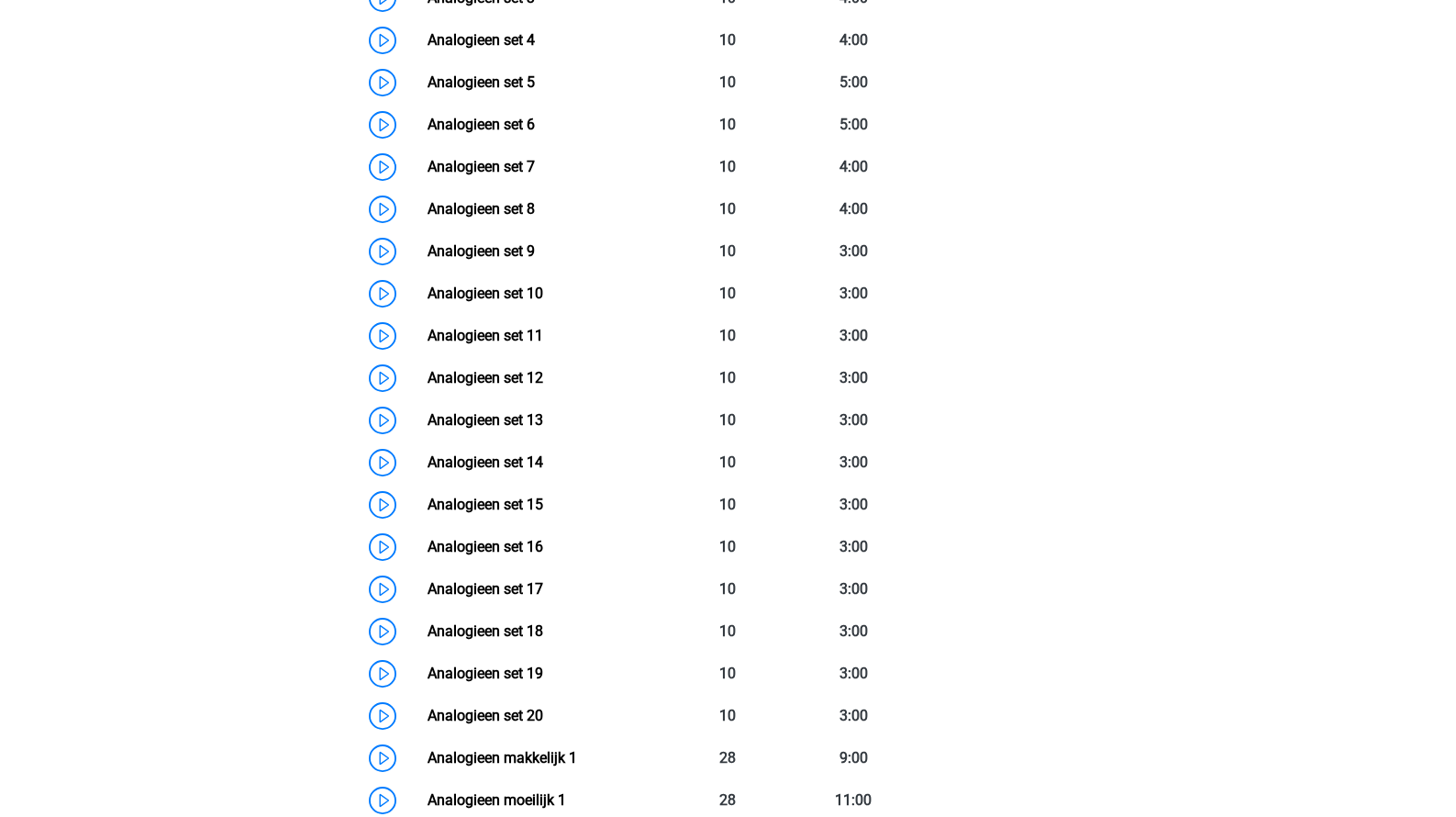
scroll to position [1841, 0]
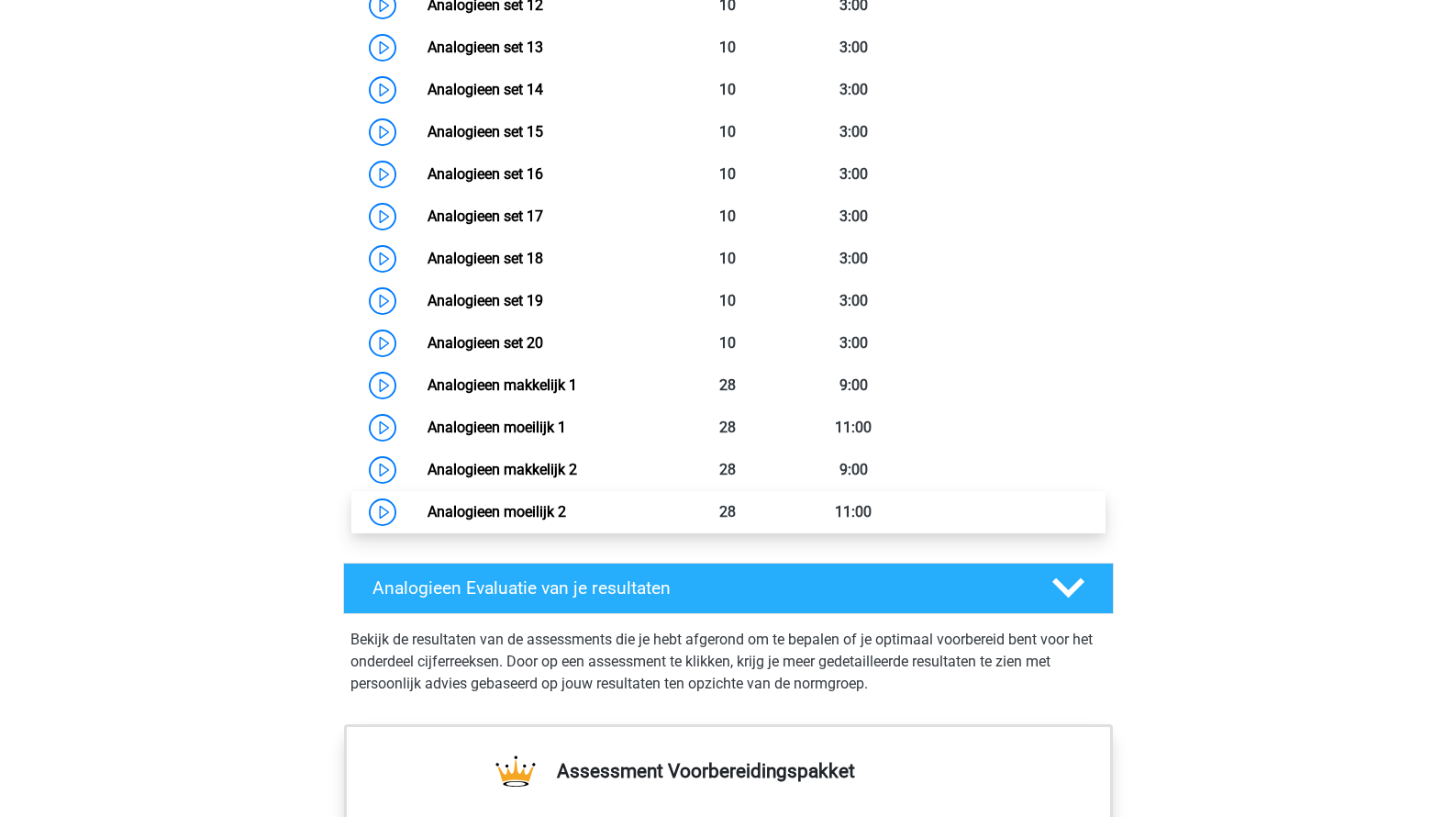
click at [563, 511] on link "Analogieen moeilijk 2" at bounding box center [496, 511] width 138 height 17
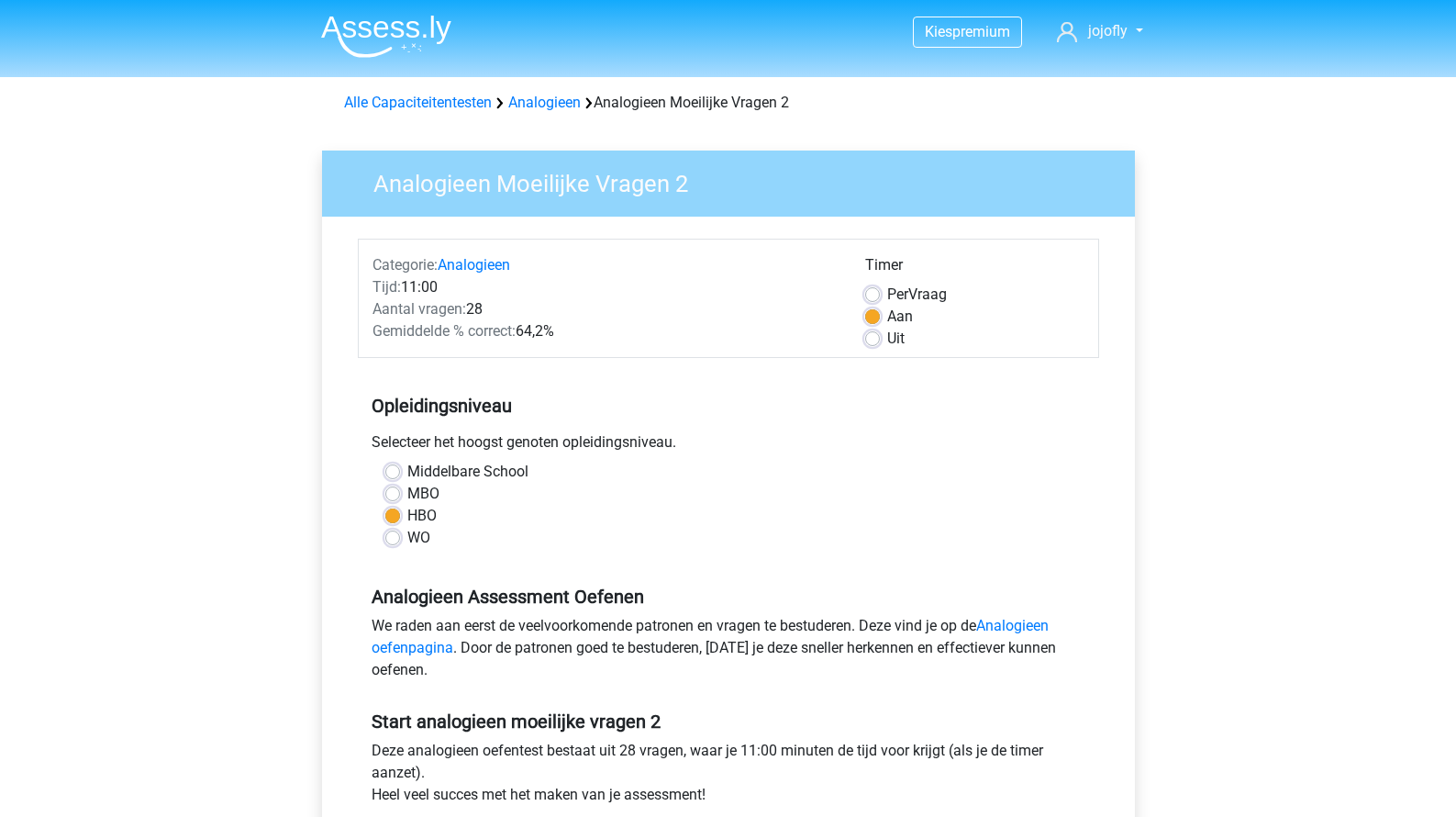
click at [888, 295] on span "Per" at bounding box center [898, 294] width 21 height 17
click at [880, 295] on input "Per Vraag" at bounding box center [872, 292] width 15 height 18
radio input "true"
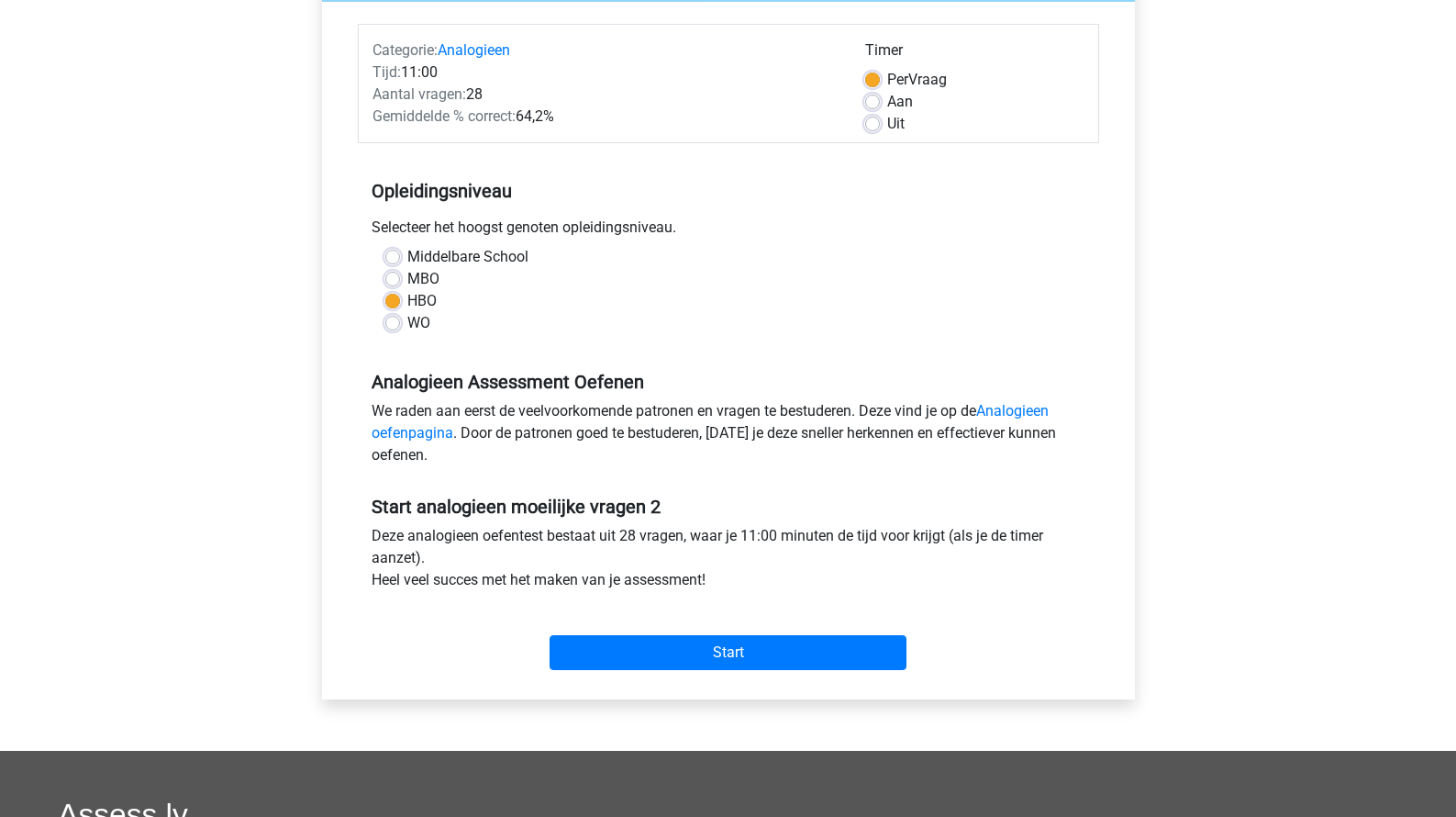
scroll to position [240, 0]
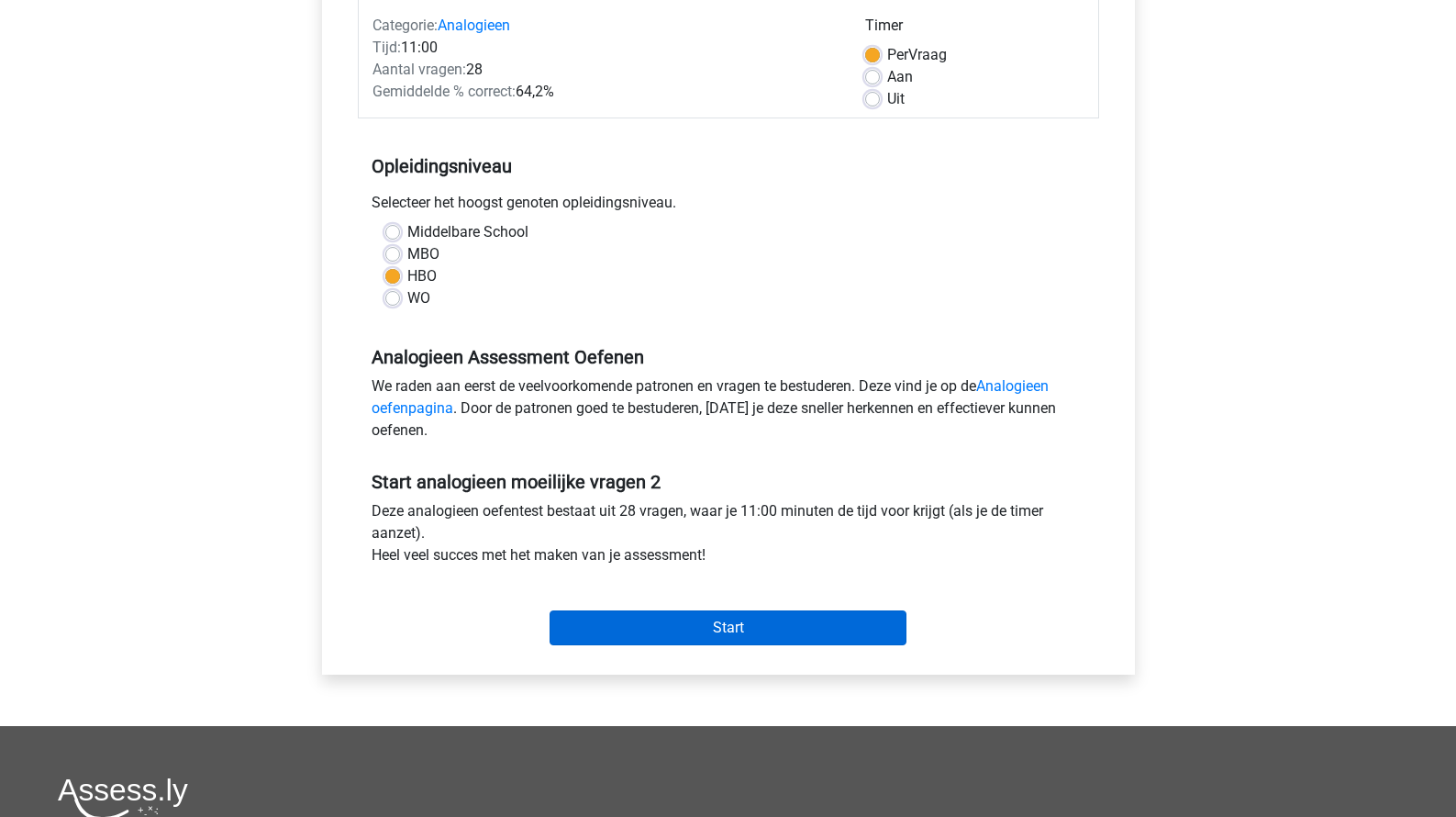
click at [744, 633] on input "Start" at bounding box center [728, 627] width 357 height 35
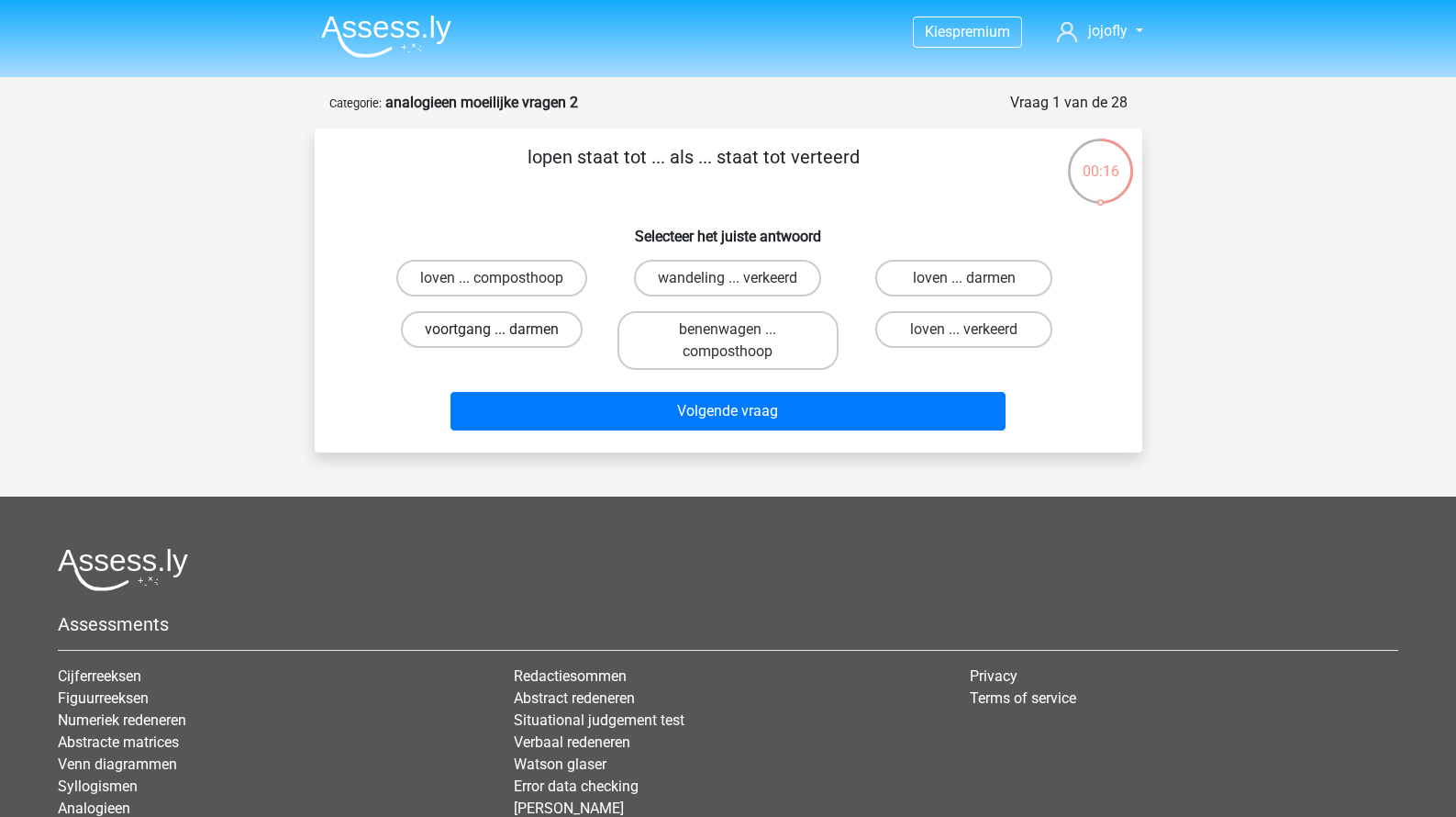
click at [540, 334] on label "voortgang ... darmen" at bounding box center [492, 330] width 182 height 37
click at [504, 334] on input "voortgang ... darmen" at bounding box center [498, 336] width 12 height 12
radio input "true"
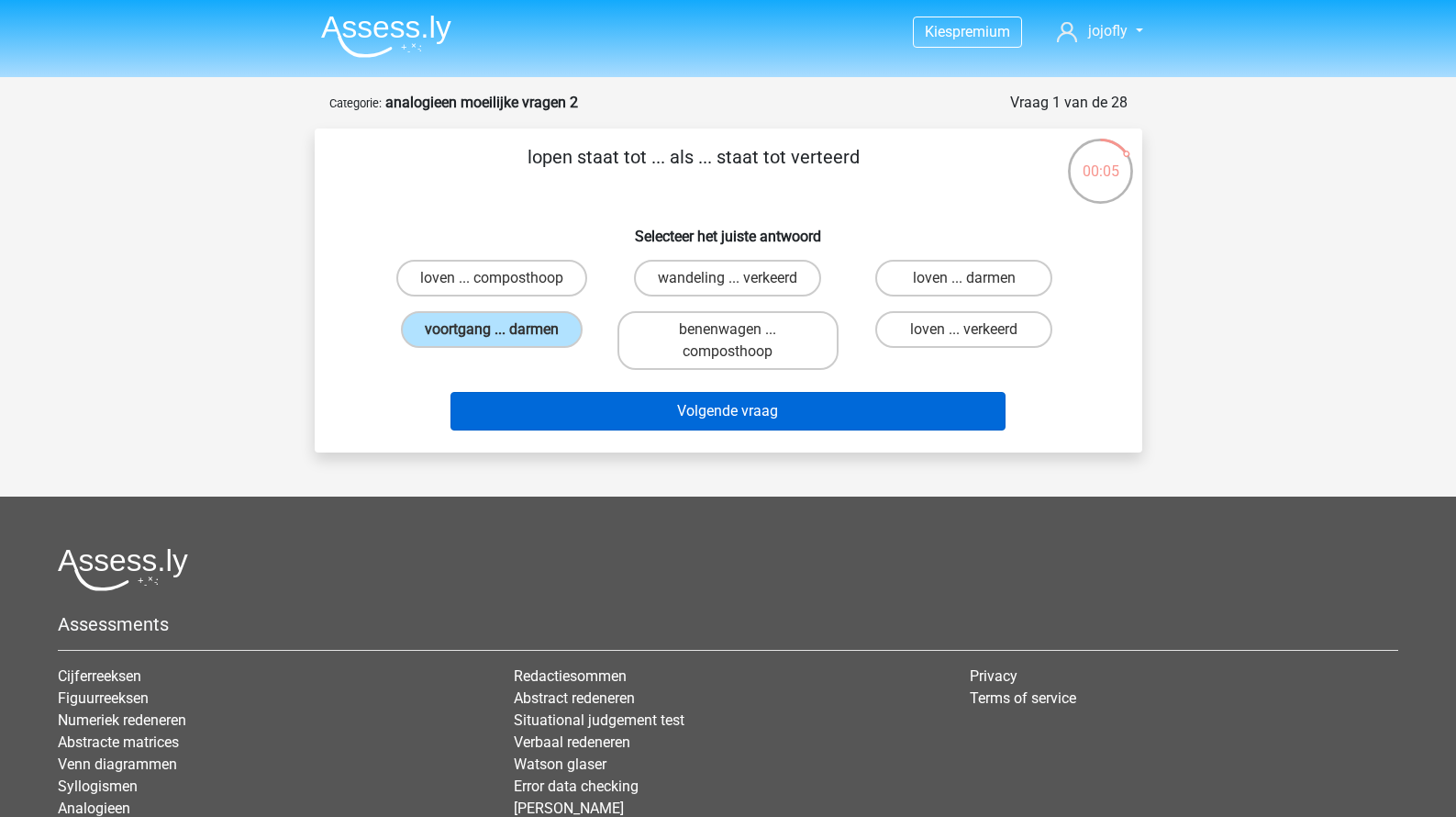
click at [898, 395] on button "Volgende vraag" at bounding box center [728, 411] width 555 height 39
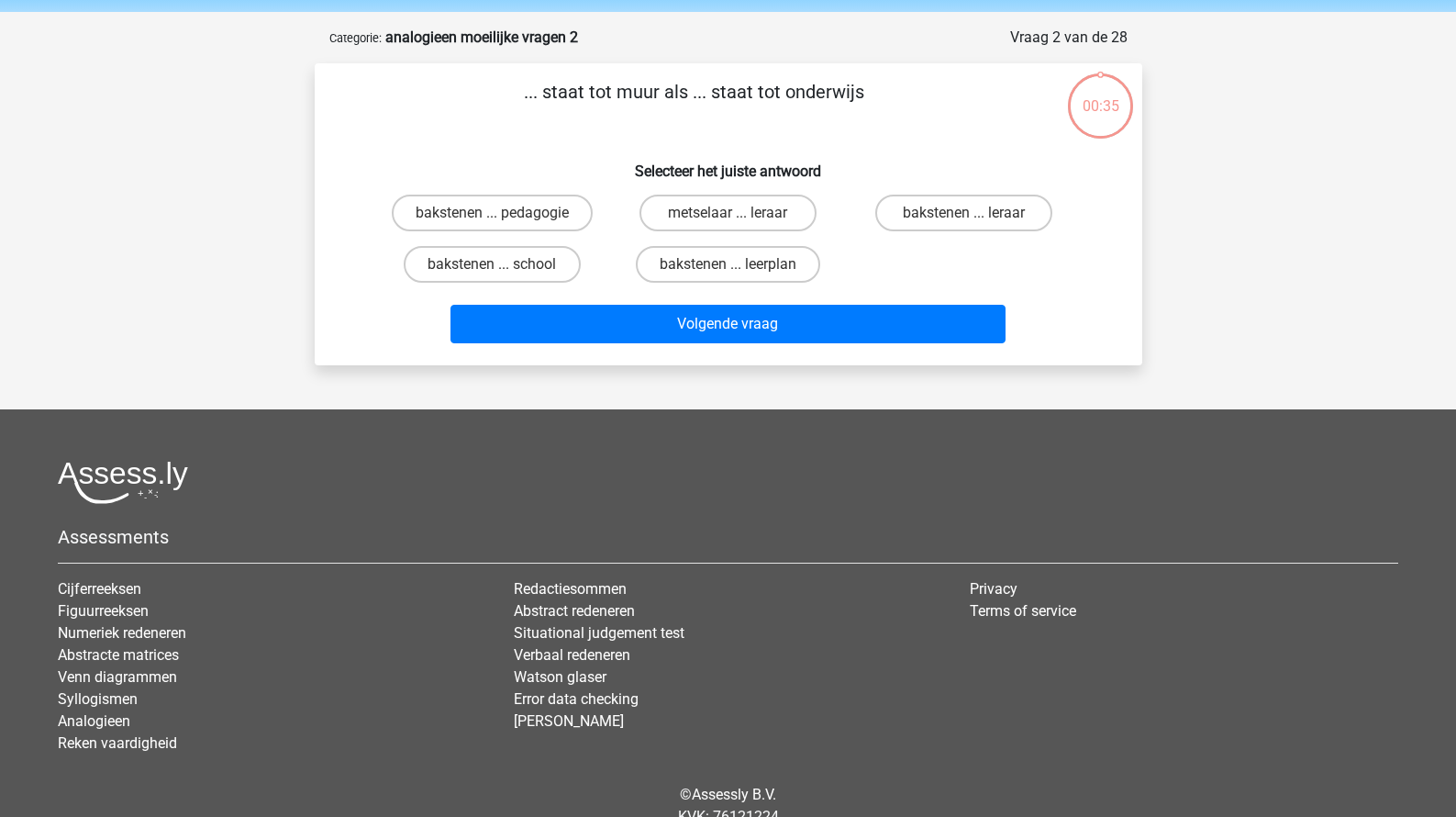
scroll to position [63, 0]
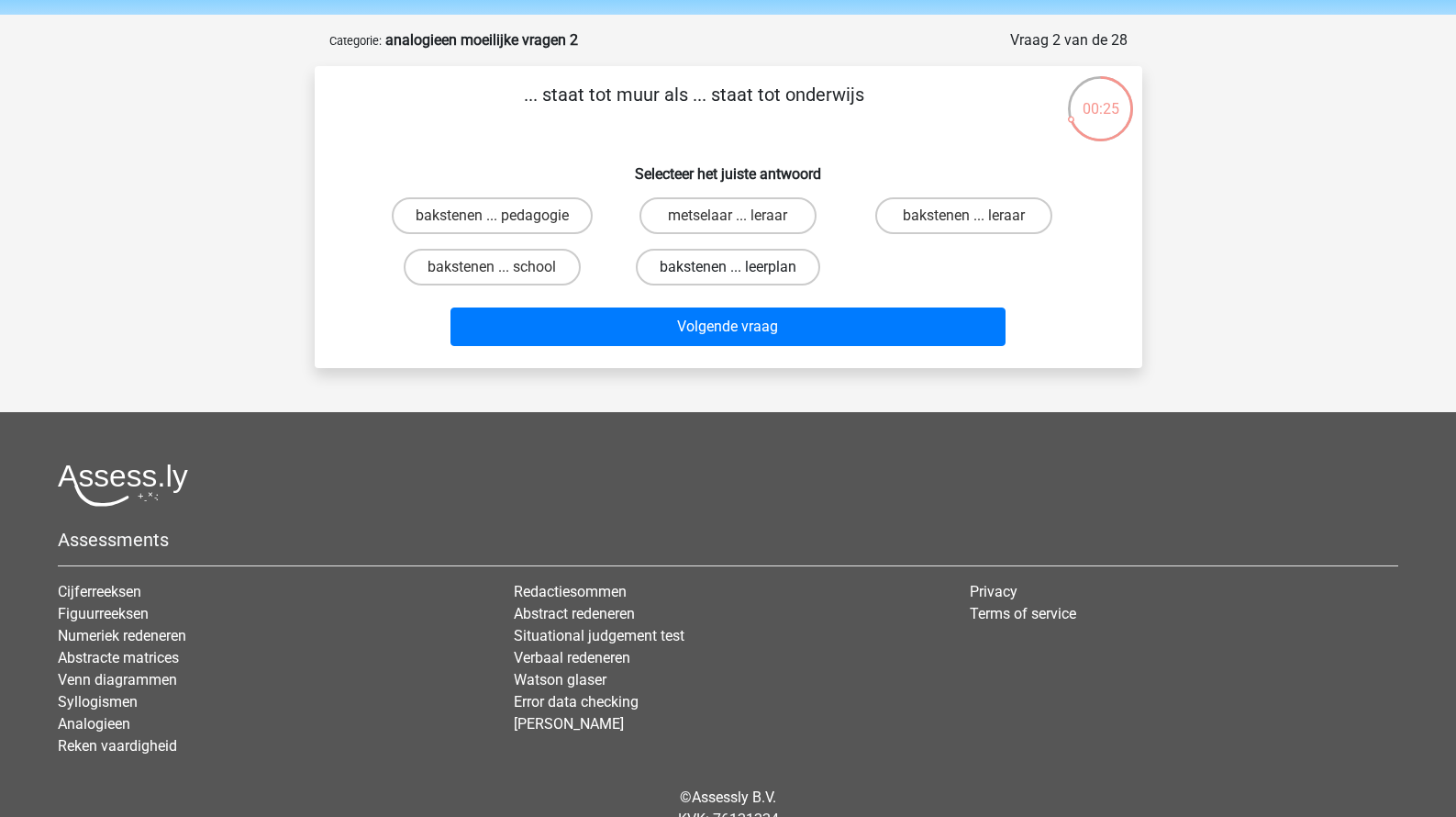
click at [675, 272] on label "bakstenen ... leerplan" at bounding box center [728, 267] width 185 height 37
click at [728, 272] on input "bakstenen ... leerplan" at bounding box center [734, 273] width 12 height 12
radio input "true"
click at [920, 219] on label "bakstenen ... leraar" at bounding box center [963, 216] width 177 height 37
click at [965, 219] on input "bakstenen ... leraar" at bounding box center [971, 221] width 12 height 12
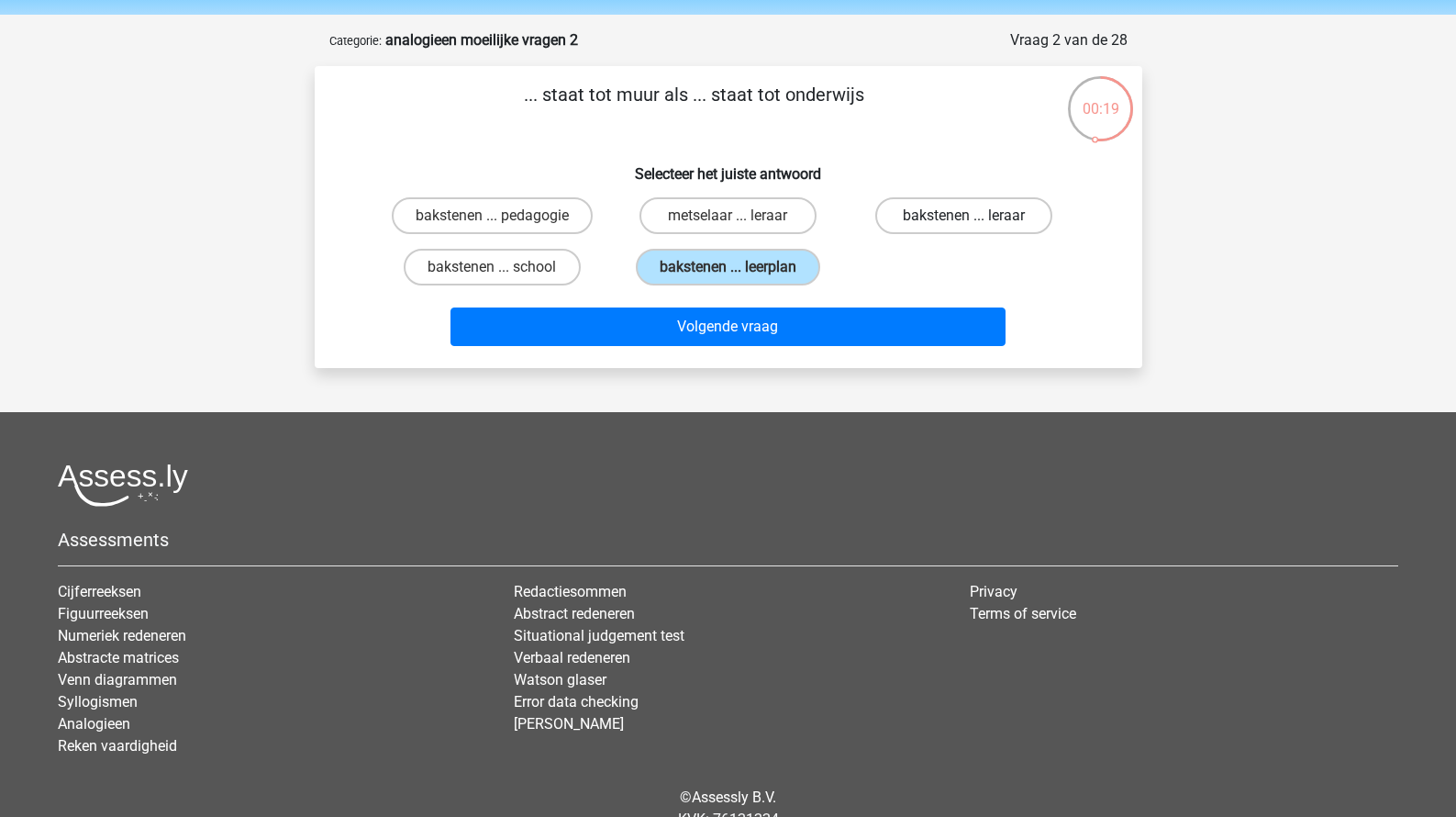
radio input "true"
click at [801, 265] on label "bakstenen ... leerplan" at bounding box center [728, 267] width 185 height 37
click at [740, 267] on input "bakstenen ... leerplan" at bounding box center [734, 273] width 12 height 12
radio input "true"
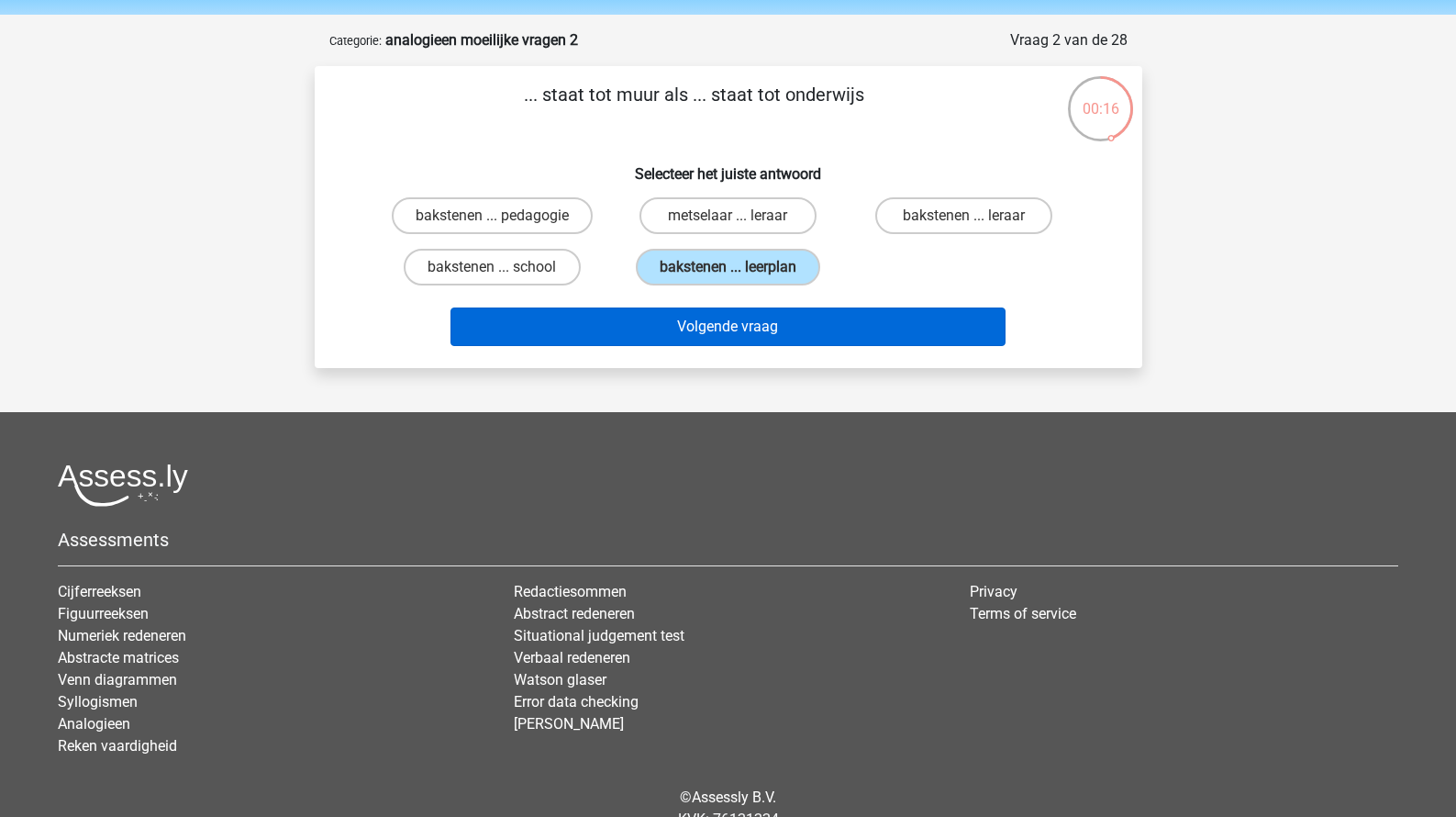
click at [800, 326] on button "Volgende vraag" at bounding box center [728, 327] width 555 height 39
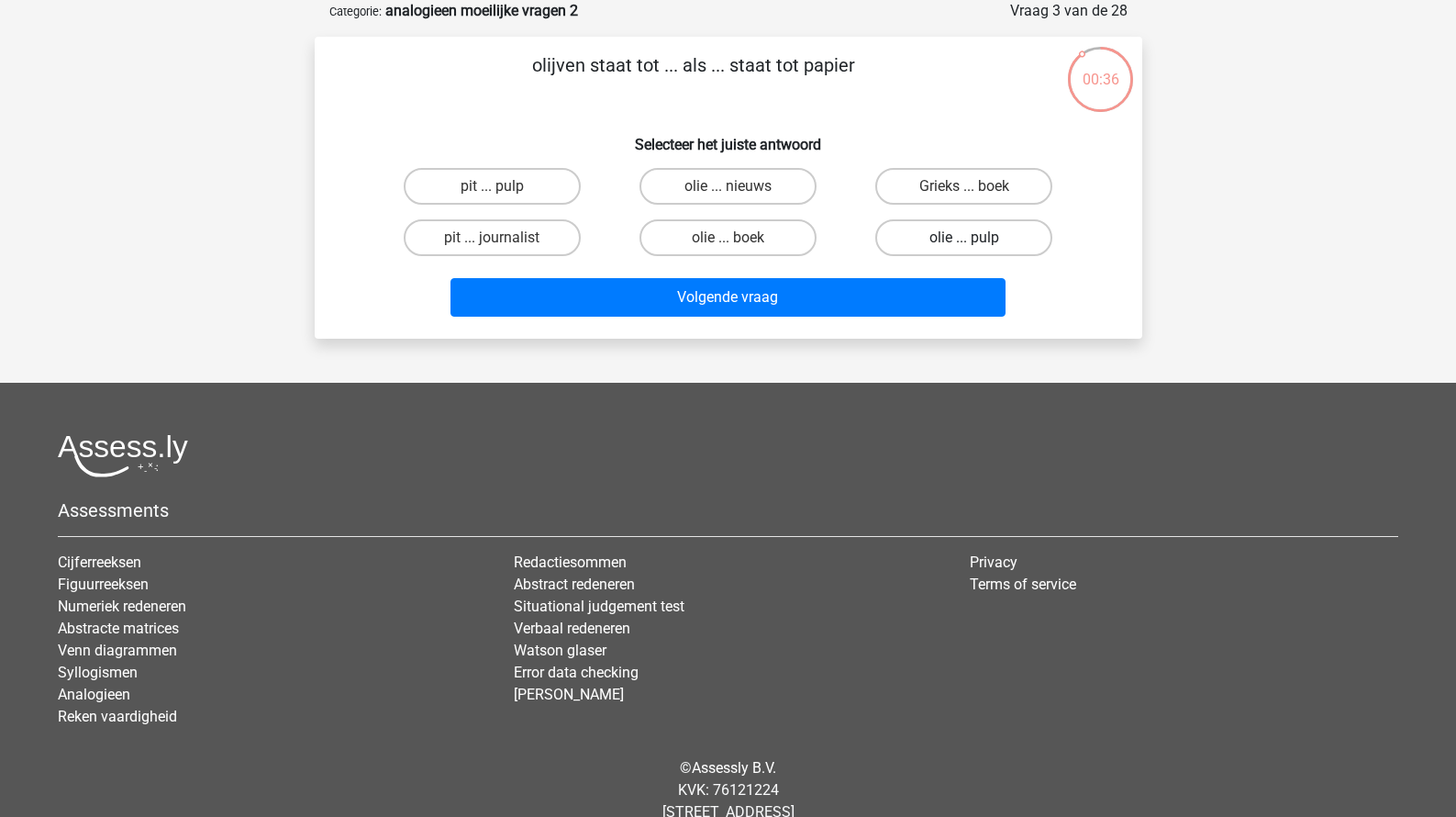
click at [920, 237] on label "olie ... pulp" at bounding box center [963, 238] width 177 height 37
click at [965, 238] on input "olie ... pulp" at bounding box center [971, 244] width 12 height 12
radio input "true"
click at [884, 277] on div "Volgende vraag" at bounding box center [728, 293] width 769 height 61
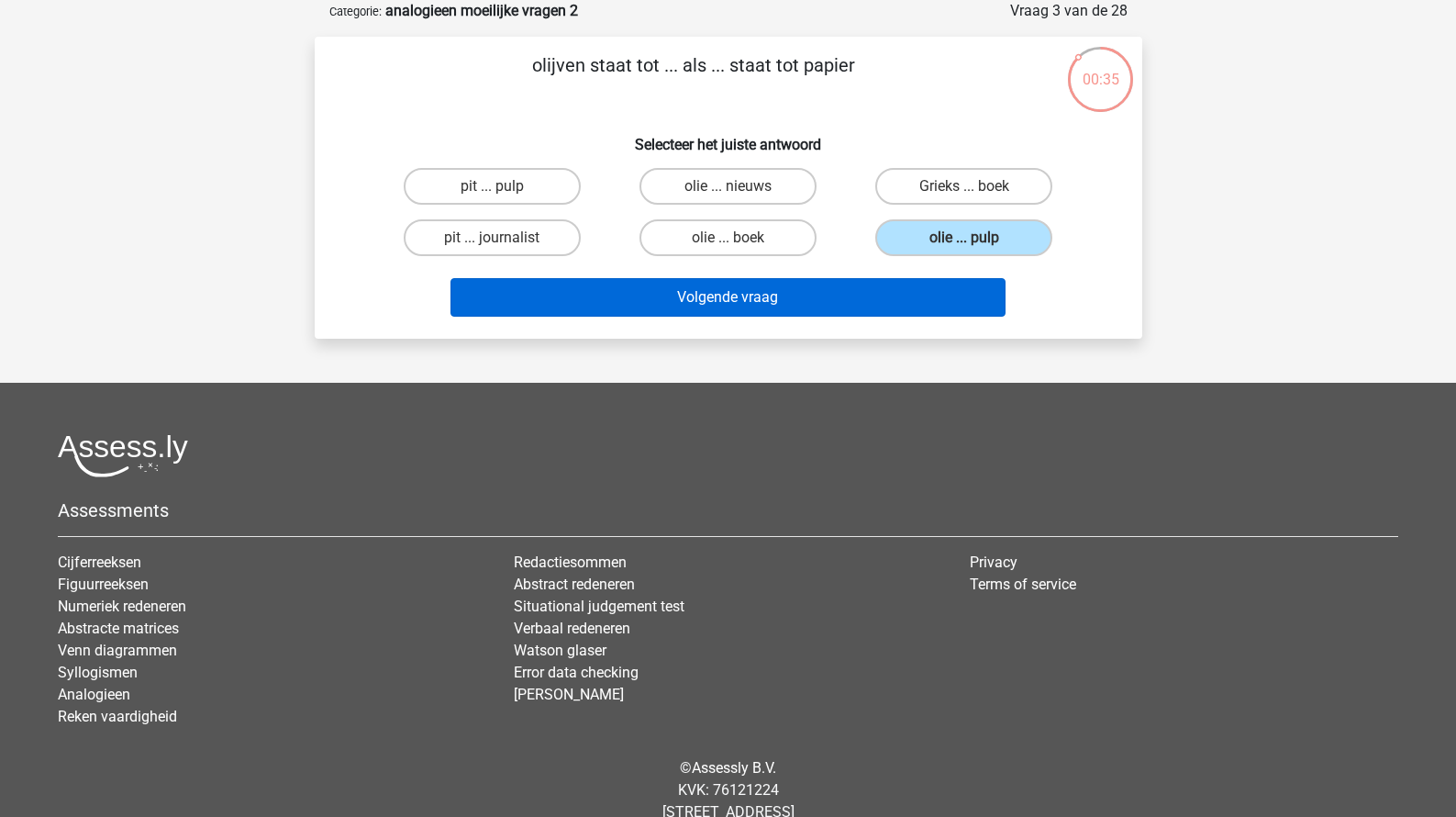
click at [866, 297] on button "Volgende vraag" at bounding box center [728, 298] width 555 height 39
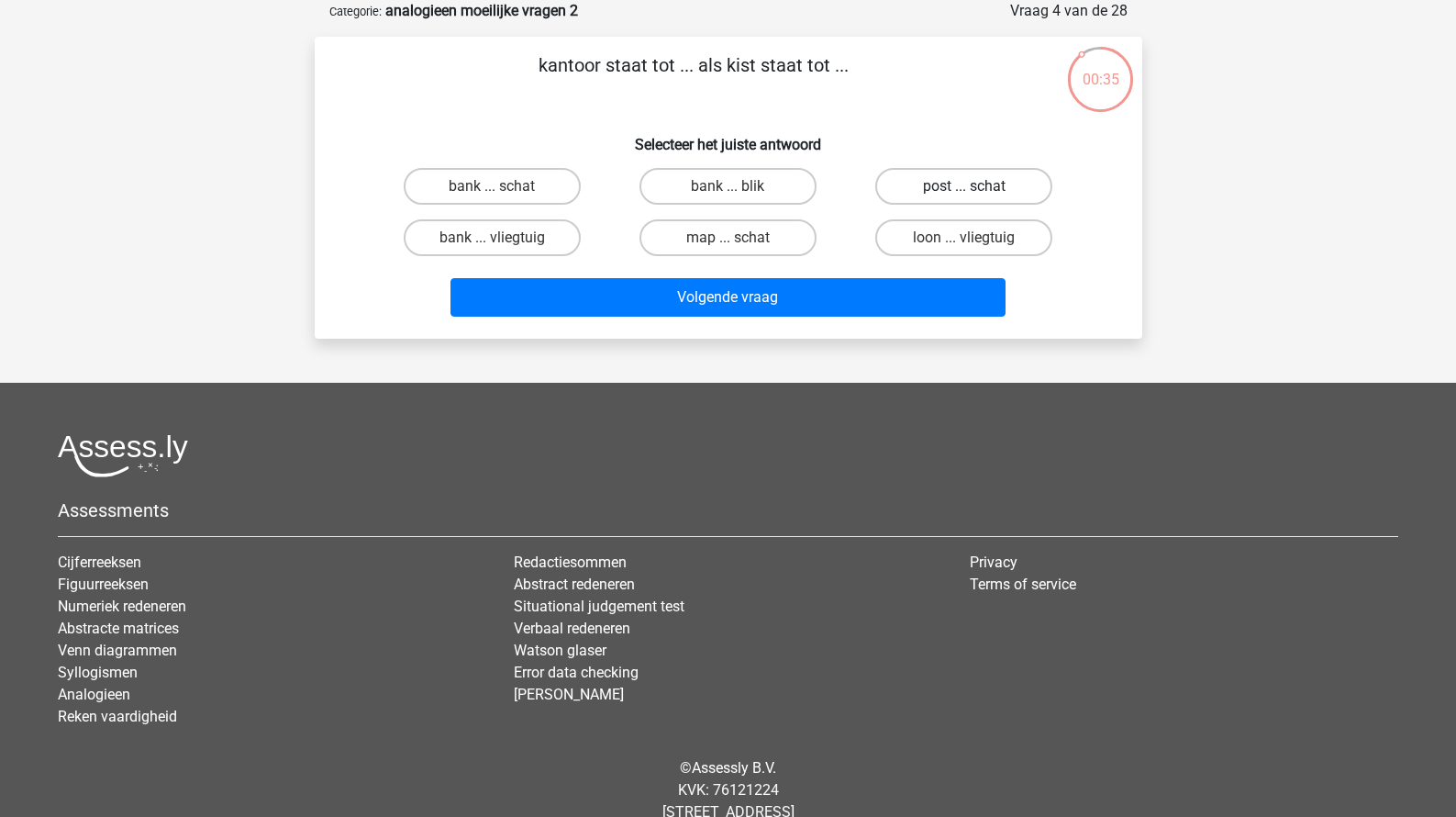
click at [932, 193] on label "post ... schat" at bounding box center [963, 187] width 177 height 37
click at [965, 193] on input "post ... schat" at bounding box center [971, 192] width 12 height 12
radio input "true"
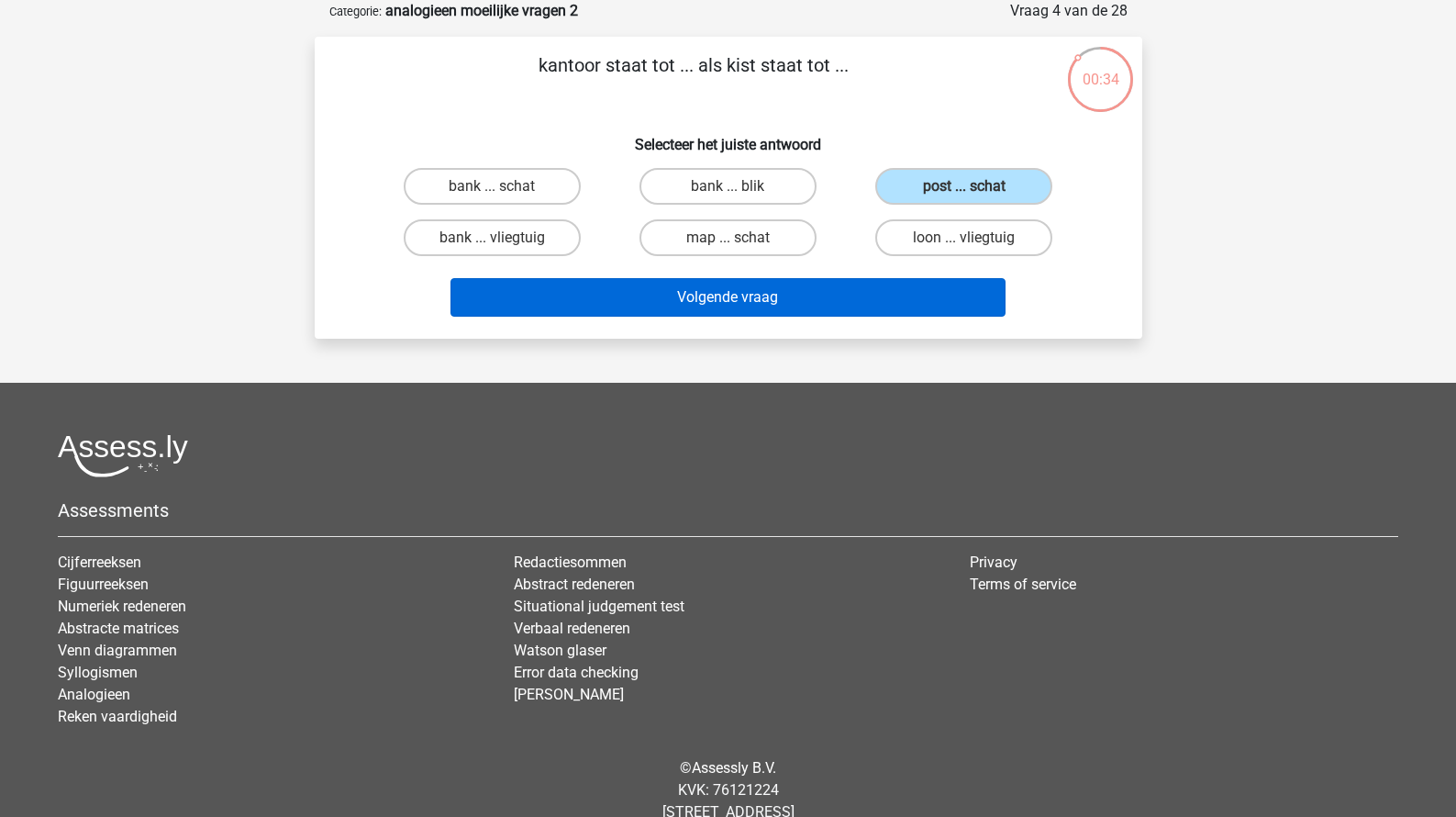
click at [869, 301] on button "Volgende vraag" at bounding box center [728, 298] width 555 height 39
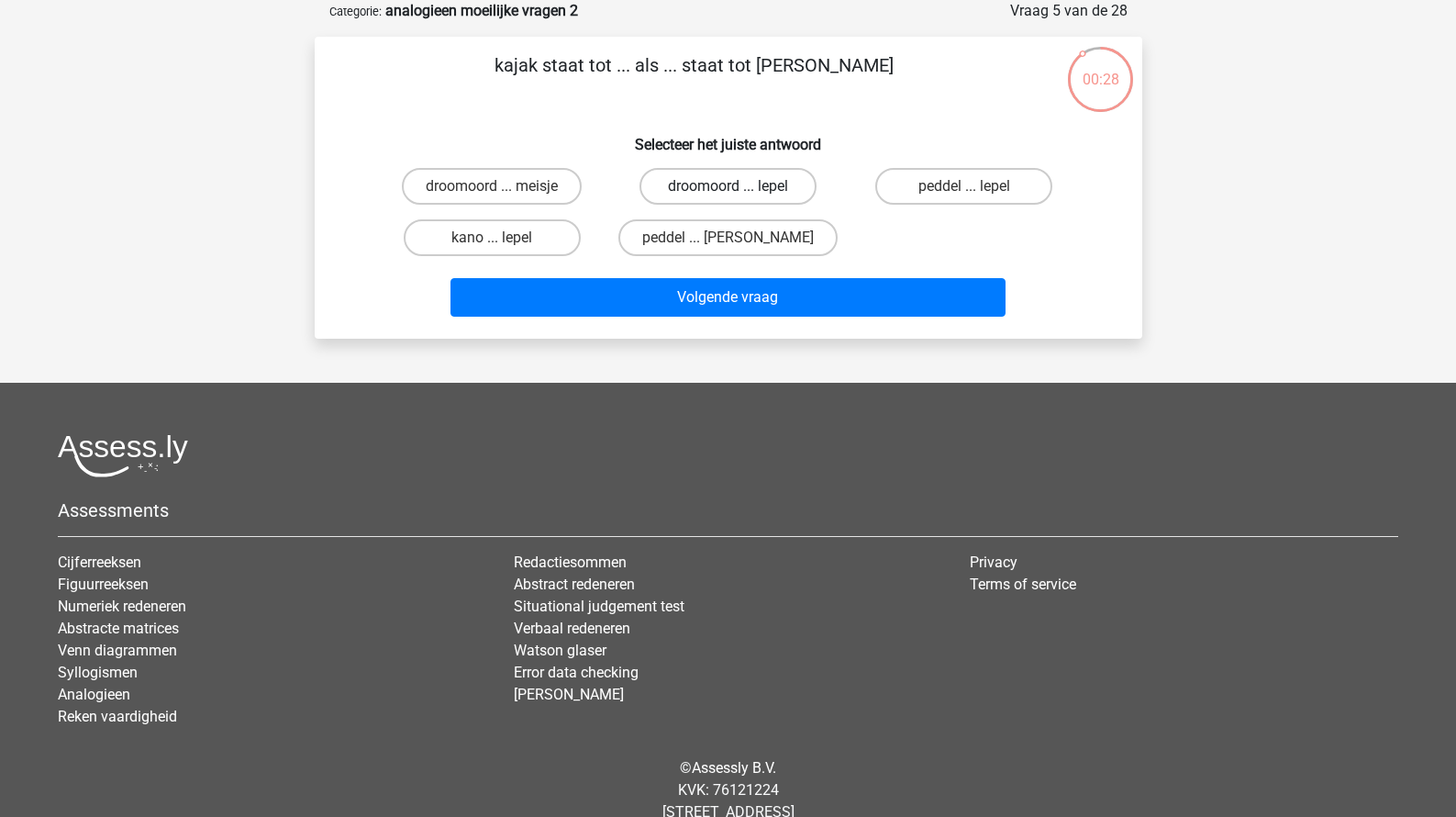
click at [785, 198] on label "droomoord ... lepel" at bounding box center [728, 187] width 177 height 37
click at [740, 198] on input "droomoord ... lepel" at bounding box center [734, 192] width 12 height 12
radio input "true"
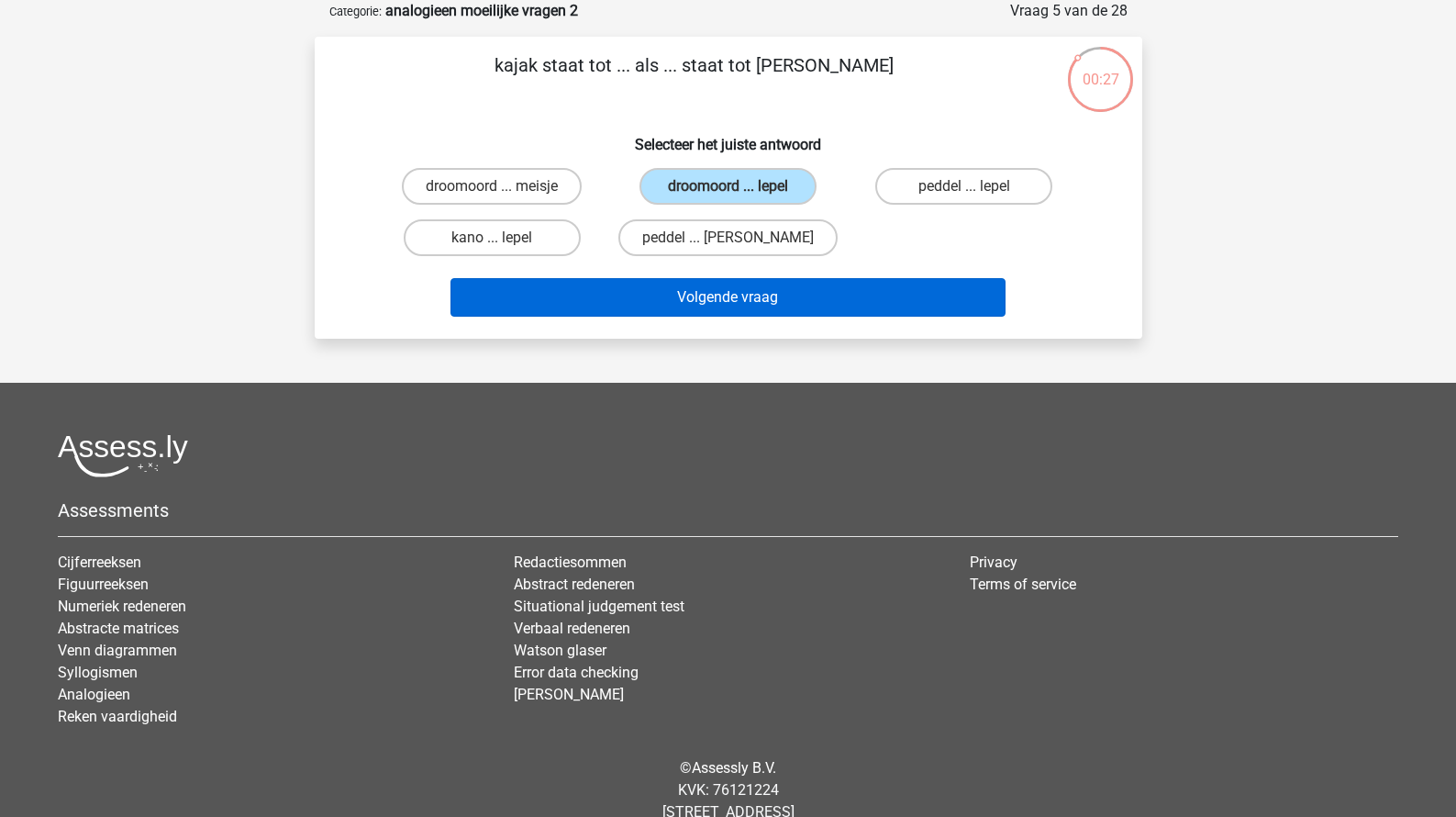
click at [782, 283] on button "Volgende vraag" at bounding box center [728, 298] width 555 height 39
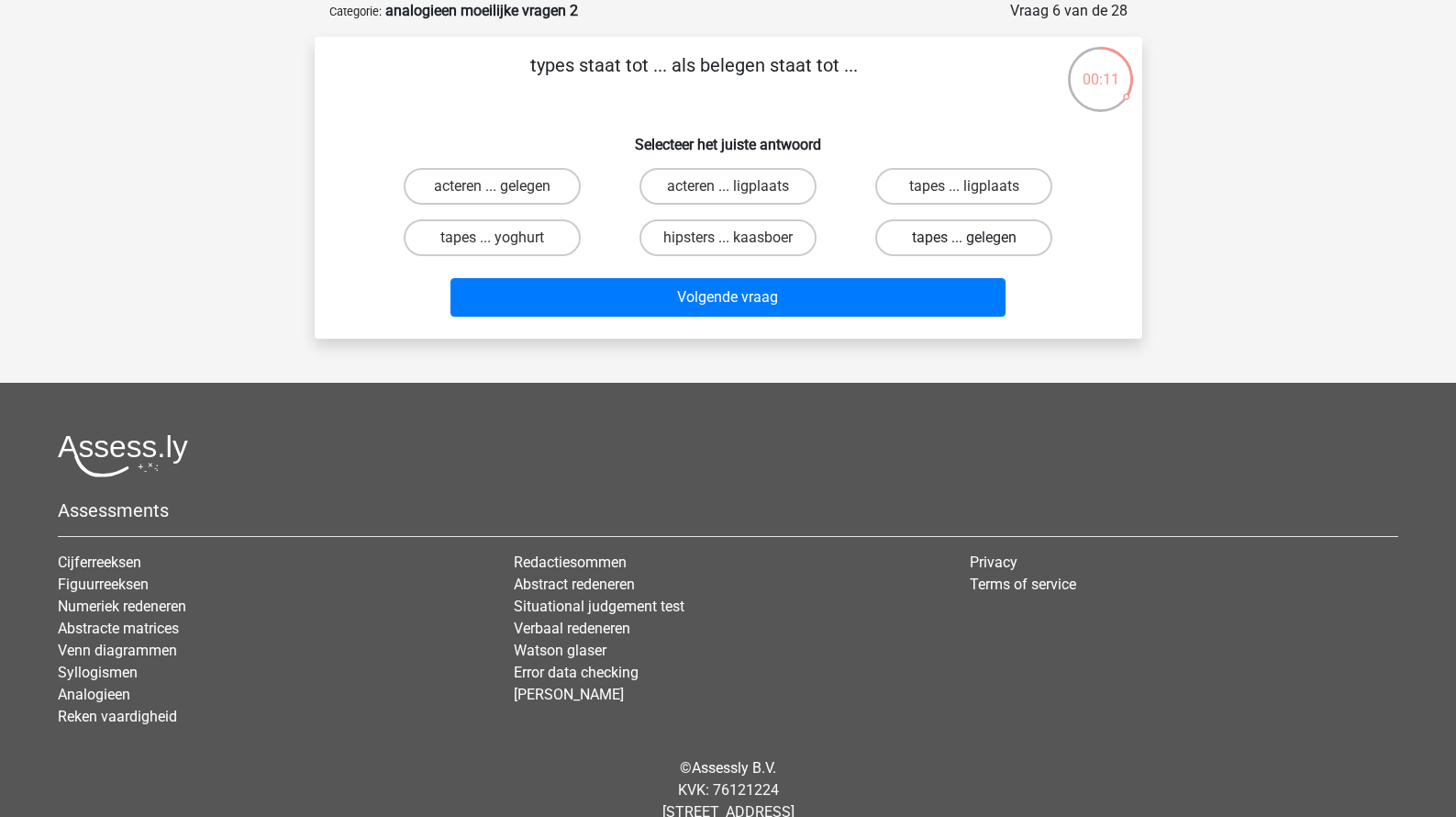
click at [928, 240] on label "tapes ... gelegen" at bounding box center [963, 238] width 177 height 37
click at [965, 240] on input "tapes ... gelegen" at bounding box center [971, 244] width 12 height 12
radio input "true"
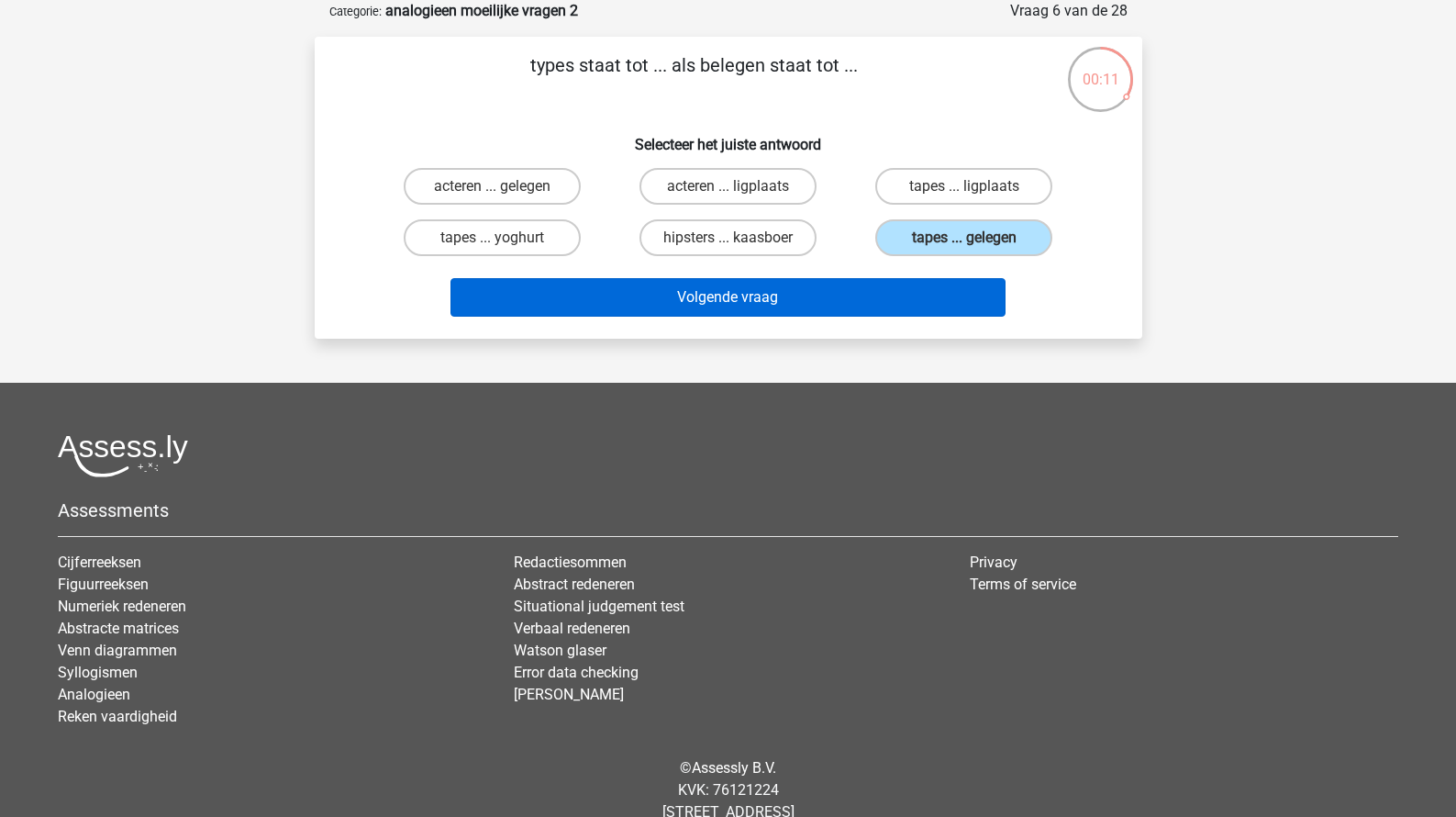
click at [882, 306] on button "Volgende vraag" at bounding box center [728, 298] width 555 height 39
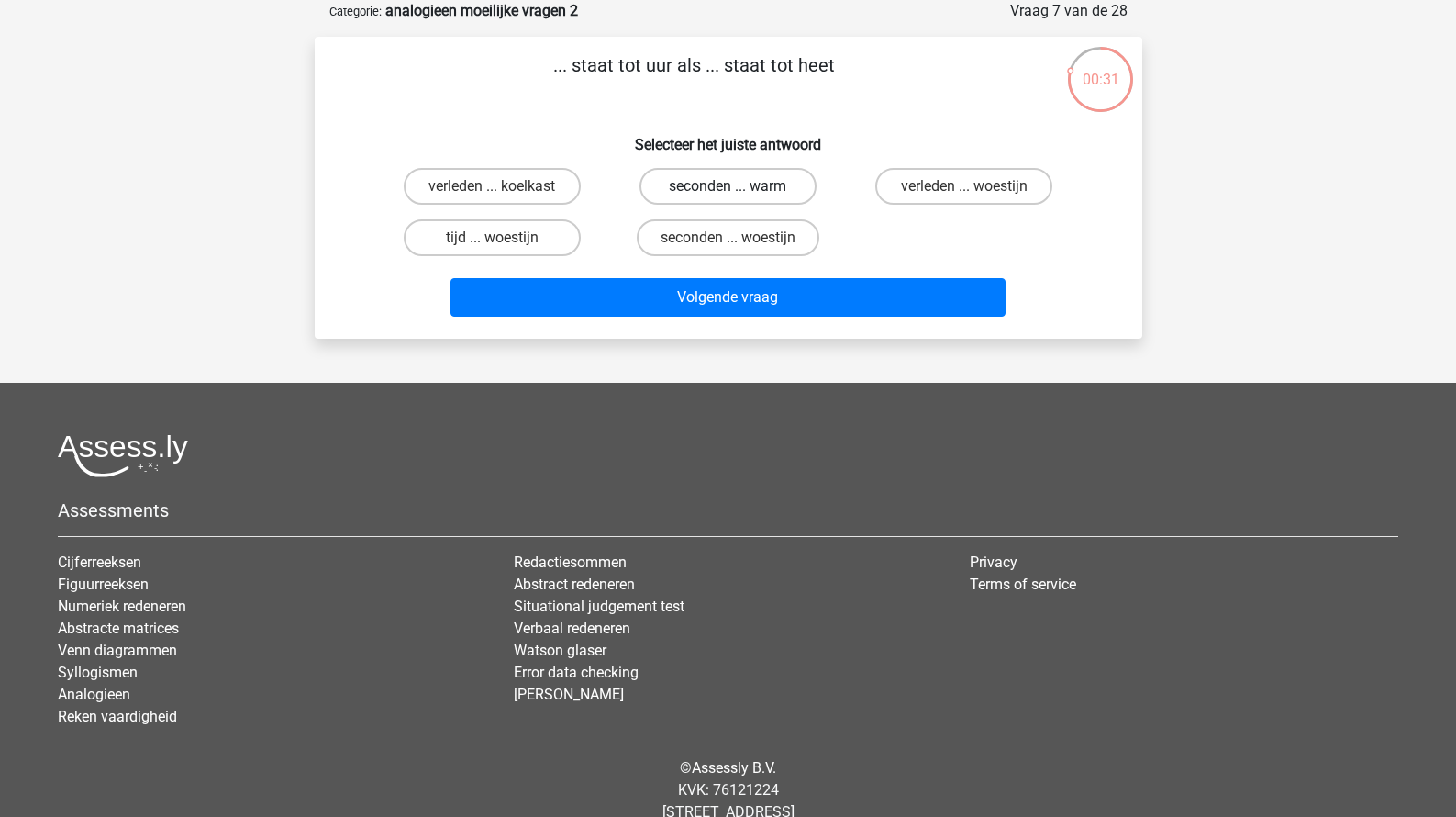
click at [707, 194] on label "seconden ... warm" at bounding box center [728, 187] width 177 height 37
click at [728, 194] on input "seconden ... warm" at bounding box center [734, 192] width 12 height 12
radio input "true"
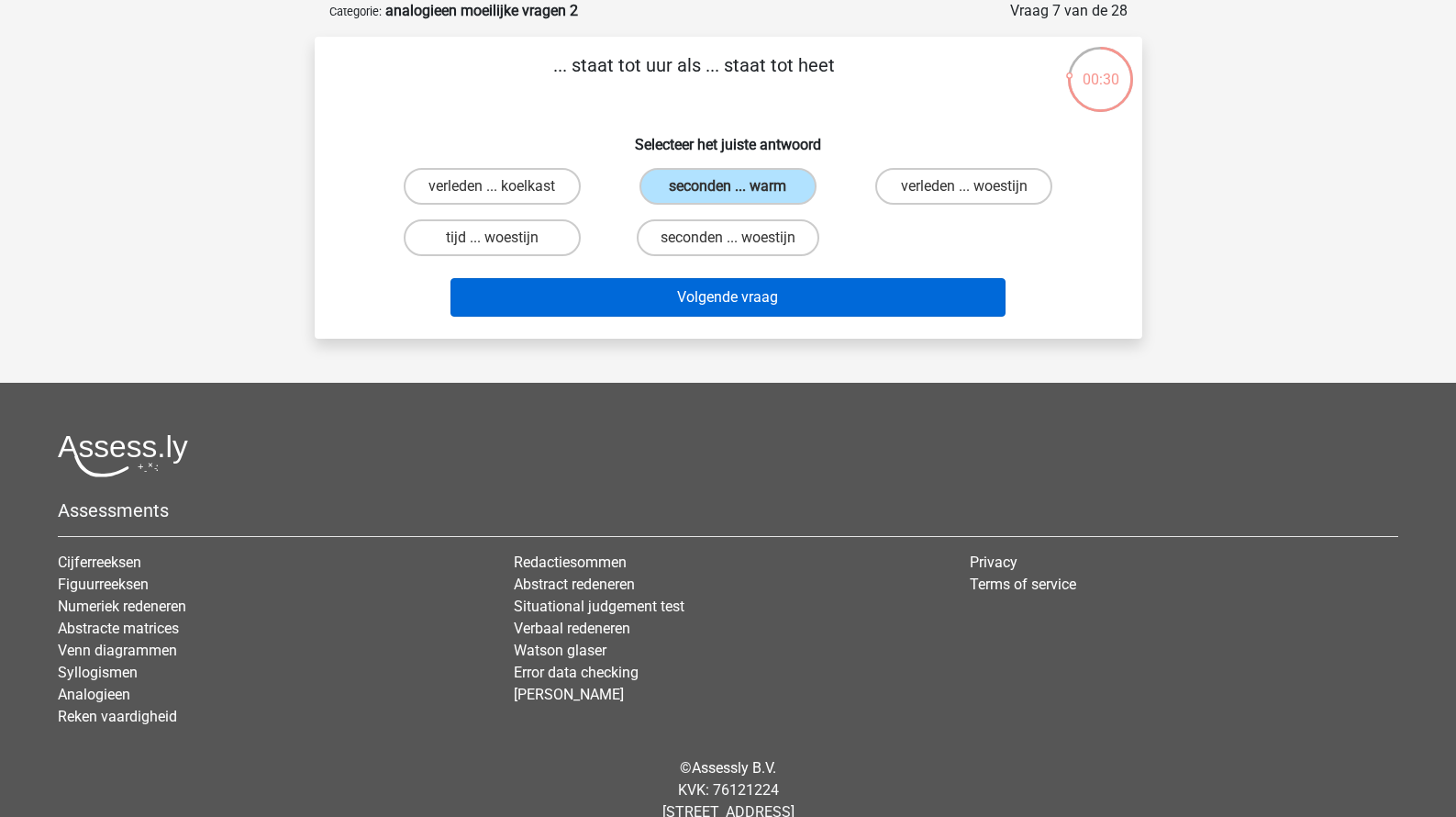
click at [685, 279] on button "Volgende vraag" at bounding box center [728, 298] width 555 height 39
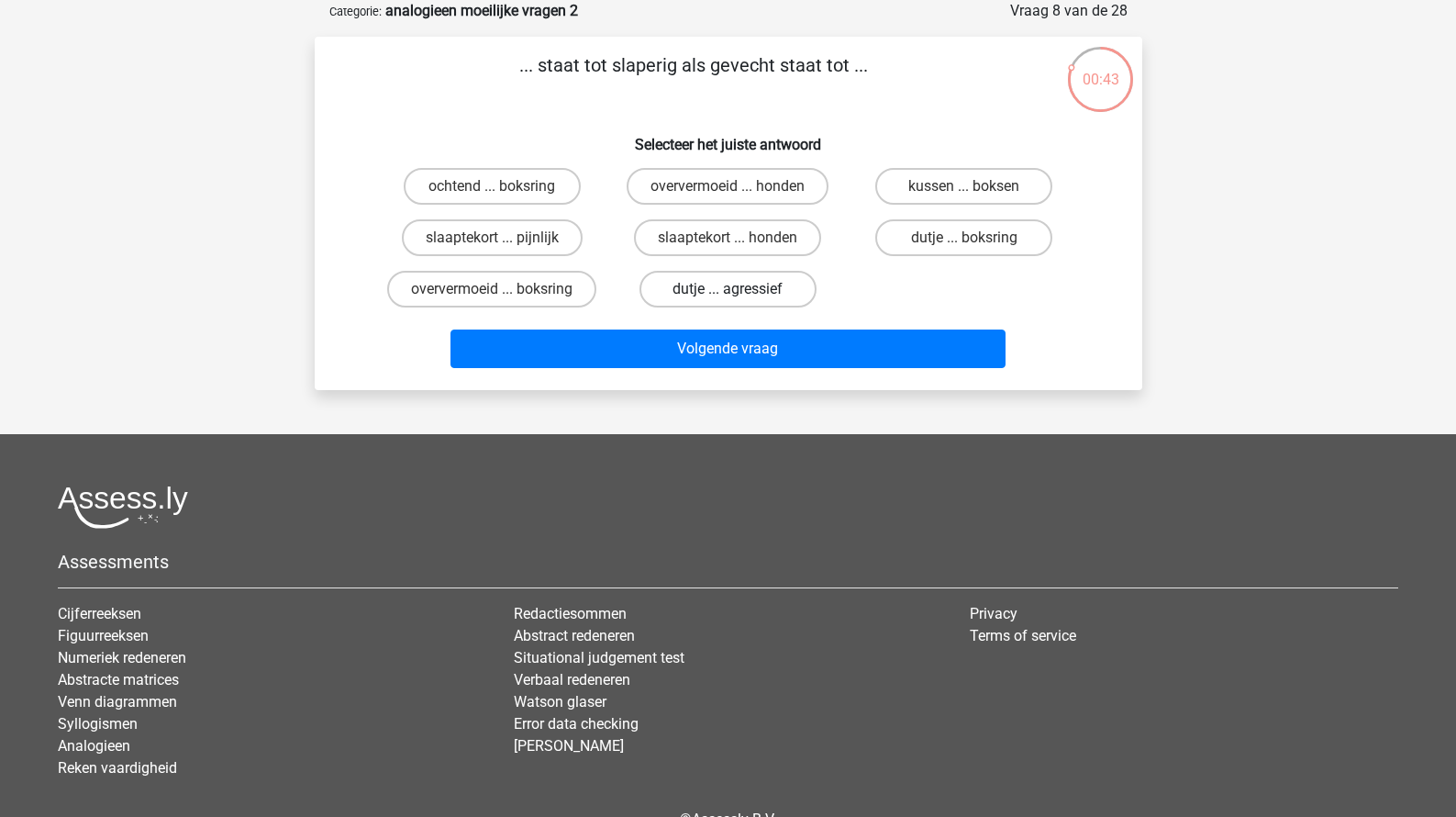
click at [770, 293] on label "dutje ... agressief" at bounding box center [728, 289] width 177 height 37
click at [740, 293] on input "dutje ... agressief" at bounding box center [734, 295] width 12 height 12
radio input "true"
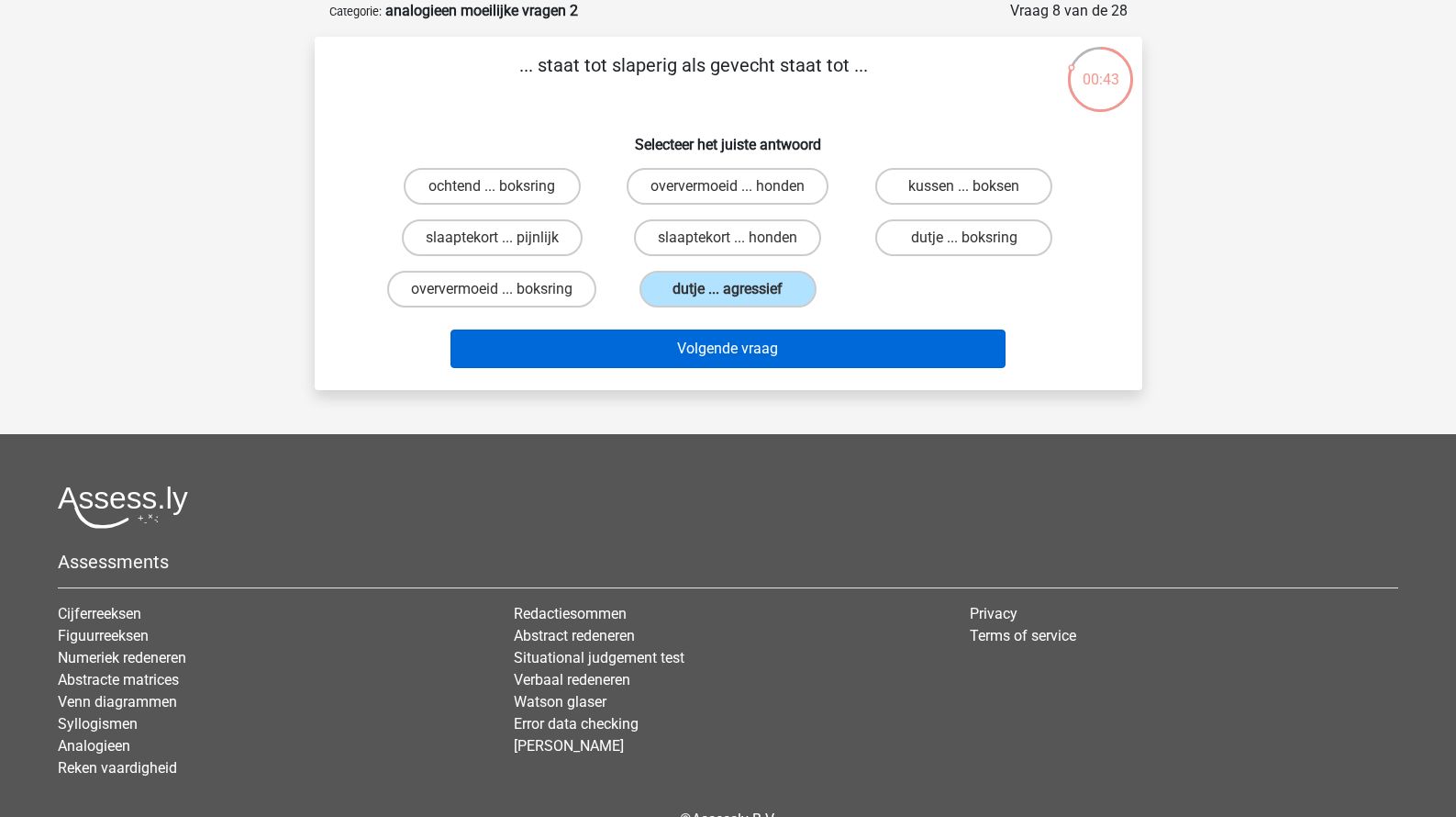
click at [756, 352] on button "Volgende vraag" at bounding box center [728, 349] width 555 height 39
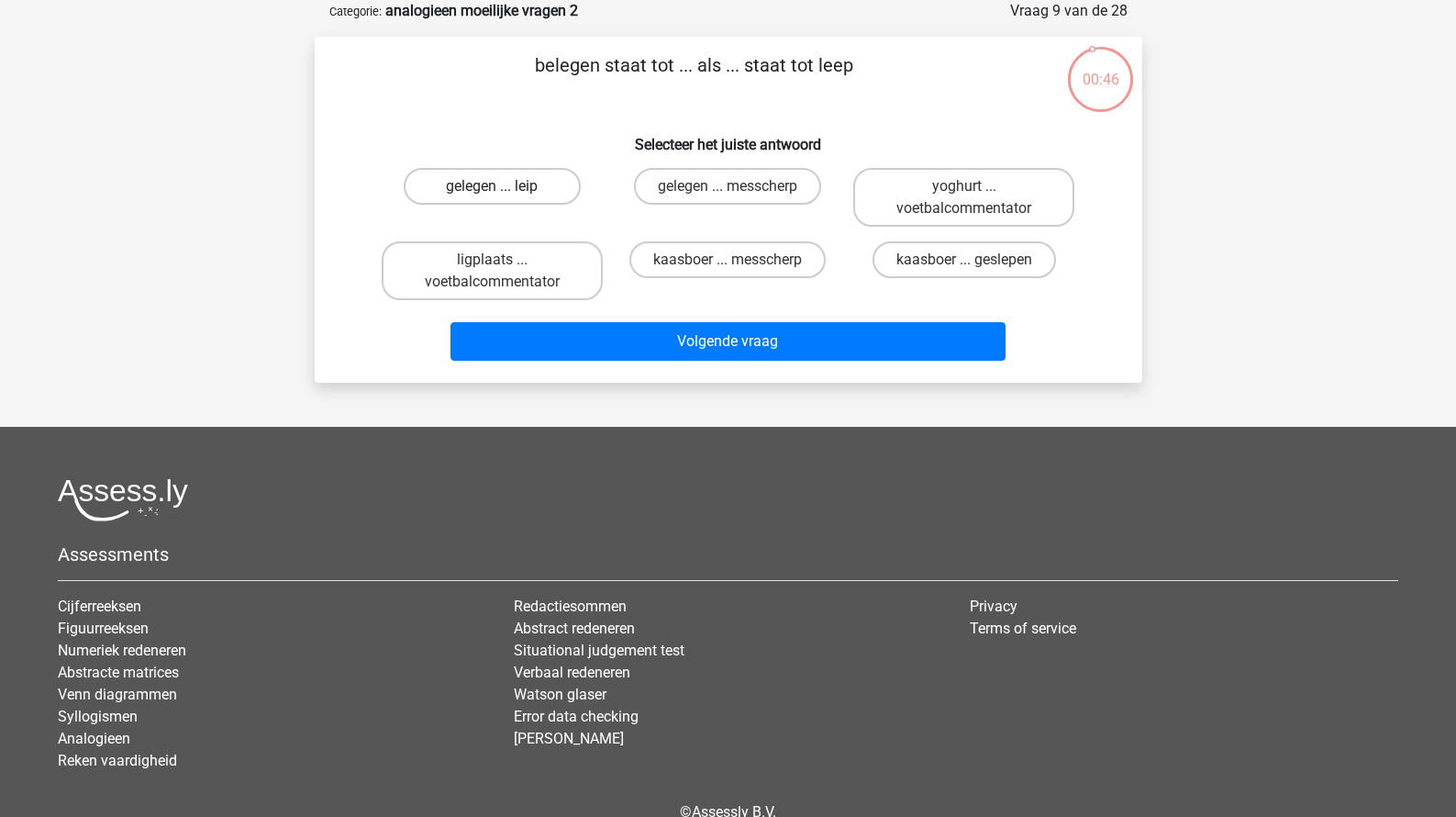
click at [481, 194] on label "gelegen ... leip" at bounding box center [492, 187] width 177 height 37
click at [492, 194] on input "gelegen ... leip" at bounding box center [498, 192] width 12 height 12
radio input "true"
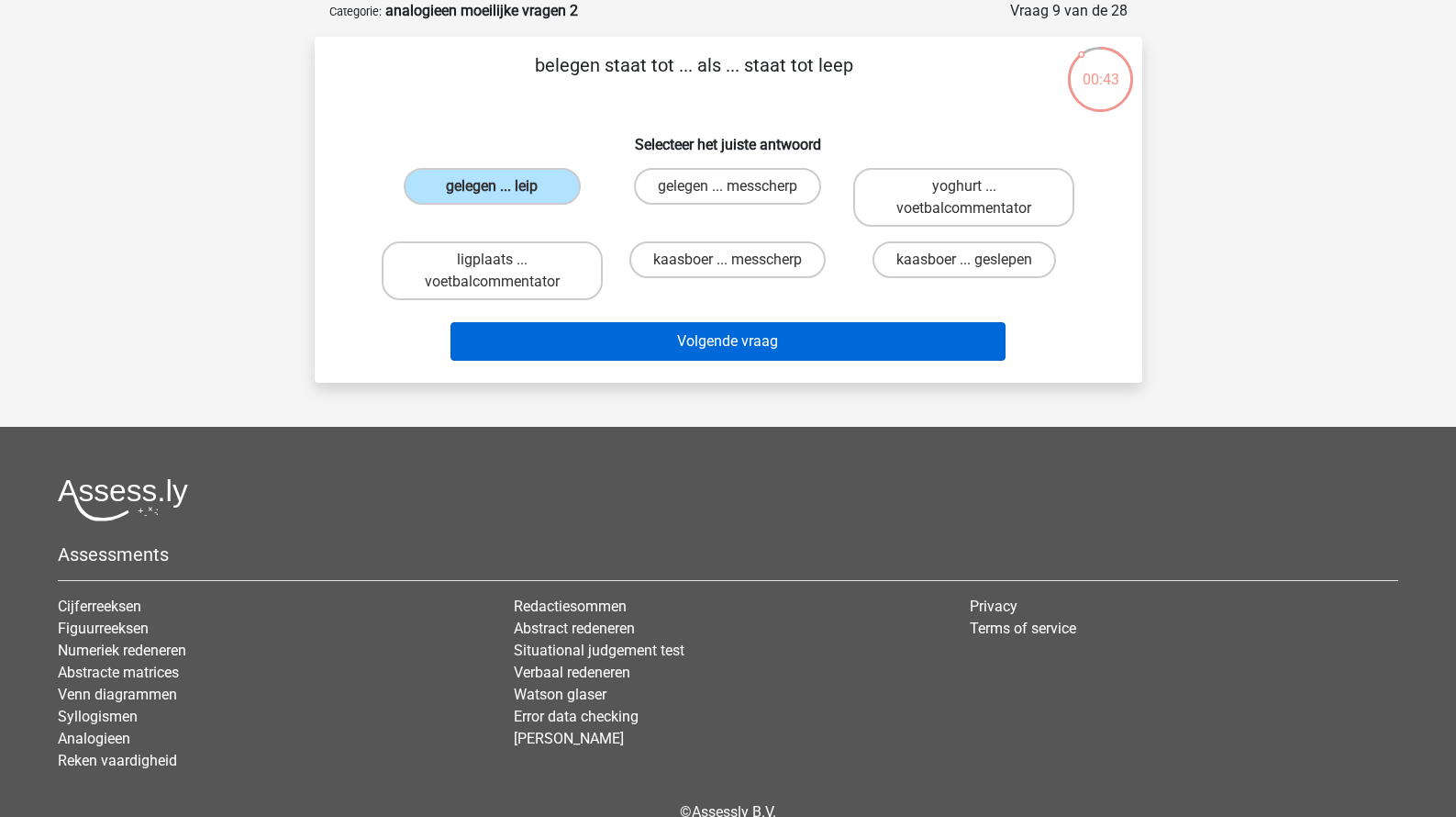
click at [557, 358] on button "Volgende vraag" at bounding box center [728, 341] width 555 height 39
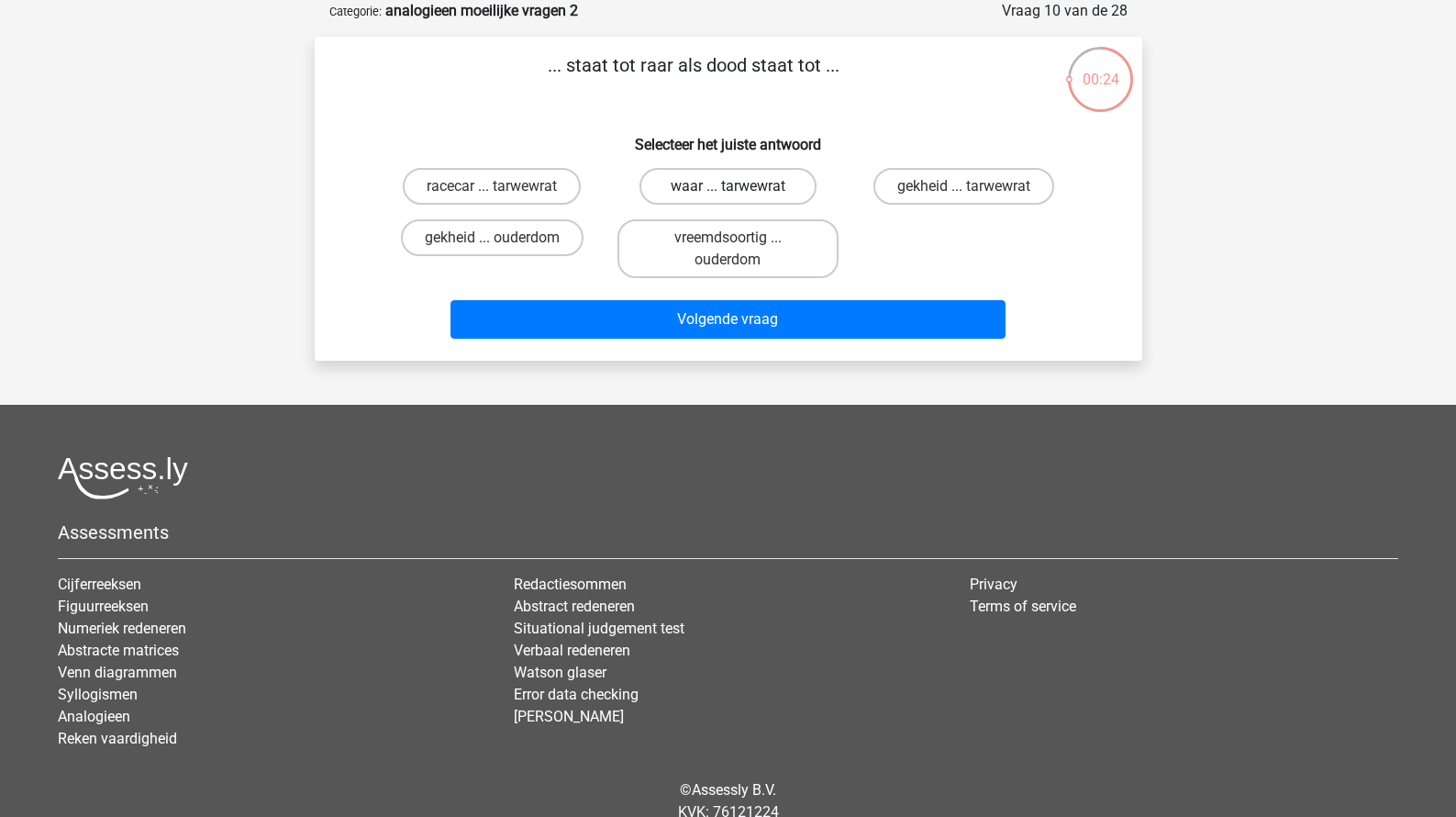
click at [786, 182] on label "waar ... tarwewrat" at bounding box center [728, 187] width 177 height 37
click at [740, 187] on input "waar ... tarwewrat" at bounding box center [734, 192] width 12 height 12
radio input "true"
click at [703, 340] on div "Volgende vraag" at bounding box center [728, 322] width 709 height 45
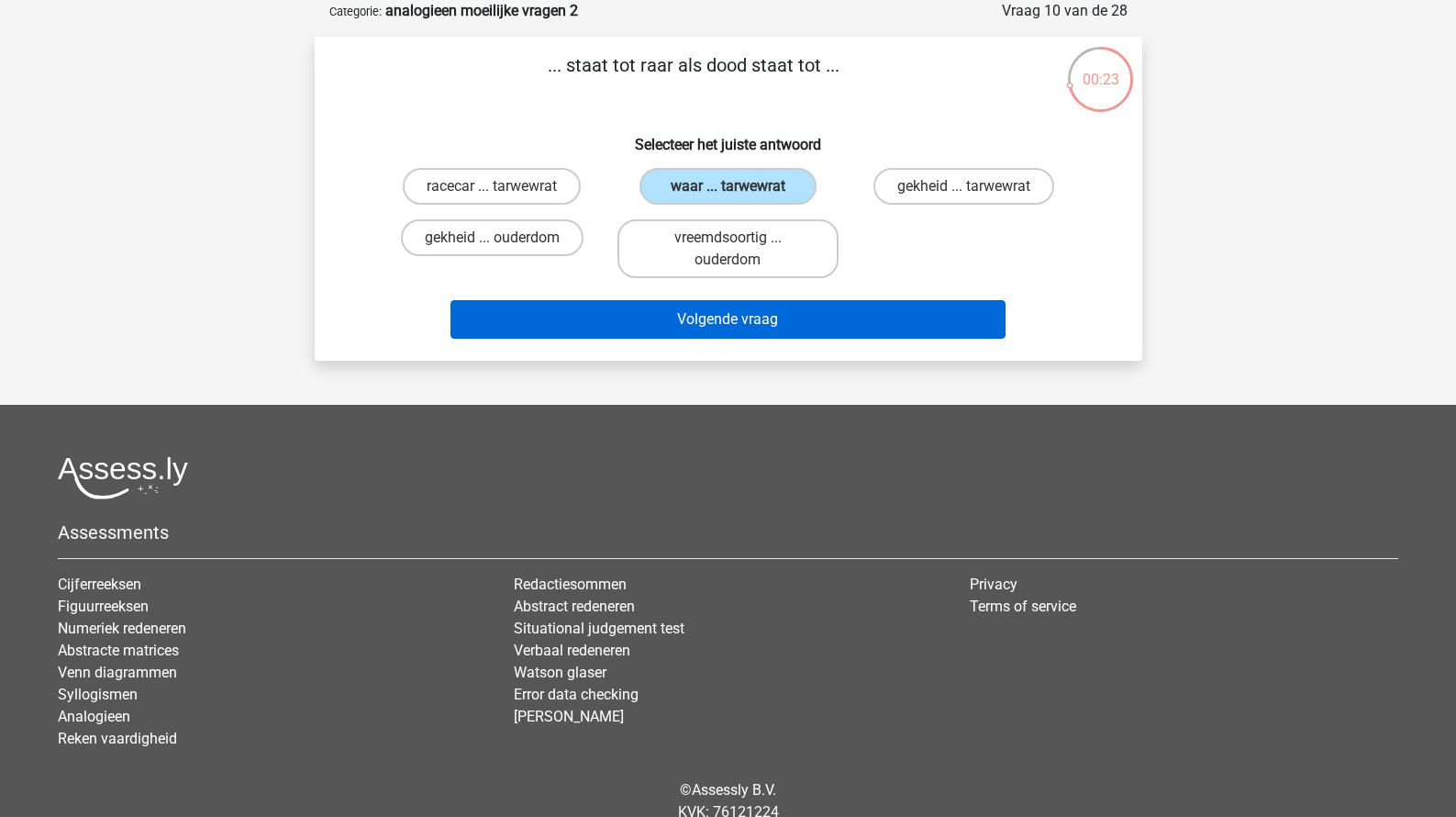
click at [713, 325] on button "Volgende vraag" at bounding box center [728, 319] width 555 height 39
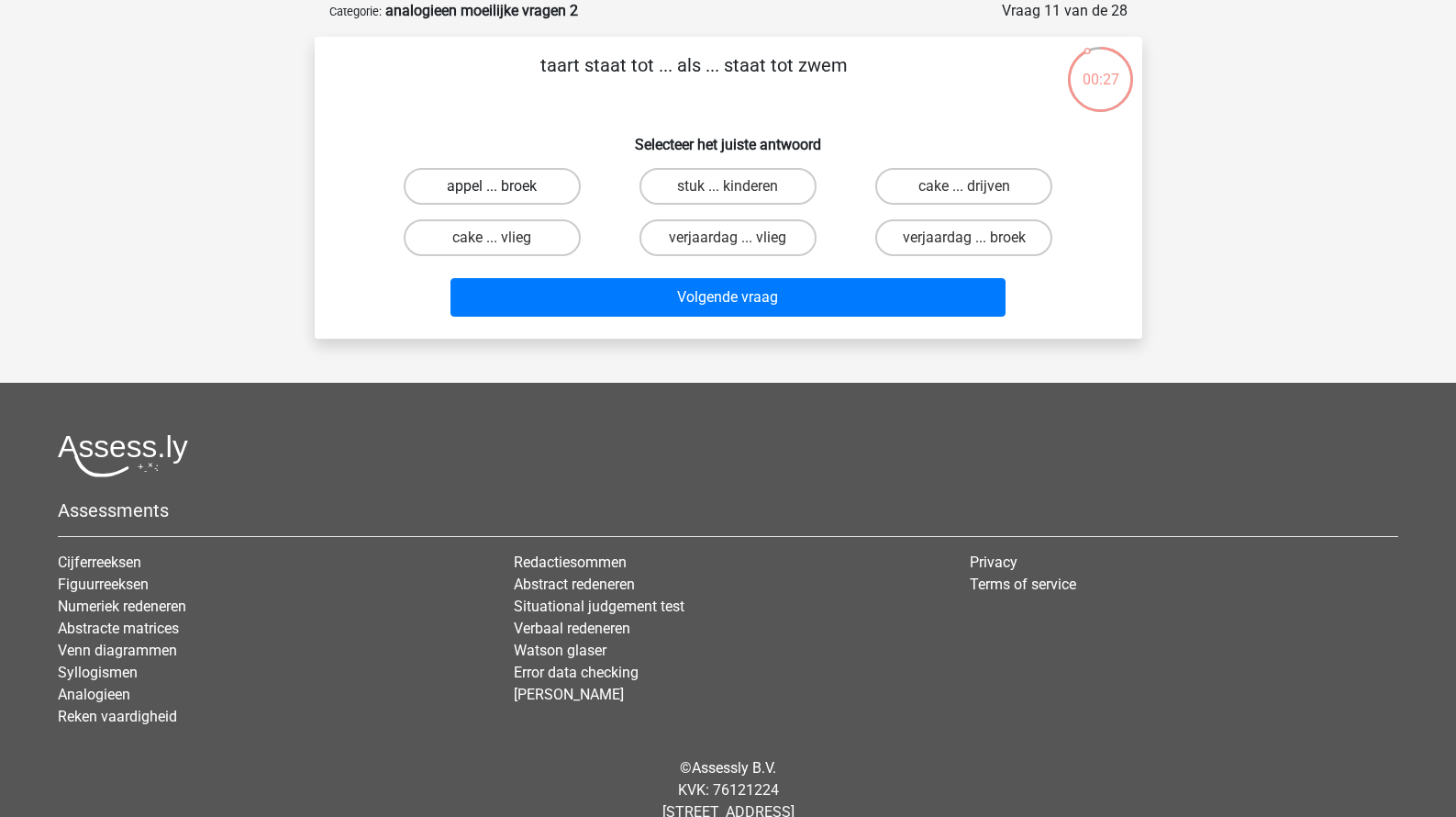
click at [507, 197] on label "appel ... broek" at bounding box center [492, 187] width 177 height 37
click at [504, 197] on input "appel ... broek" at bounding box center [498, 192] width 12 height 12
radio input "true"
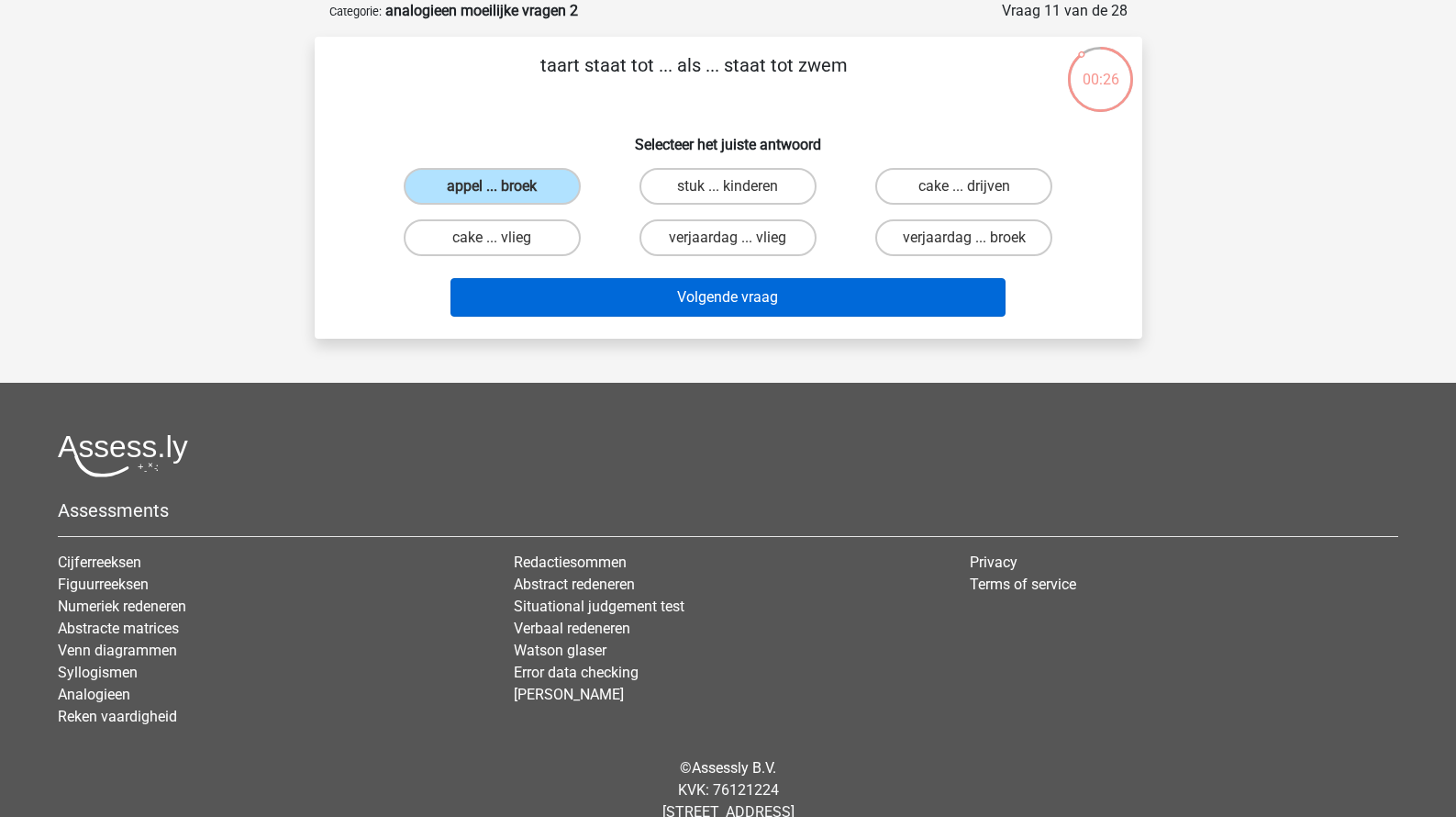
click at [645, 283] on button "Volgende vraag" at bounding box center [728, 298] width 555 height 39
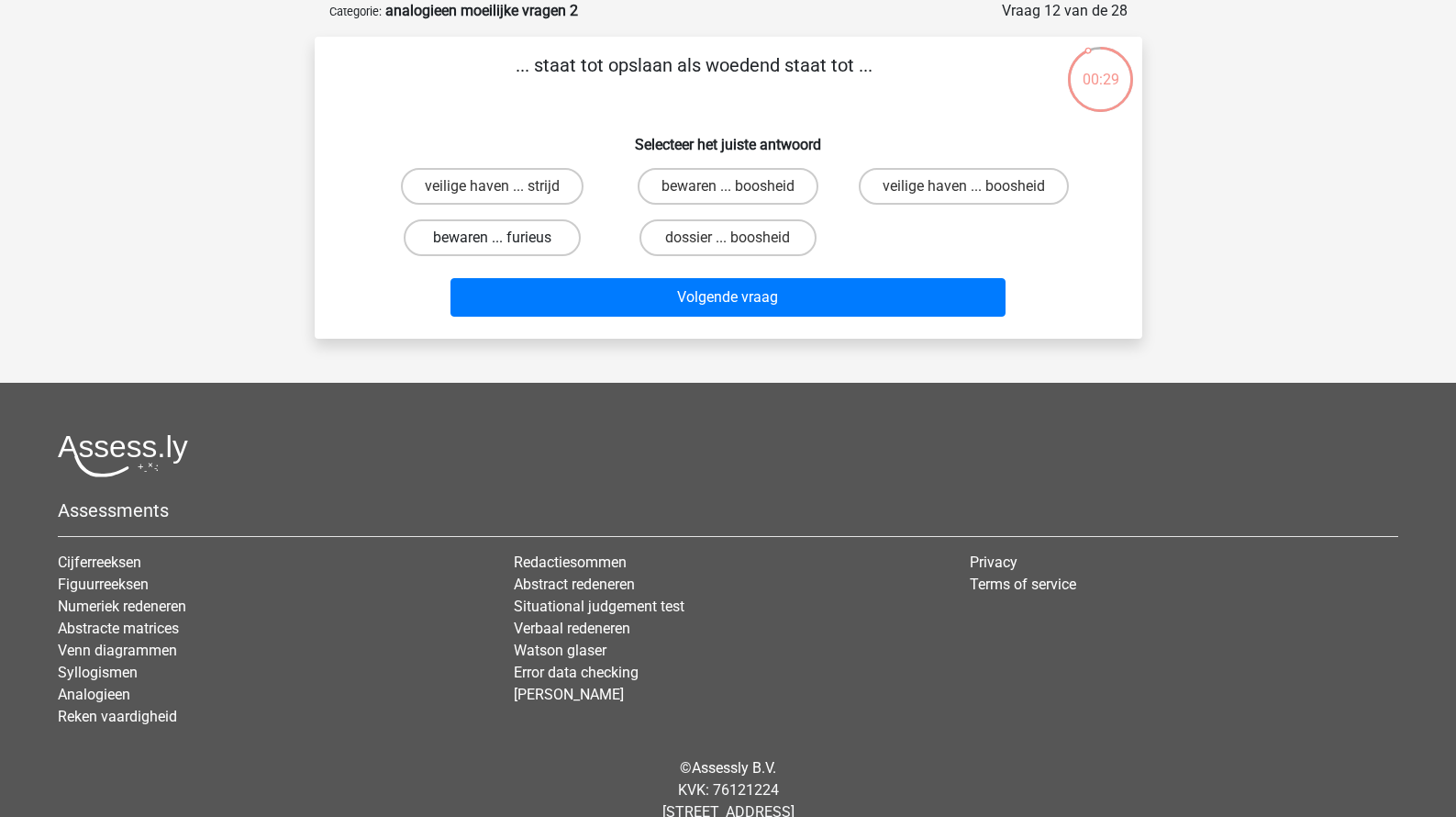
click at [523, 237] on label "bewaren ... furieus" at bounding box center [492, 238] width 177 height 37
click at [504, 238] on input "bewaren ... furieus" at bounding box center [498, 244] width 12 height 12
radio input "true"
drag, startPoint x: 567, startPoint y: 290, endPoint x: 624, endPoint y: 131, distance: 168.9
click at [624, 131] on div "... staat tot opslaan als woedend staat tot ... Selecteer het juiste antwoord v…" at bounding box center [728, 188] width 813 height 273
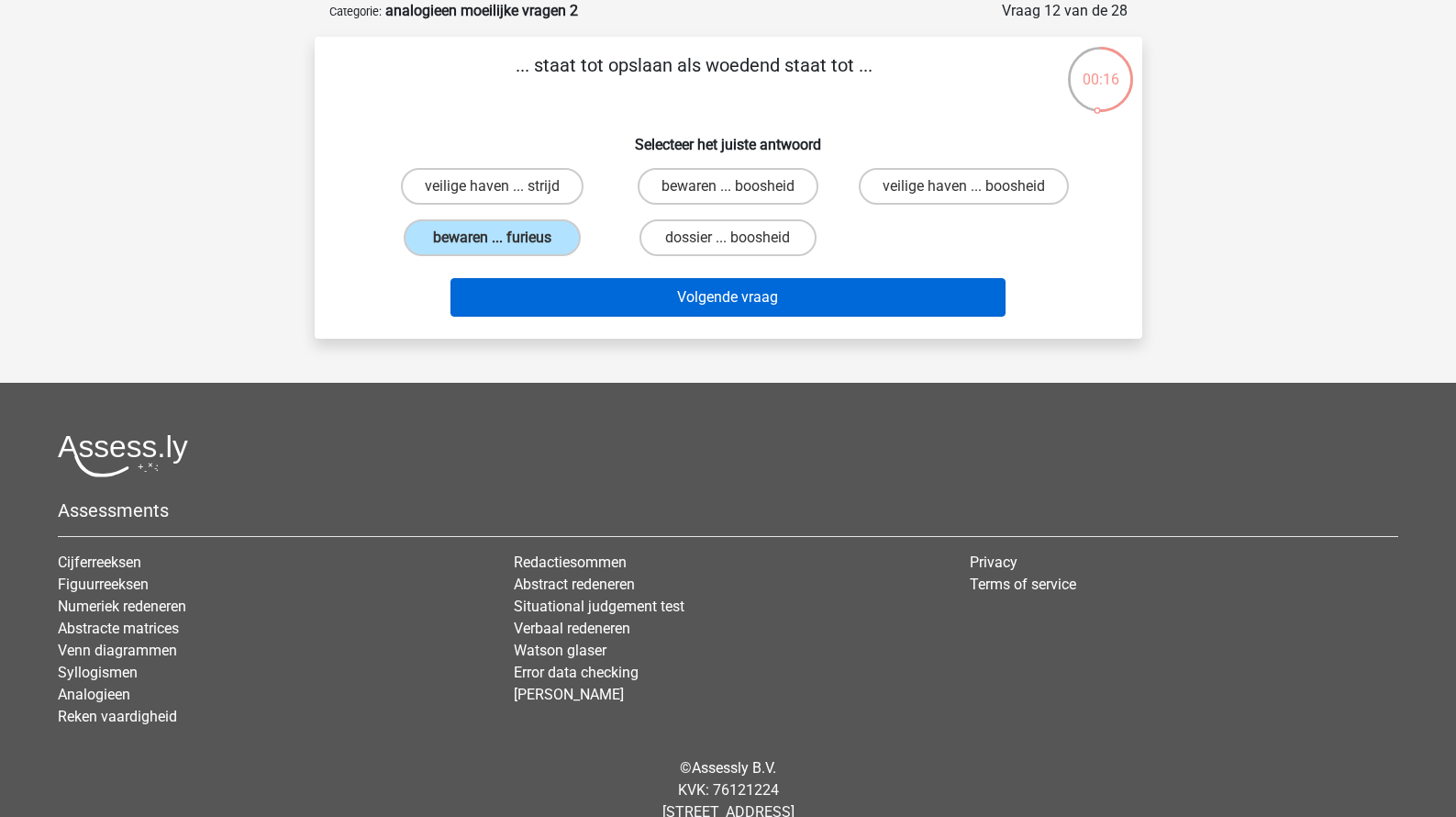
click at [632, 296] on button "Volgende vraag" at bounding box center [728, 298] width 555 height 39
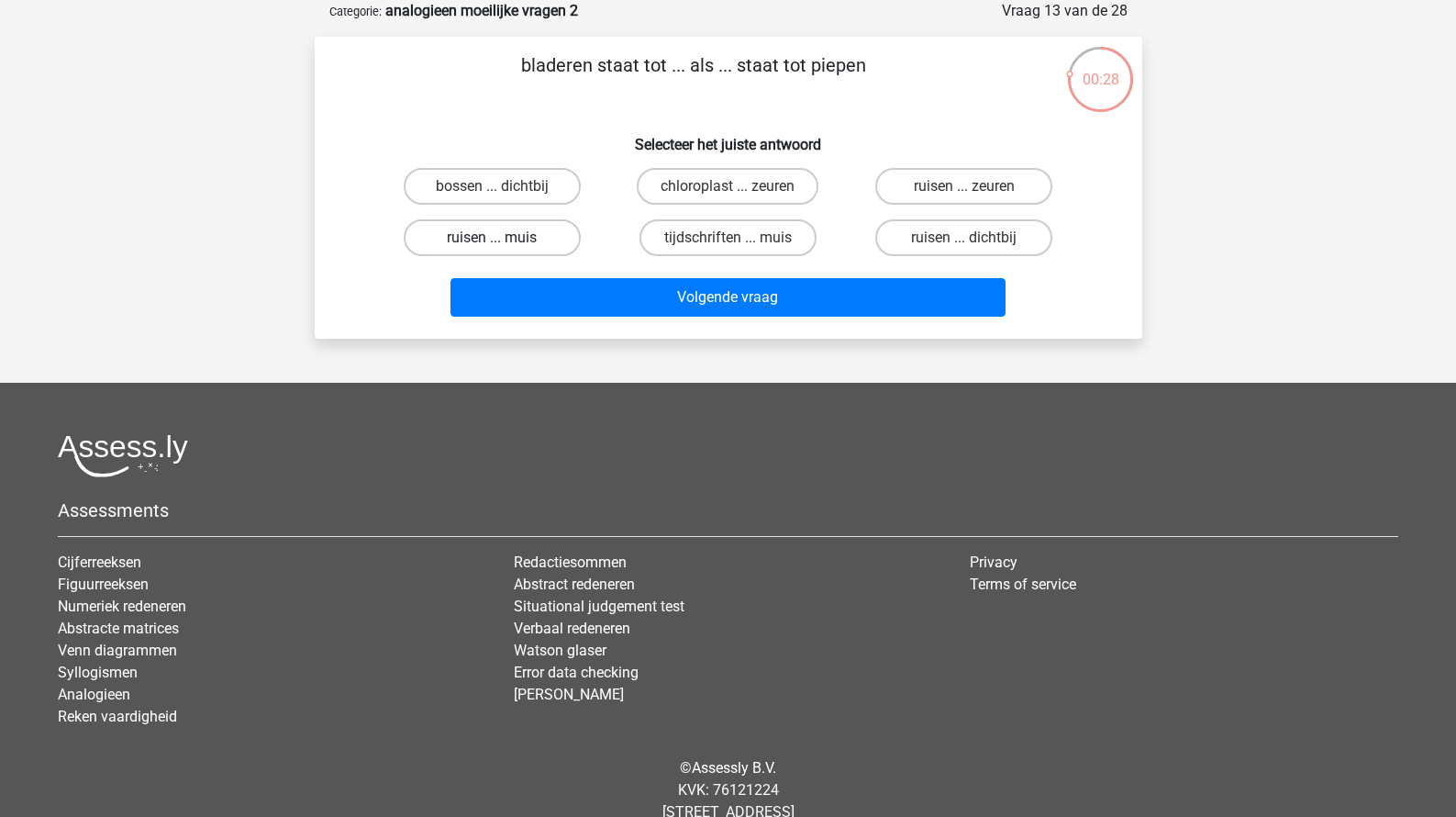
click at [558, 244] on label "ruisen ... muis" at bounding box center [492, 238] width 177 height 37
click at [504, 244] on input "ruisen ... muis" at bounding box center [498, 244] width 12 height 12
radio input "true"
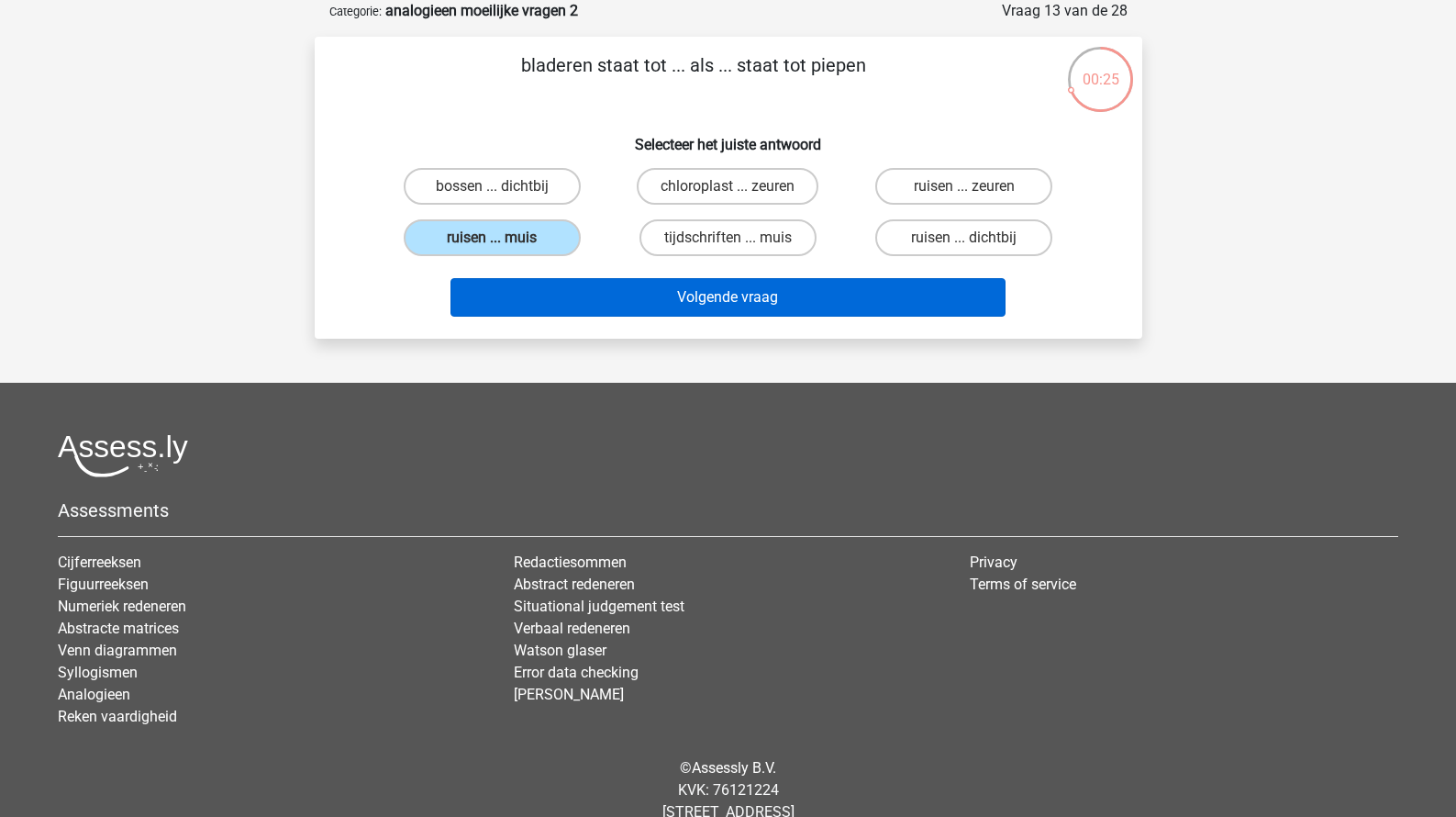
click at [603, 307] on button "Volgende vraag" at bounding box center [728, 298] width 555 height 39
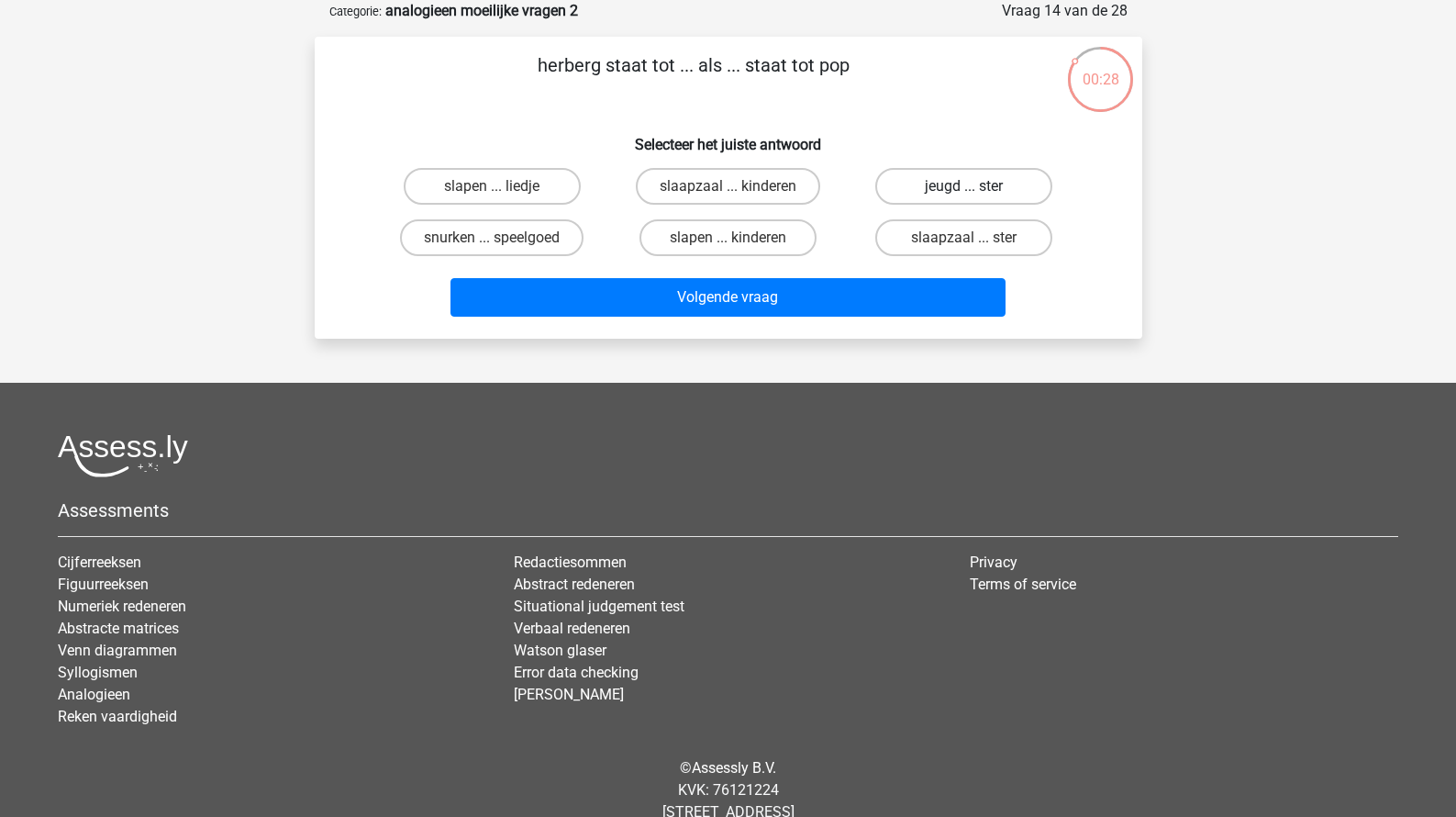
click at [939, 190] on label "jeugd ... ster" at bounding box center [963, 187] width 177 height 37
click at [965, 190] on input "jeugd ... ster" at bounding box center [971, 192] width 12 height 12
radio input "true"
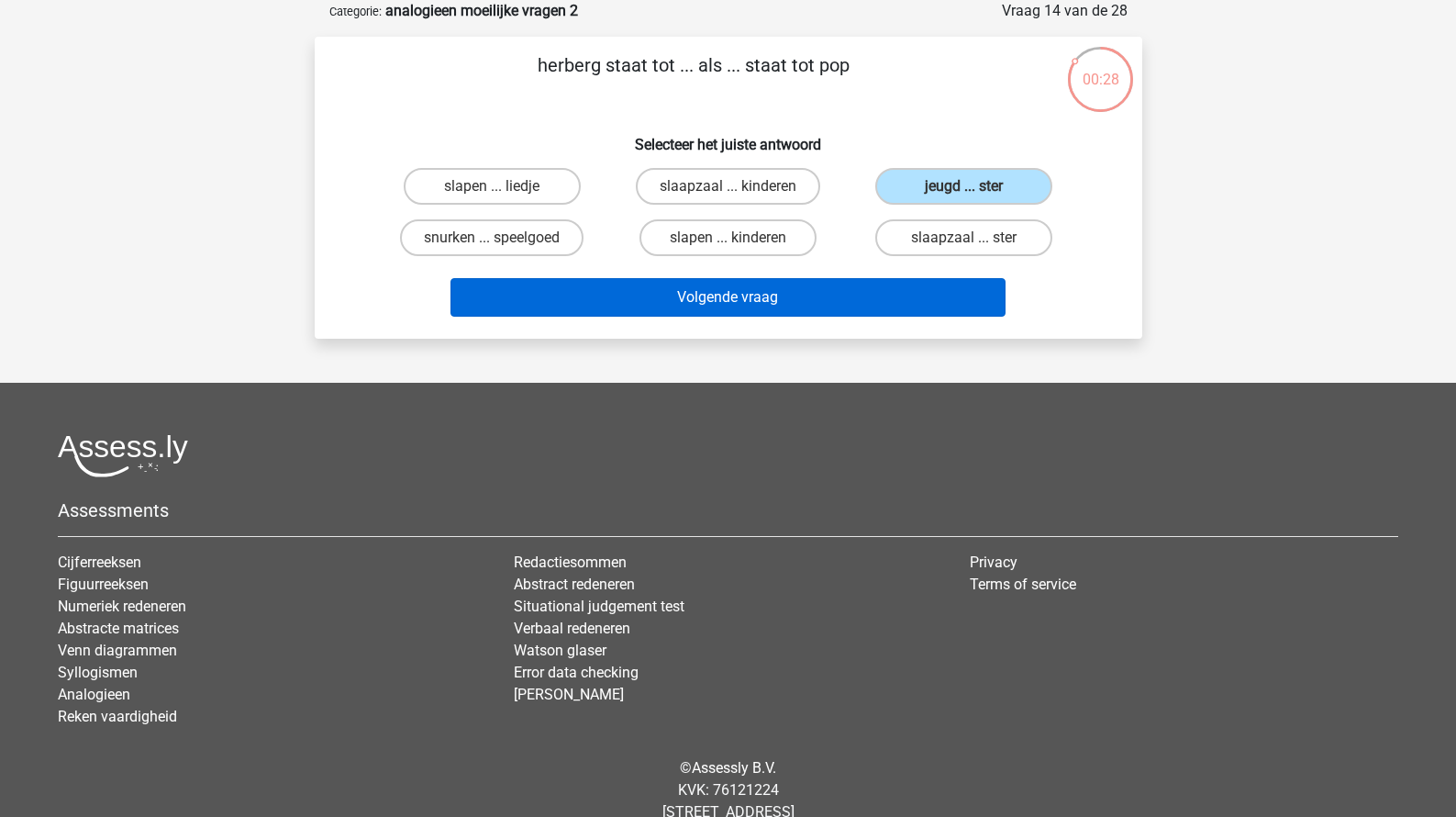
click at [875, 298] on button "Volgende vraag" at bounding box center [728, 298] width 555 height 39
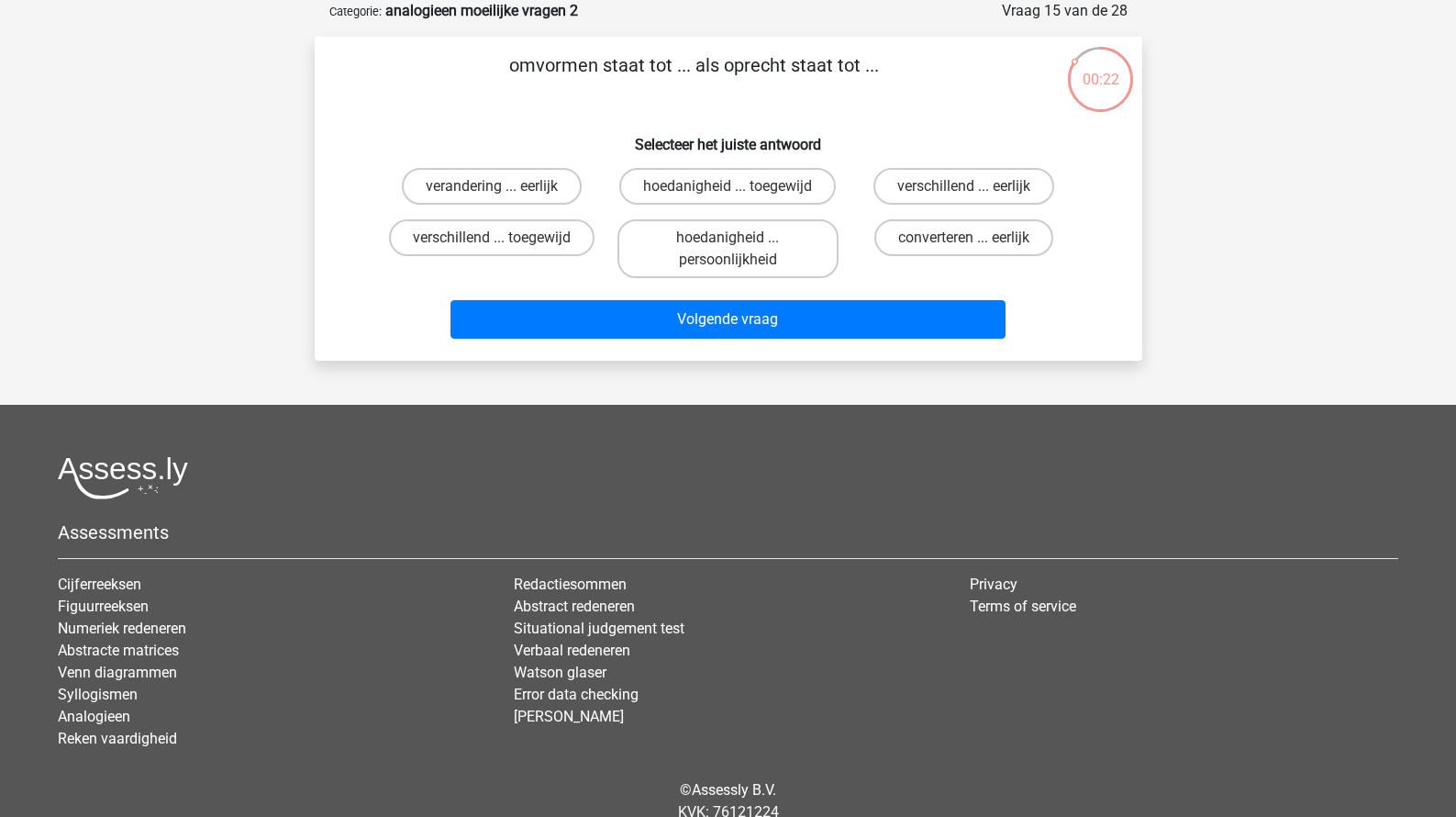
click at [732, 436] on footer "Assessments Cijferreeksen Figuurreeksen Numeriek redeneren Abstracte matrices V…" at bounding box center [728, 647] width 1456 height 484
click at [515, 199] on label "verandering ... eerlijk" at bounding box center [492, 187] width 180 height 37
click at [504, 198] on input "verandering ... eerlijk" at bounding box center [498, 192] width 12 height 12
radio input "true"
click at [944, 243] on label "converteren ... eerlijk" at bounding box center [964, 238] width 179 height 37
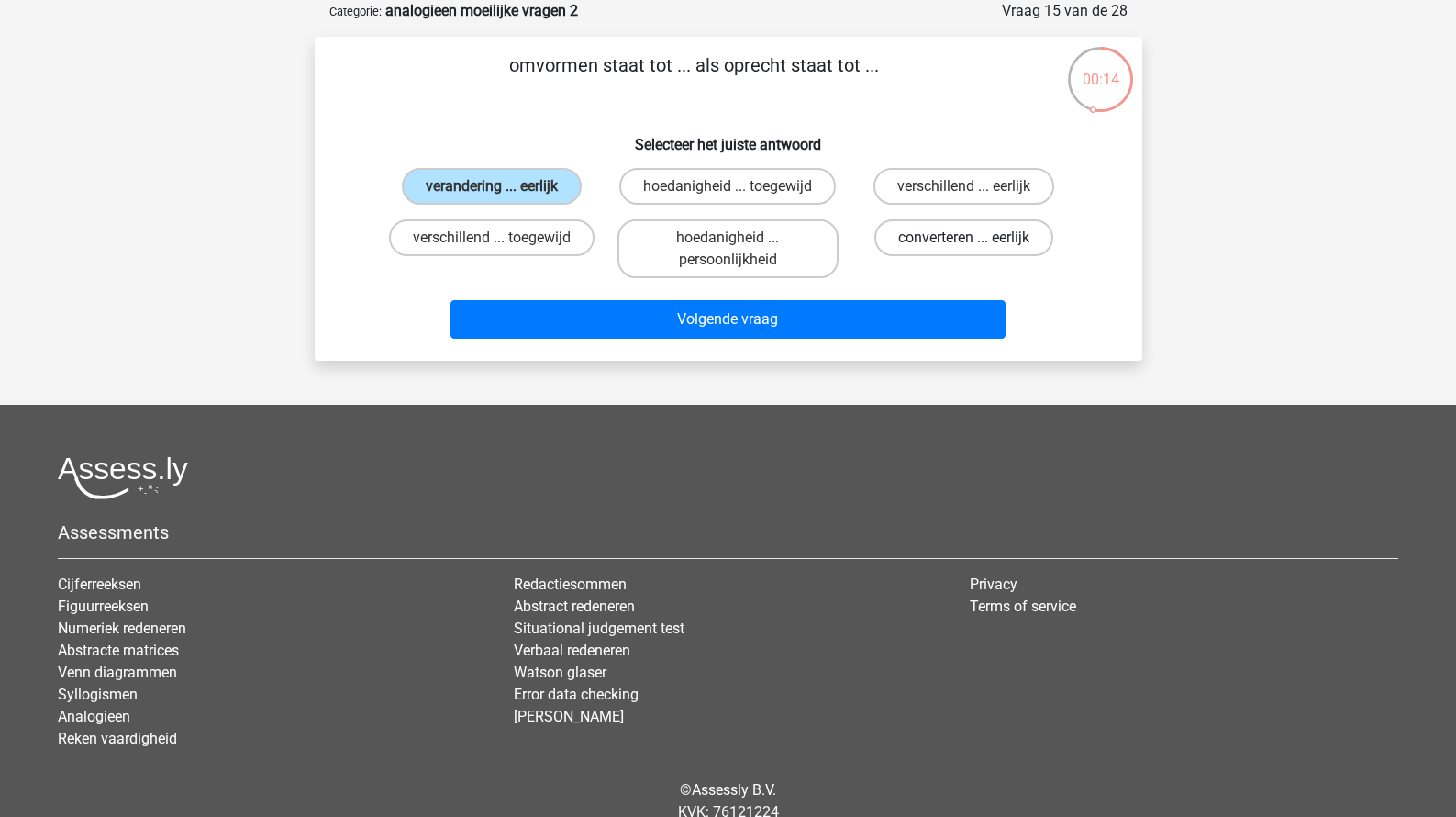
click at [965, 243] on input "converteren ... eerlijk" at bounding box center [971, 244] width 12 height 12
radio input "true"
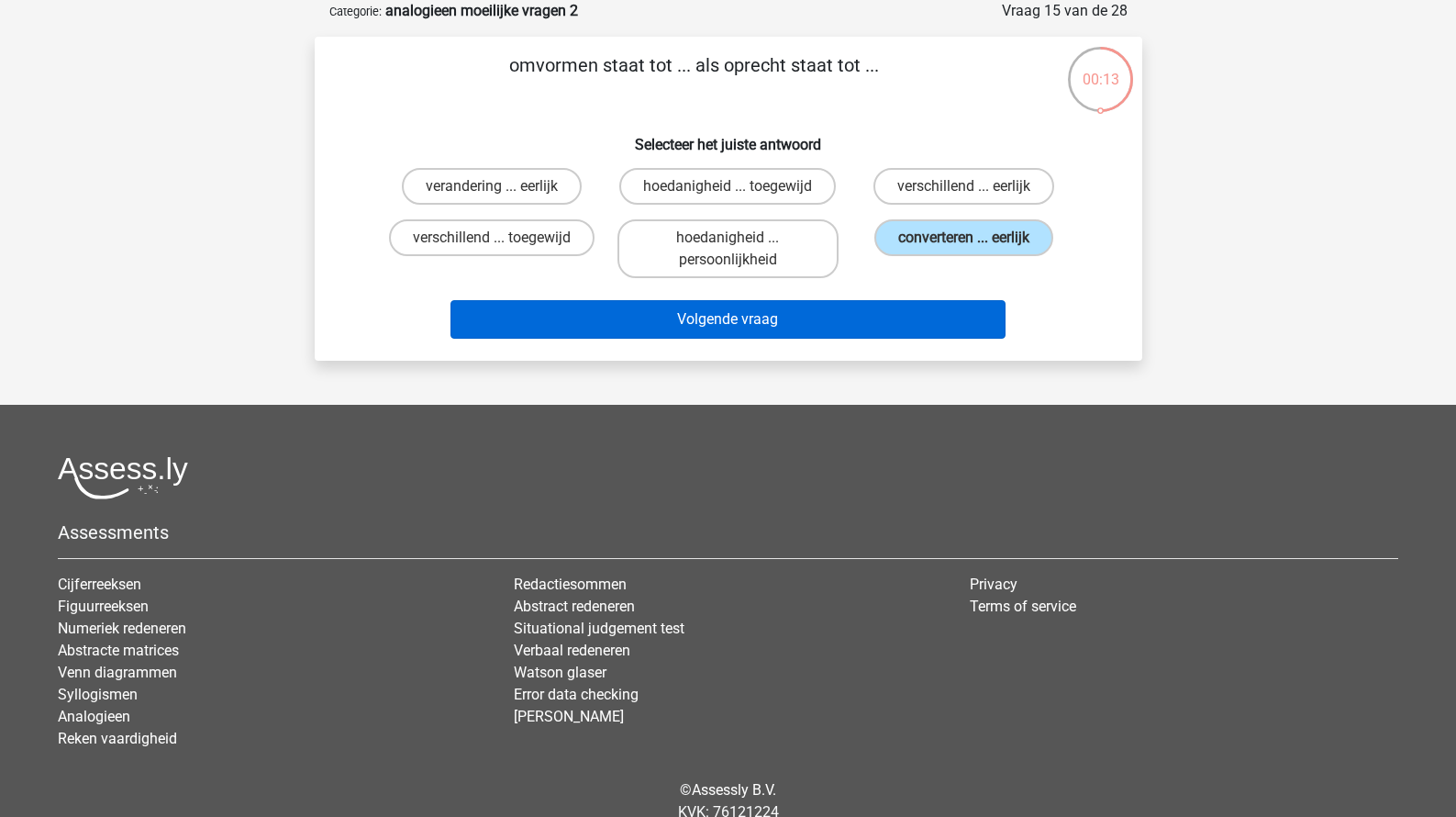
click at [861, 322] on button "Volgende vraag" at bounding box center [728, 319] width 555 height 39
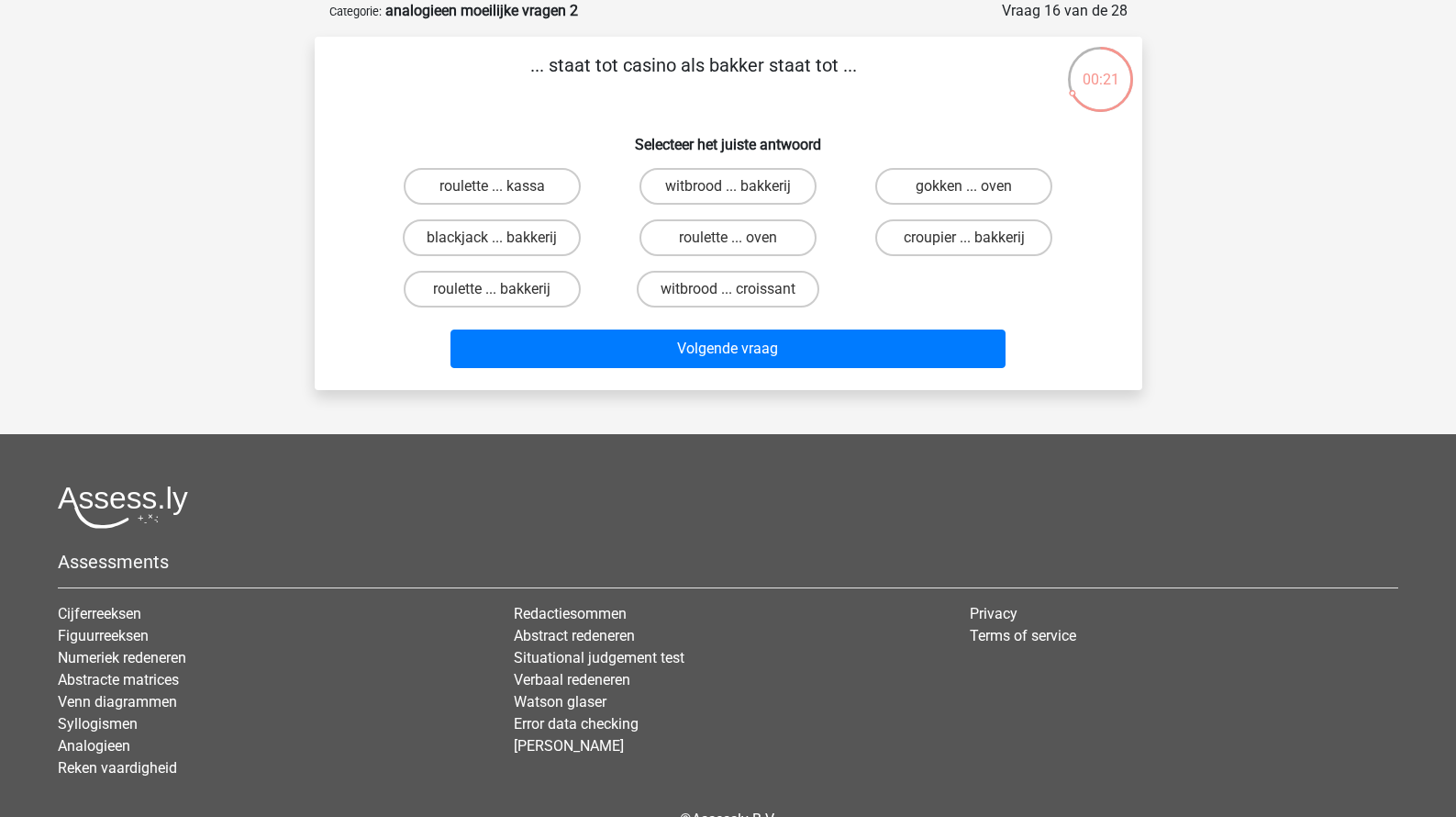
click at [971, 270] on div "roulette ... kassa witbrood ... bakkerij gokken ... oven blackjack ... bakkerij…" at bounding box center [728, 237] width 709 height 154
click at [975, 233] on label "croupier ... bakkerij" at bounding box center [963, 238] width 177 height 37
click at [975, 238] on input "croupier ... bakkerij" at bounding box center [971, 244] width 12 height 12
radio input "true"
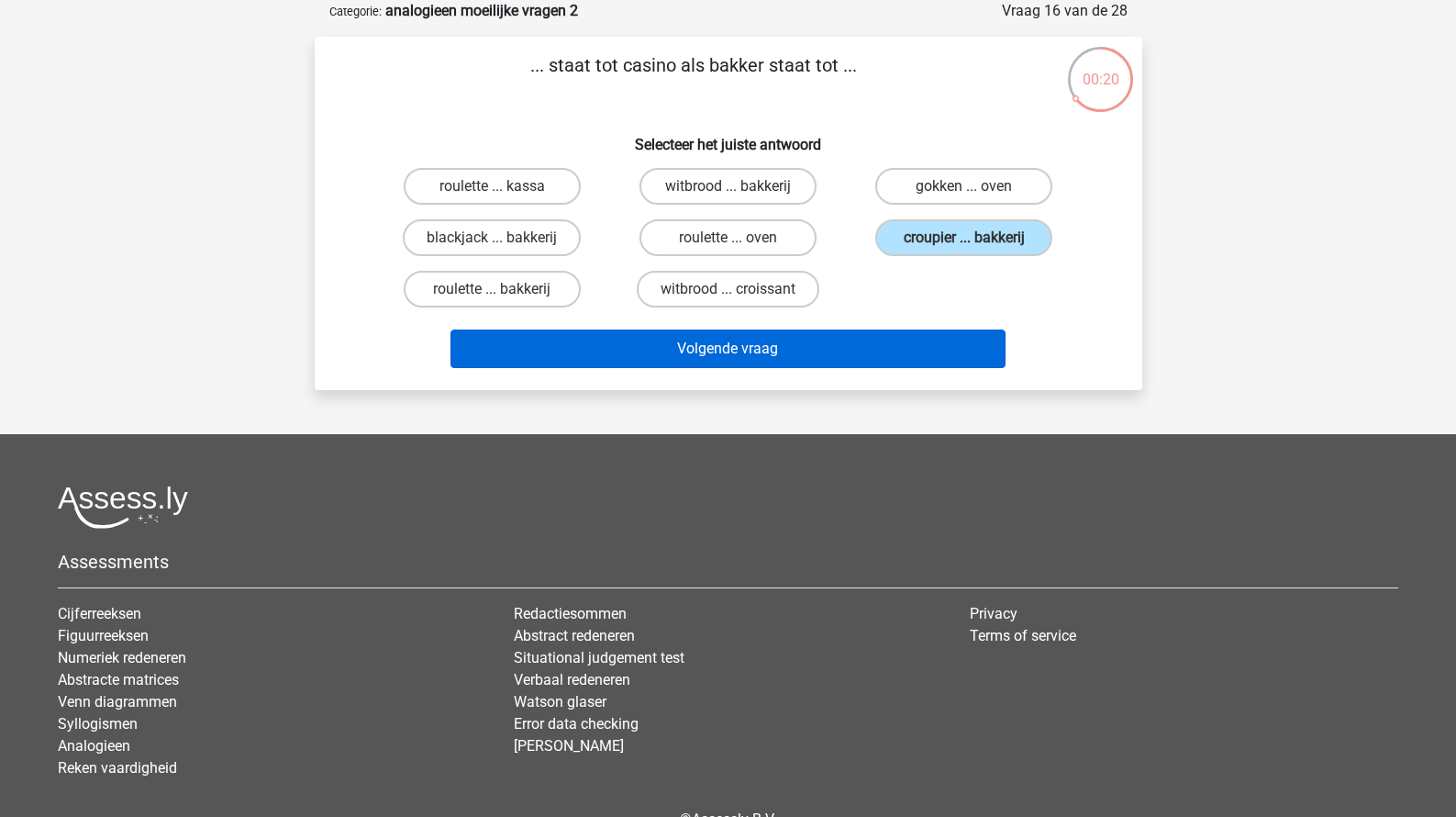
click at [885, 348] on button "Volgende vraag" at bounding box center [728, 349] width 555 height 39
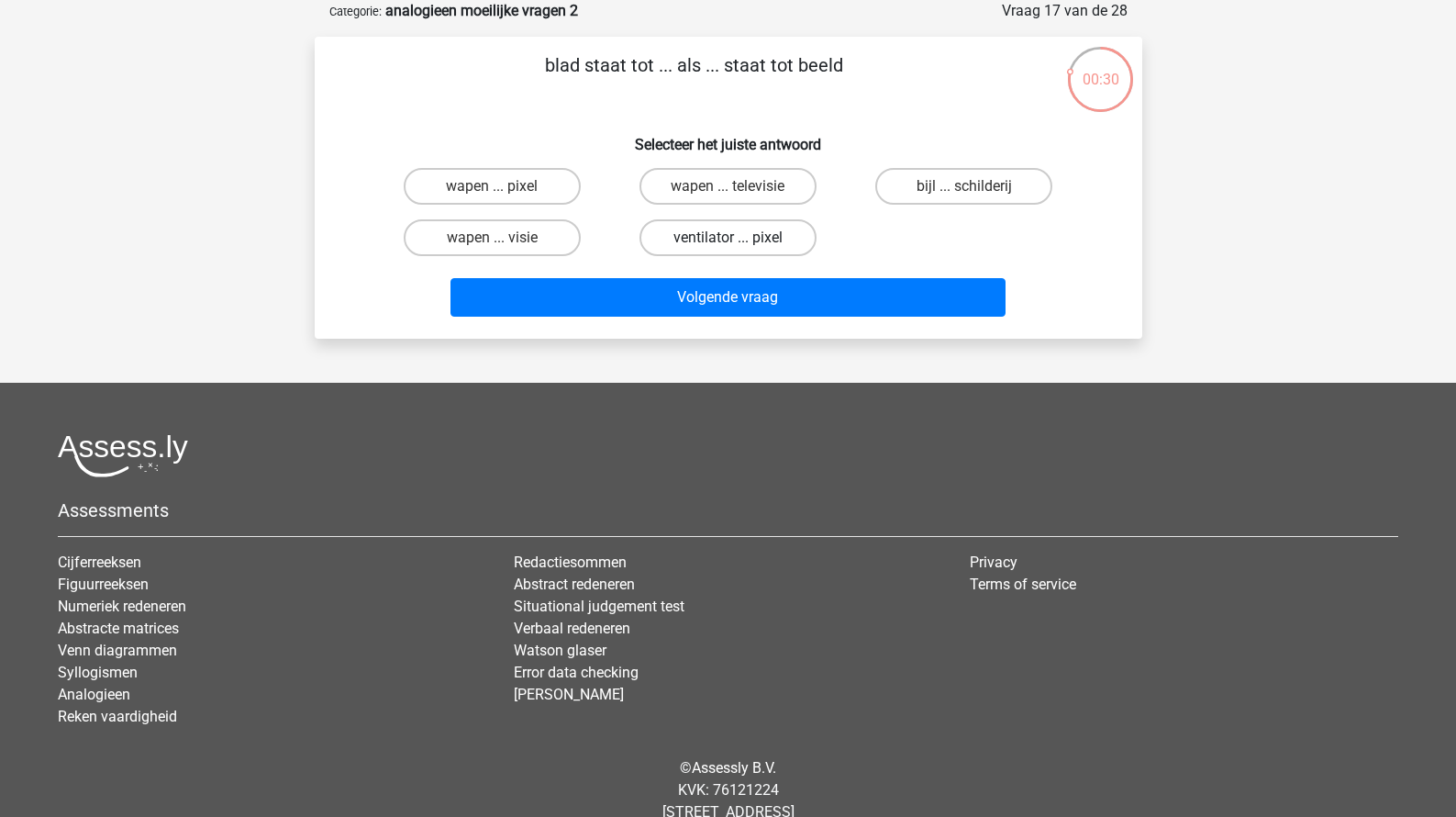
click at [771, 244] on label "ventilator ... pixel" at bounding box center [728, 238] width 177 height 37
click at [740, 244] on input "ventilator ... pixel" at bounding box center [734, 244] width 12 height 12
radio input "true"
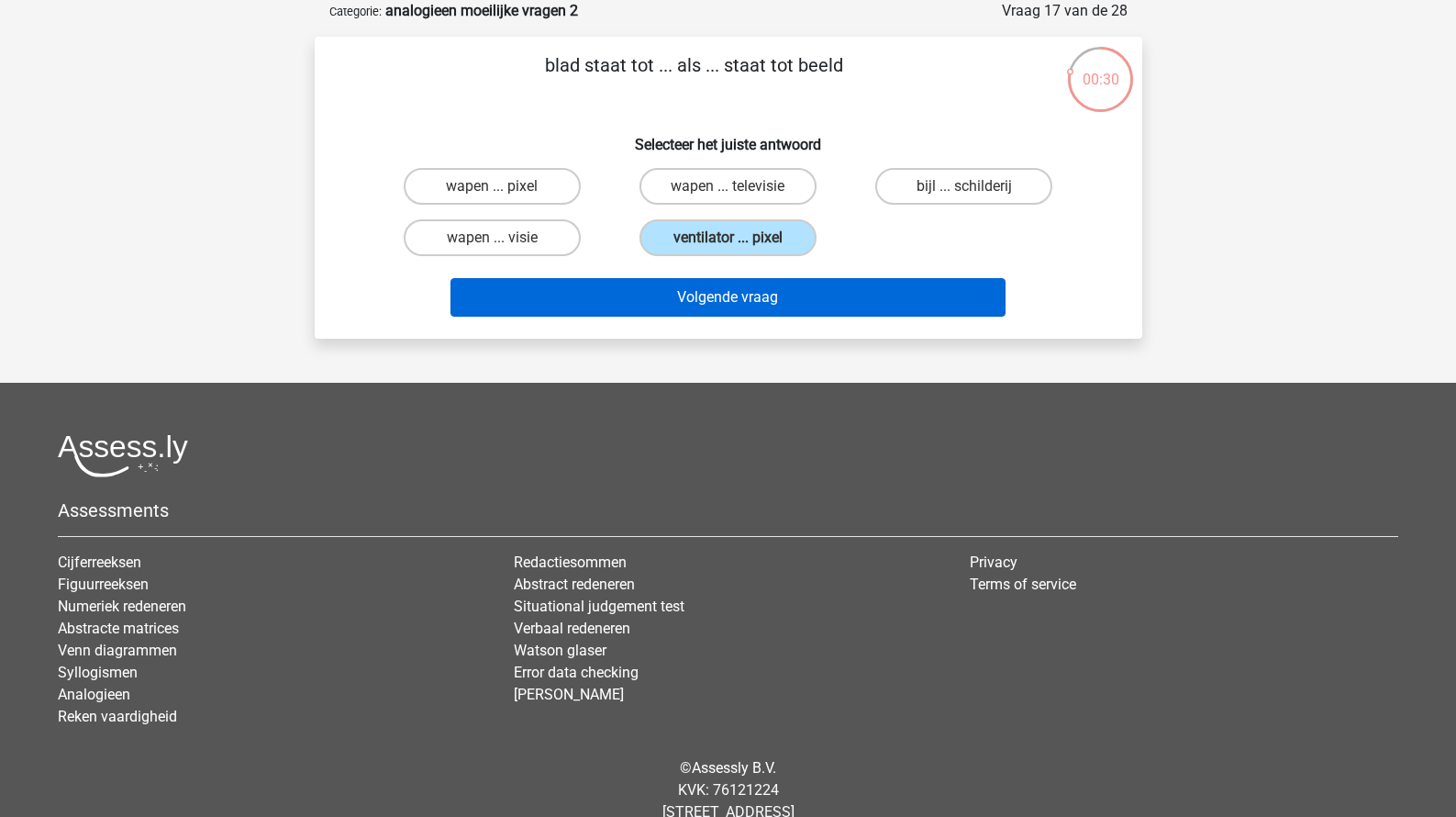
click at [768, 316] on button "Volgende vraag" at bounding box center [728, 298] width 555 height 39
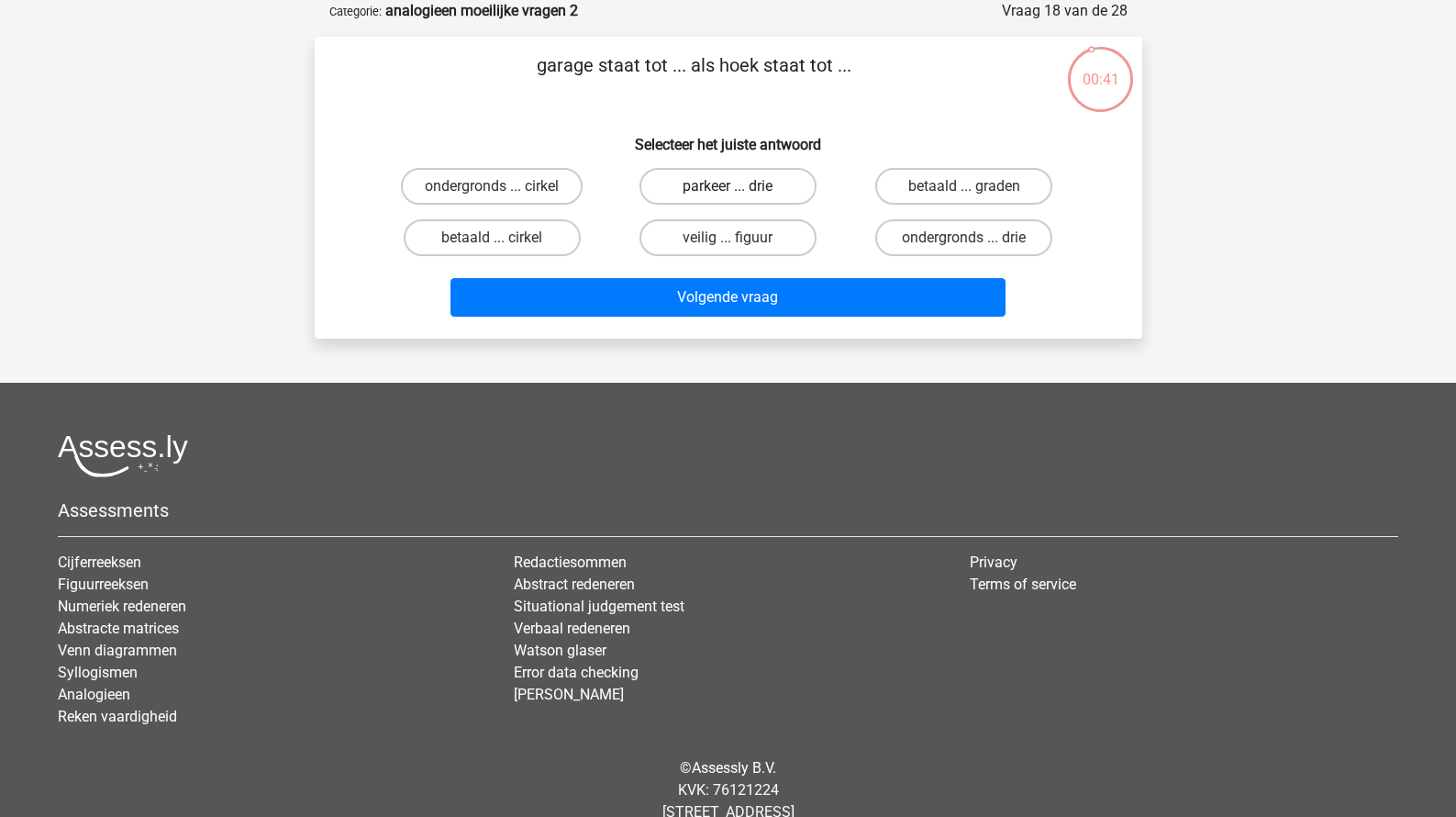
click at [769, 190] on label "parkeer ... drie" at bounding box center [728, 187] width 177 height 37
click at [740, 190] on input "parkeer ... drie" at bounding box center [734, 192] width 12 height 12
radio input "true"
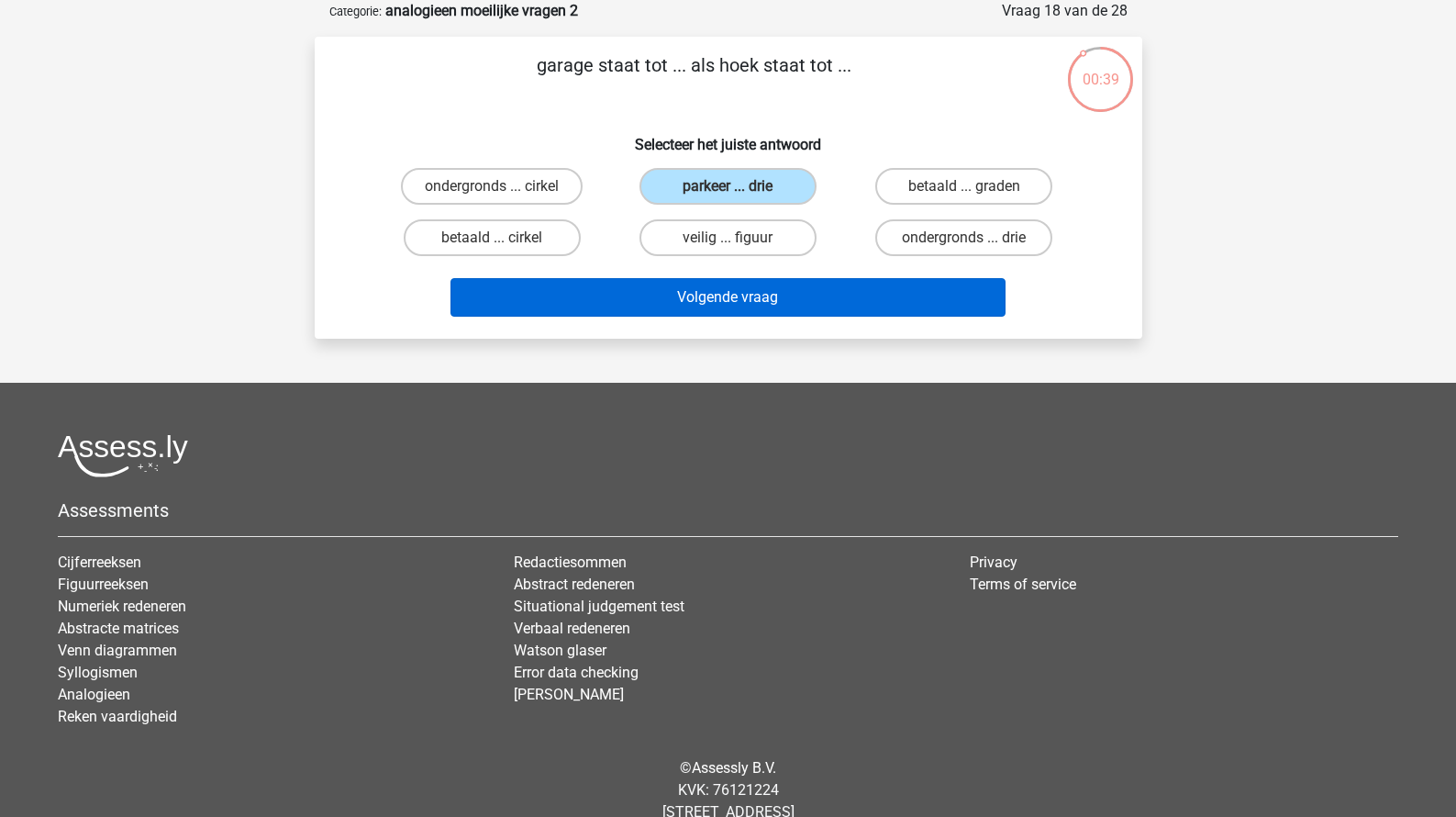
click at [761, 289] on button "Volgende vraag" at bounding box center [728, 298] width 555 height 39
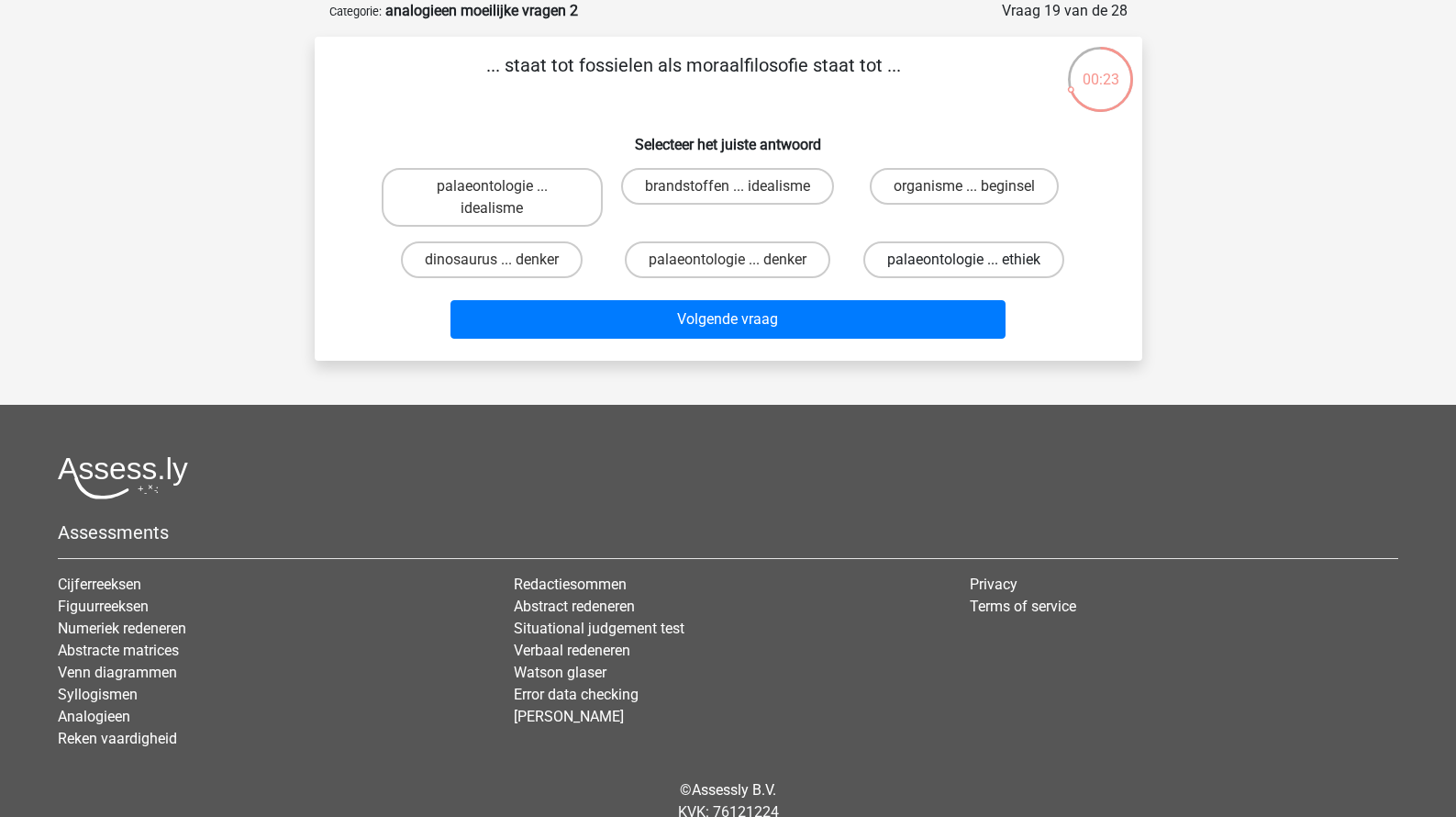
click at [917, 265] on label "palaeontologie ... ethiek" at bounding box center [964, 260] width 201 height 37
click at [965, 265] on input "palaeontologie ... ethiek" at bounding box center [971, 266] width 12 height 12
radio input "true"
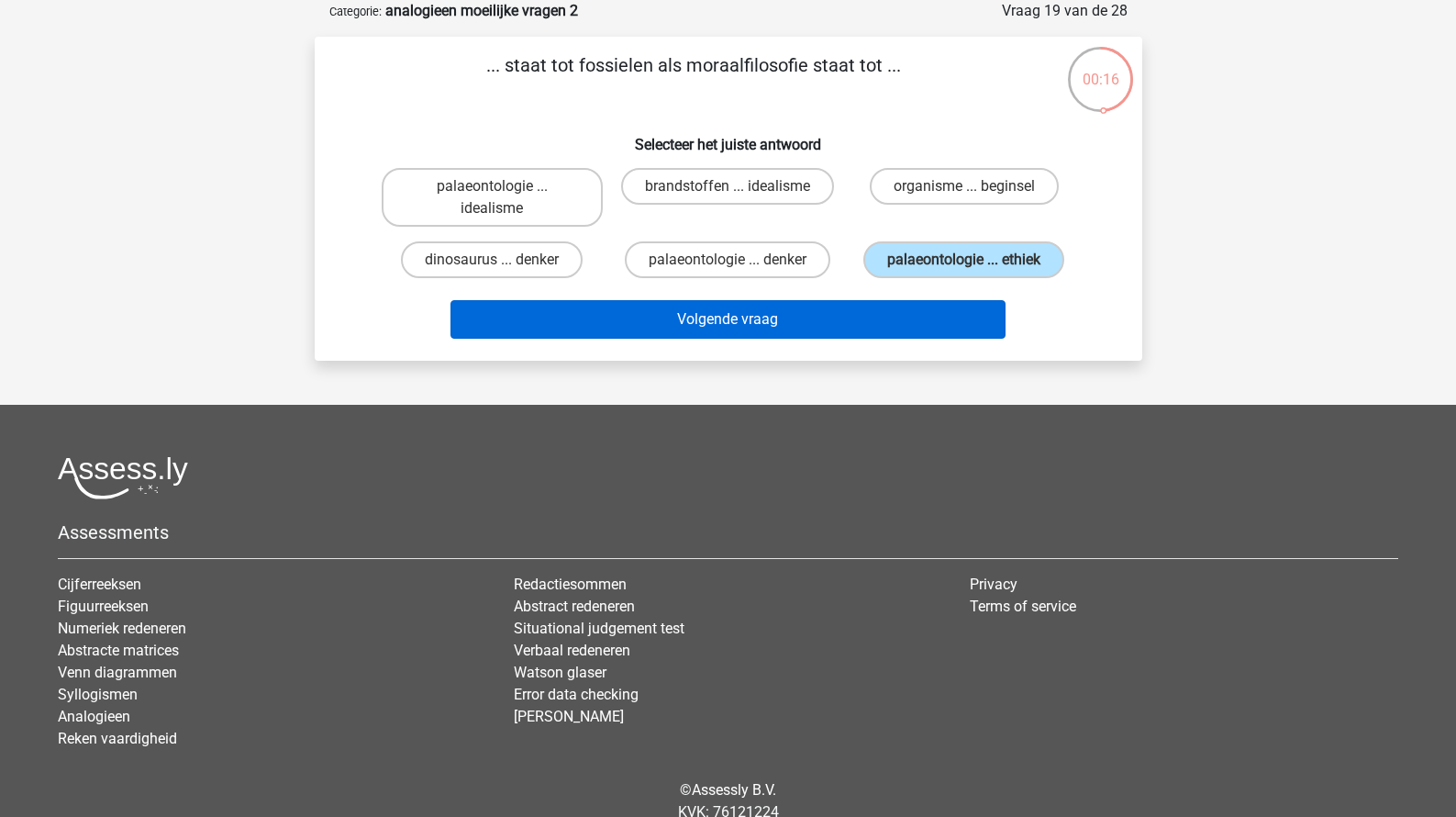
click at [841, 338] on button "Volgende vraag" at bounding box center [728, 319] width 555 height 39
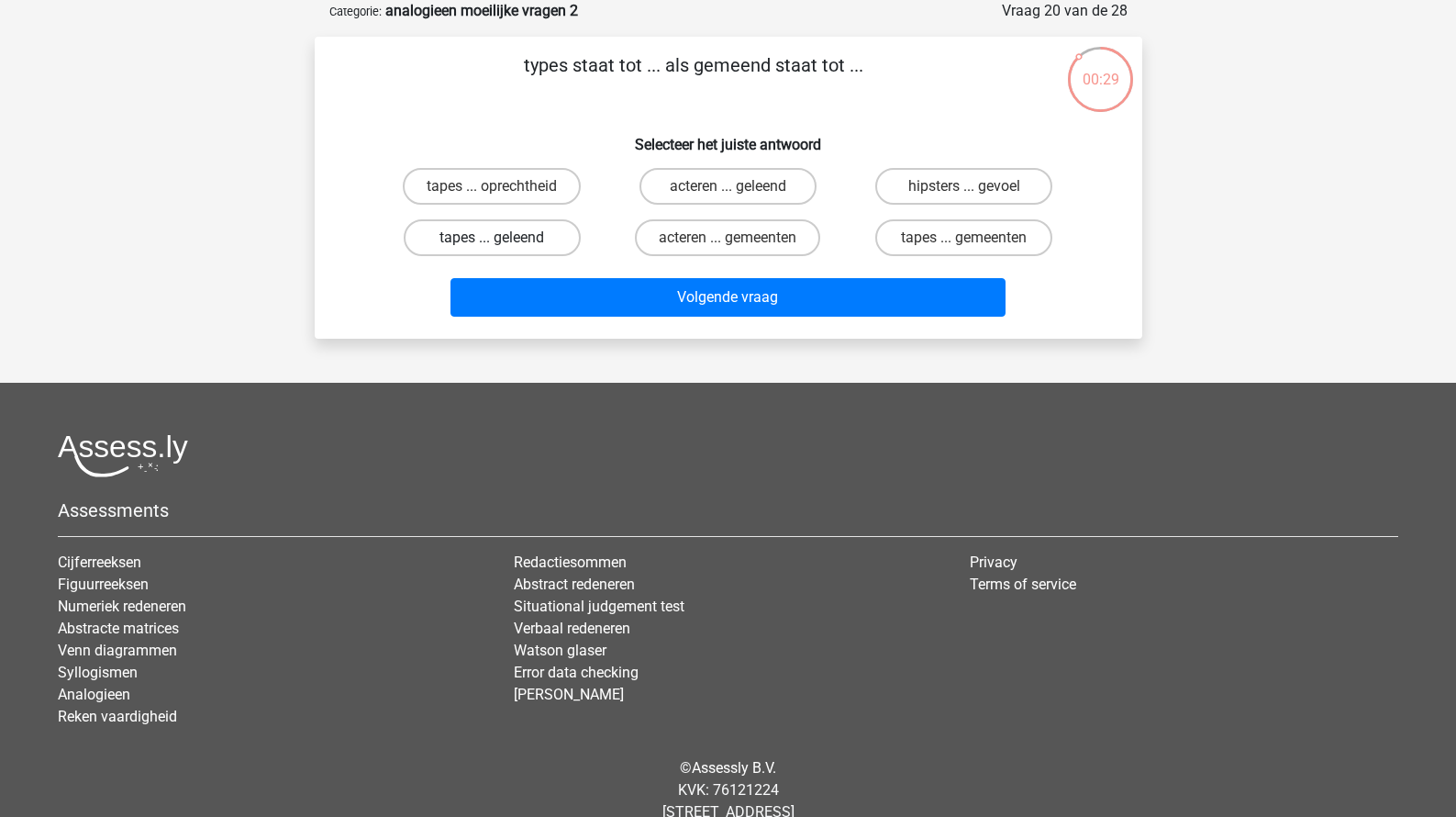
click at [557, 240] on label "tapes ... geleend" at bounding box center [492, 238] width 177 height 37
click at [504, 240] on input "tapes ... geleend" at bounding box center [498, 244] width 12 height 12
radio input "true"
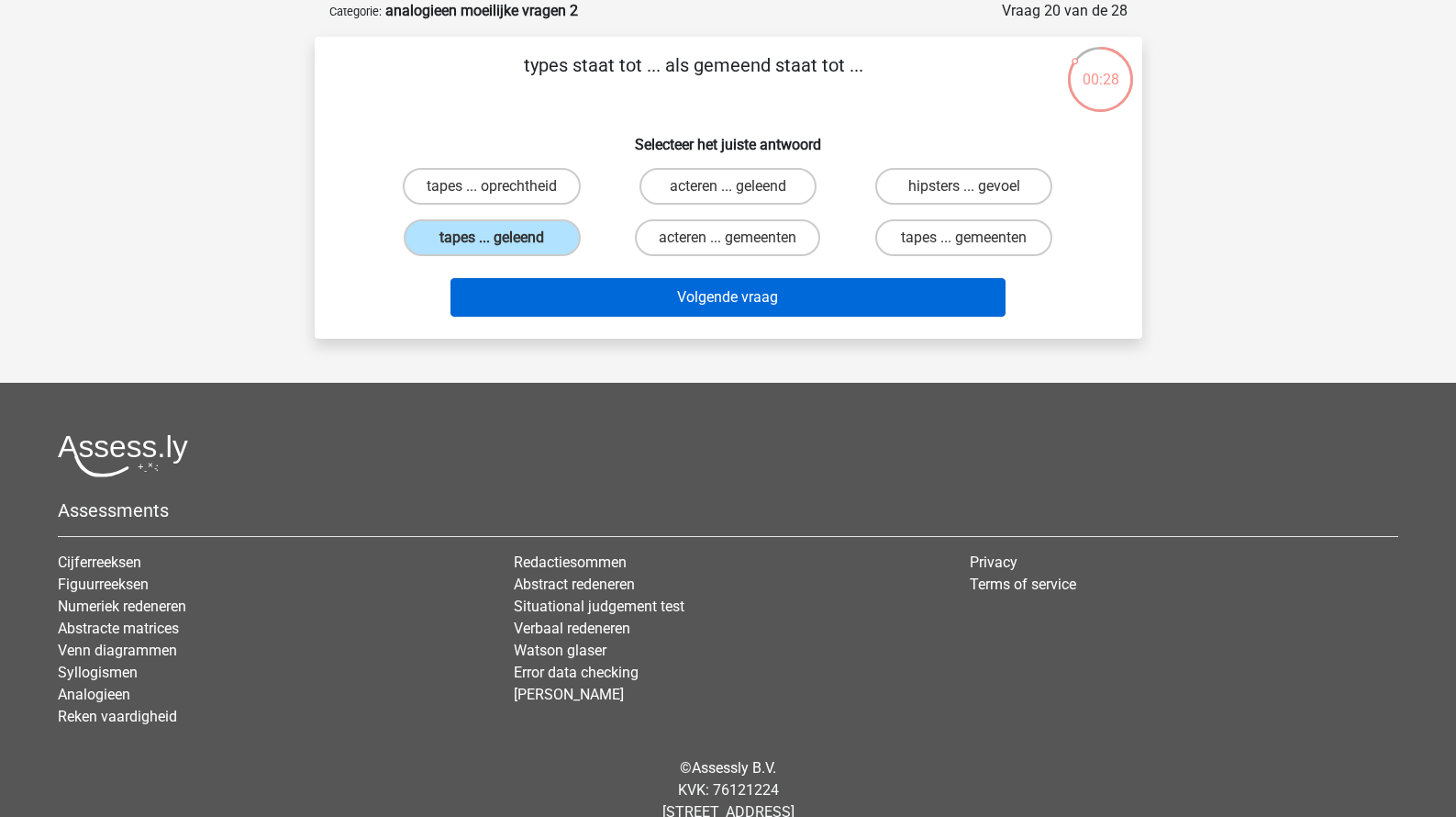
click at [595, 290] on button "Volgende vraag" at bounding box center [728, 298] width 555 height 39
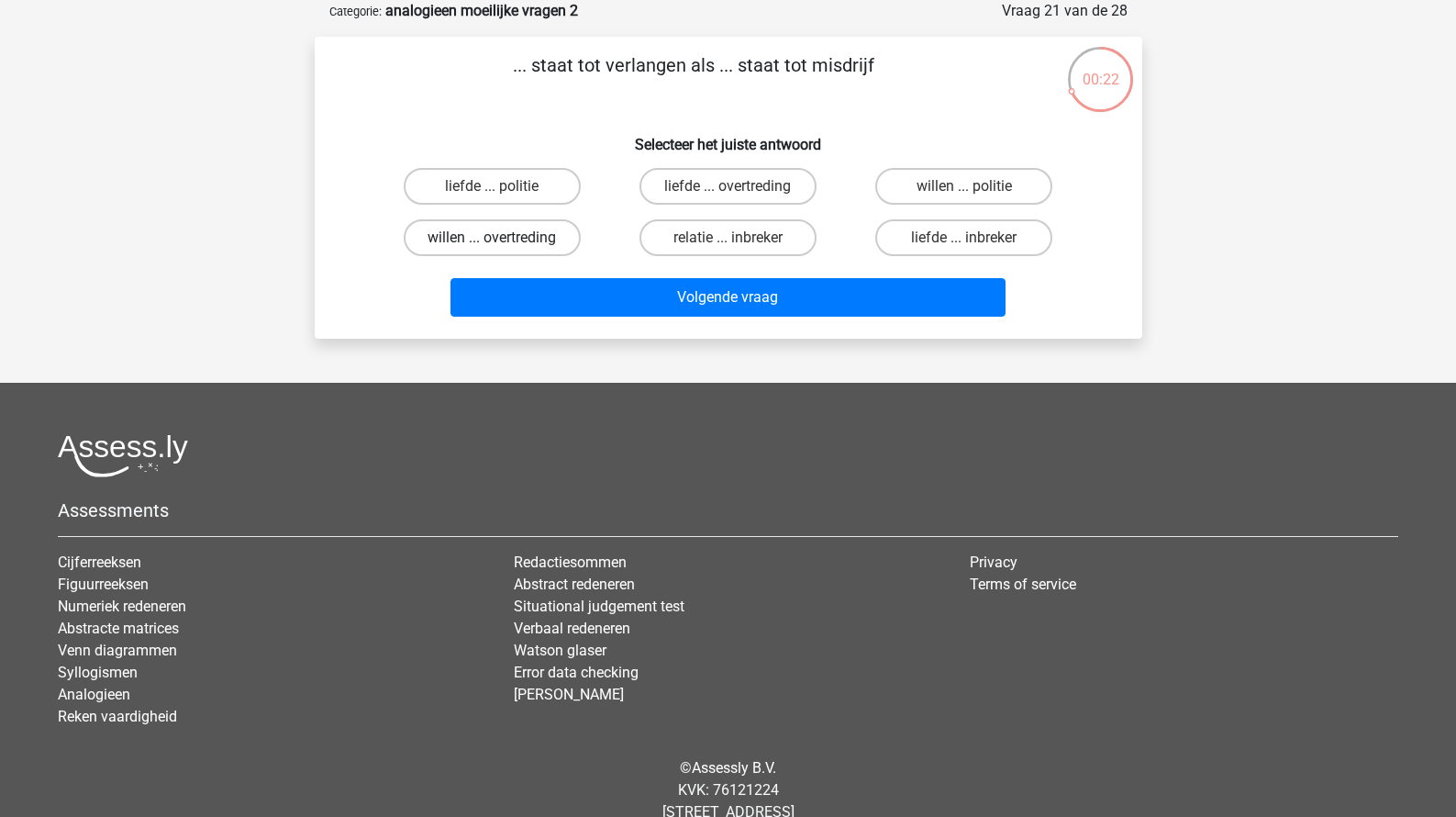
click at [532, 241] on label "willen ... overtreding" at bounding box center [492, 238] width 177 height 37
click at [504, 241] on input "willen ... overtreding" at bounding box center [498, 244] width 12 height 12
radio input "true"
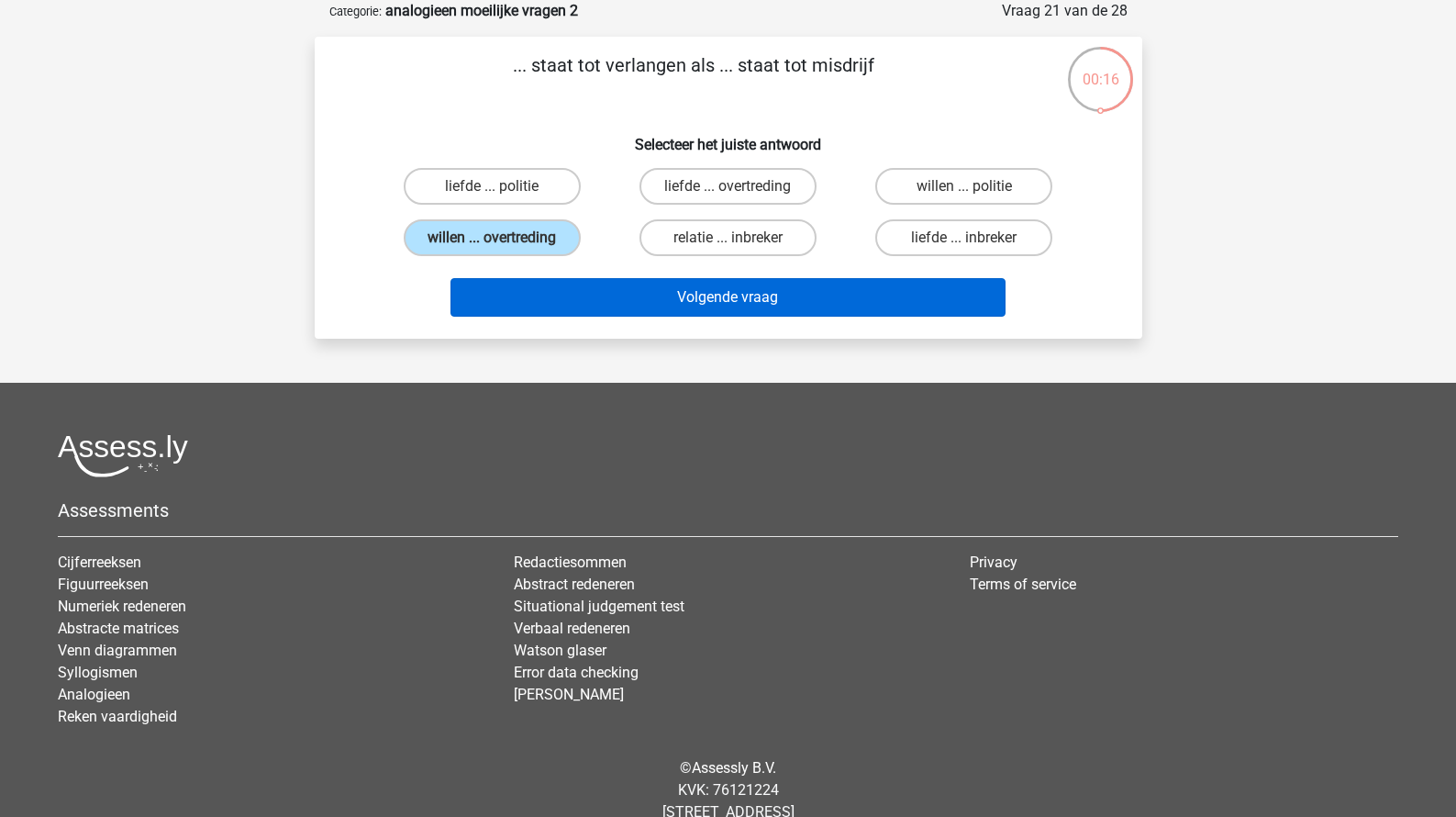
click at [582, 300] on button "Volgende vraag" at bounding box center [728, 298] width 555 height 39
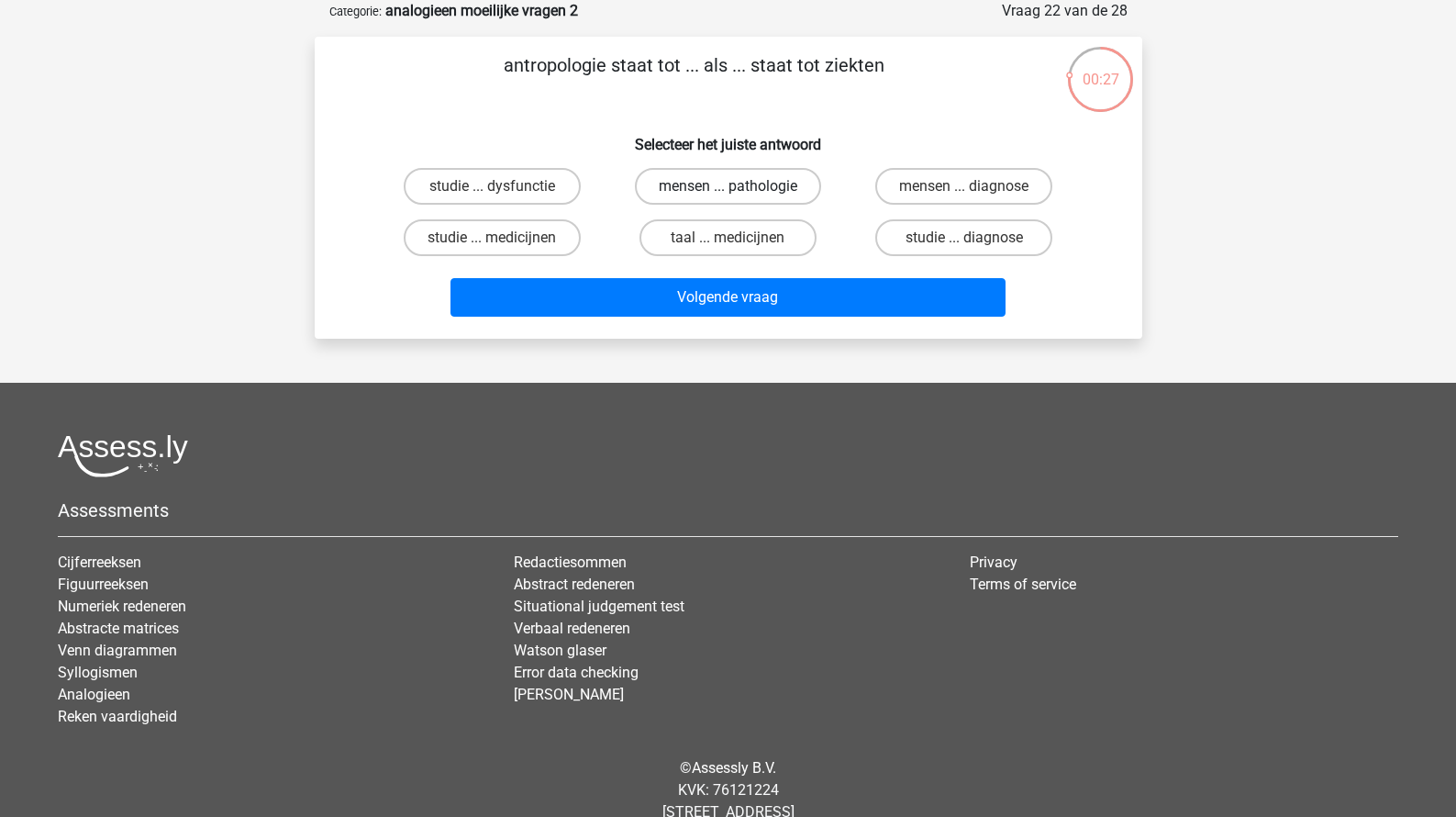
click at [691, 192] on label "mensen ... pathologie" at bounding box center [728, 187] width 187 height 37
click at [728, 192] on input "mensen ... pathologie" at bounding box center [734, 192] width 12 height 12
radio input "true"
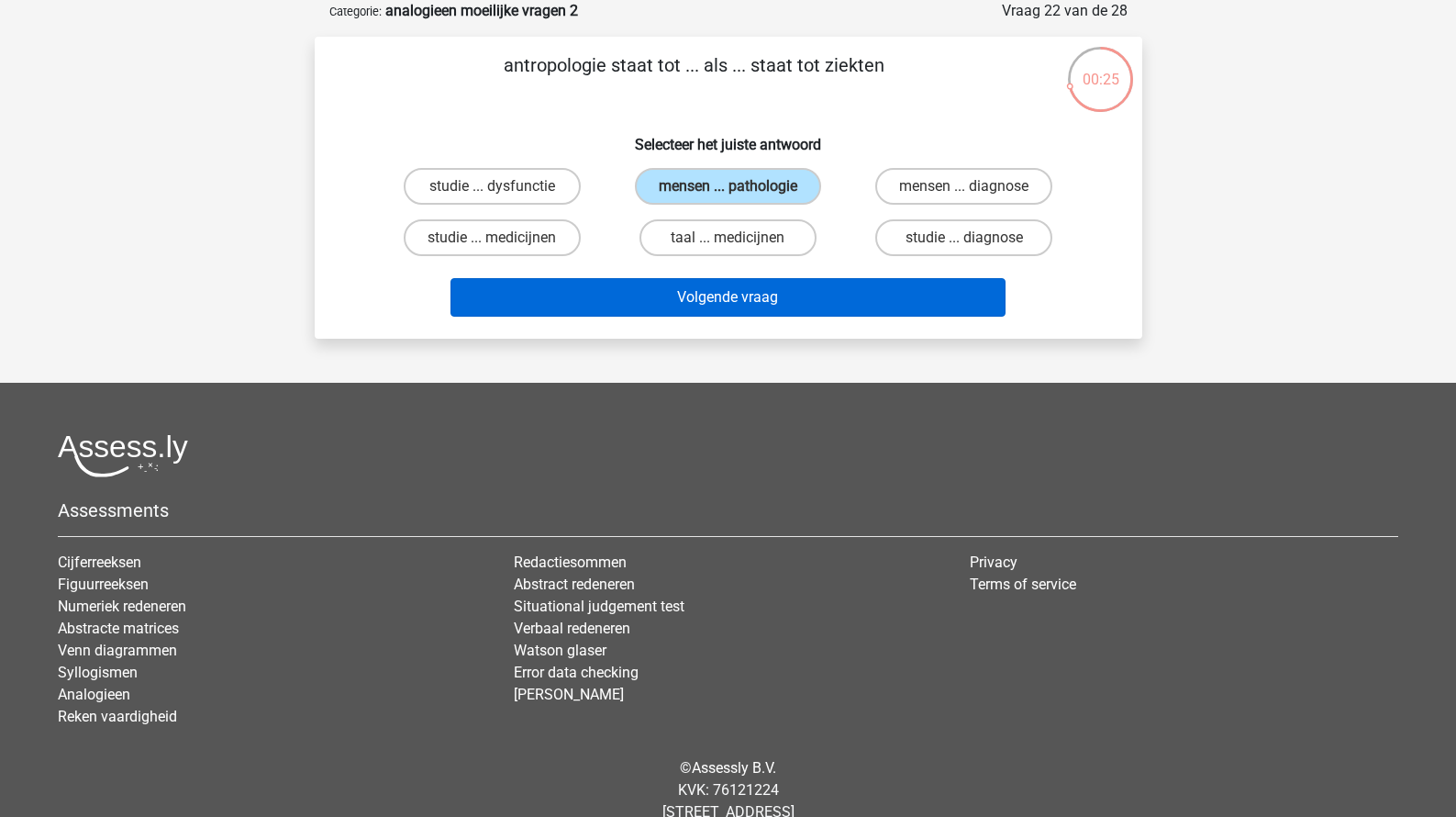
click at [712, 297] on button "Volgende vraag" at bounding box center [728, 298] width 555 height 39
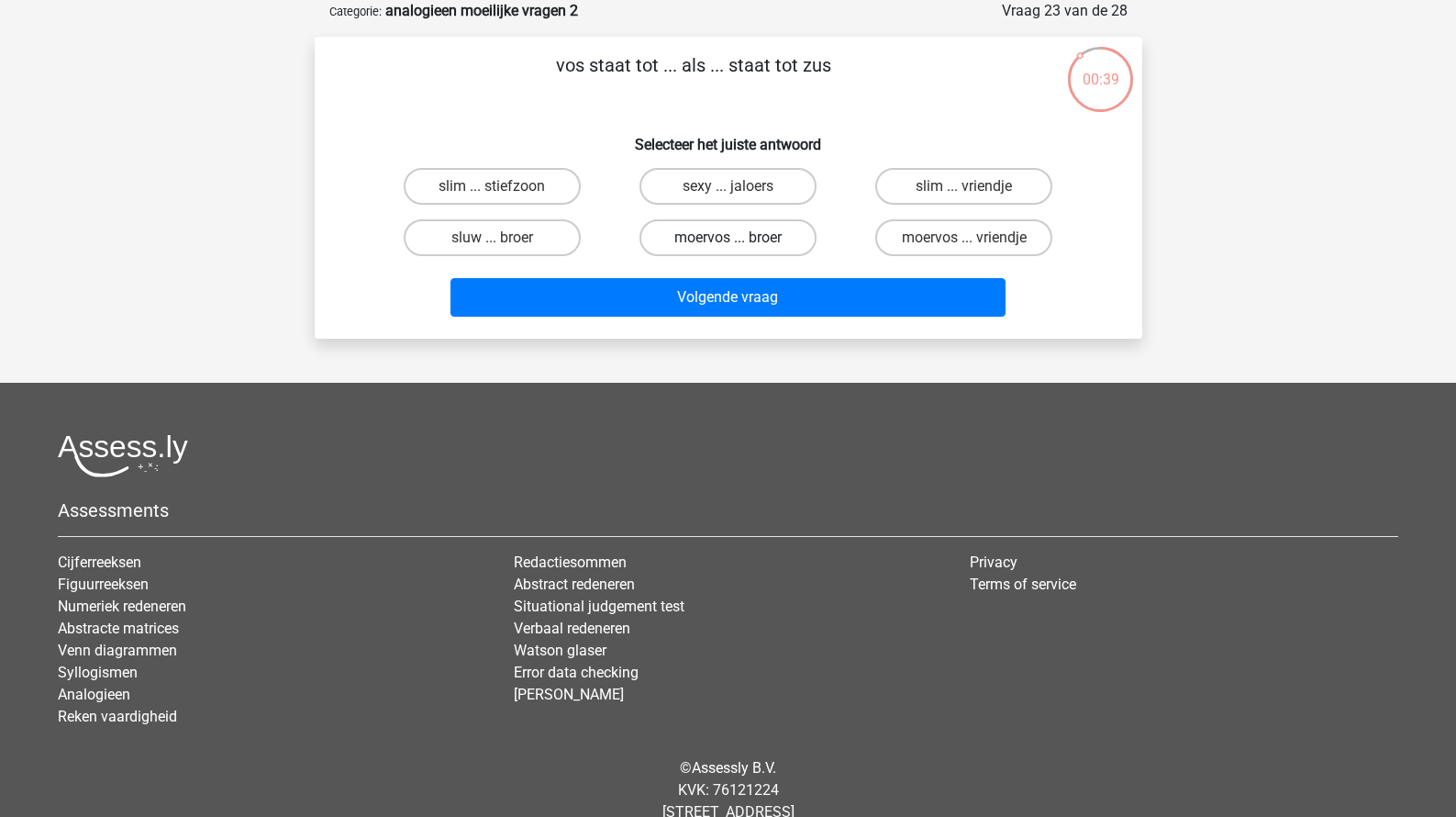
click at [725, 247] on label "moervos ... broer" at bounding box center [728, 238] width 177 height 37
click at [728, 247] on input "moervos ... broer" at bounding box center [734, 244] width 12 height 12
radio input "true"
click at [720, 324] on div "Volgende vraag" at bounding box center [728, 301] width 709 height 45
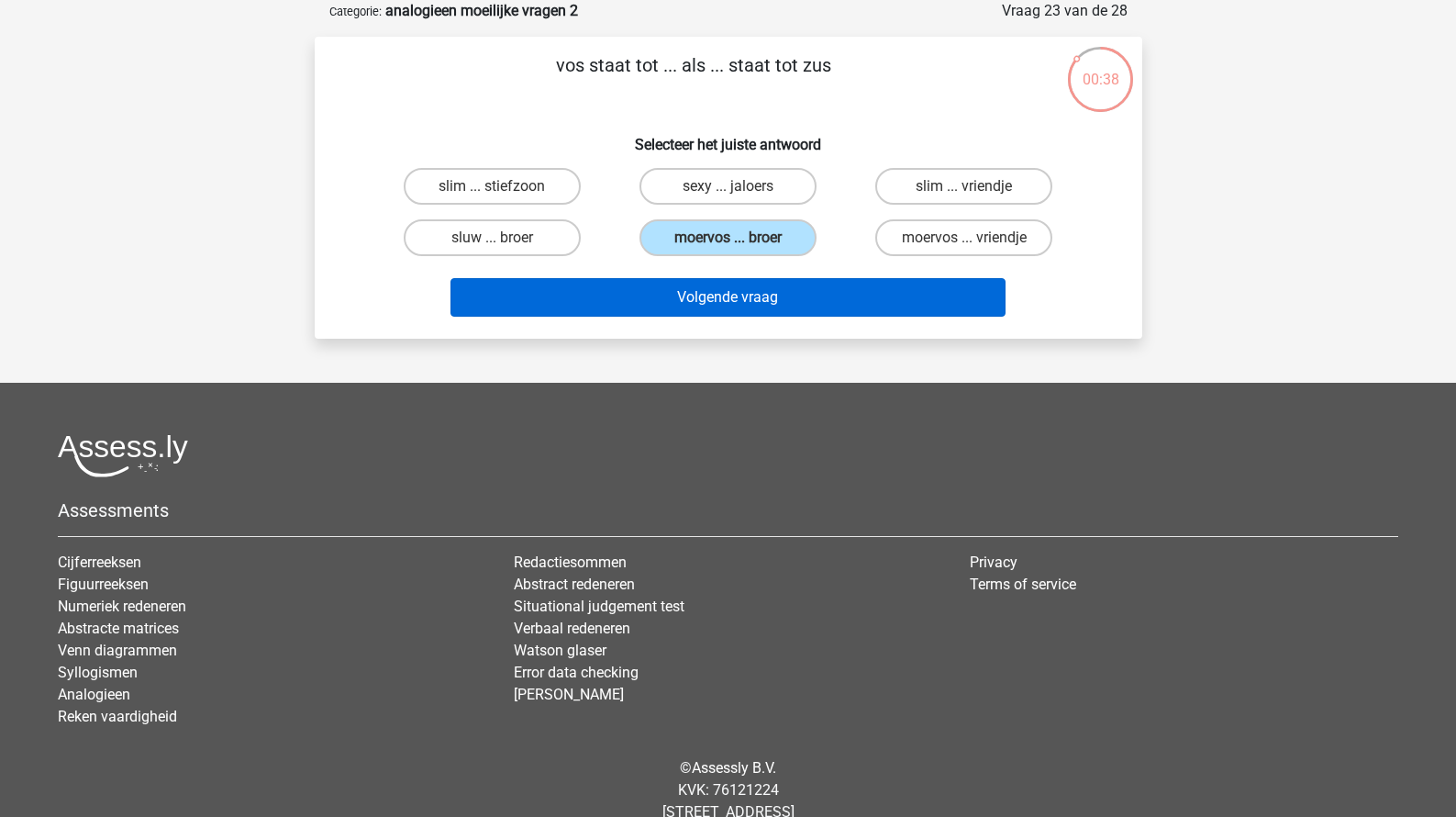
click at [731, 302] on button "Volgende vraag" at bounding box center [728, 298] width 555 height 39
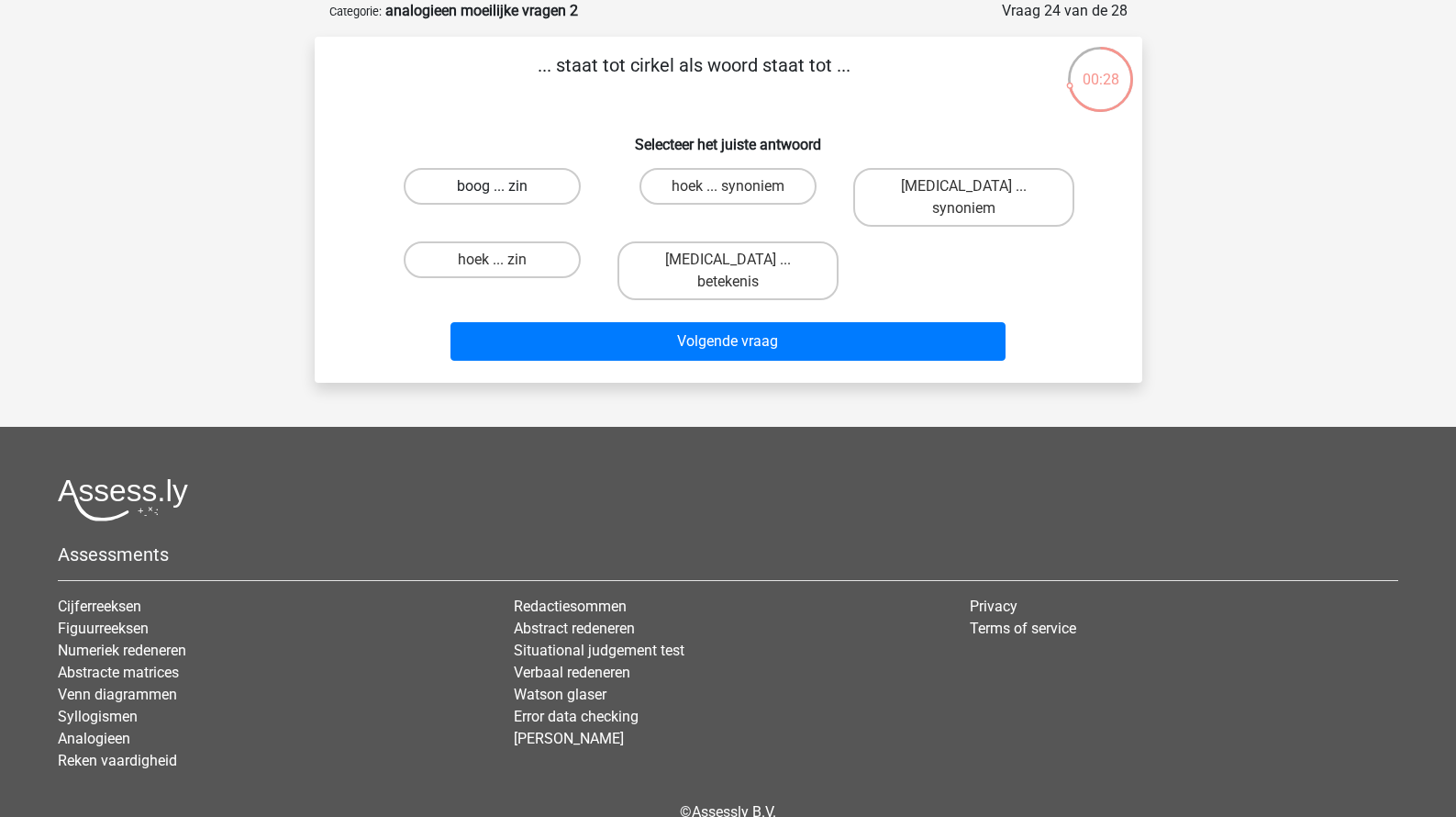
click at [529, 190] on label "boog ... zin" at bounding box center [492, 187] width 177 height 37
click at [504, 190] on input "boog ... zin" at bounding box center [498, 192] width 12 height 12
radio input "true"
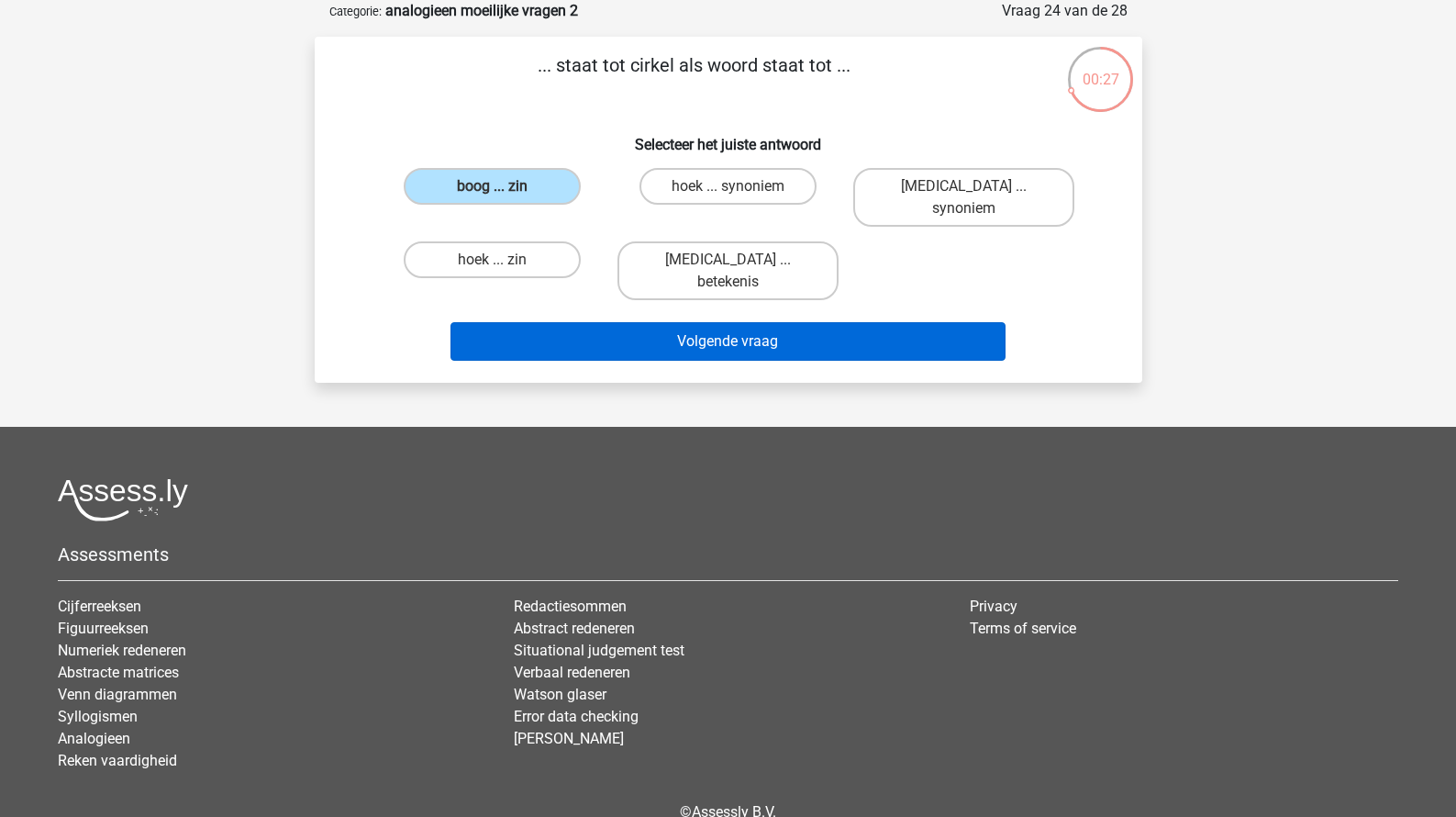
click at [561, 322] on button "Volgende vraag" at bounding box center [728, 341] width 555 height 39
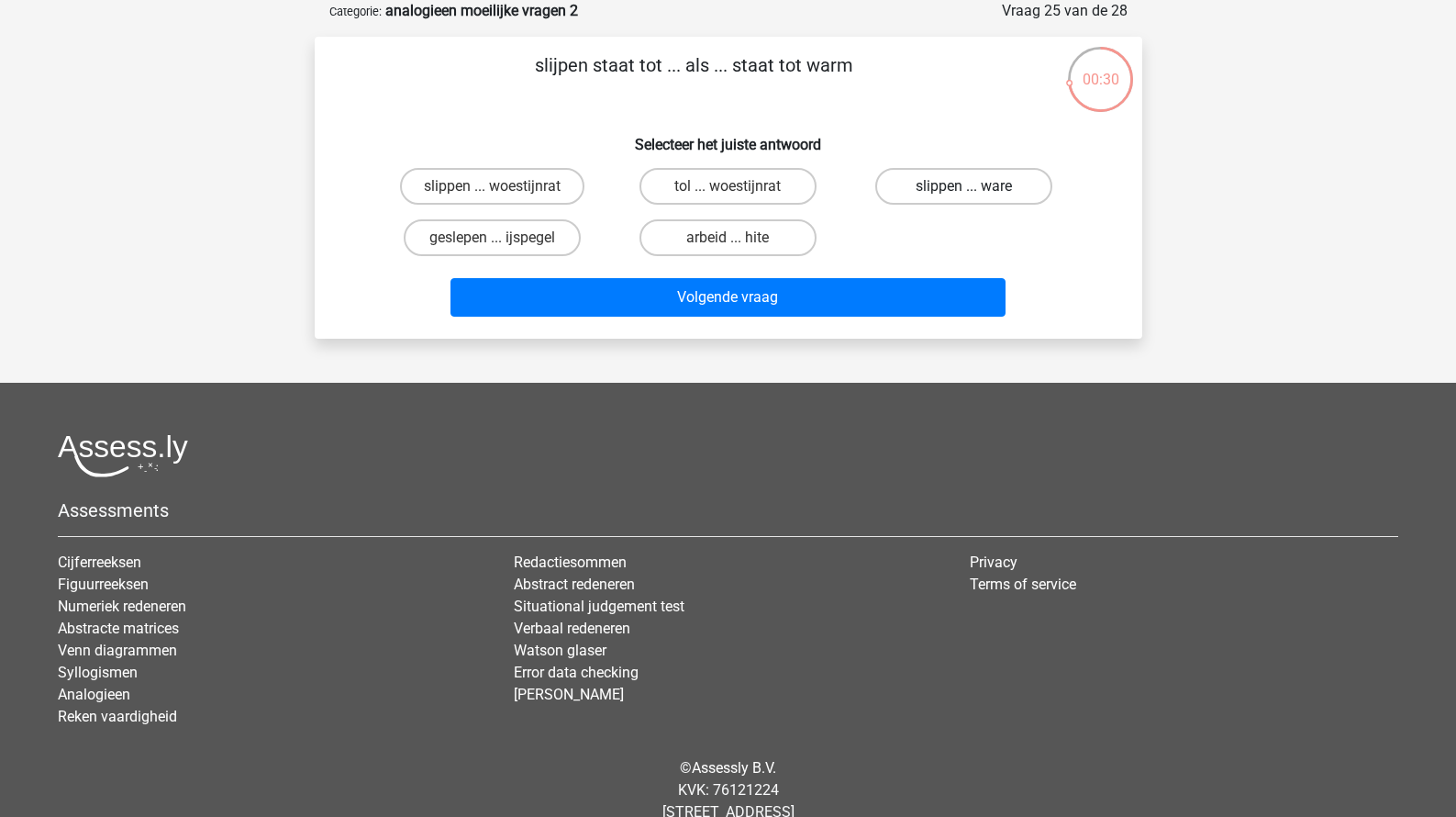
click at [929, 196] on label "slippen ... ware" at bounding box center [963, 187] width 177 height 37
click at [965, 196] on input "slippen ... ware" at bounding box center [971, 192] width 12 height 12
radio input "true"
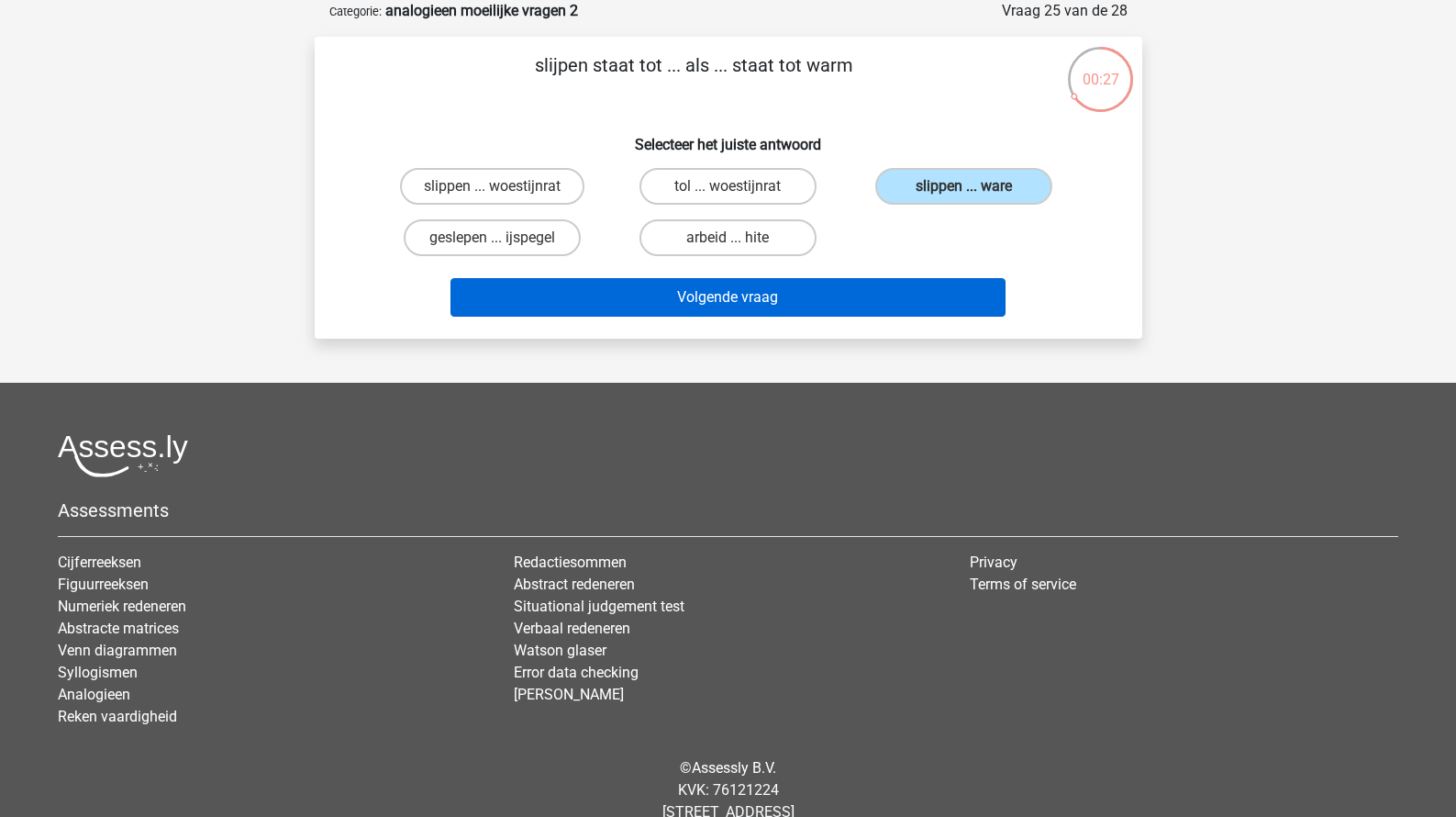
click at [875, 299] on button "Volgende vraag" at bounding box center [728, 298] width 555 height 39
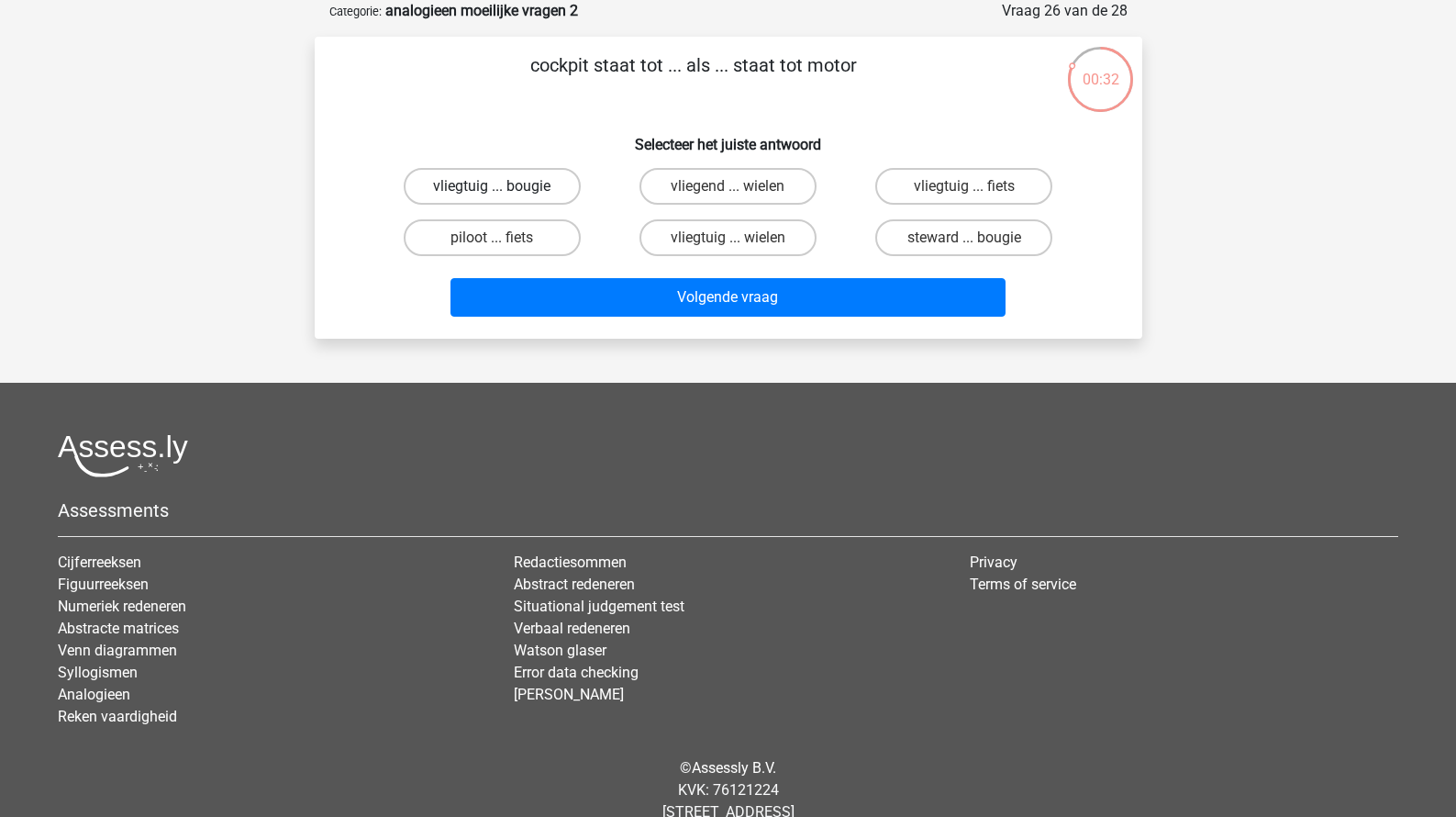
click at [534, 190] on label "vliegtuig ... bougie" at bounding box center [492, 187] width 177 height 37
click at [504, 190] on input "vliegtuig ... bougie" at bounding box center [498, 192] width 12 height 12
radio input "true"
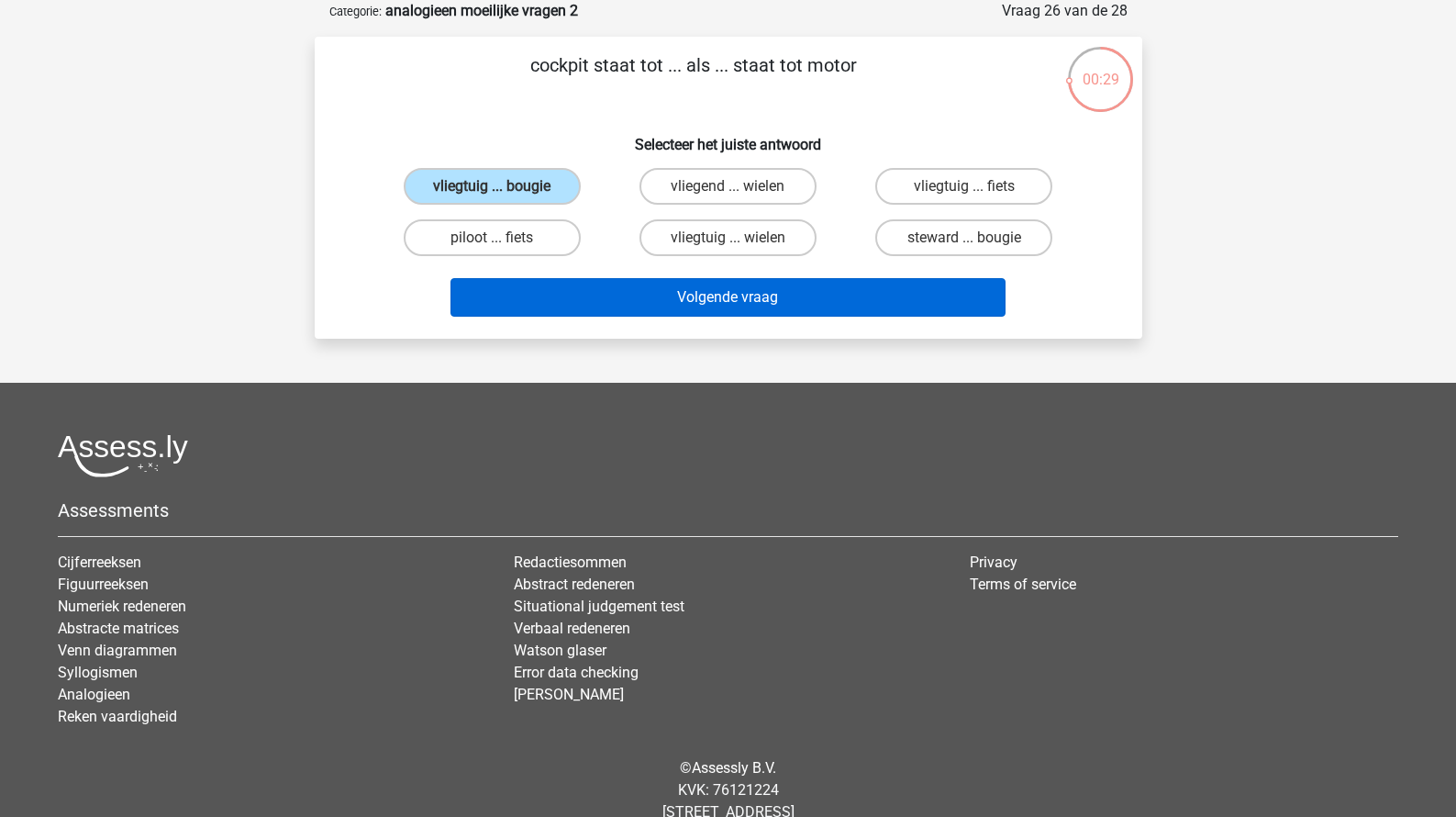
click at [571, 293] on button "Volgende vraag" at bounding box center [728, 298] width 555 height 39
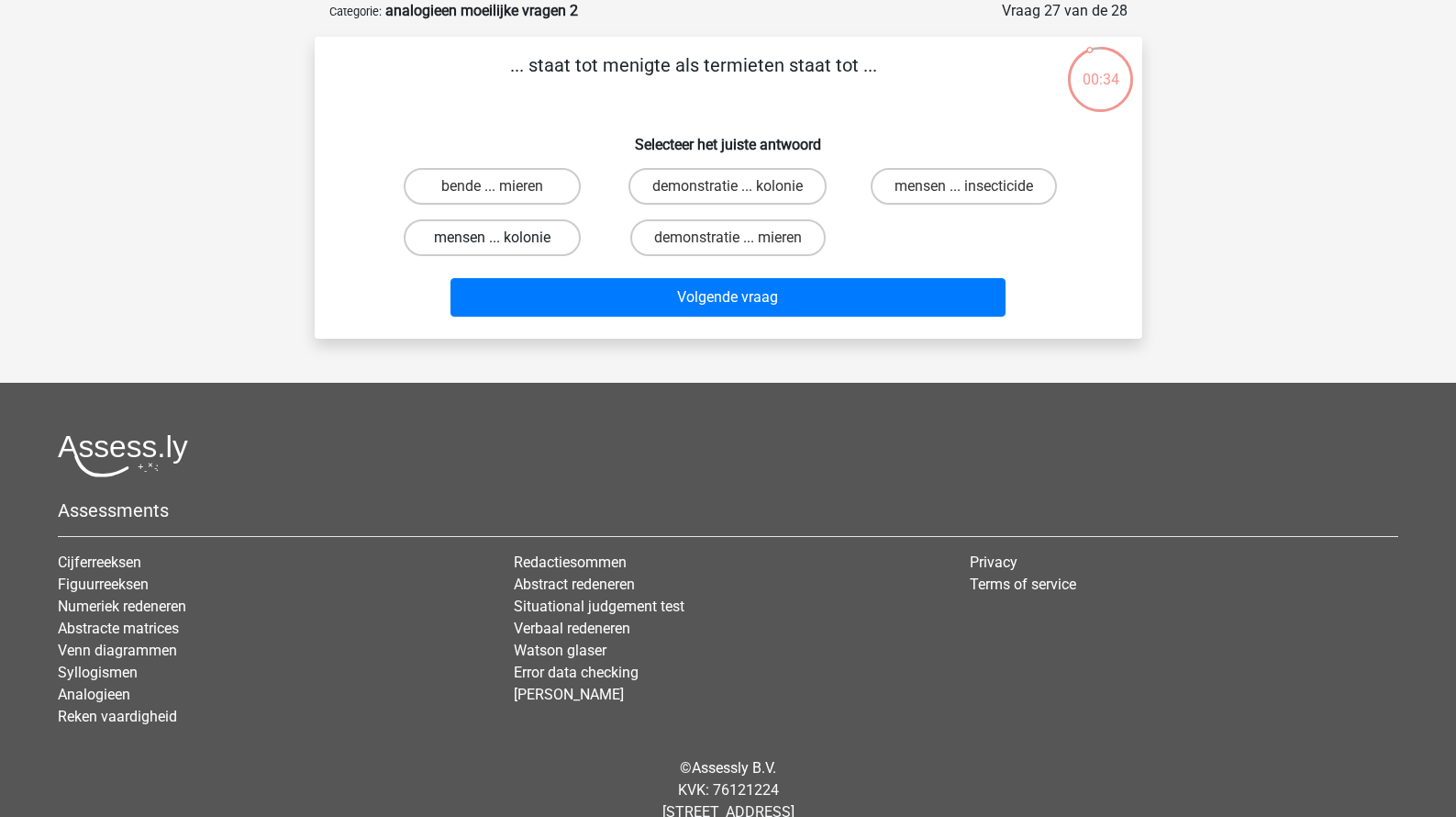
click at [547, 247] on label "mensen ... kolonie" at bounding box center [492, 238] width 177 height 37
click at [504, 247] on input "mensen ... kolonie" at bounding box center [498, 244] width 12 height 12
radio input "true"
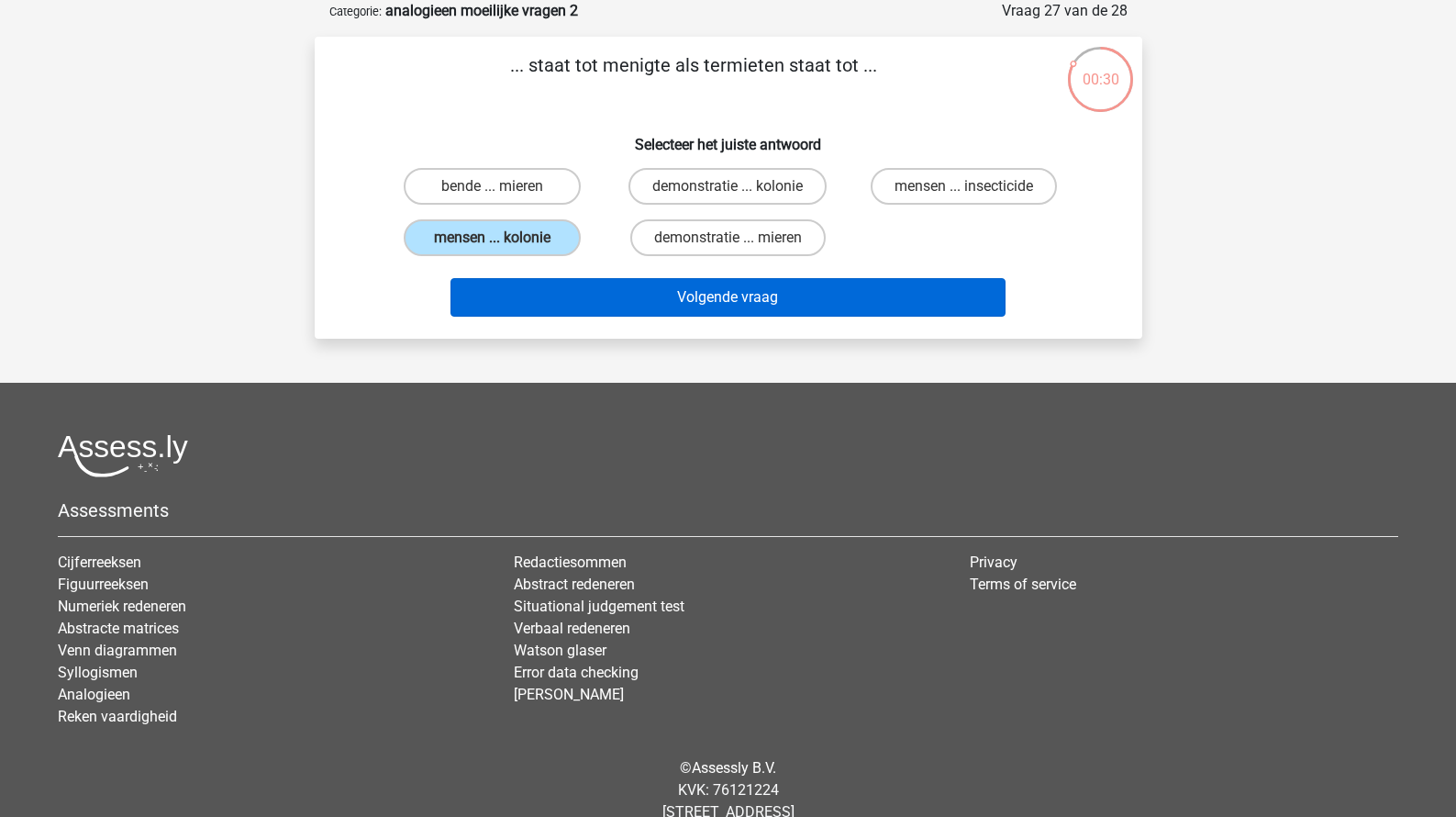
click at [617, 315] on button "Volgende vraag" at bounding box center [728, 298] width 555 height 39
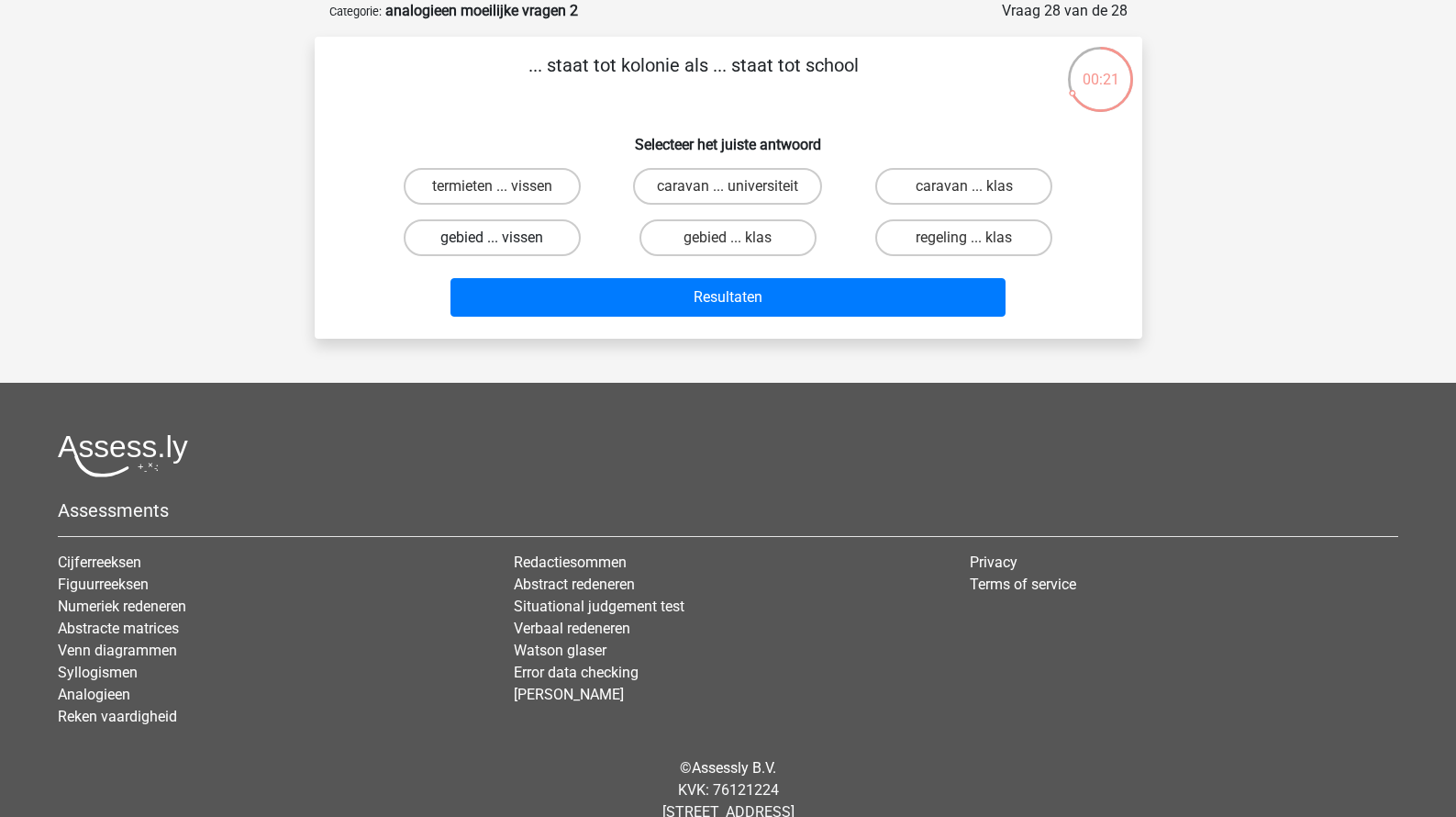
click at [550, 239] on label "gebied ... vissen" at bounding box center [492, 238] width 177 height 37
click at [504, 239] on input "gebied ... vissen" at bounding box center [498, 244] width 12 height 12
radio input "true"
click at [536, 191] on label "termieten ... vissen" at bounding box center [492, 187] width 177 height 37
click at [504, 191] on input "termieten ... vissen" at bounding box center [498, 192] width 12 height 12
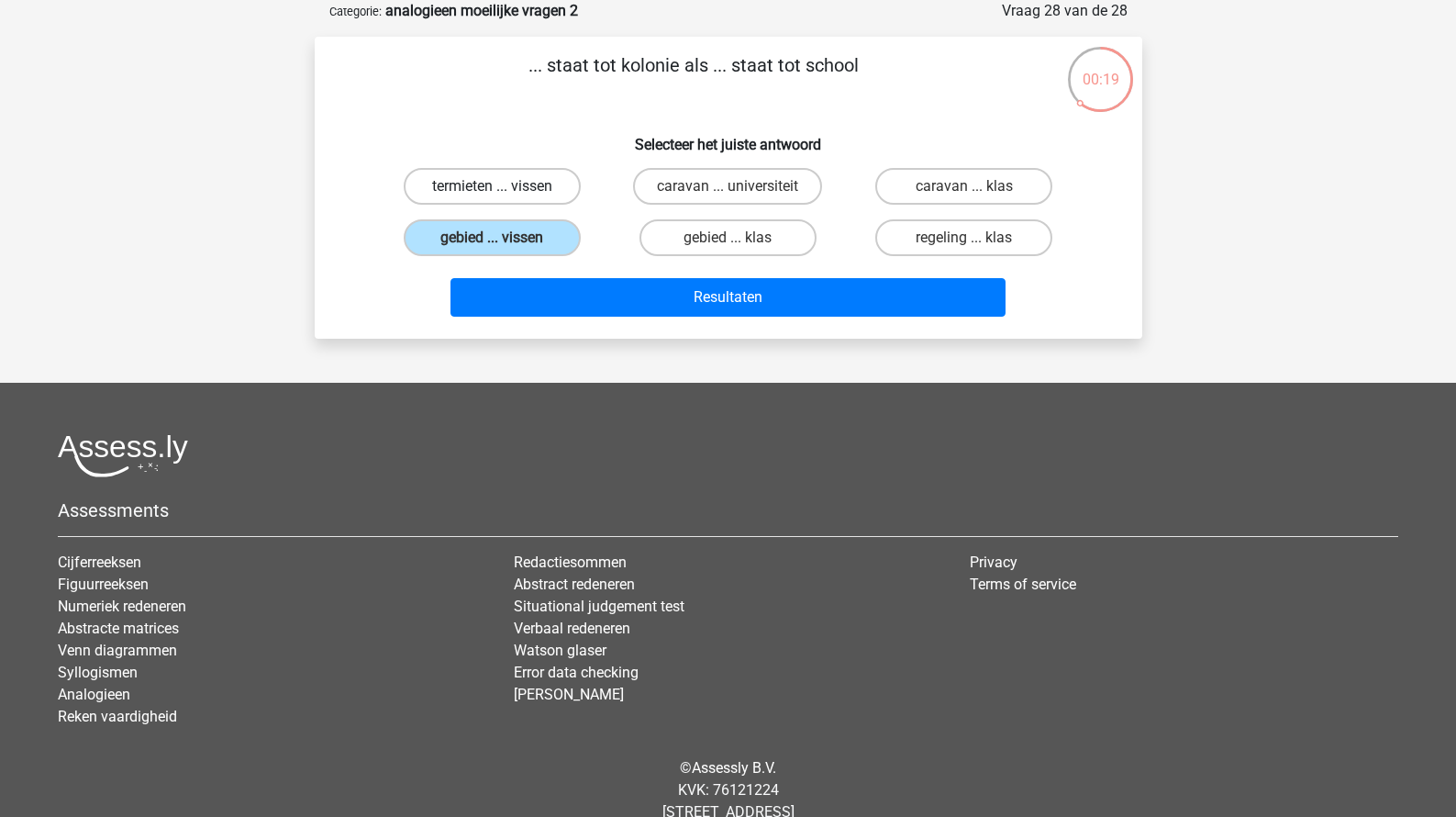
radio input "true"
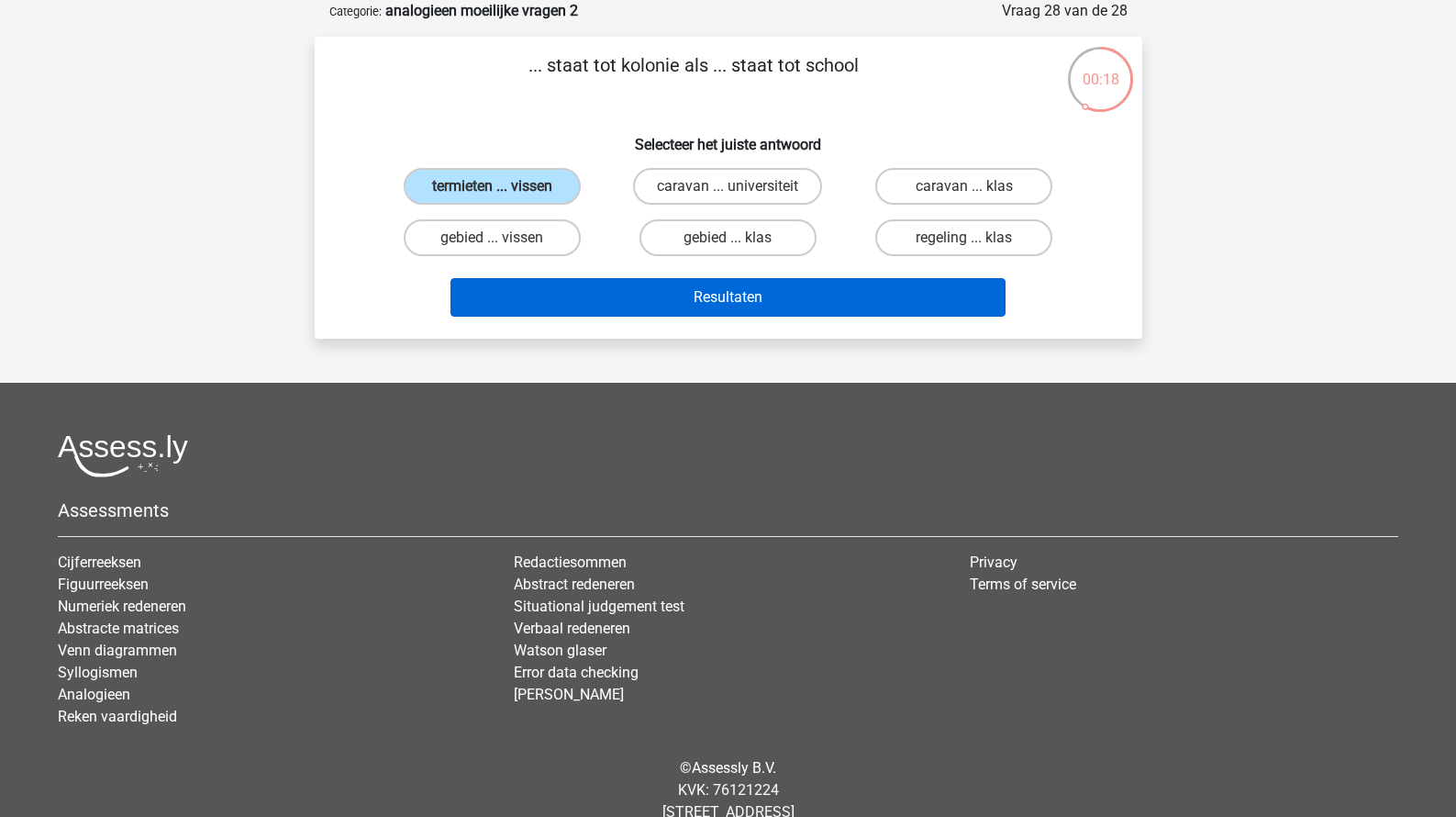
click at [659, 305] on button "Resultaten" at bounding box center [728, 298] width 555 height 39
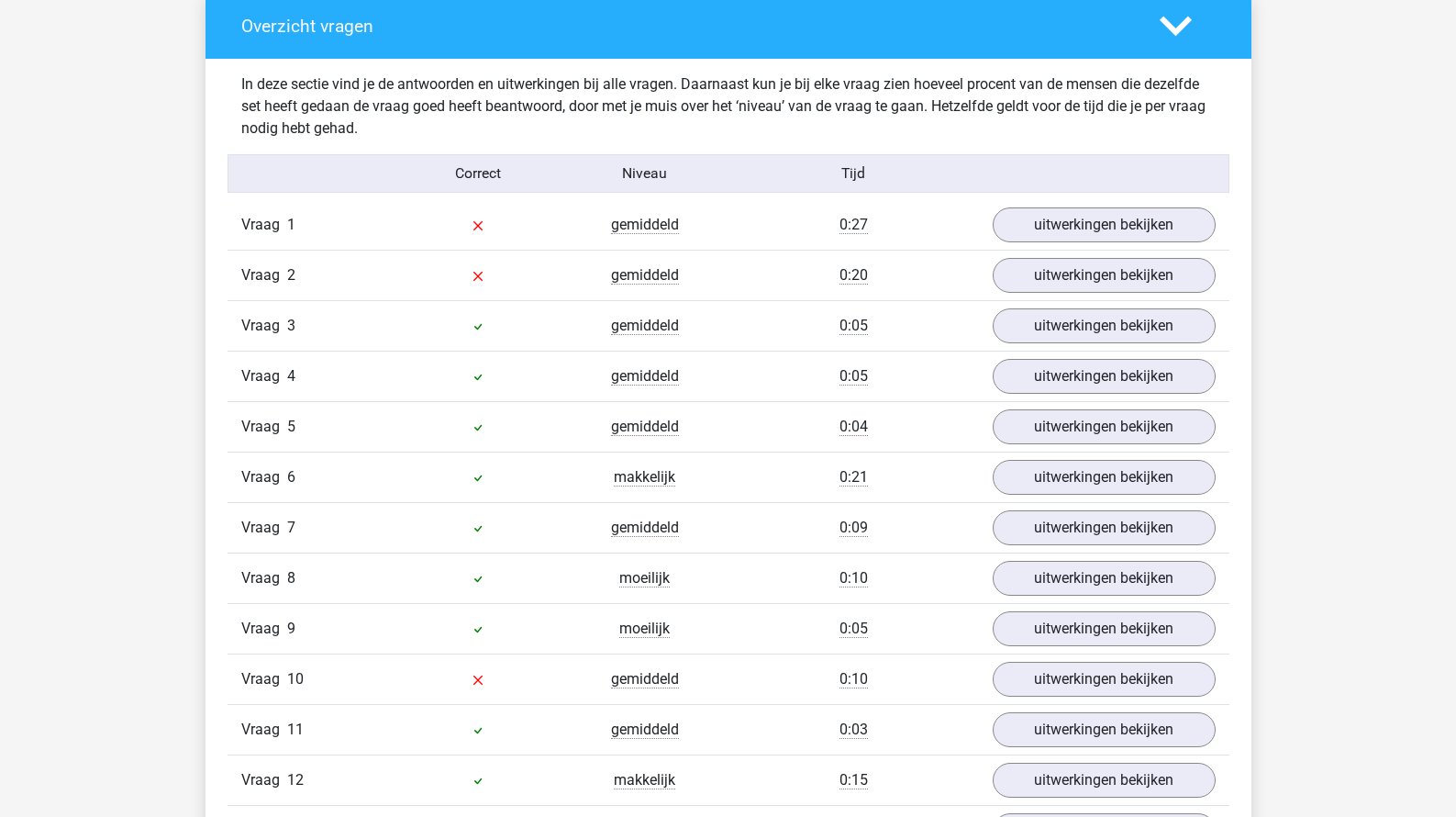
scroll to position [1365, 0]
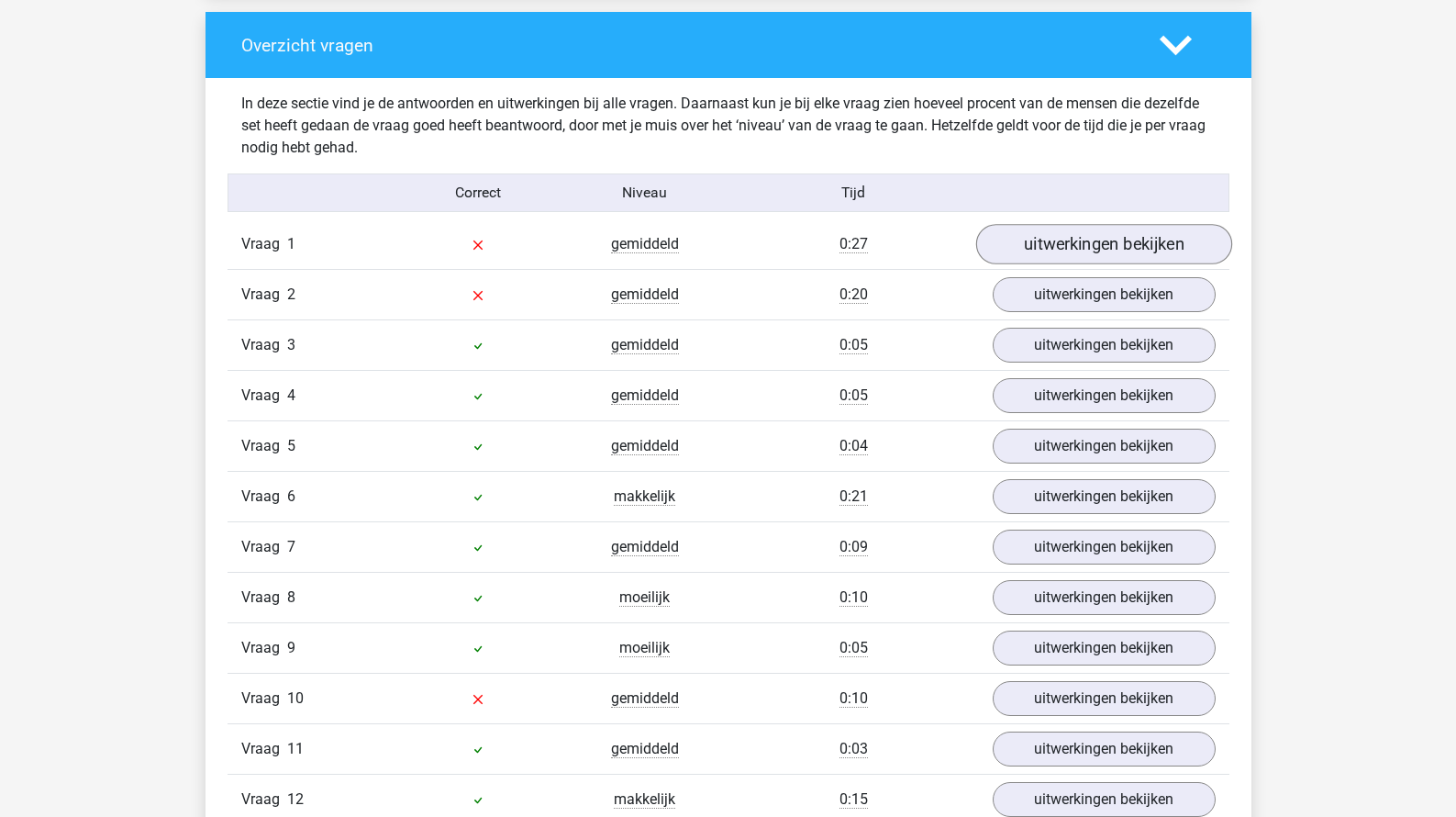
click at [1087, 242] on link "uitwerkingen bekijken" at bounding box center [1103, 245] width 256 height 41
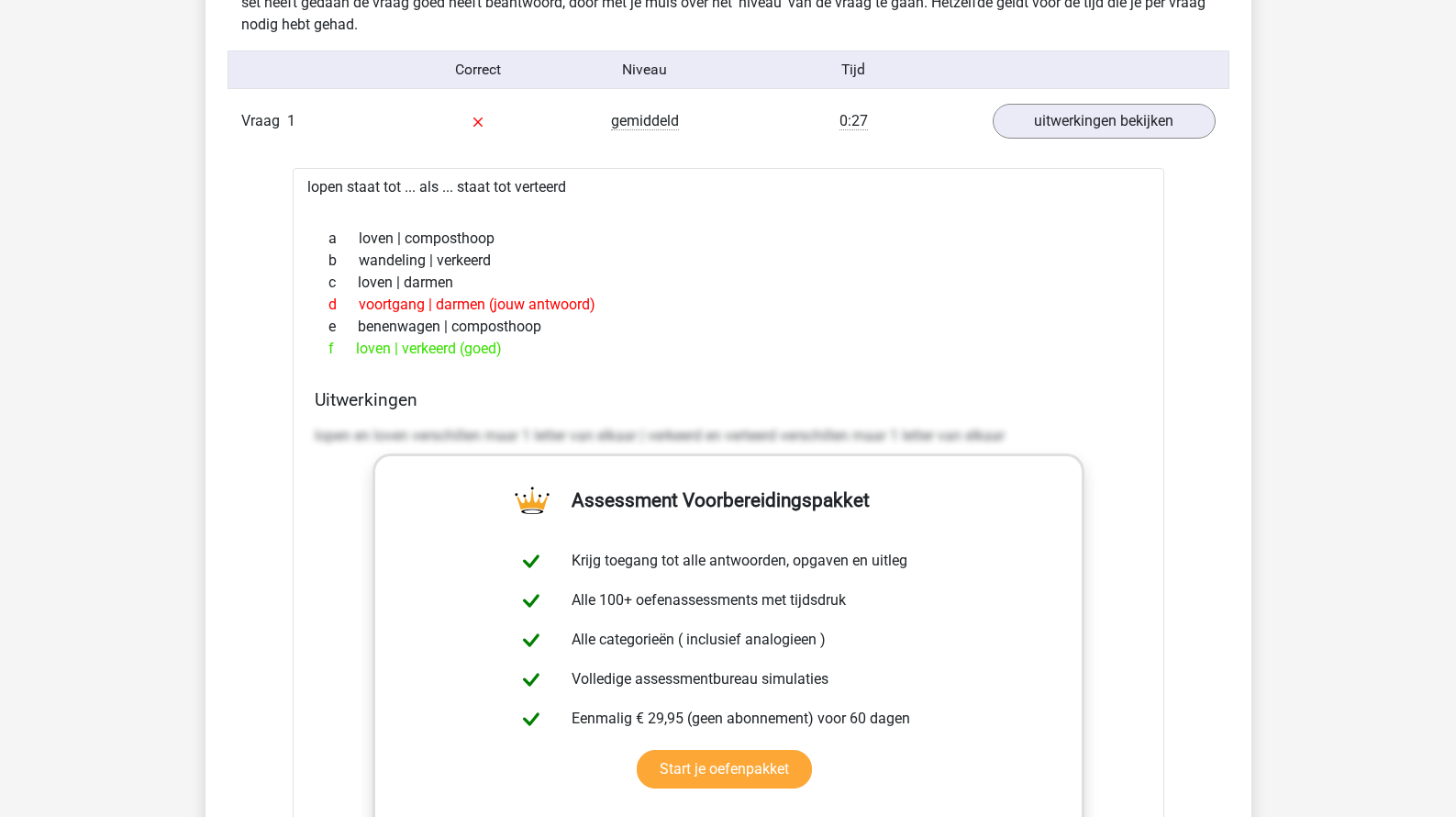
scroll to position [1491, 0]
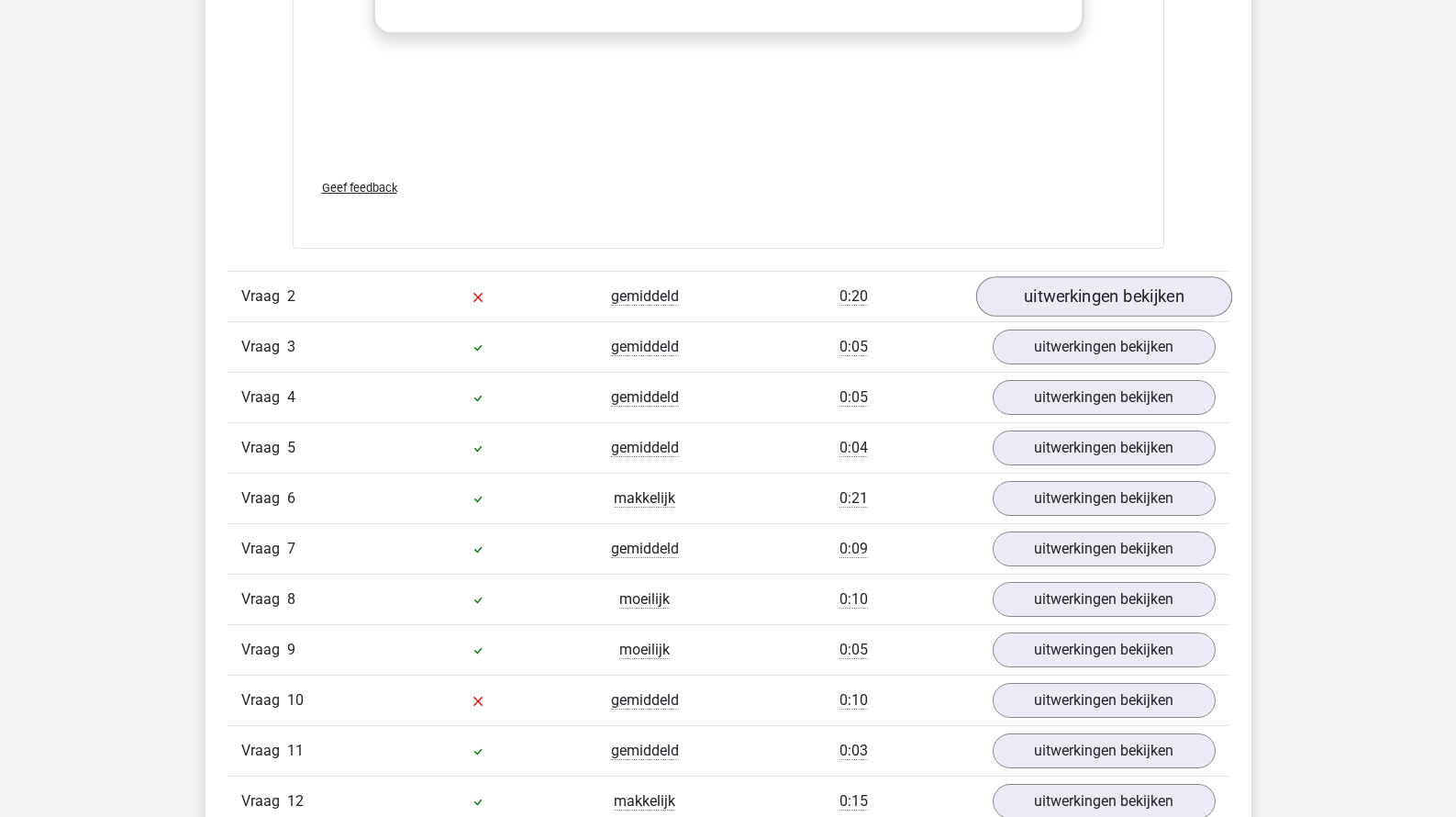
click at [1076, 287] on link "uitwerkingen bekijken" at bounding box center [1103, 297] width 256 height 41
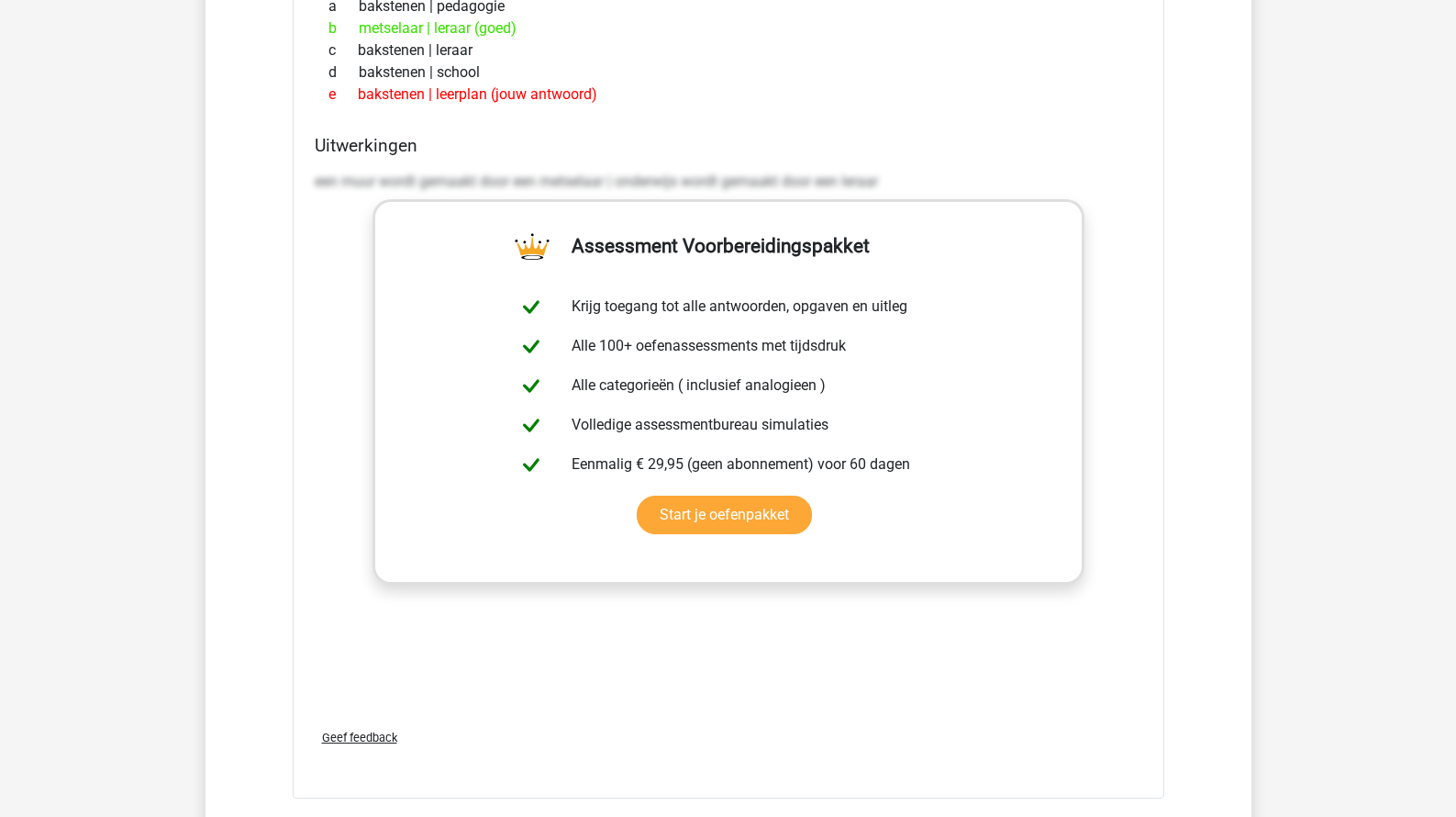
scroll to position [3061, 0]
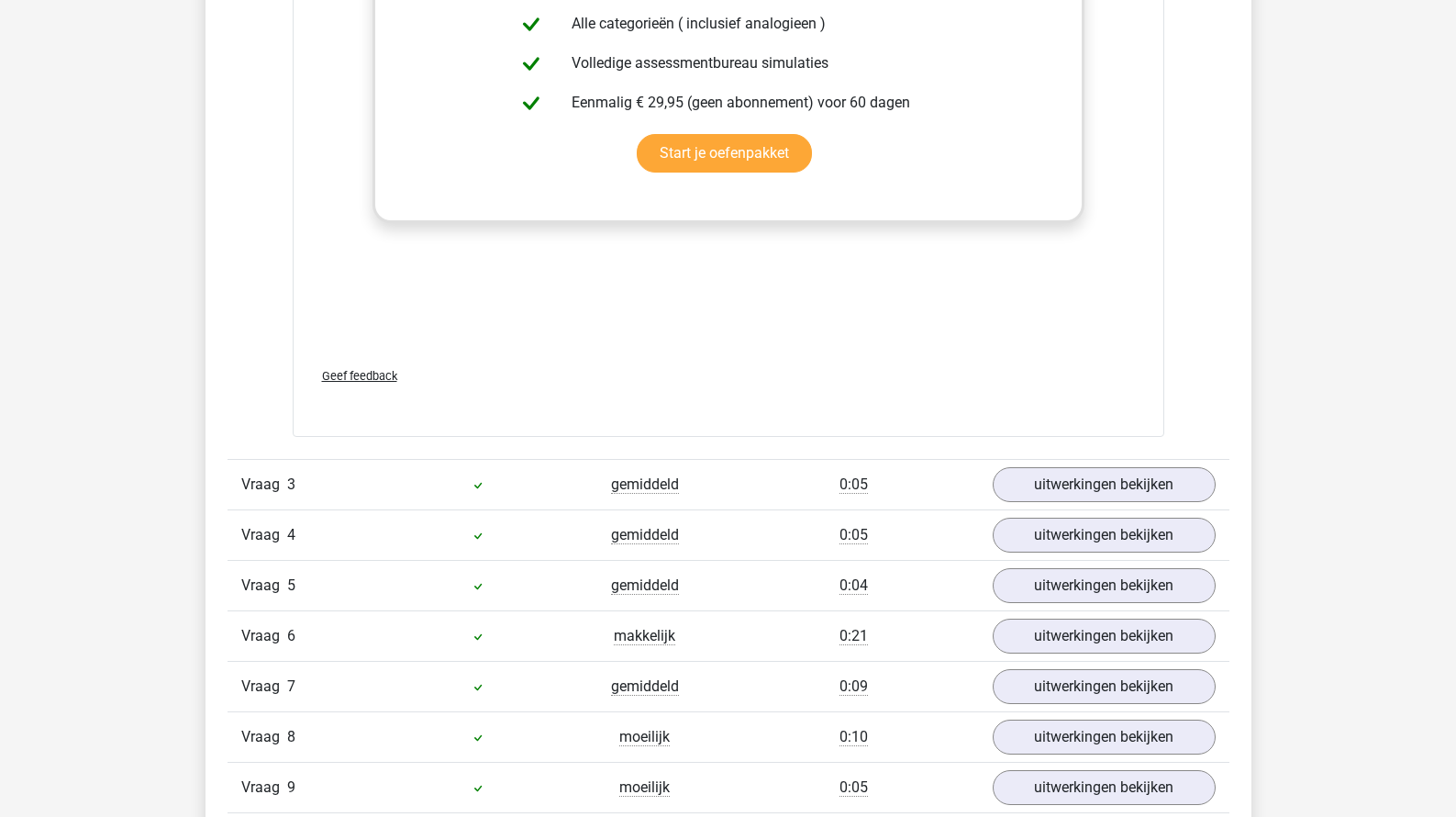
click at [1045, 457] on div "Vraag 1 gemiddeld 0:27 uitwerkingen bekijken lopen staat tot ... als ... staat …" at bounding box center [729, 147] width 975 height 3248
click at [1045, 479] on link "uitwerkingen bekijken" at bounding box center [1103, 484] width 256 height 41
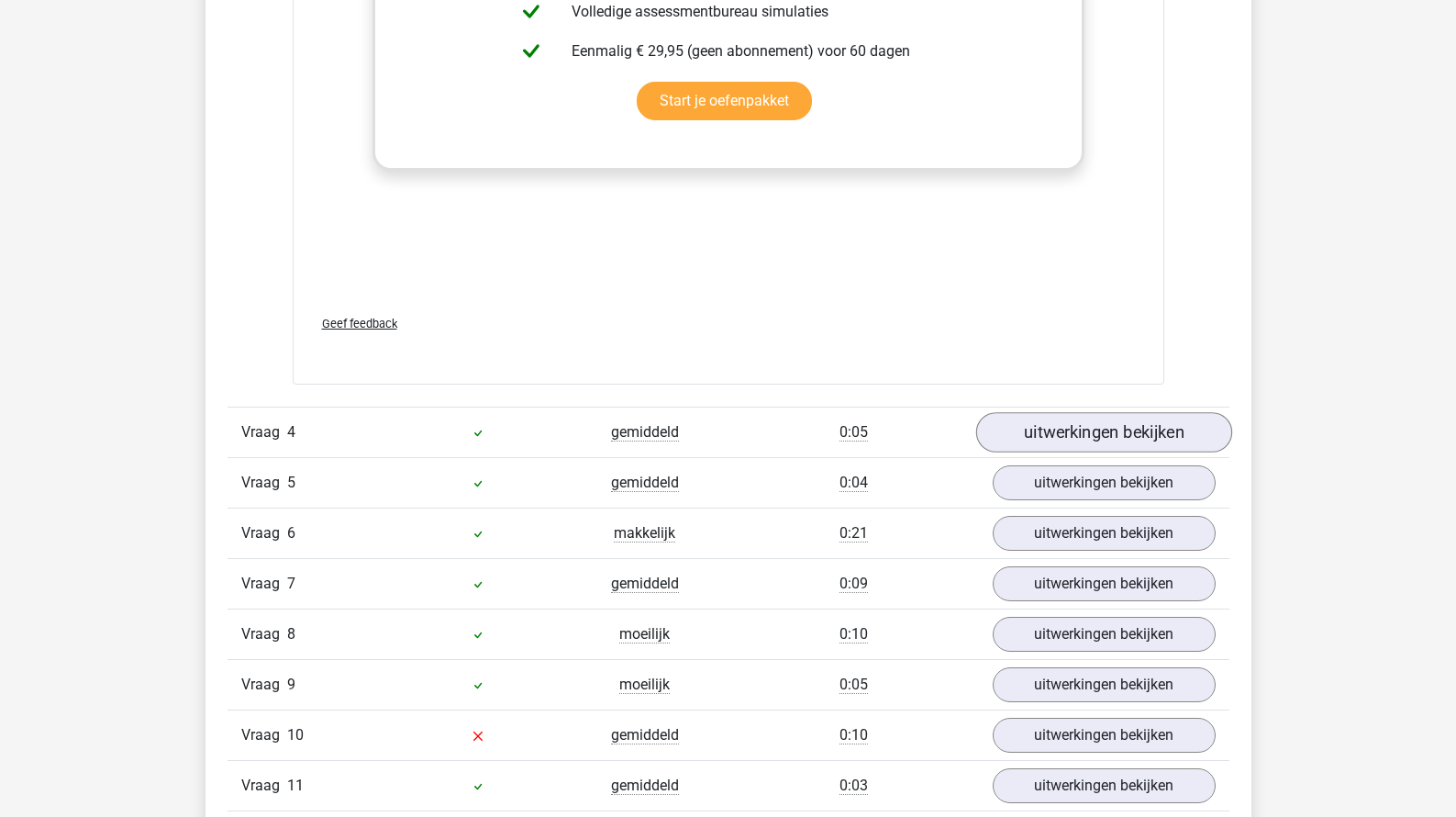
click at [1058, 432] on link "uitwerkingen bekijken" at bounding box center [1103, 433] width 256 height 41
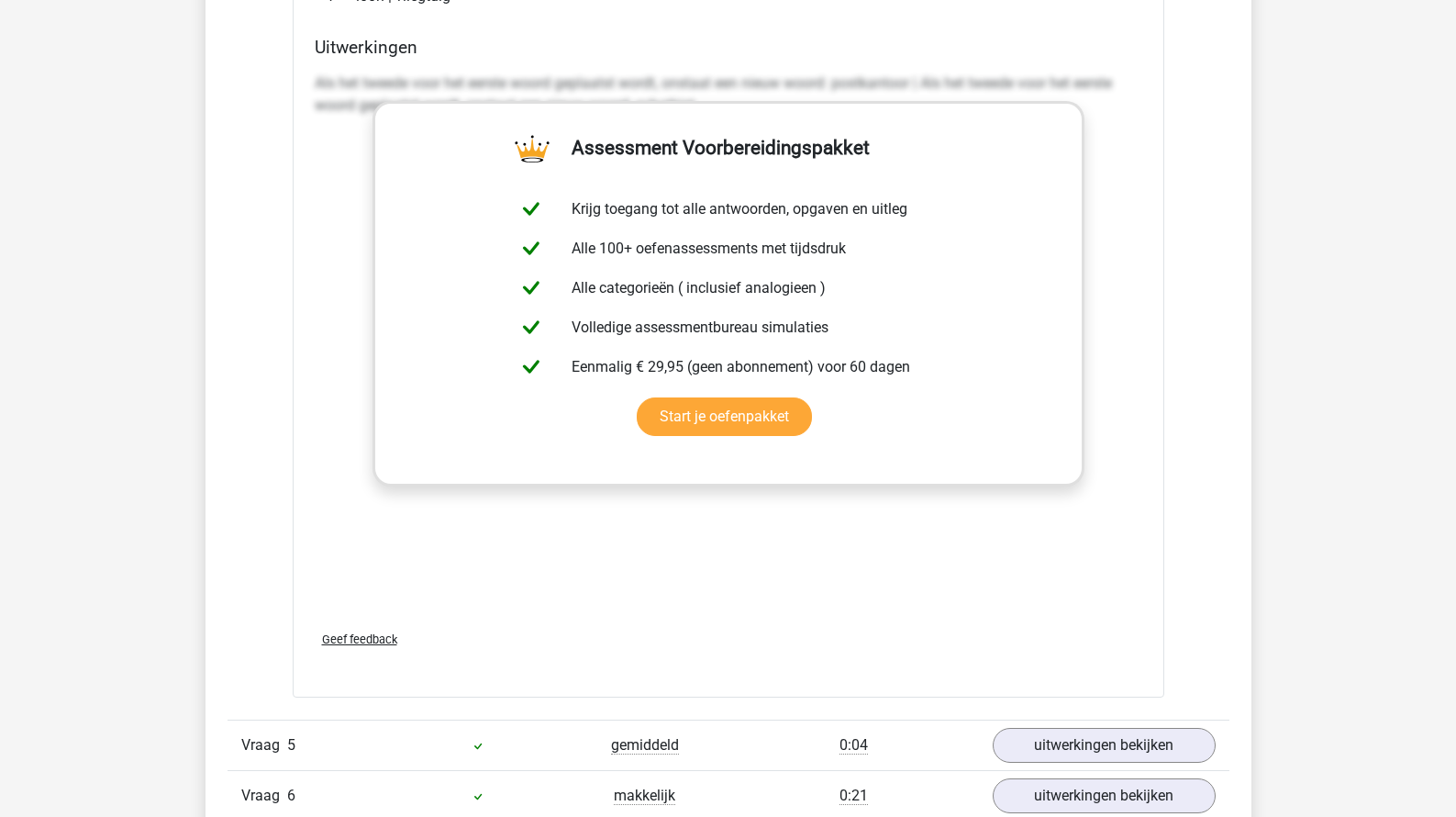
scroll to position [5134, 0]
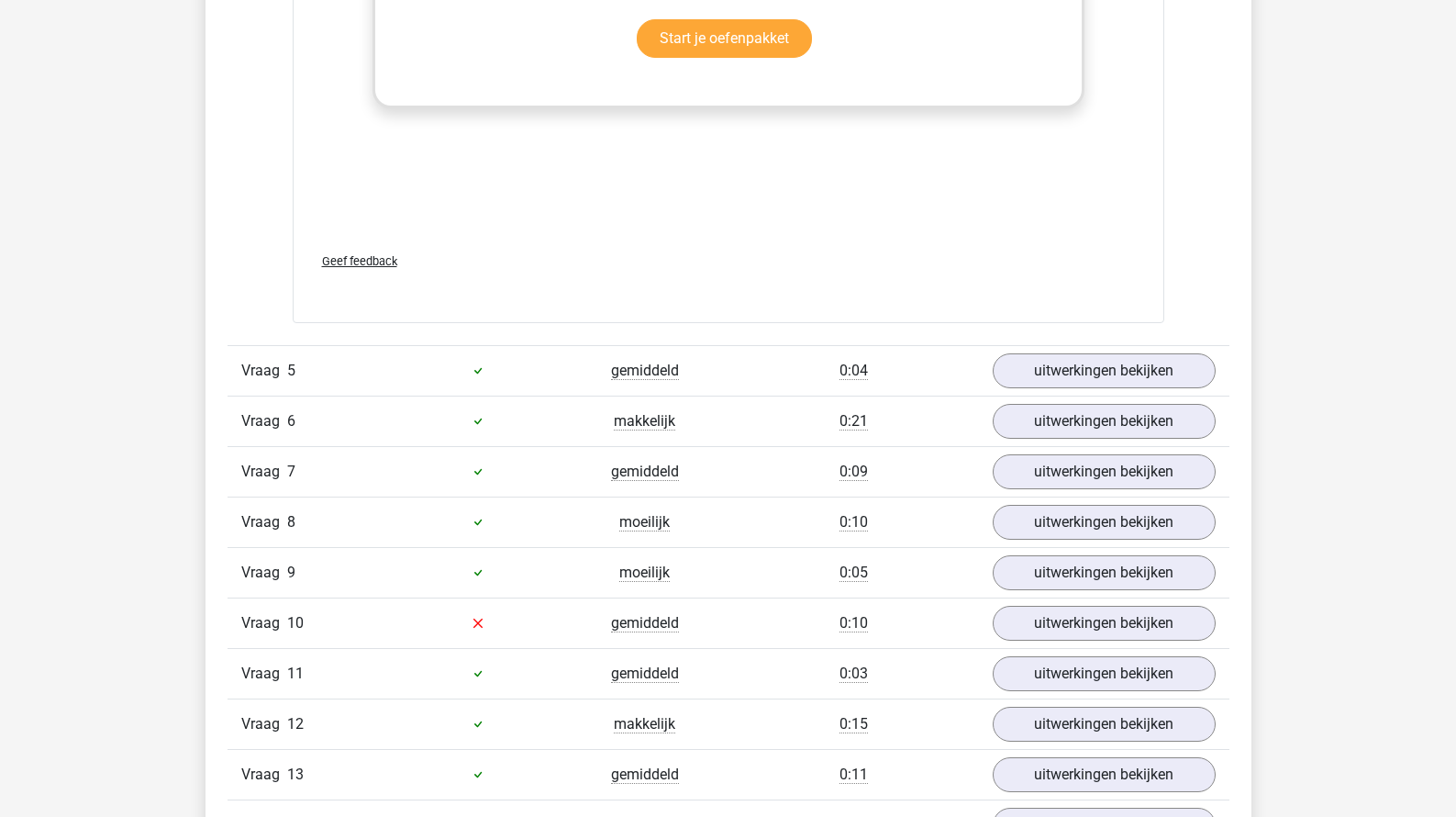
click at [1064, 390] on div "Vraag 5 gemiddeld 0:04 uitwerkingen bekijken" at bounding box center [728, 370] width 1002 height 50
click at [1068, 372] on link "uitwerkingen bekijken" at bounding box center [1103, 371] width 256 height 41
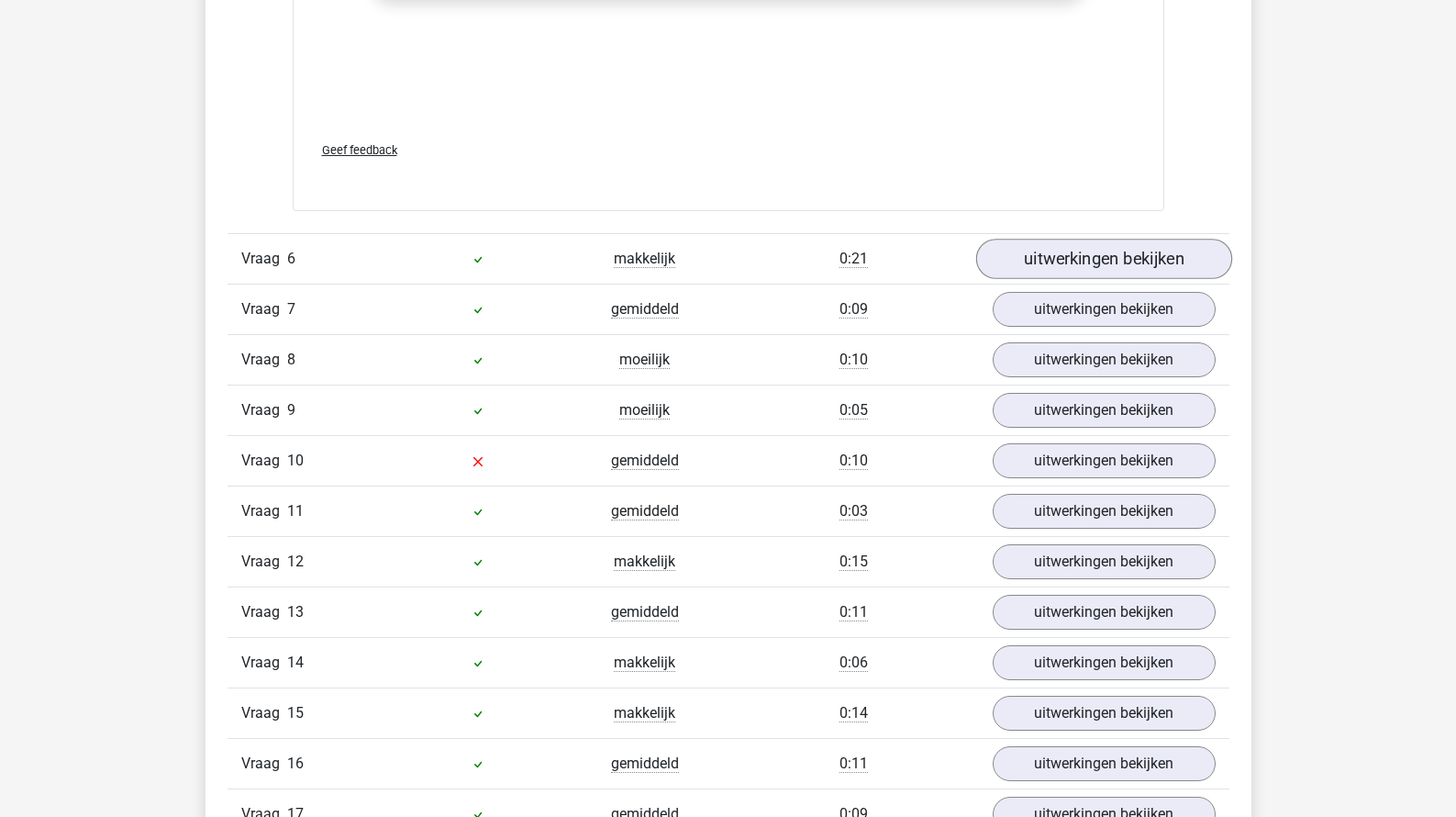
click at [1044, 268] on link "uitwerkingen bekijken" at bounding box center [1103, 259] width 256 height 41
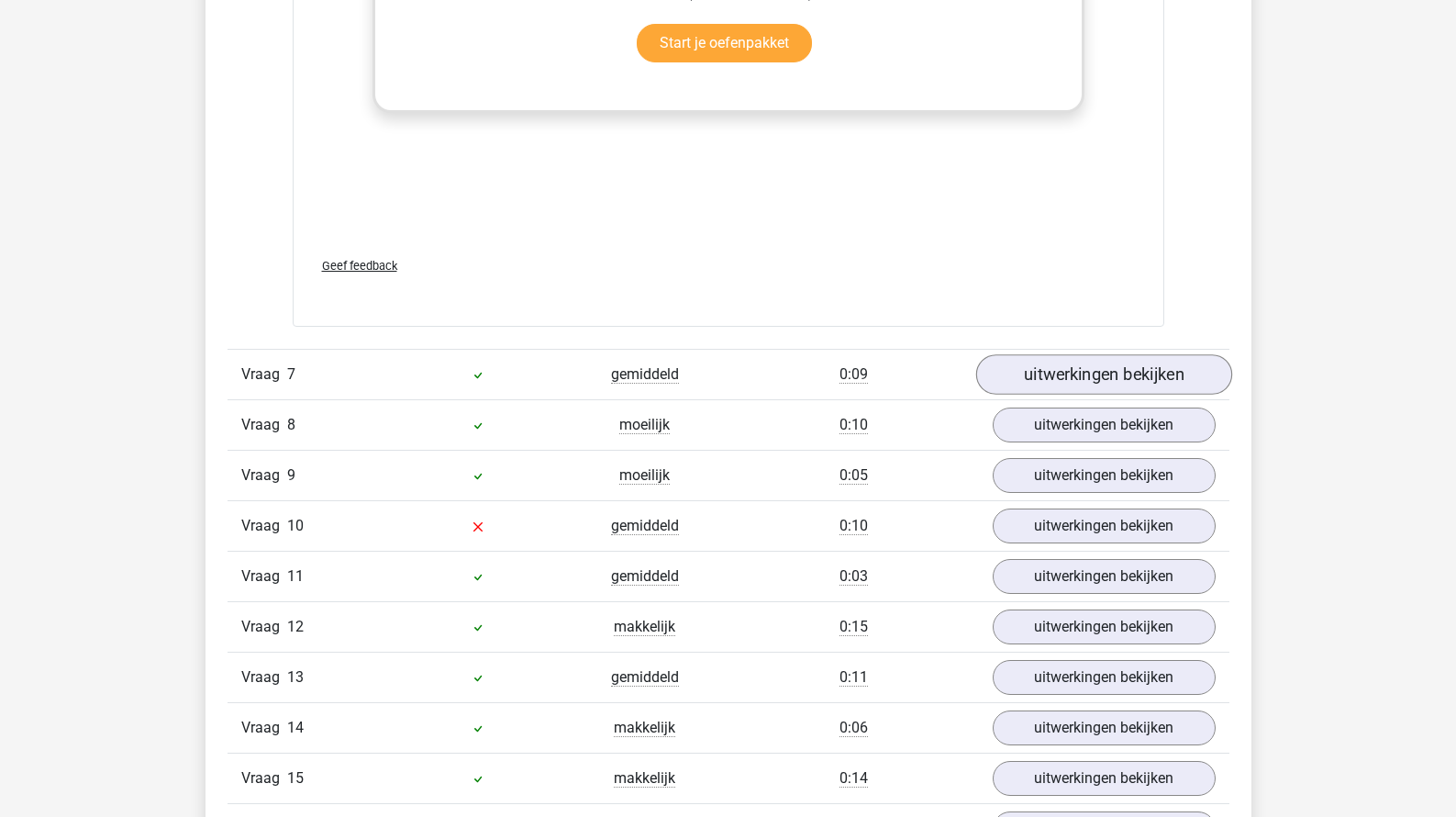
click at [1048, 366] on link "uitwerkingen bekijken" at bounding box center [1103, 374] width 256 height 41
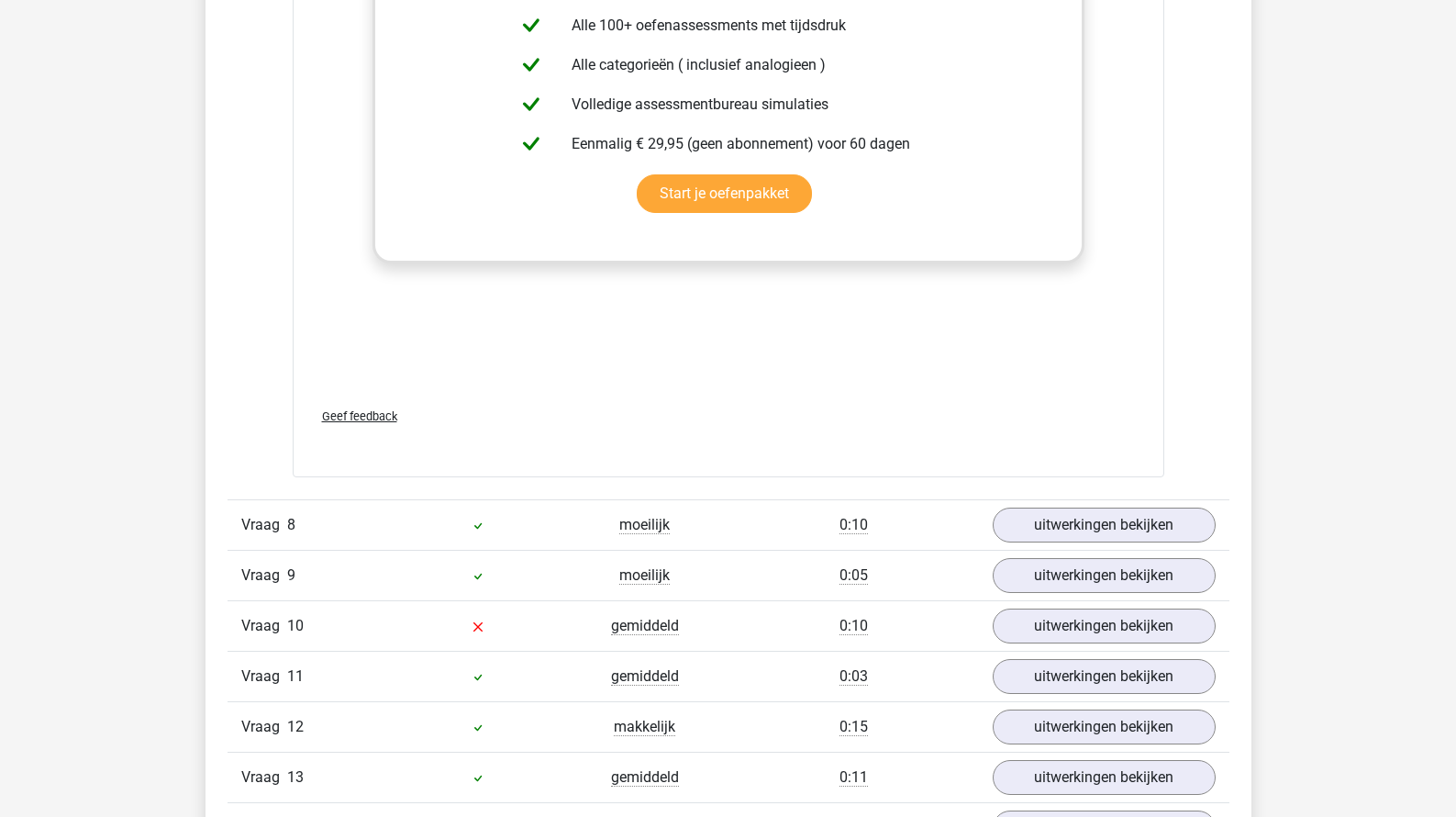
scroll to position [7974, 0]
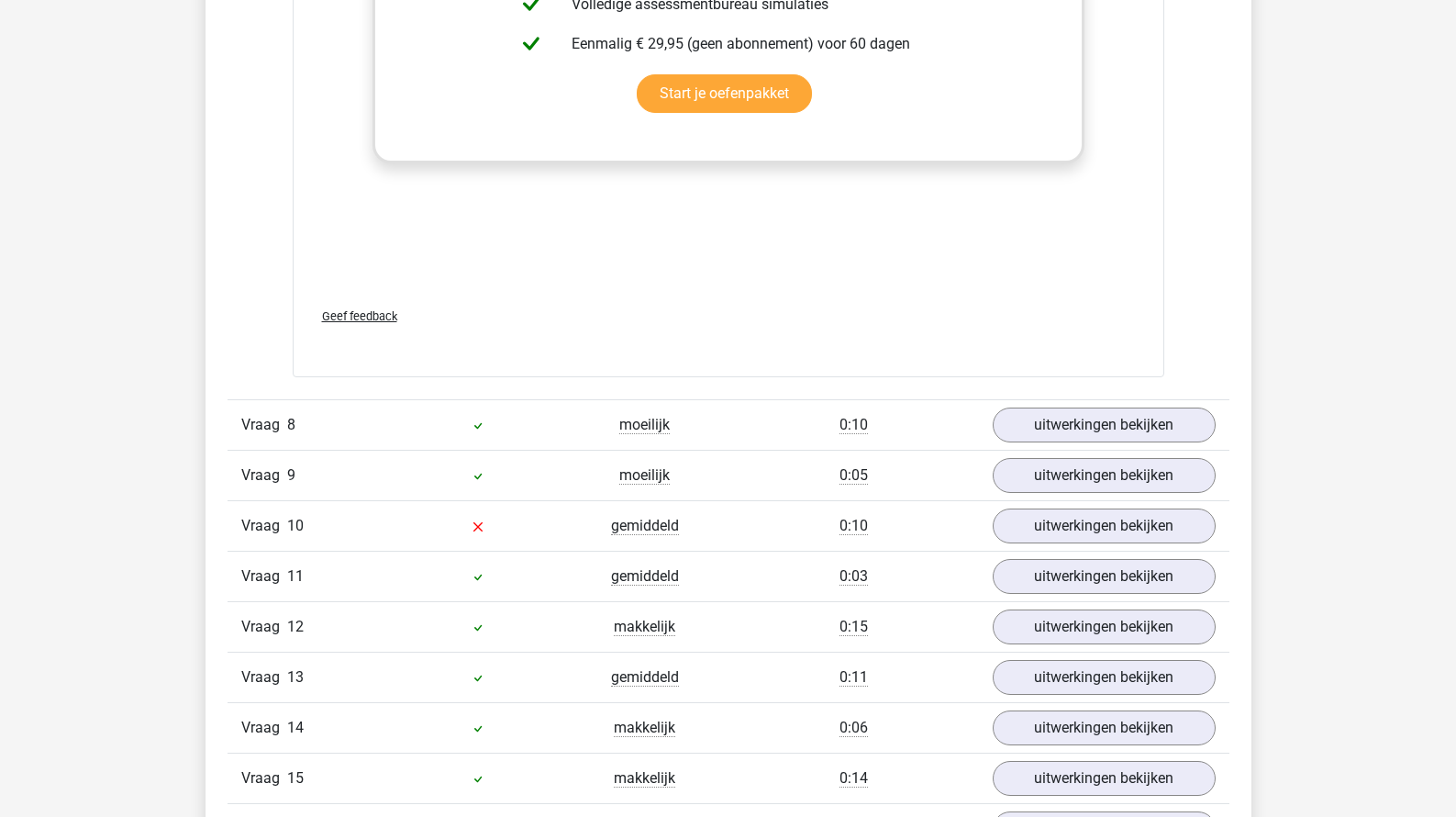
click at [1049, 440] on div "Vraag 8 moeilijk 0:10 uitwerkingen bekijken" at bounding box center [728, 424] width 1002 height 50
click at [1055, 423] on link "uitwerkingen bekijken" at bounding box center [1103, 425] width 256 height 41
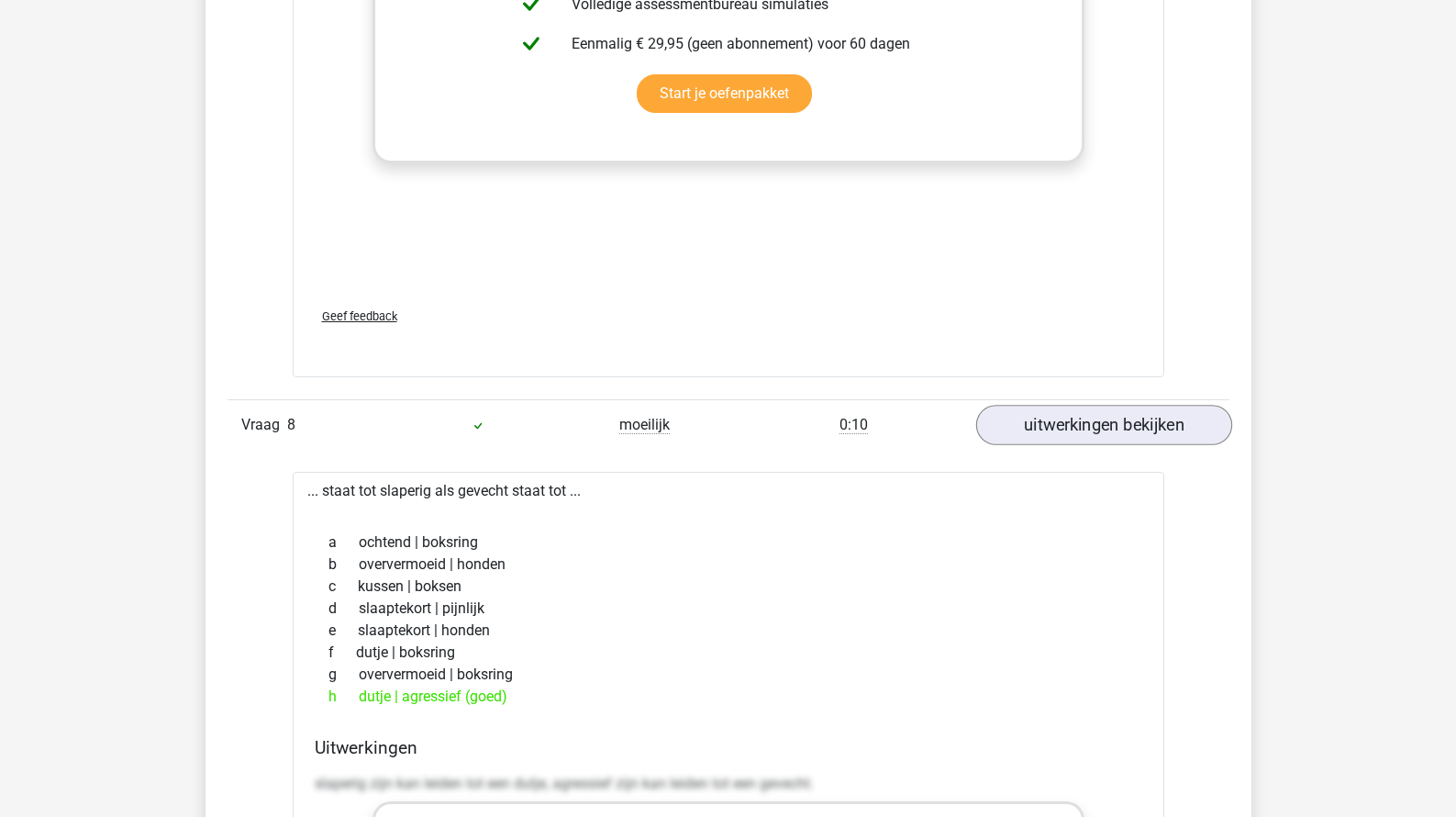
scroll to position [8793, 0]
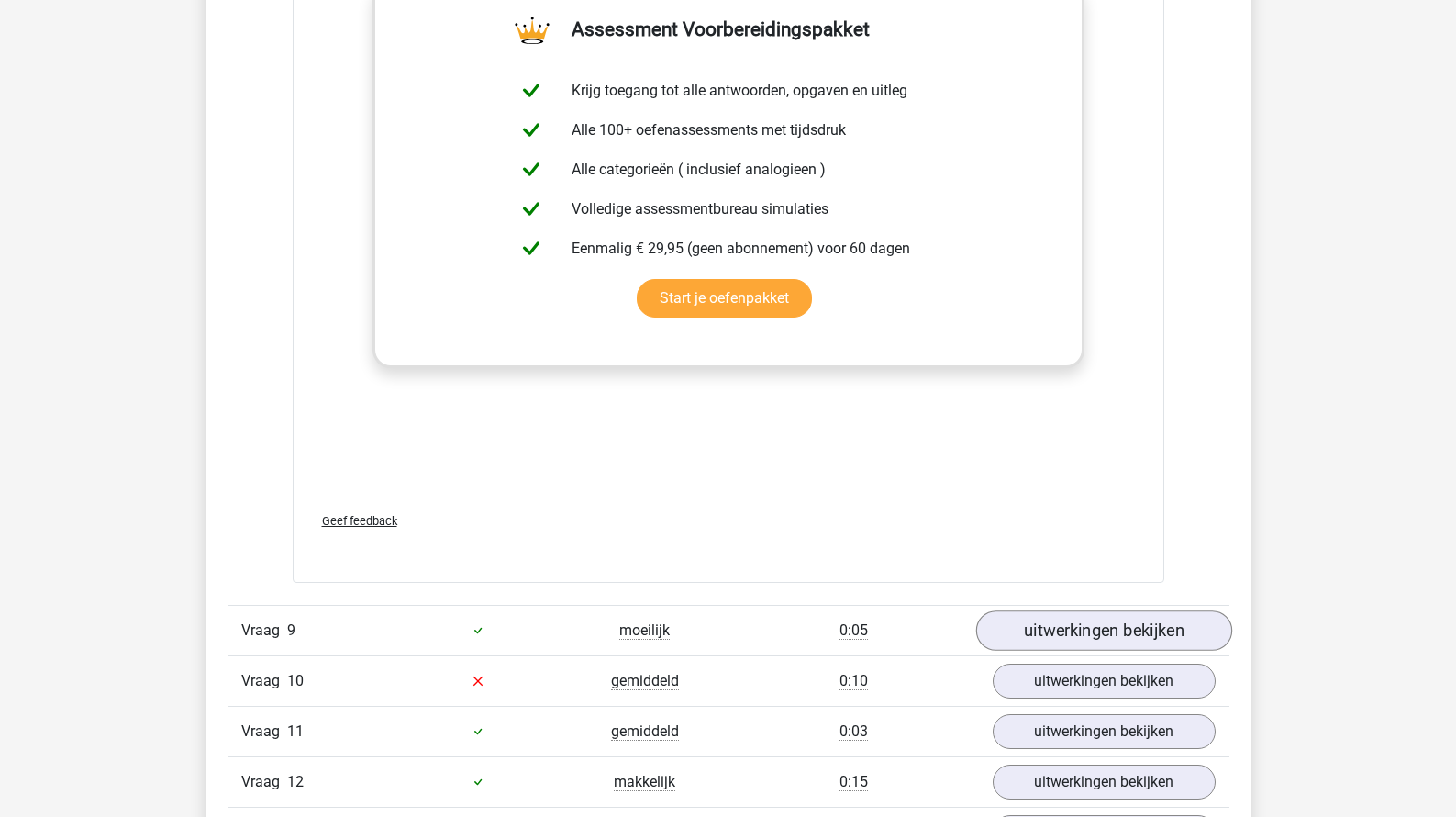
click at [1055, 634] on link "uitwerkingen bekijken" at bounding box center [1103, 630] width 256 height 41
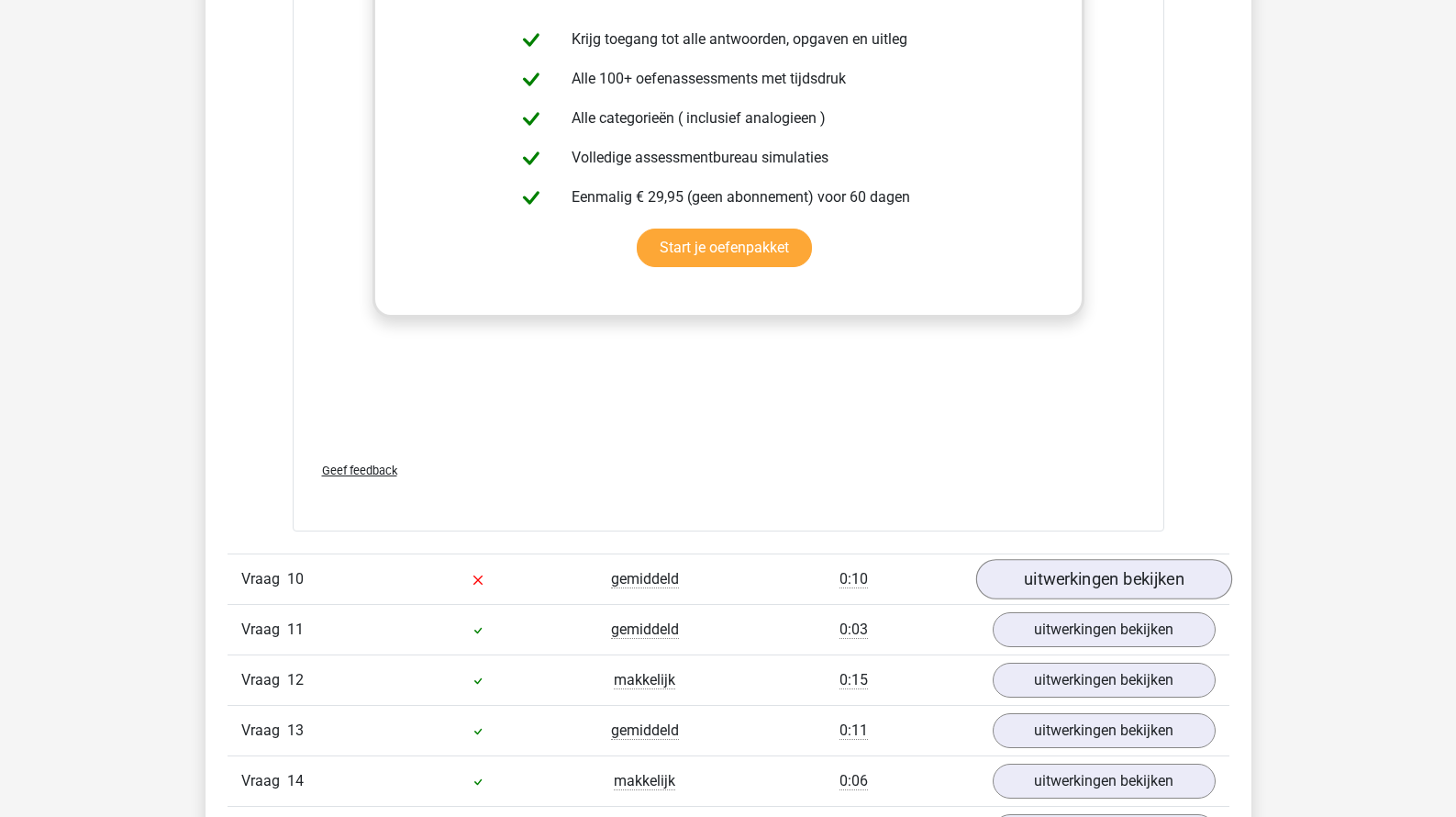
click at [1061, 568] on link "uitwerkingen bekijken" at bounding box center [1103, 579] width 256 height 41
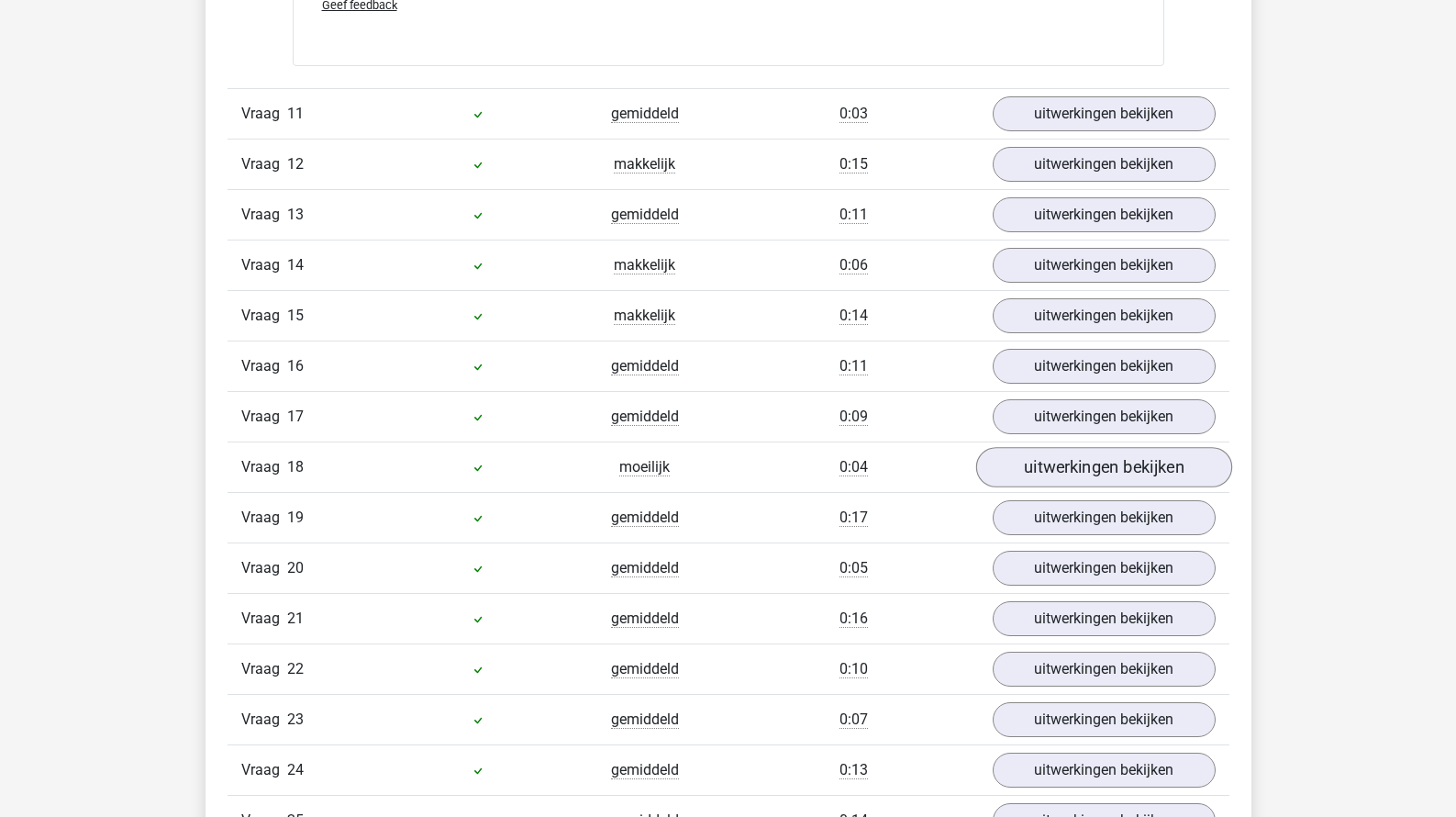
scroll to position [11247, 0]
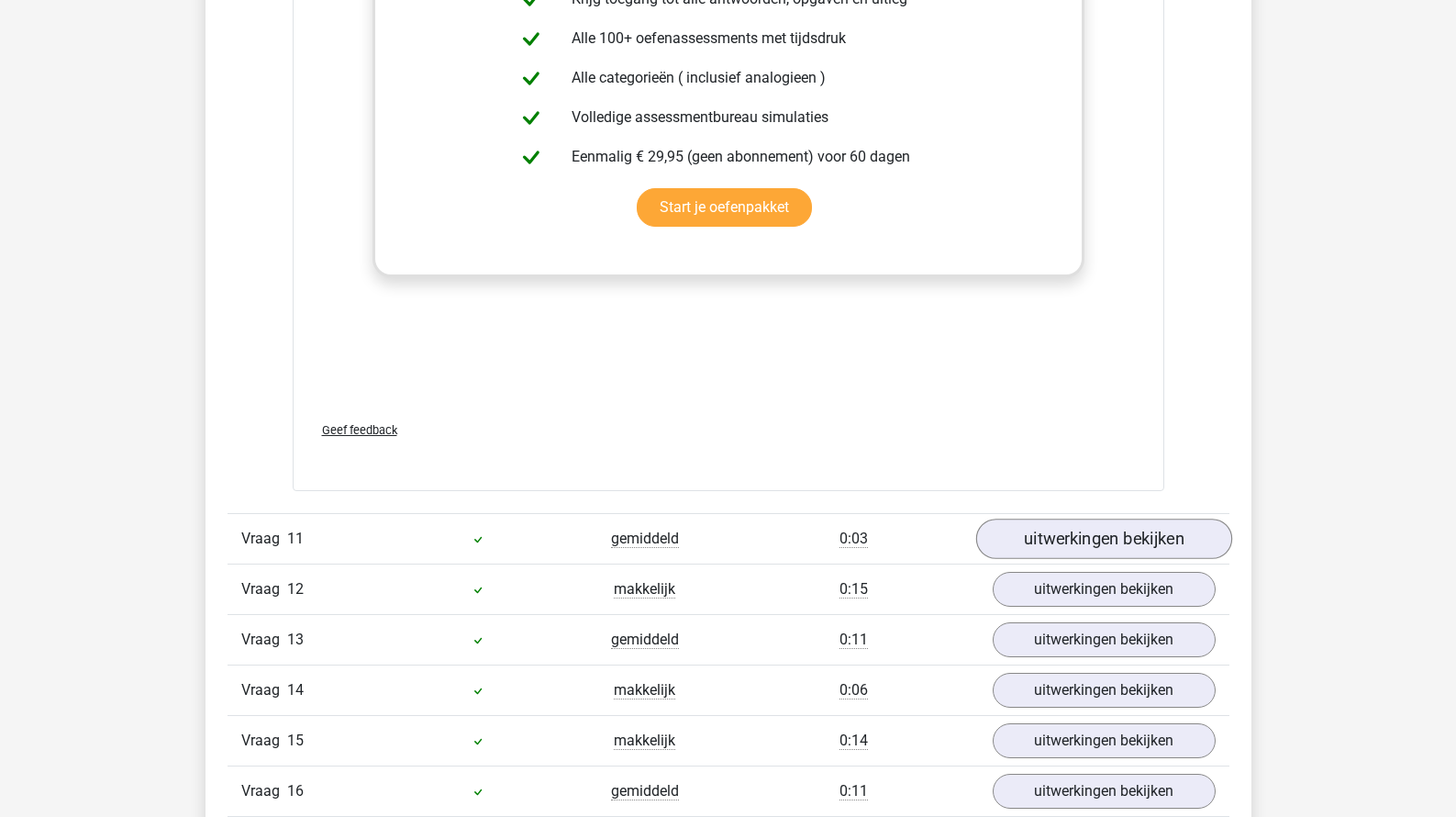
click at [1062, 522] on link "uitwerkingen bekijken" at bounding box center [1103, 539] width 256 height 41
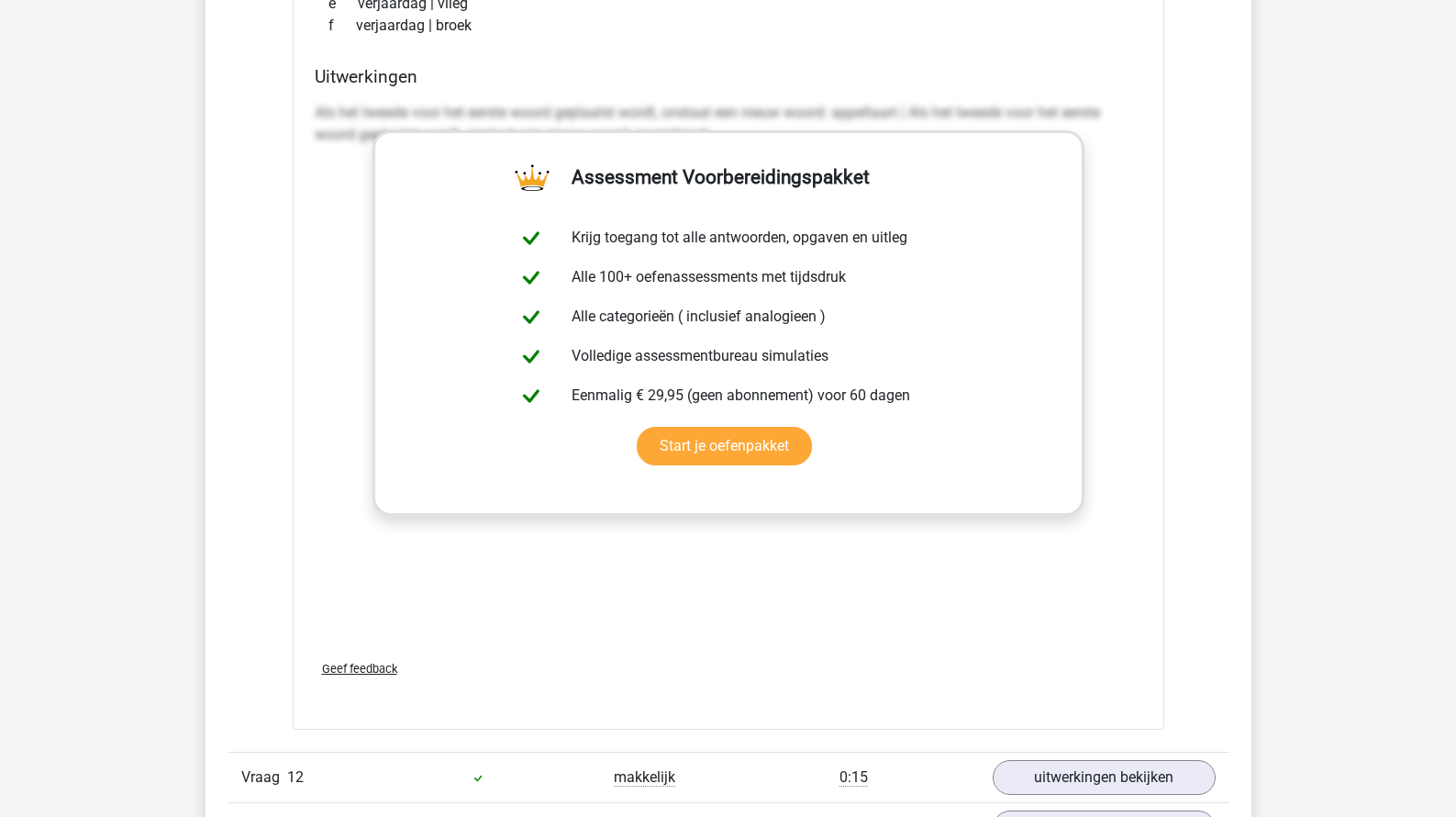
scroll to position [11736, 0]
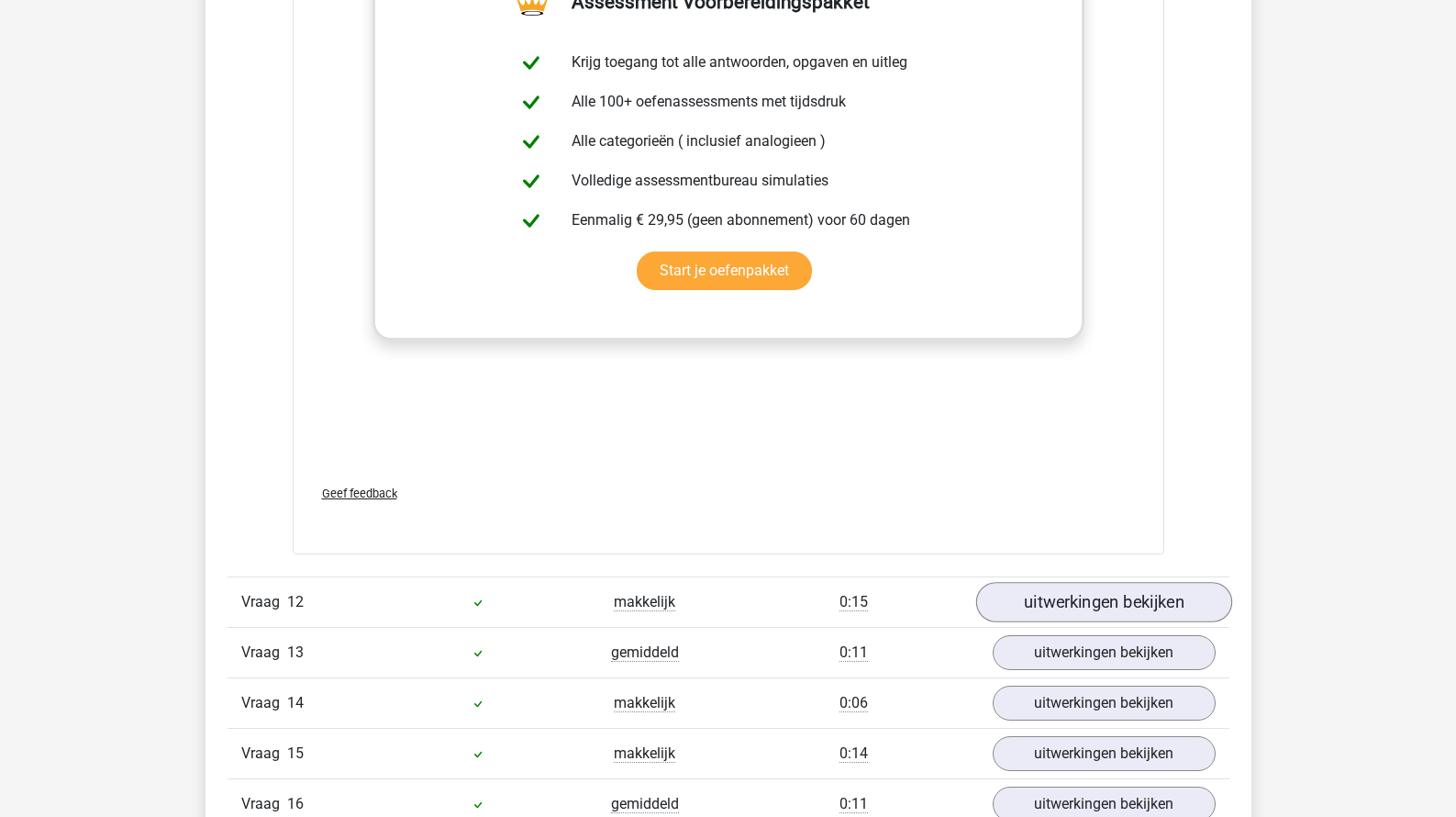
click at [1073, 586] on link "uitwerkingen bekijken" at bounding box center [1103, 602] width 256 height 41
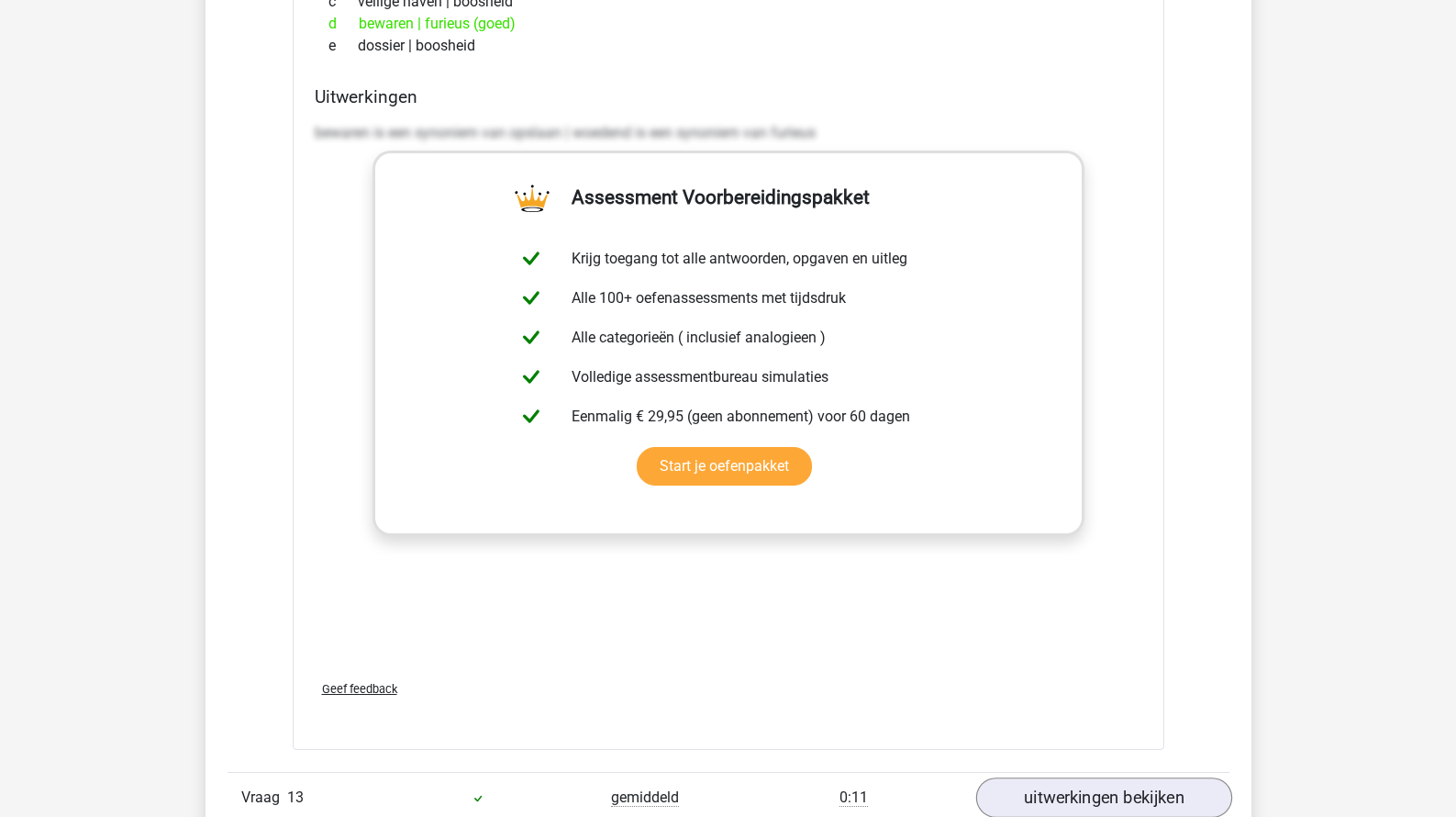
click at [1065, 785] on link "uitwerkingen bekijken" at bounding box center [1103, 799] width 256 height 41
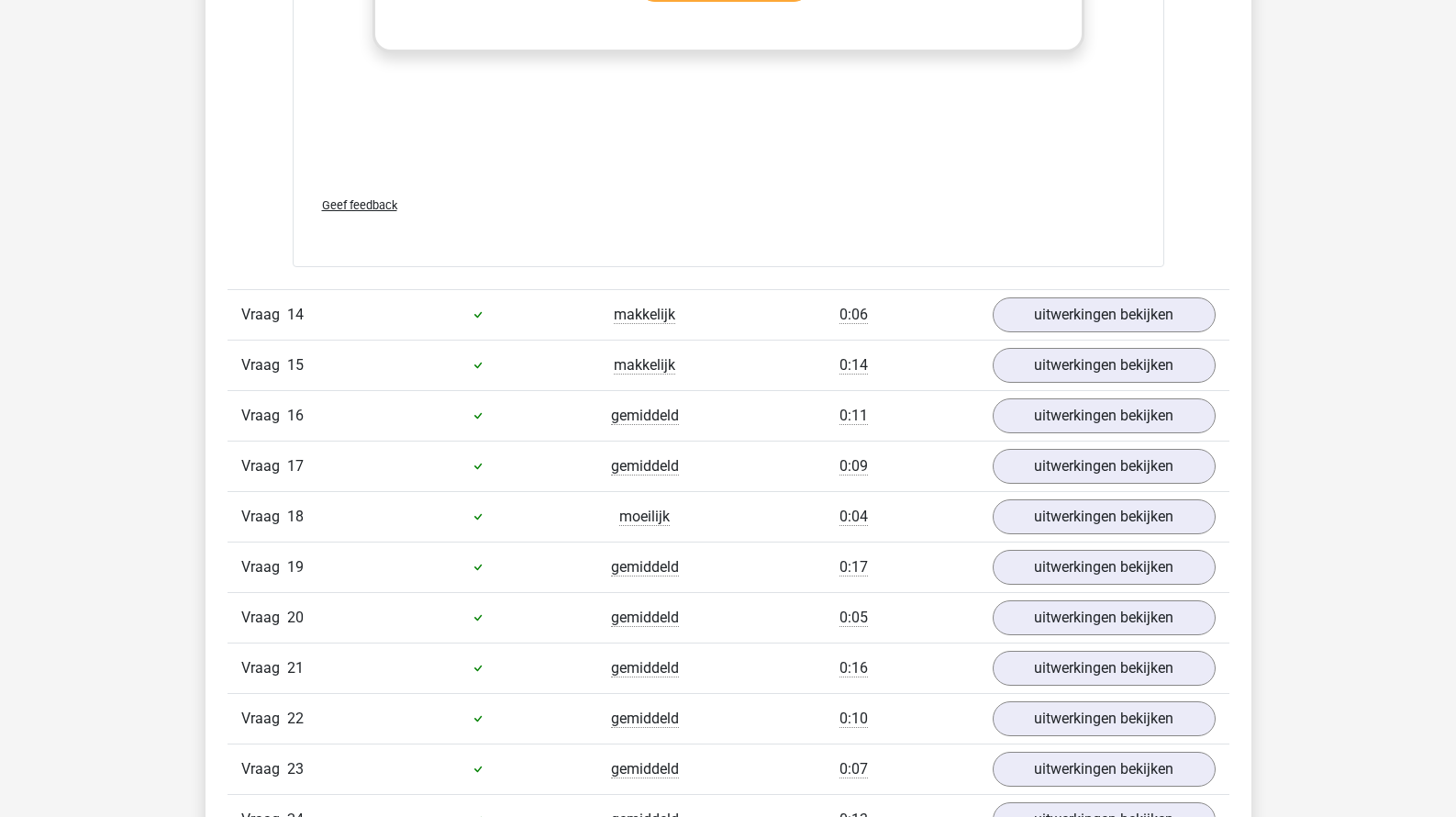
scroll to position [14079, 0]
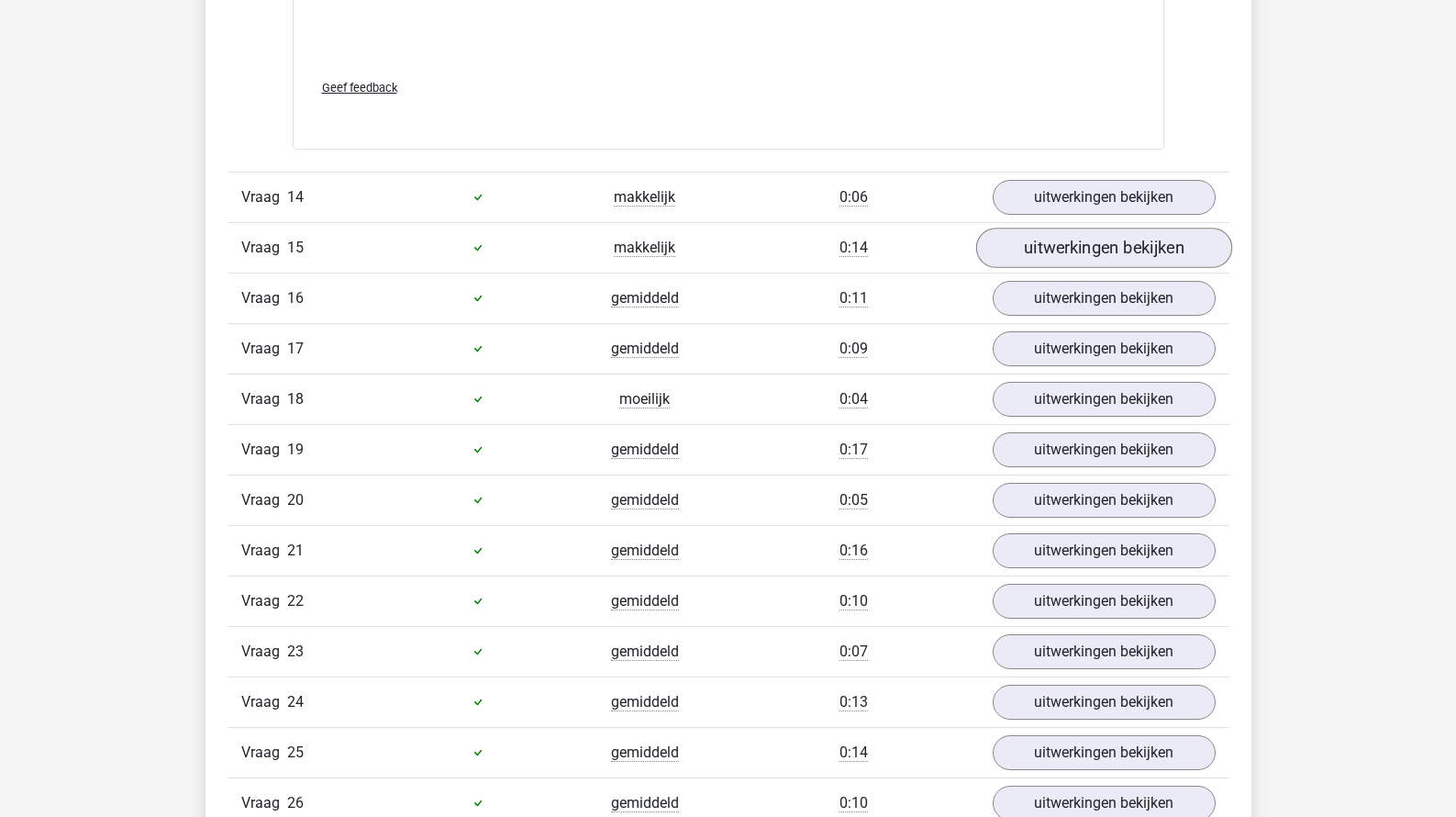
click at [1112, 227] on link "uitwerkingen bekijken" at bounding box center [1103, 248] width 256 height 41
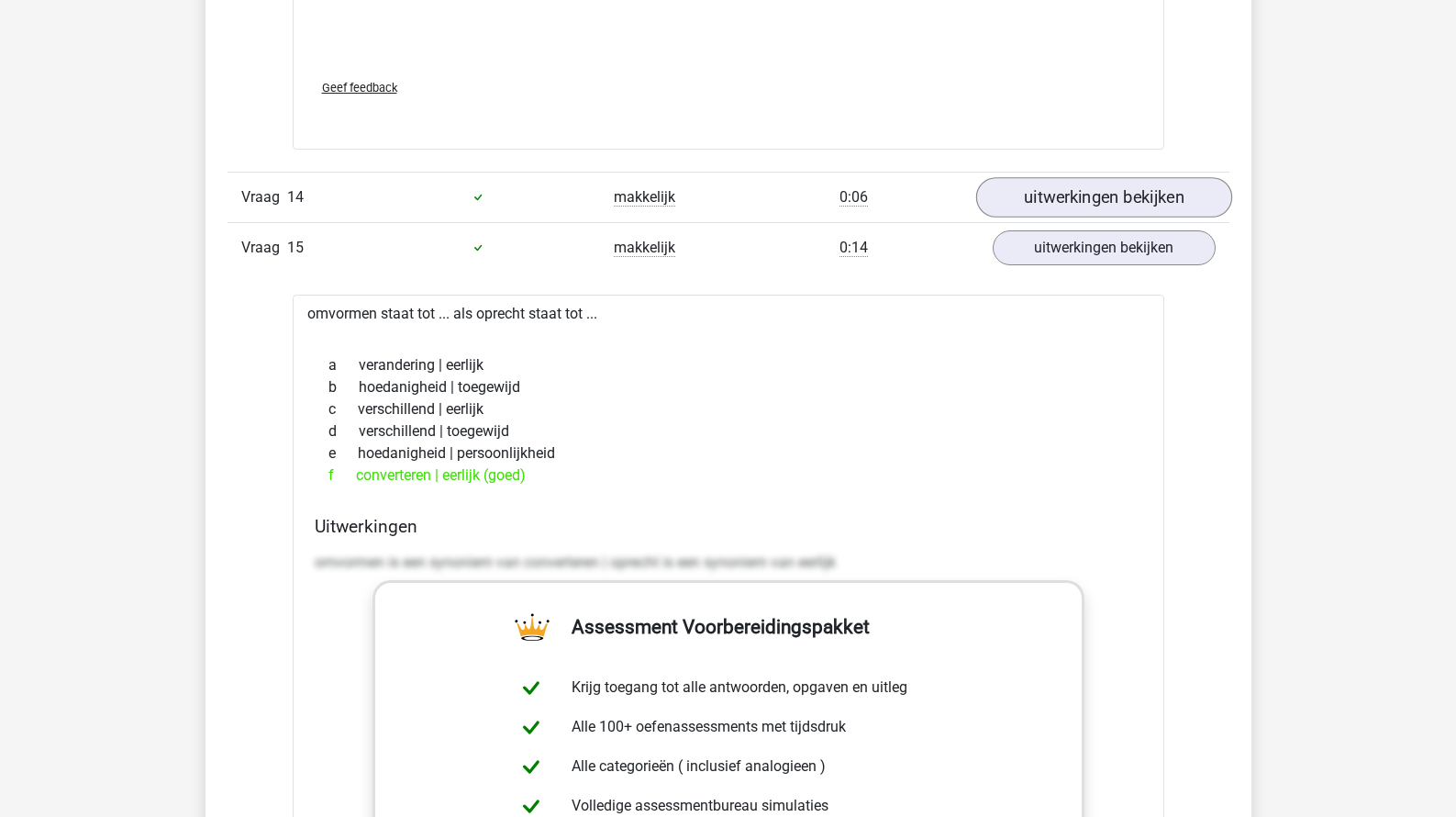
click at [1112, 196] on link "uitwerkingen bekijken" at bounding box center [1103, 197] width 256 height 41
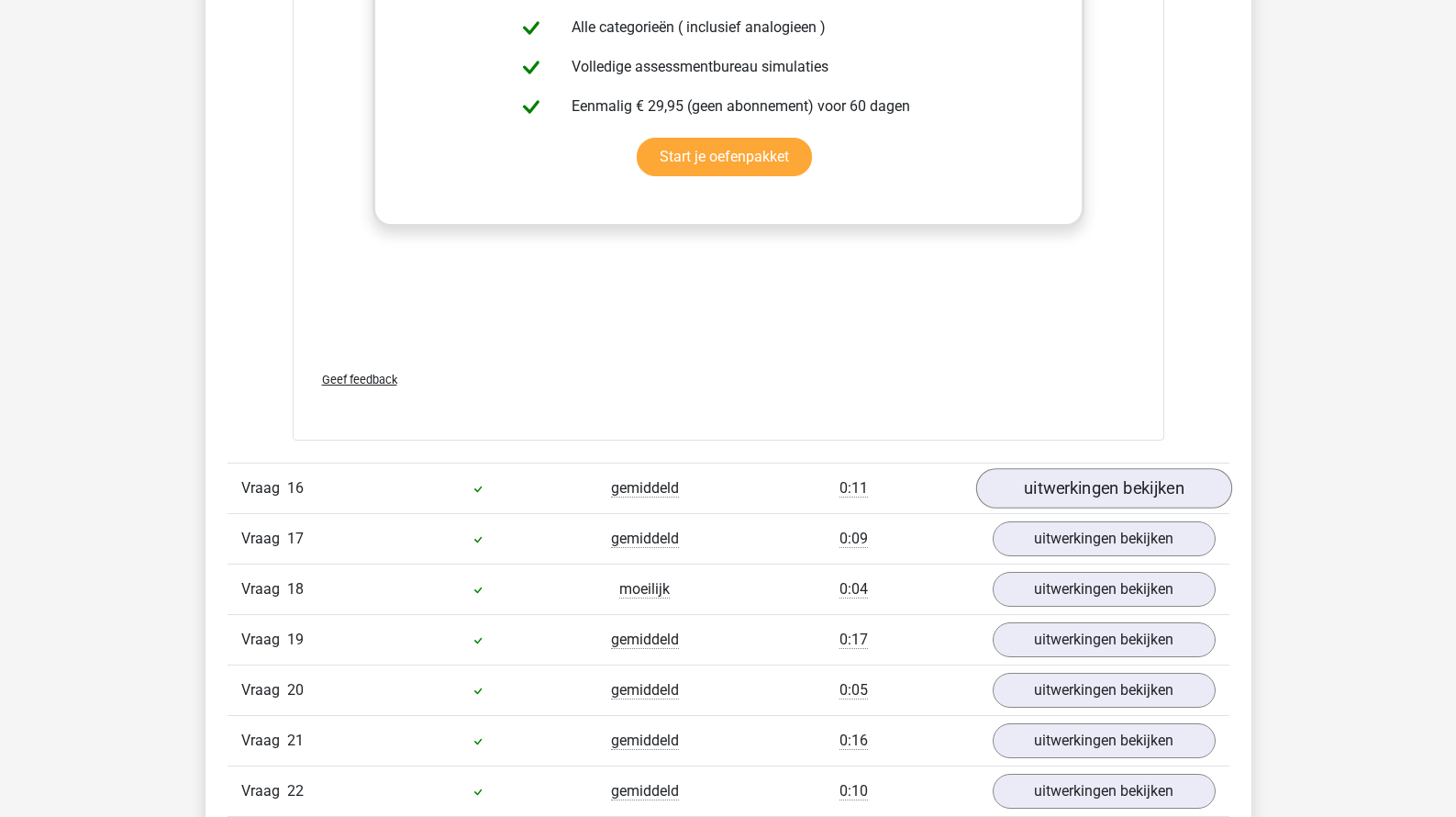
click at [1078, 482] on link "uitwerkingen bekijken" at bounding box center [1103, 488] width 256 height 41
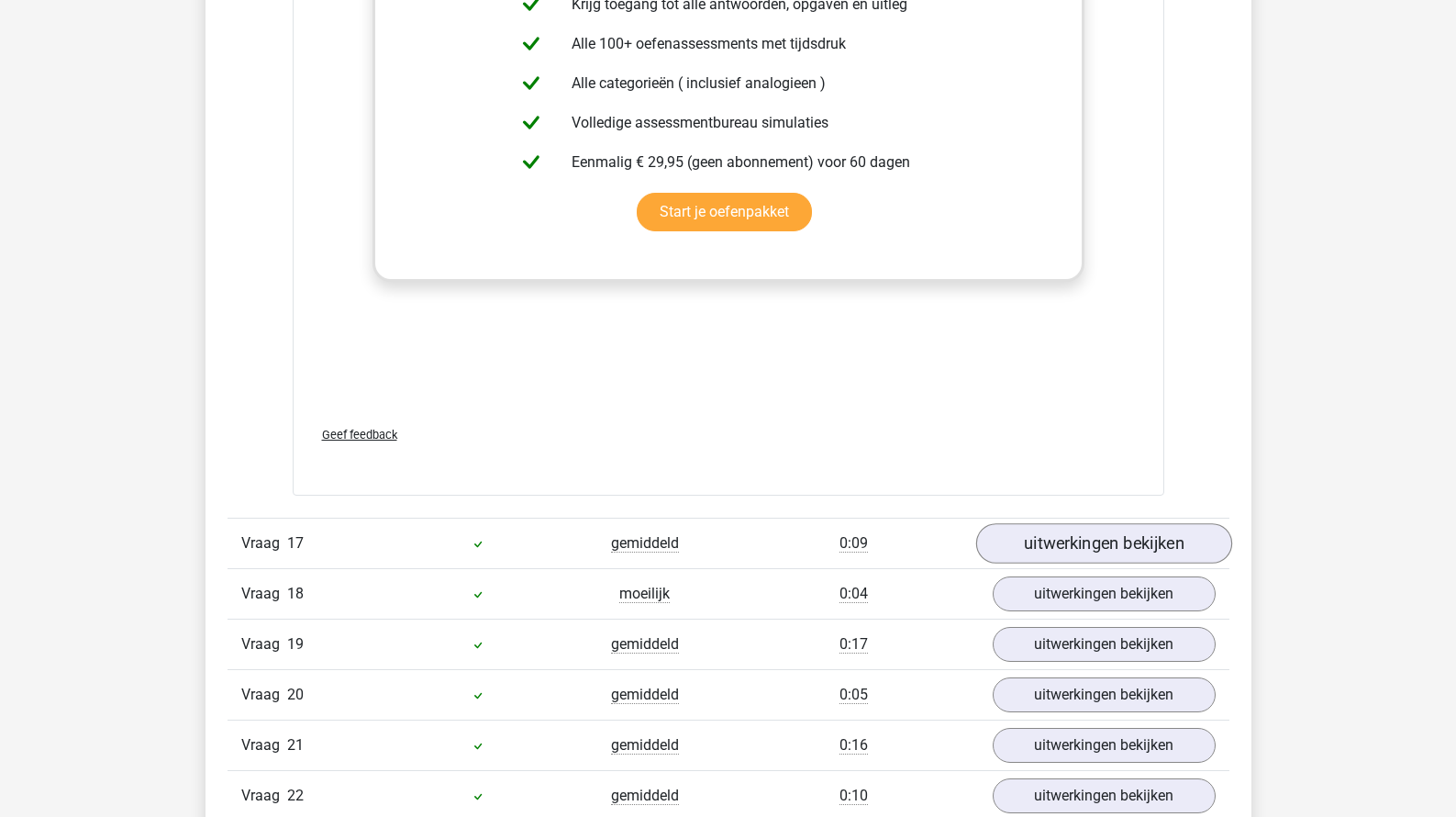
click at [1070, 523] on link "uitwerkingen bekijken" at bounding box center [1103, 543] width 256 height 41
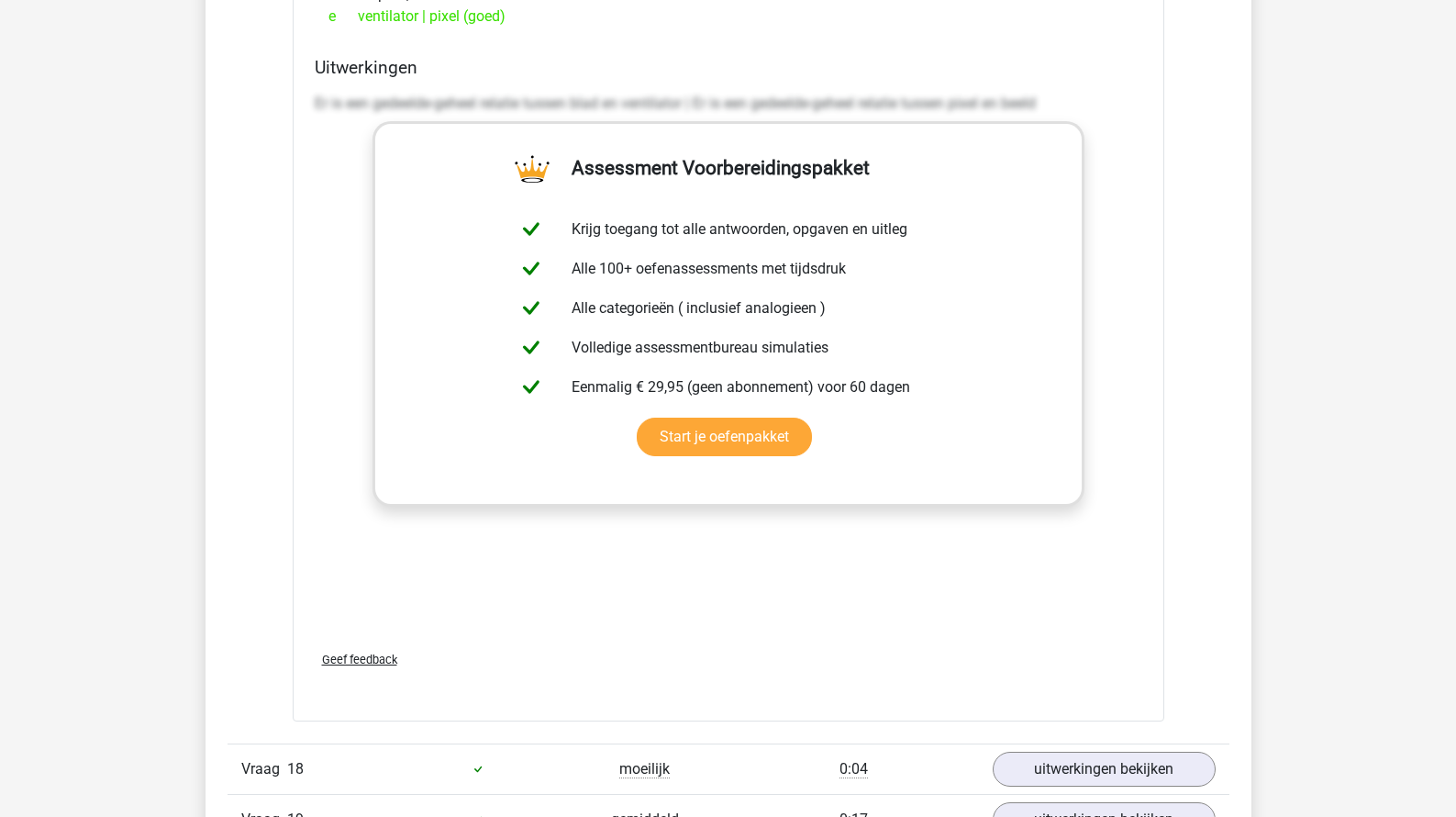
scroll to position [17541, 0]
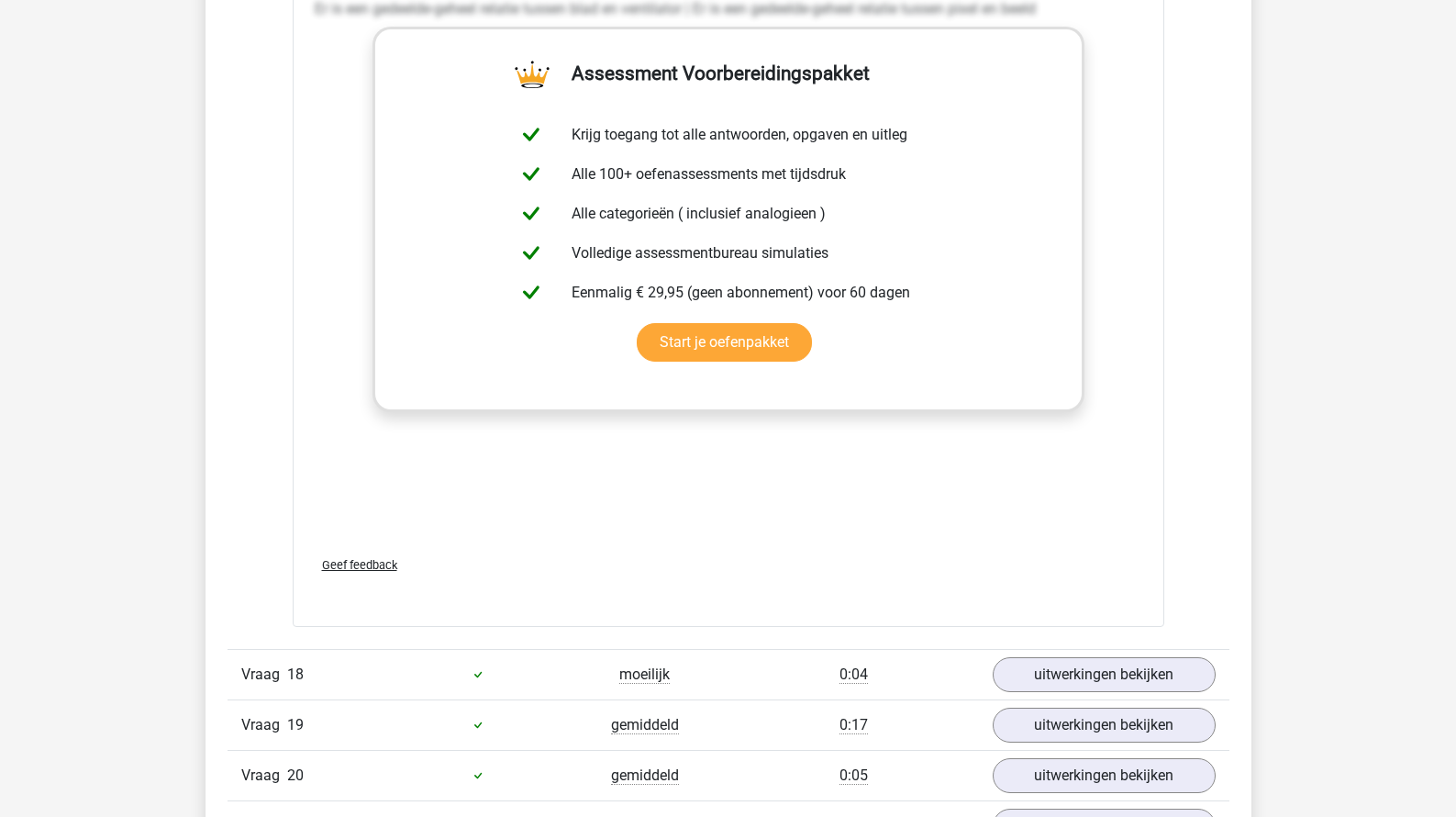
click at [1058, 649] on div "Vraag 18 moeilijk 0:04 uitwerkingen bekijken" at bounding box center [728, 674] width 1002 height 50
click at [1058, 655] on link "uitwerkingen bekijken" at bounding box center [1103, 675] width 256 height 41
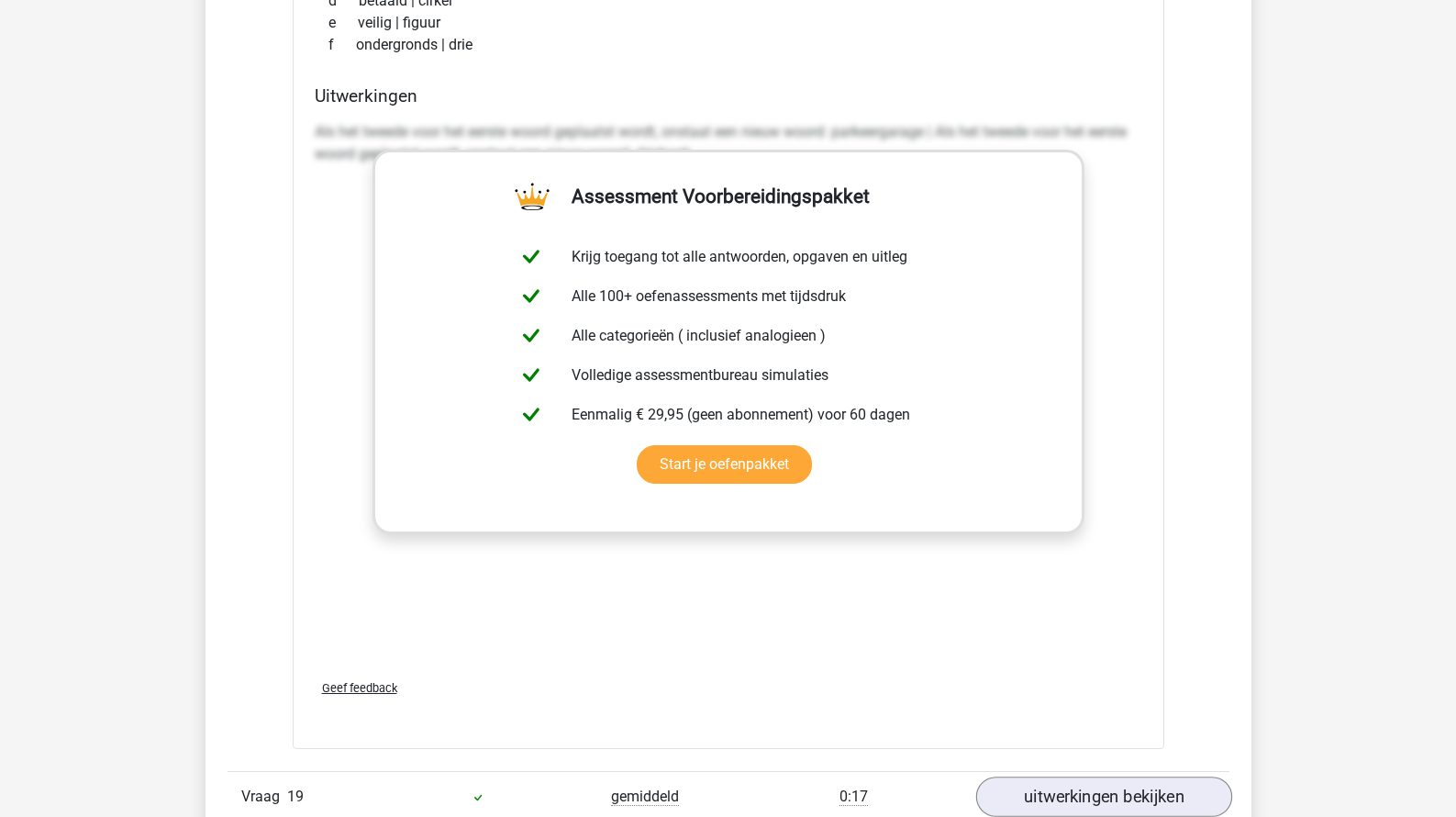
click at [1047, 795] on link "uitwerkingen bekijken" at bounding box center [1103, 797] width 256 height 41
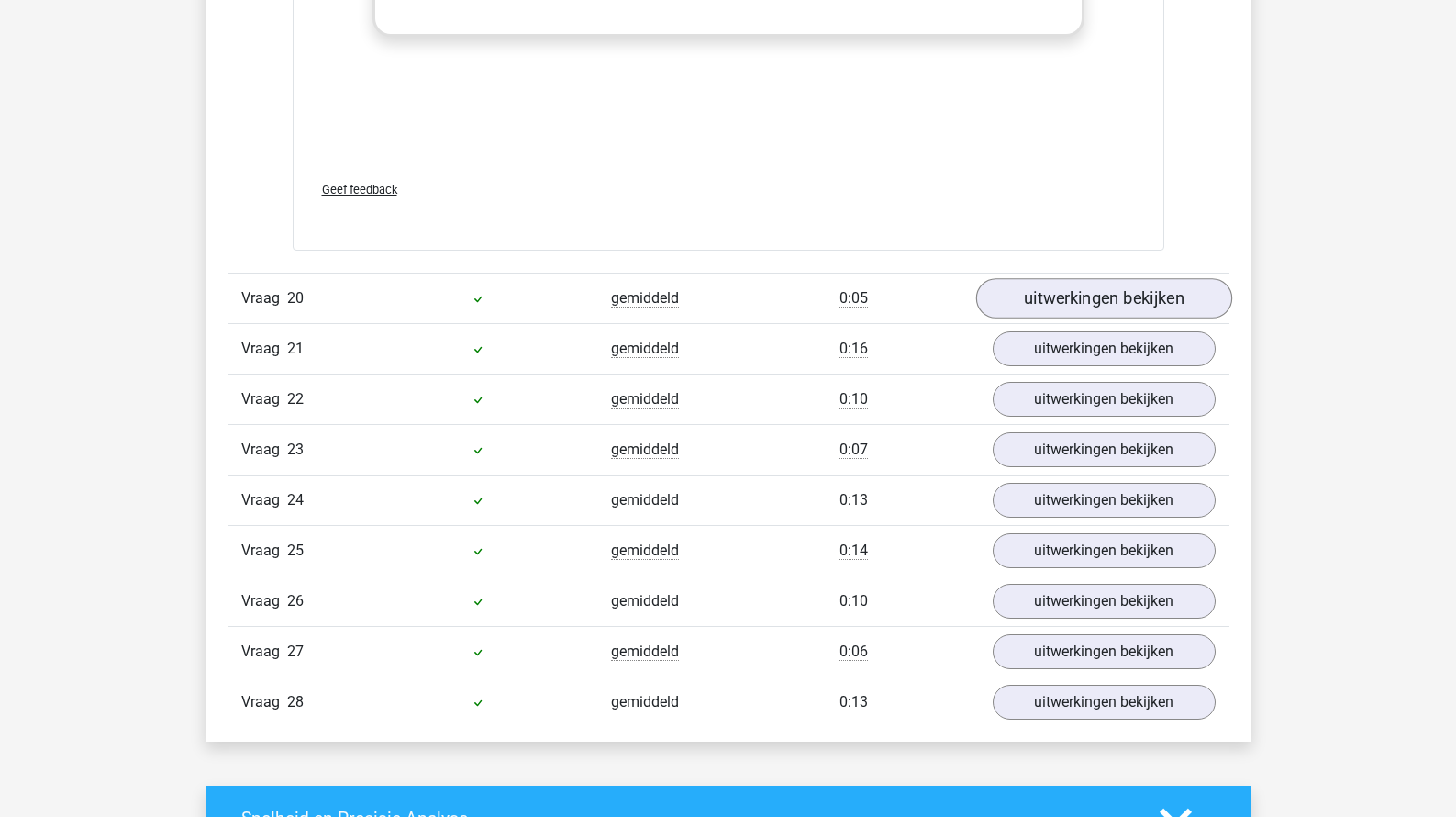
click at [1066, 278] on link "uitwerkingen bekijken" at bounding box center [1103, 299] width 256 height 41
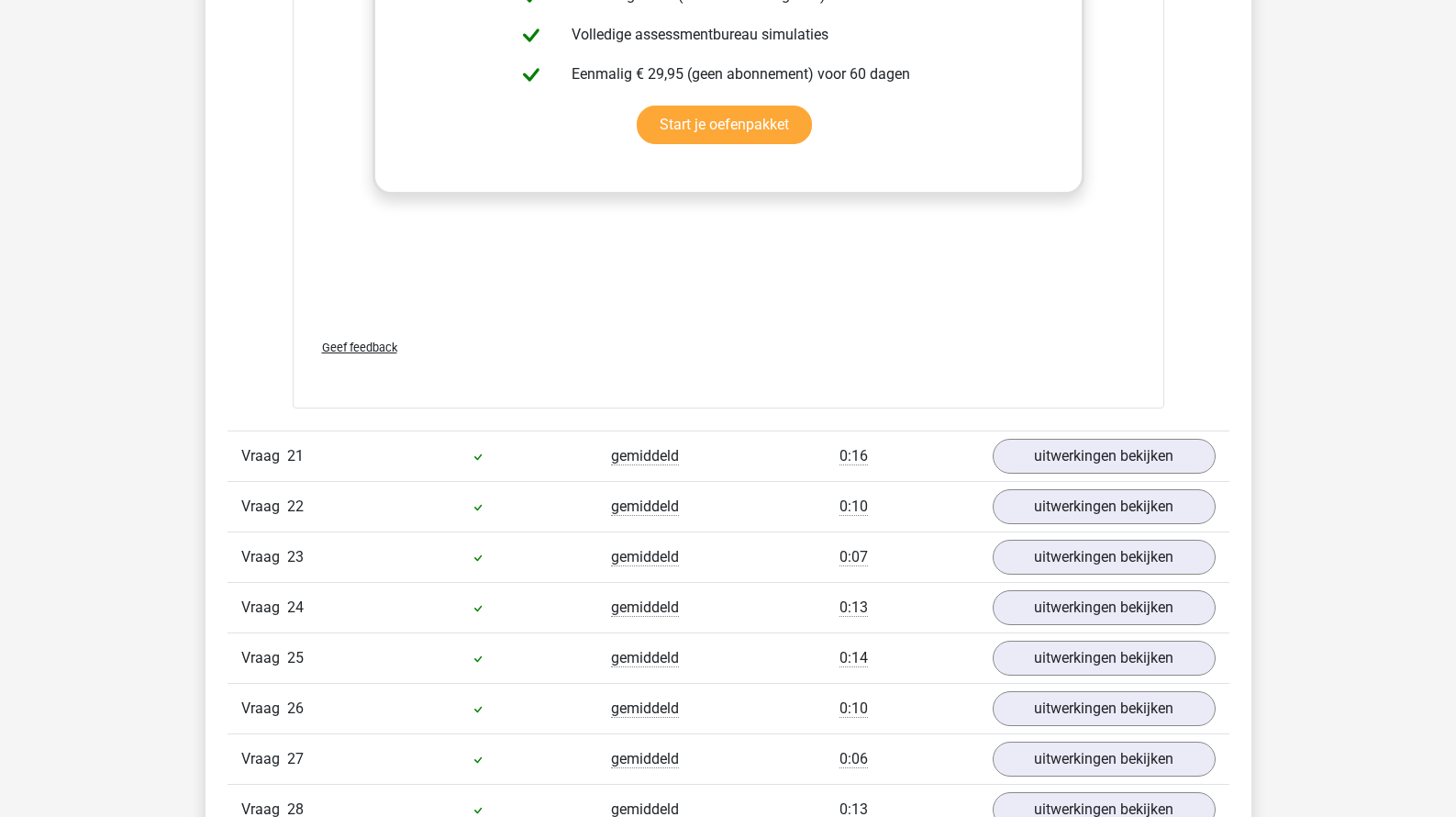
scroll to position [20779, 0]
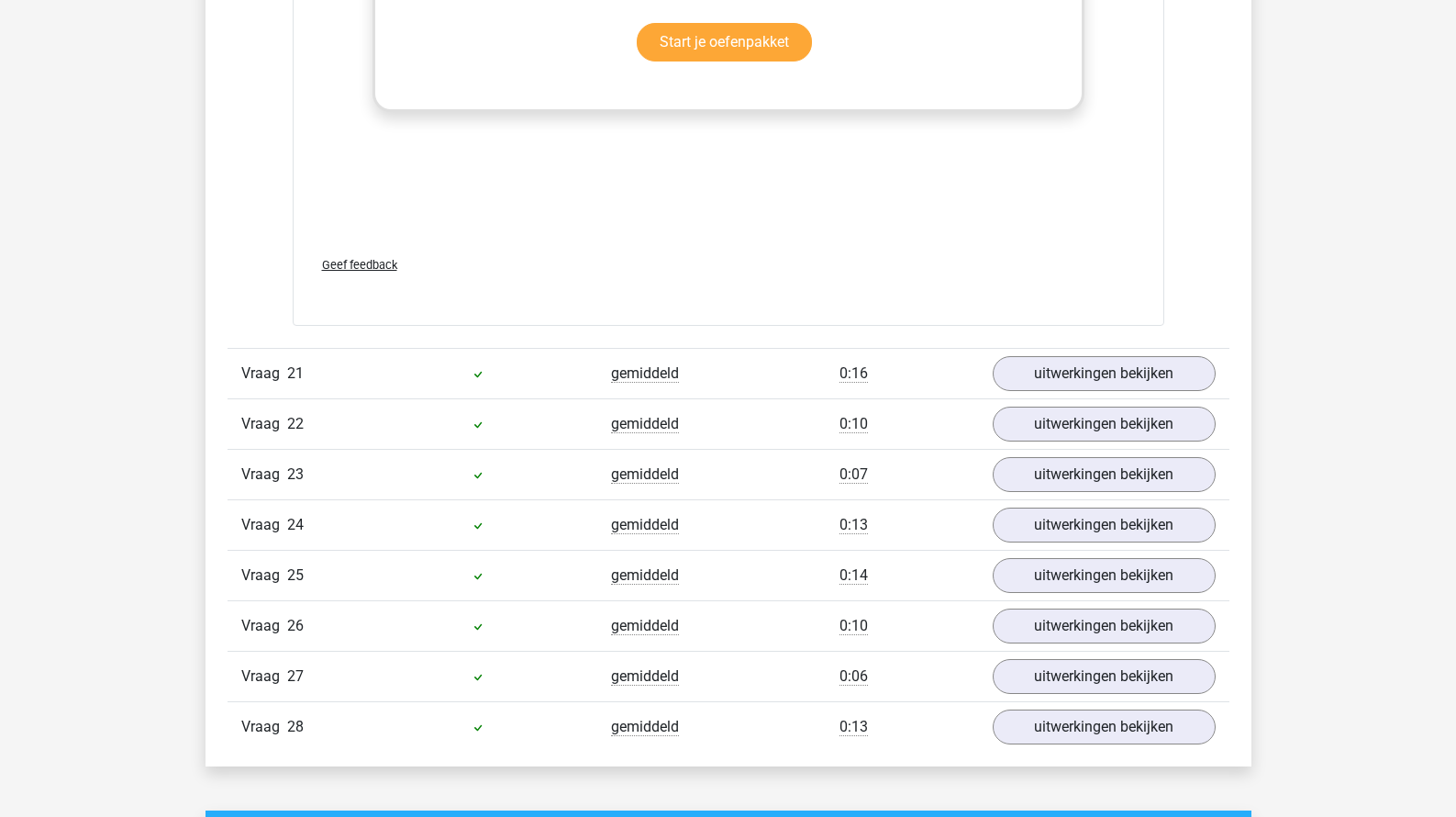
click at [1057, 372] on div "Vraag 21 gemiddeld 0:16 uitwerkingen bekijken" at bounding box center [728, 373] width 1002 height 50
click at [1057, 355] on link "uitwerkingen bekijken" at bounding box center [1103, 373] width 256 height 41
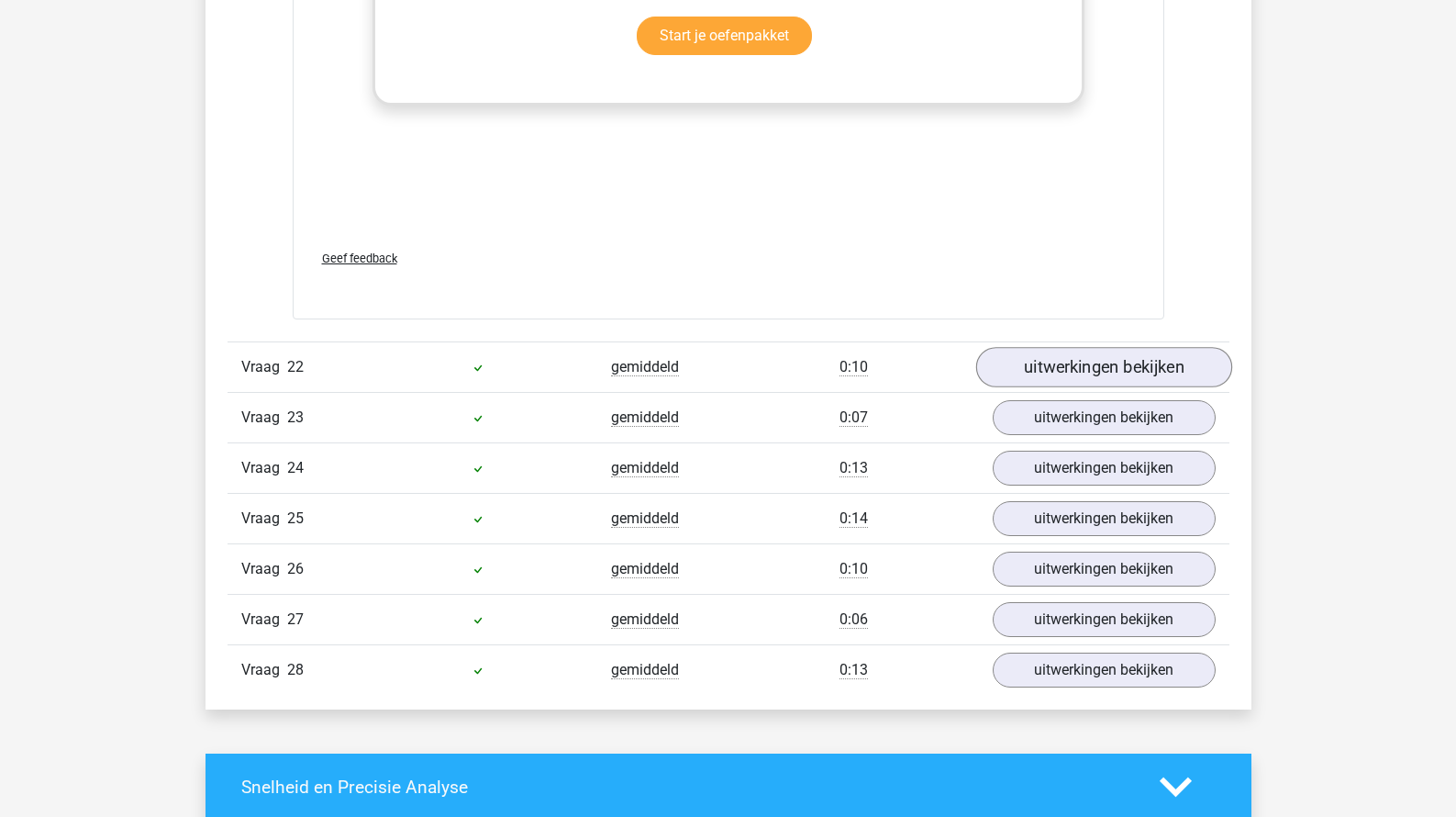
click at [1055, 348] on link "uitwerkingen bekijken" at bounding box center [1103, 368] width 256 height 41
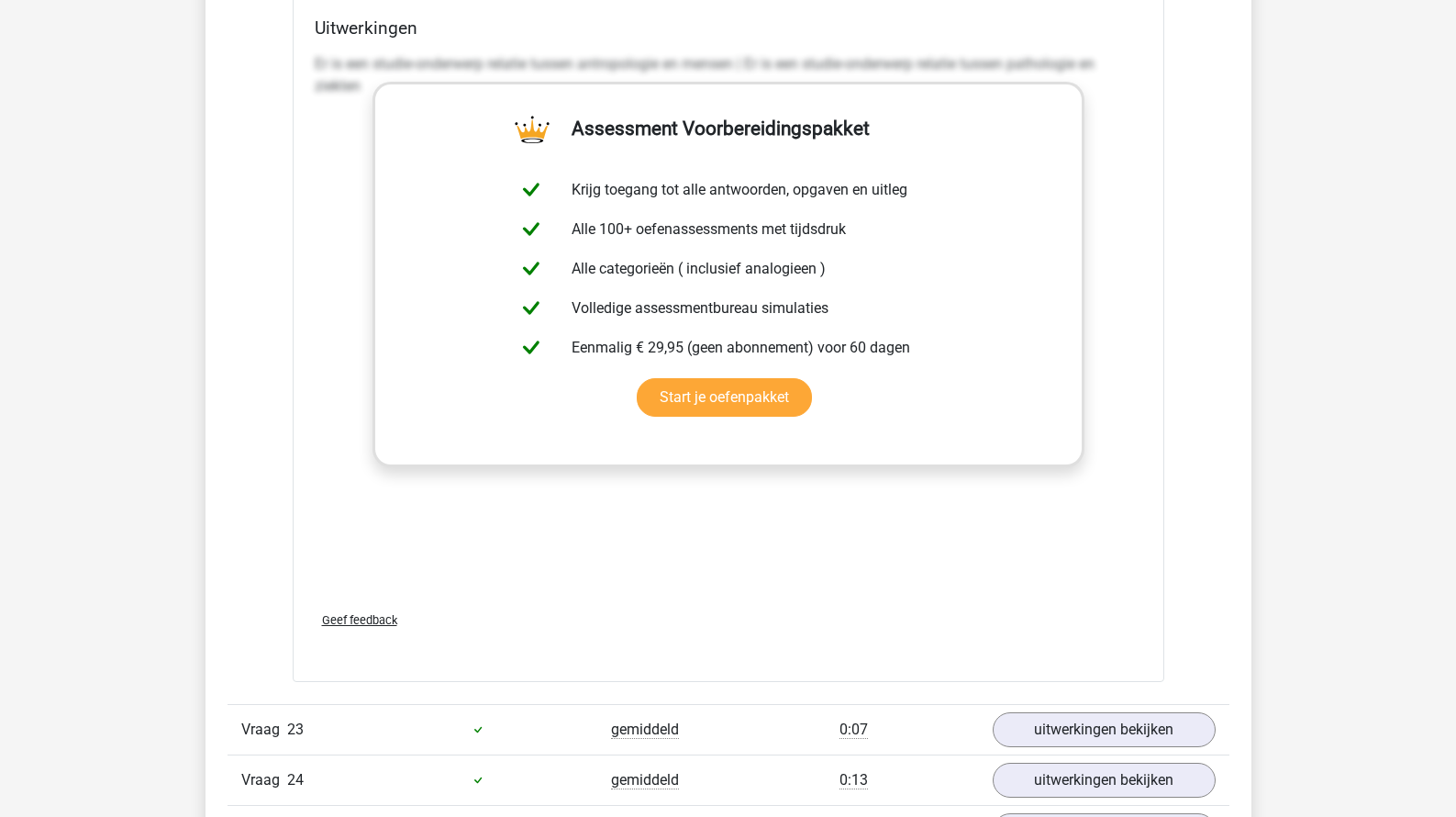
scroll to position [22689, 0]
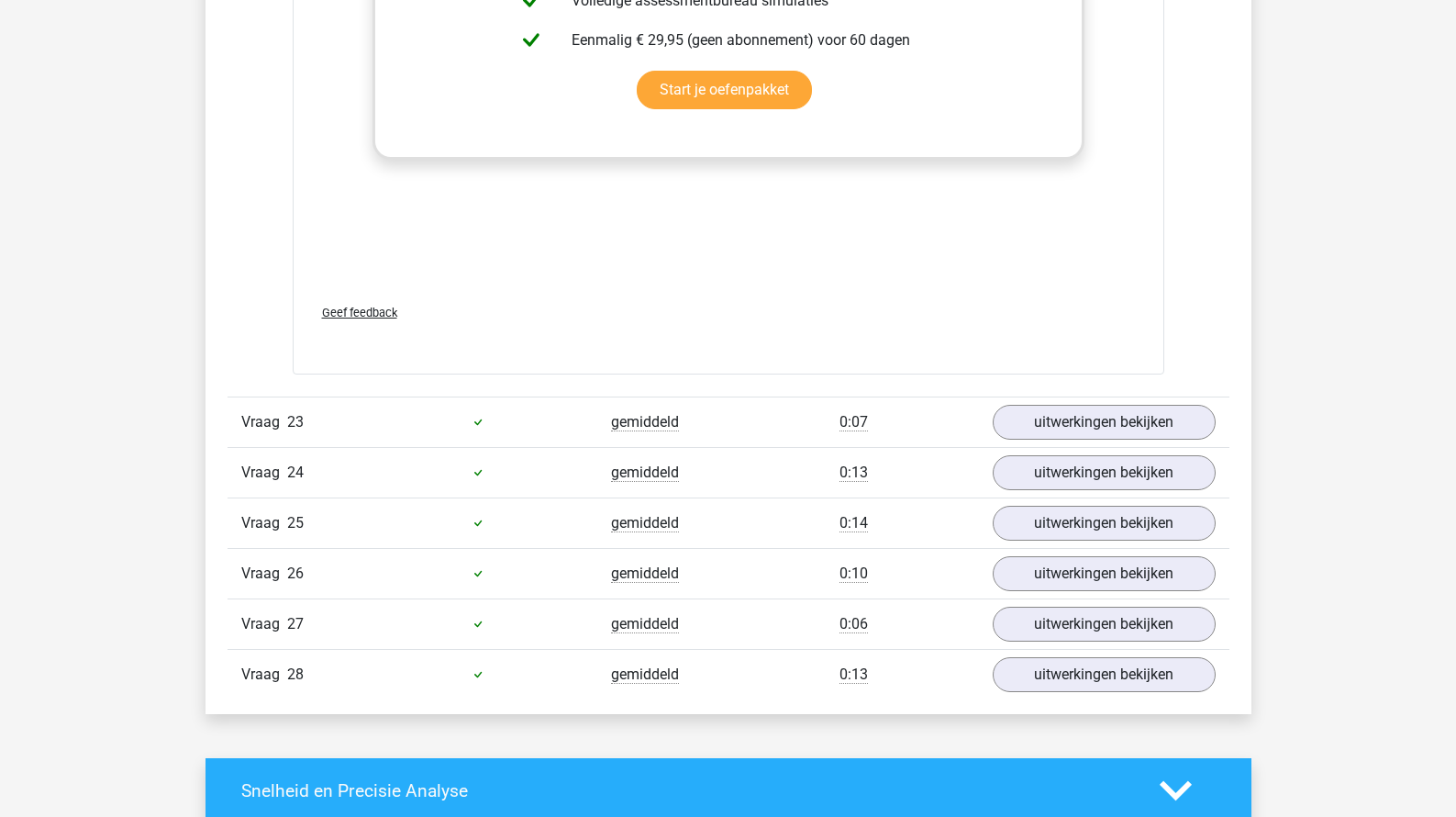
click at [1055, 396] on div "Vraag 23 gemiddeld 0:07 uitwerkingen bekijken" at bounding box center [728, 422] width 1002 height 50
click at [1055, 402] on link "uitwerkingen bekijken" at bounding box center [1103, 423] width 256 height 41
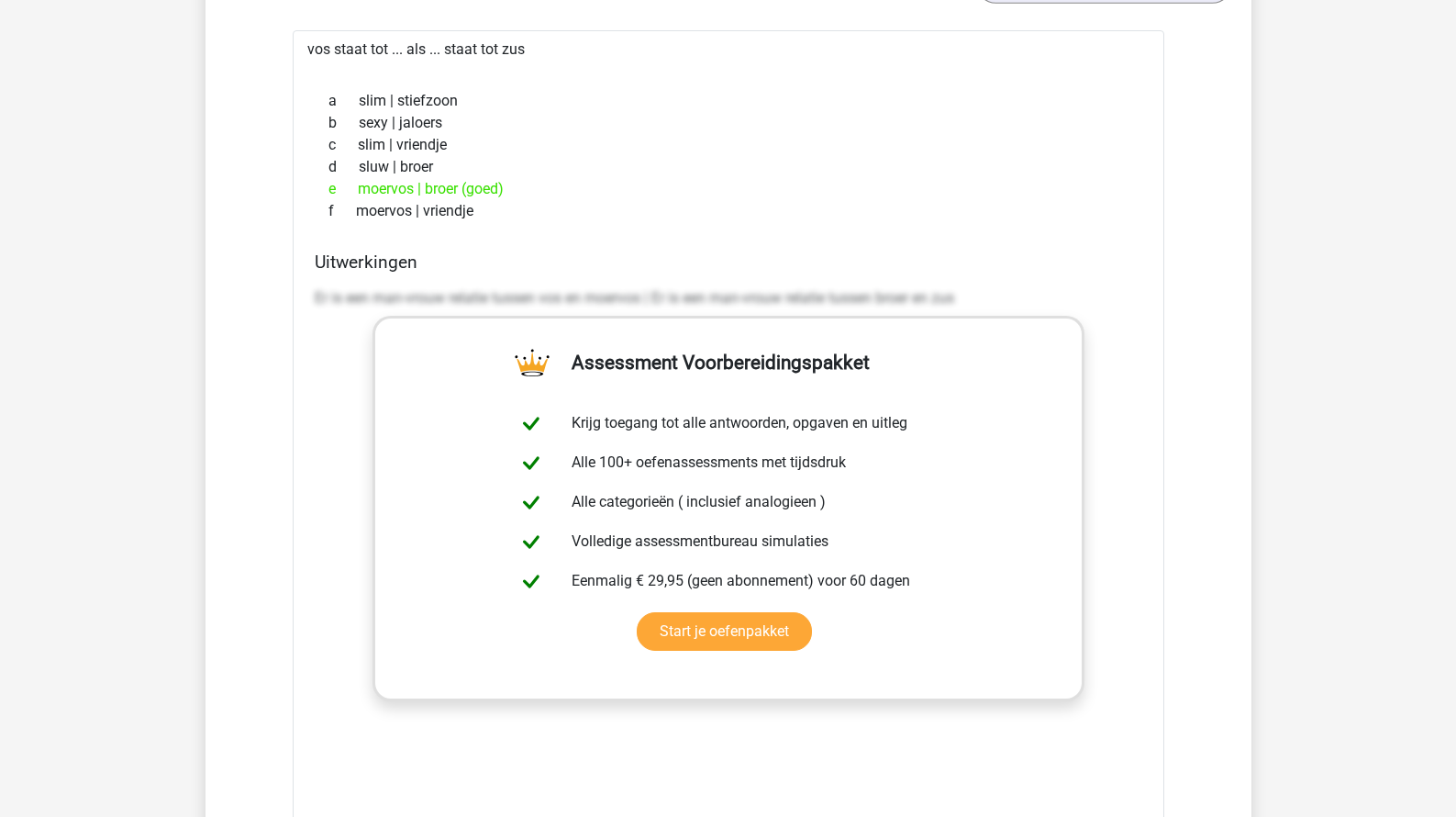
scroll to position [23469, 0]
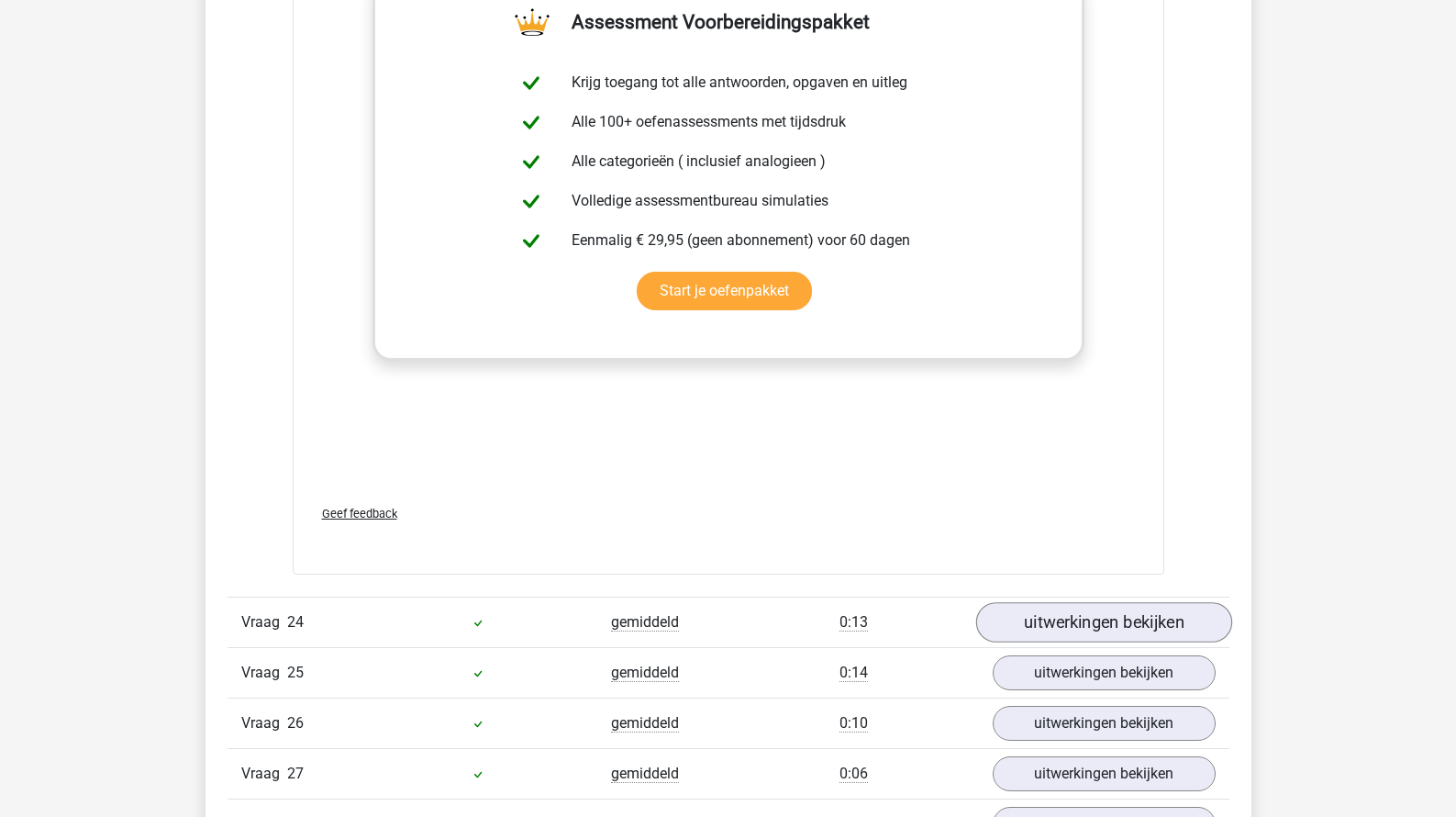
click at [1059, 602] on link "uitwerkingen bekijken" at bounding box center [1103, 623] width 256 height 41
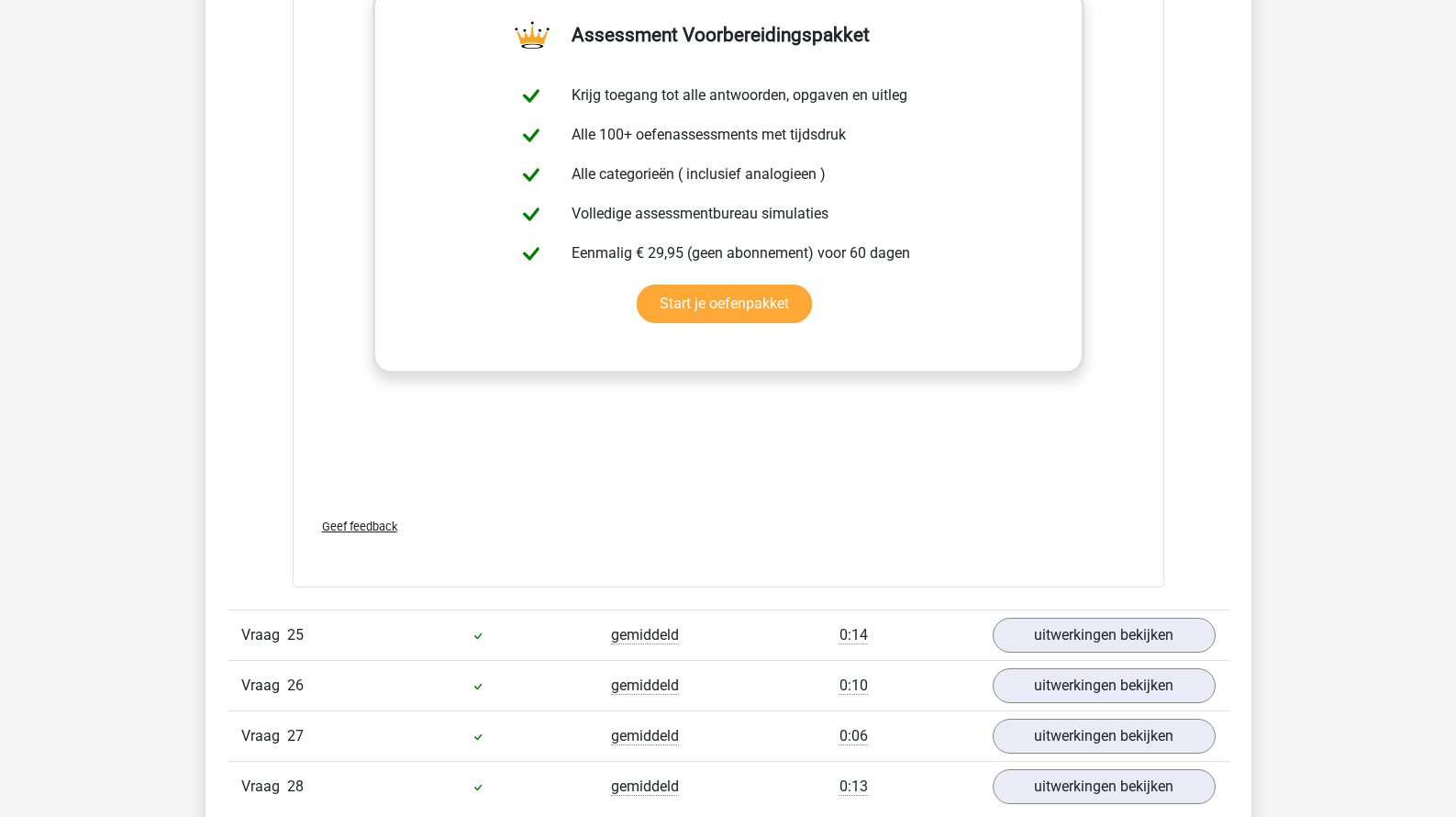
scroll to position [24725, 0]
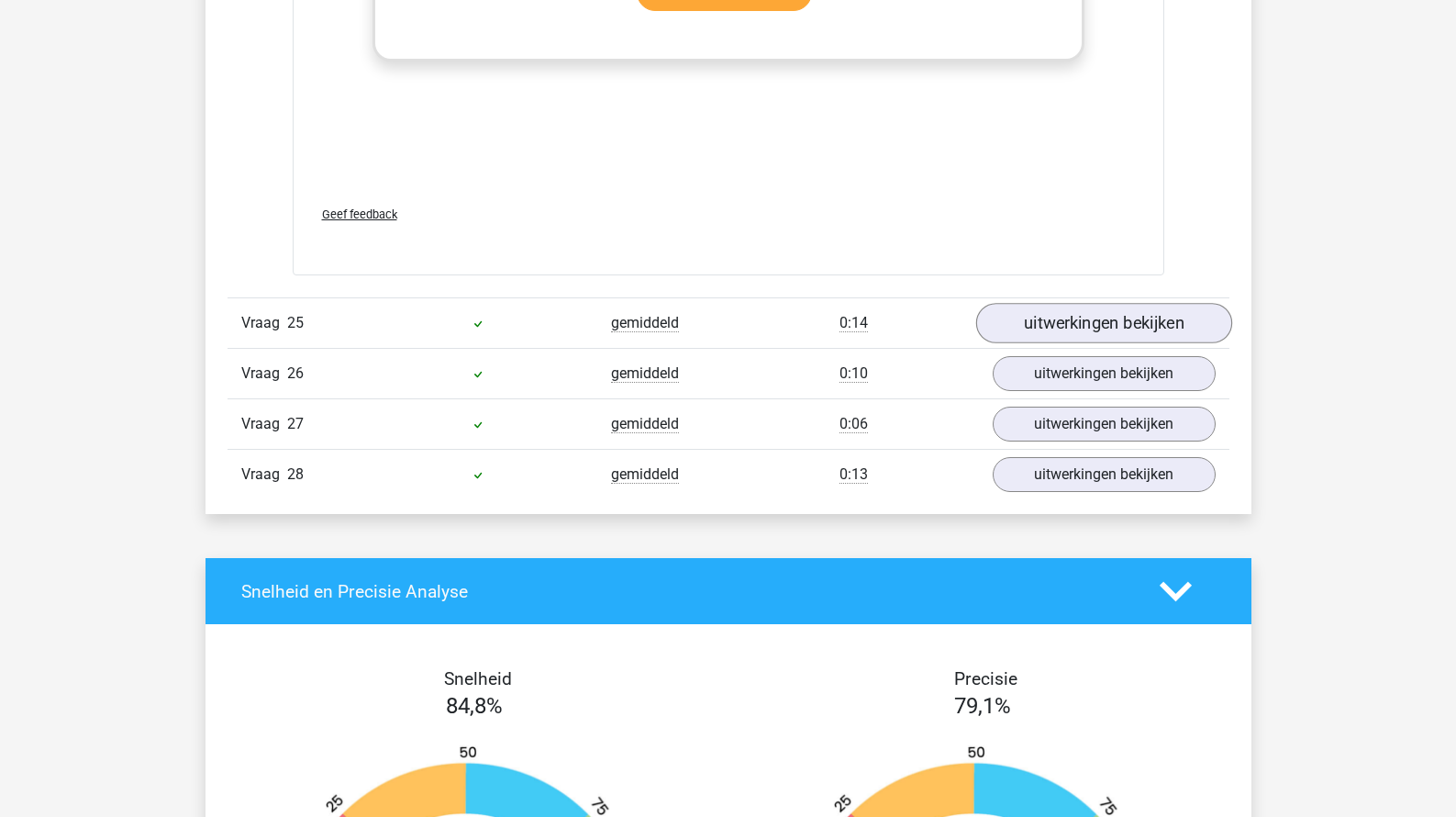
click at [1073, 303] on link "uitwerkingen bekijken" at bounding box center [1103, 323] width 256 height 41
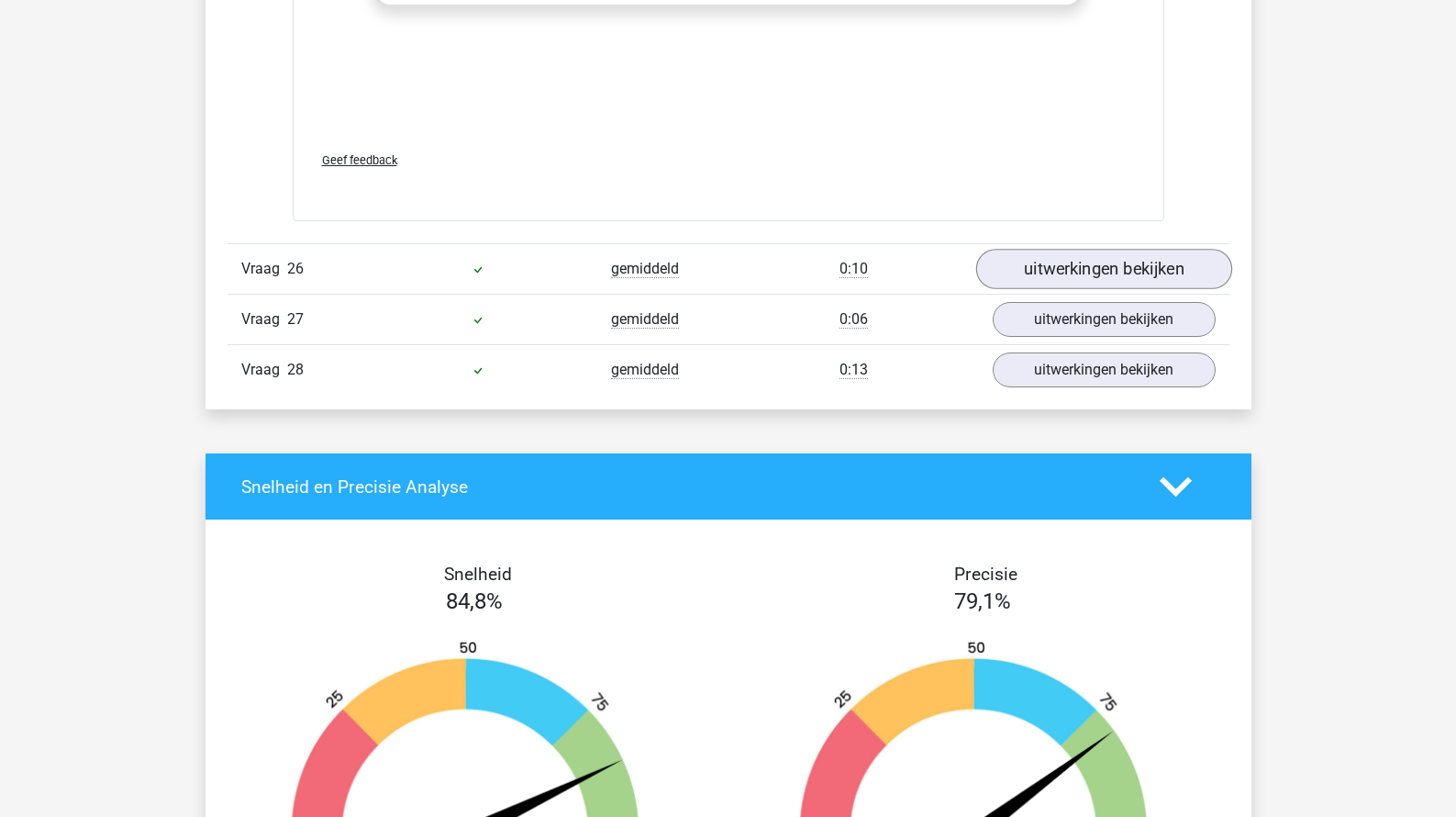
click at [1057, 248] on link "uitwerkingen bekijken" at bounding box center [1103, 269] width 256 height 41
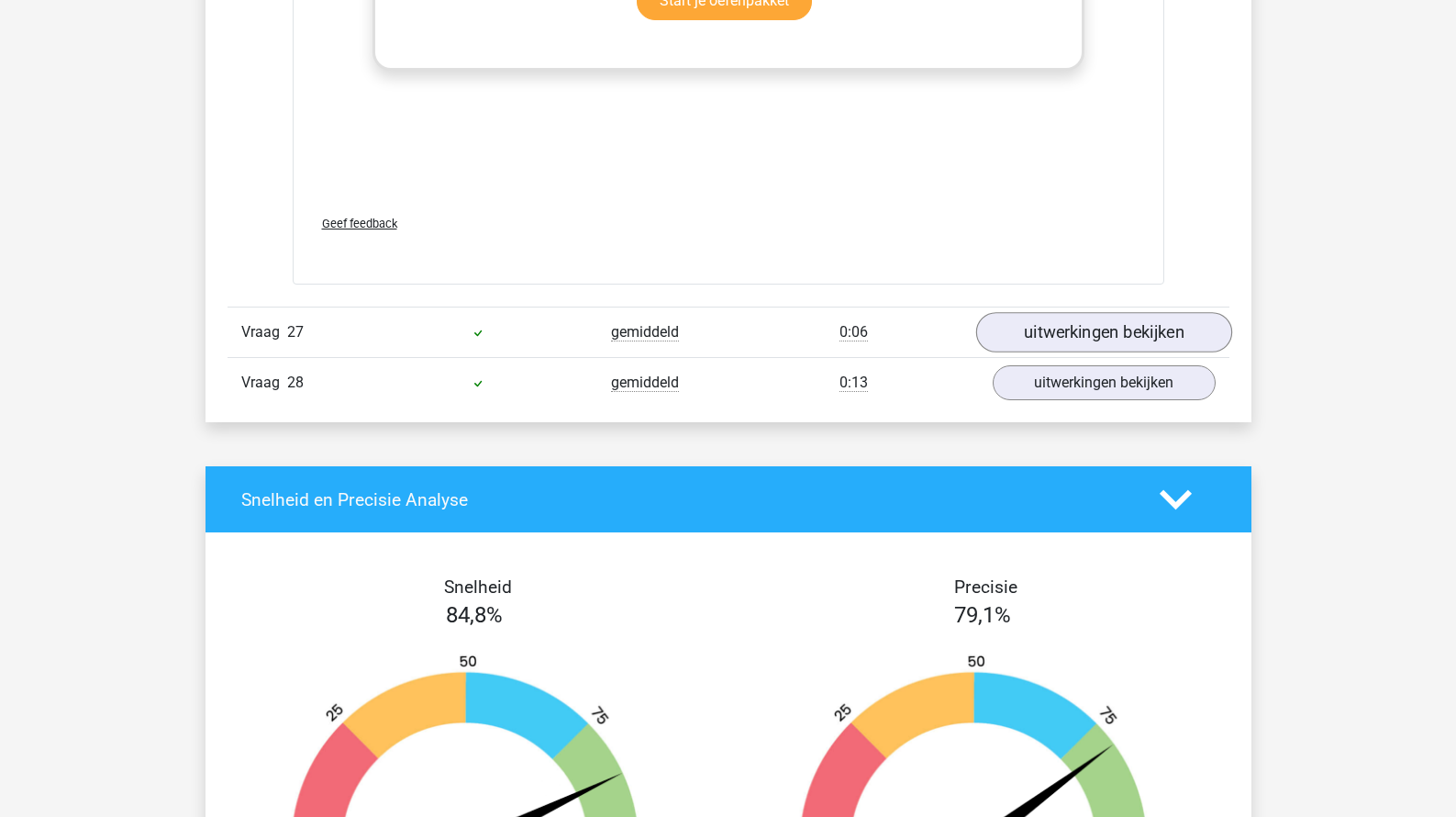
click at [1055, 313] on link "uitwerkingen bekijken" at bounding box center [1103, 334] width 256 height 41
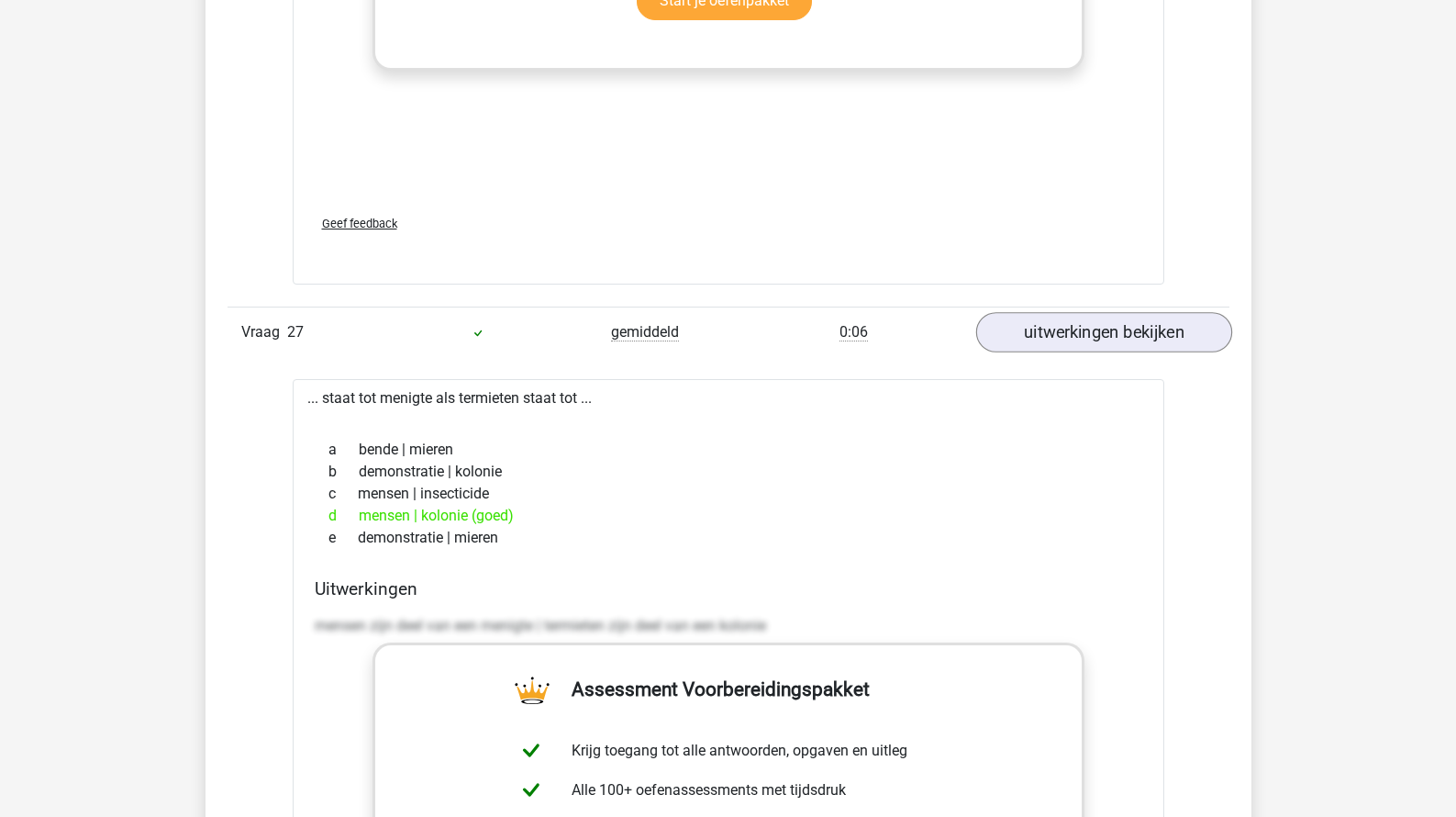
scroll to position [27409, 0]
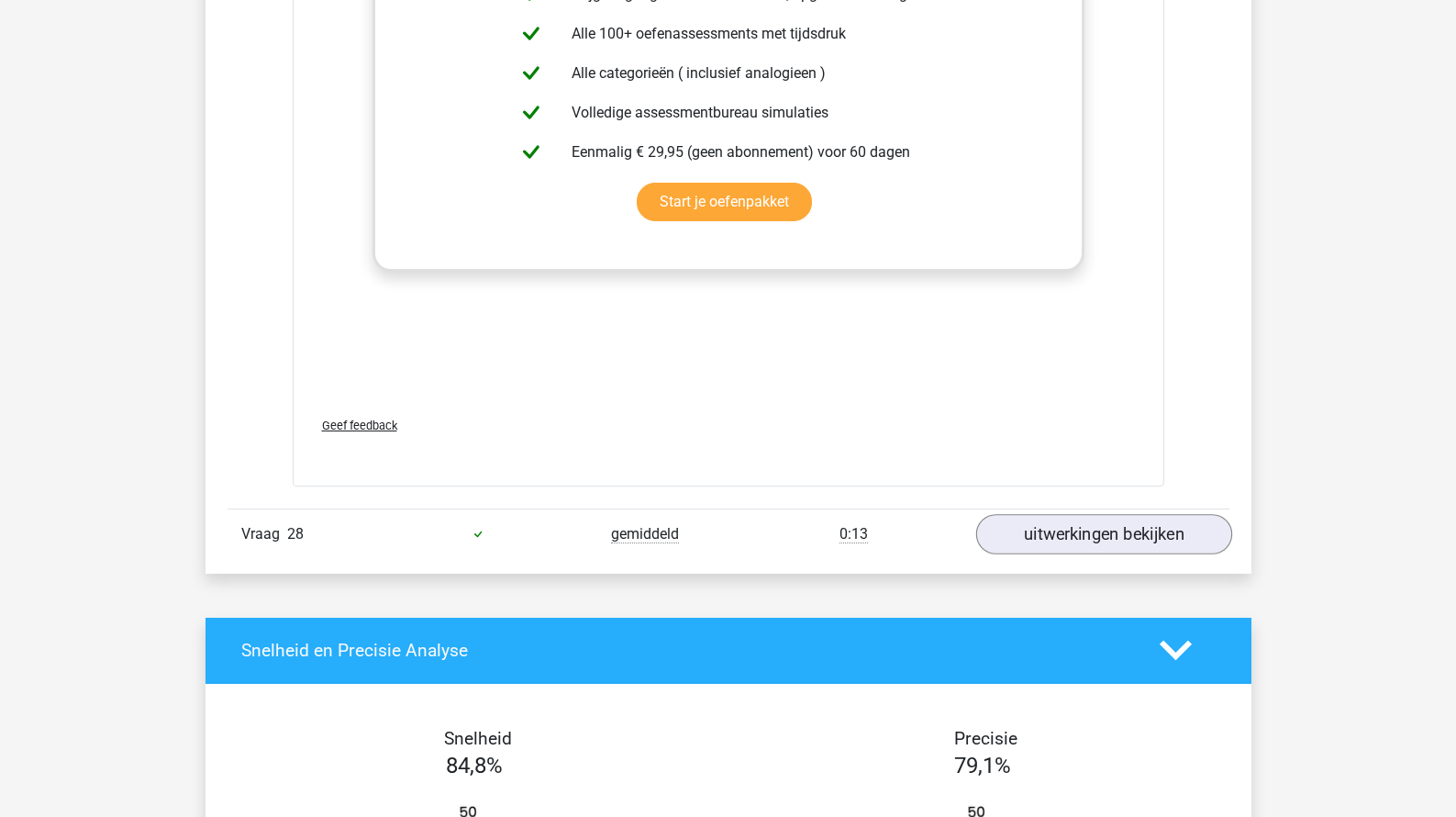
click at [1041, 520] on link "uitwerkingen bekijken" at bounding box center [1103, 535] width 256 height 41
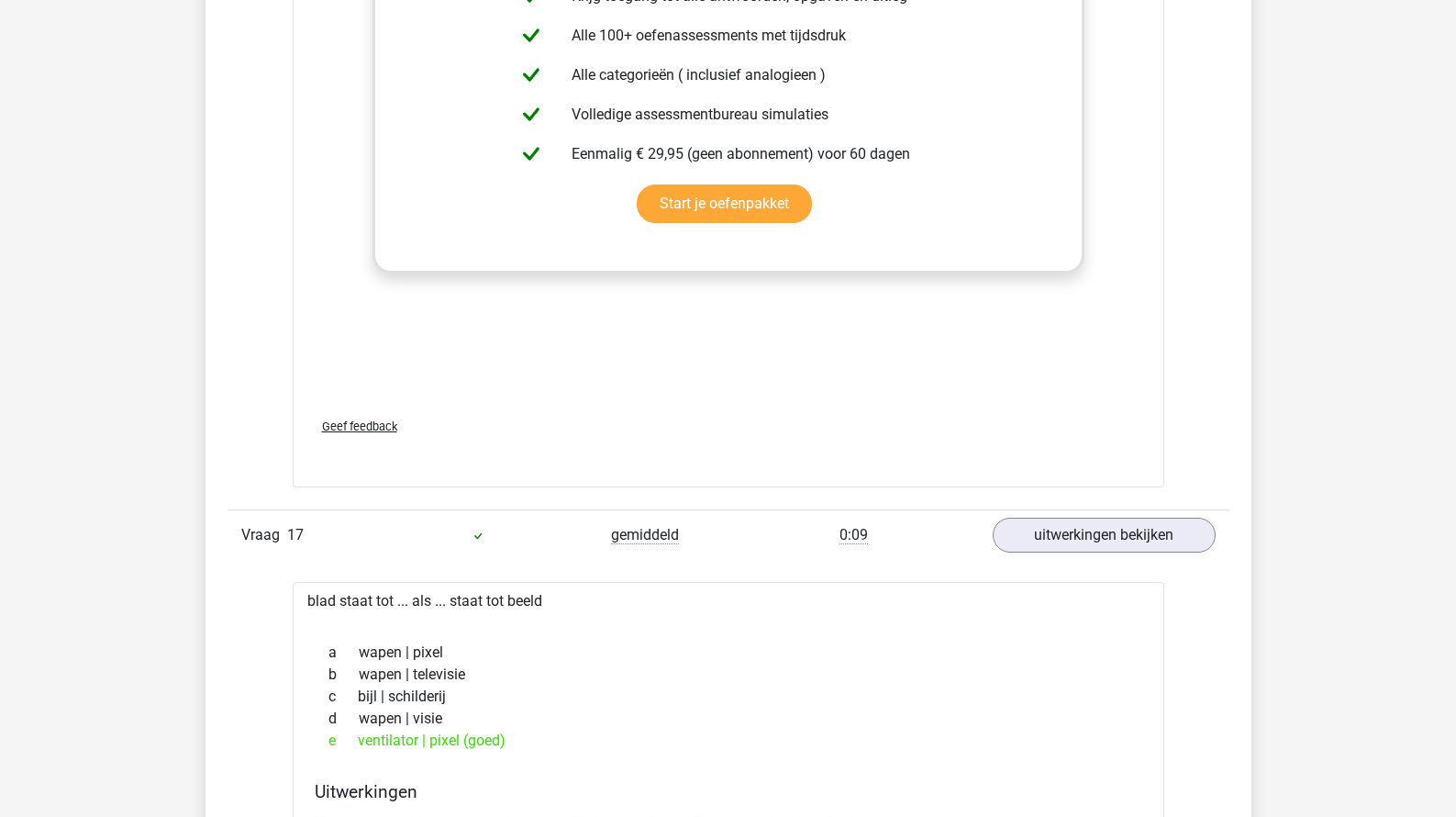
scroll to position [0, 0]
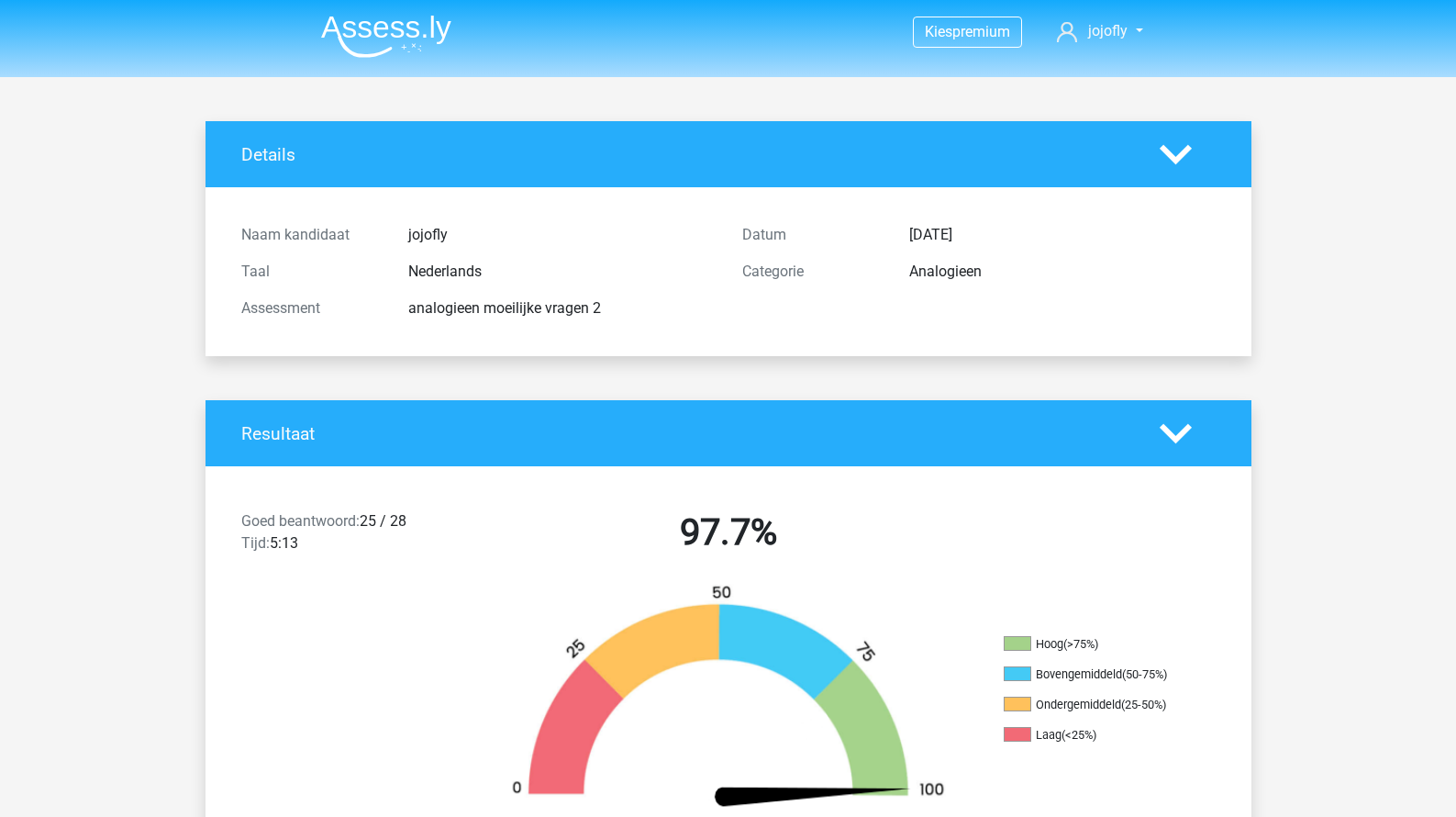
click at [437, 33] on img at bounding box center [386, 36] width 131 height 44
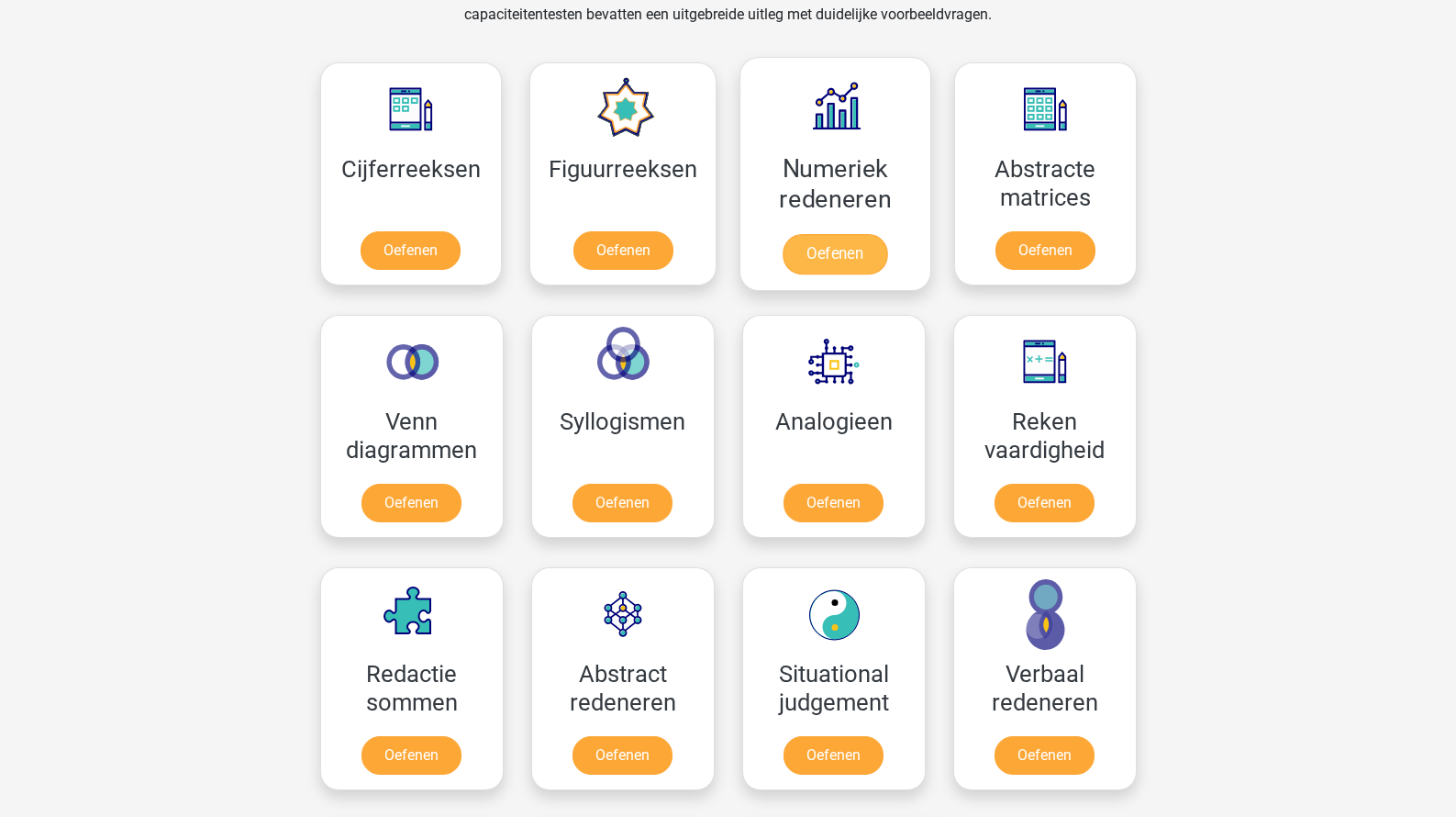
scroll to position [795, 0]
